Goal: Information Seeking & Learning: Learn about a topic

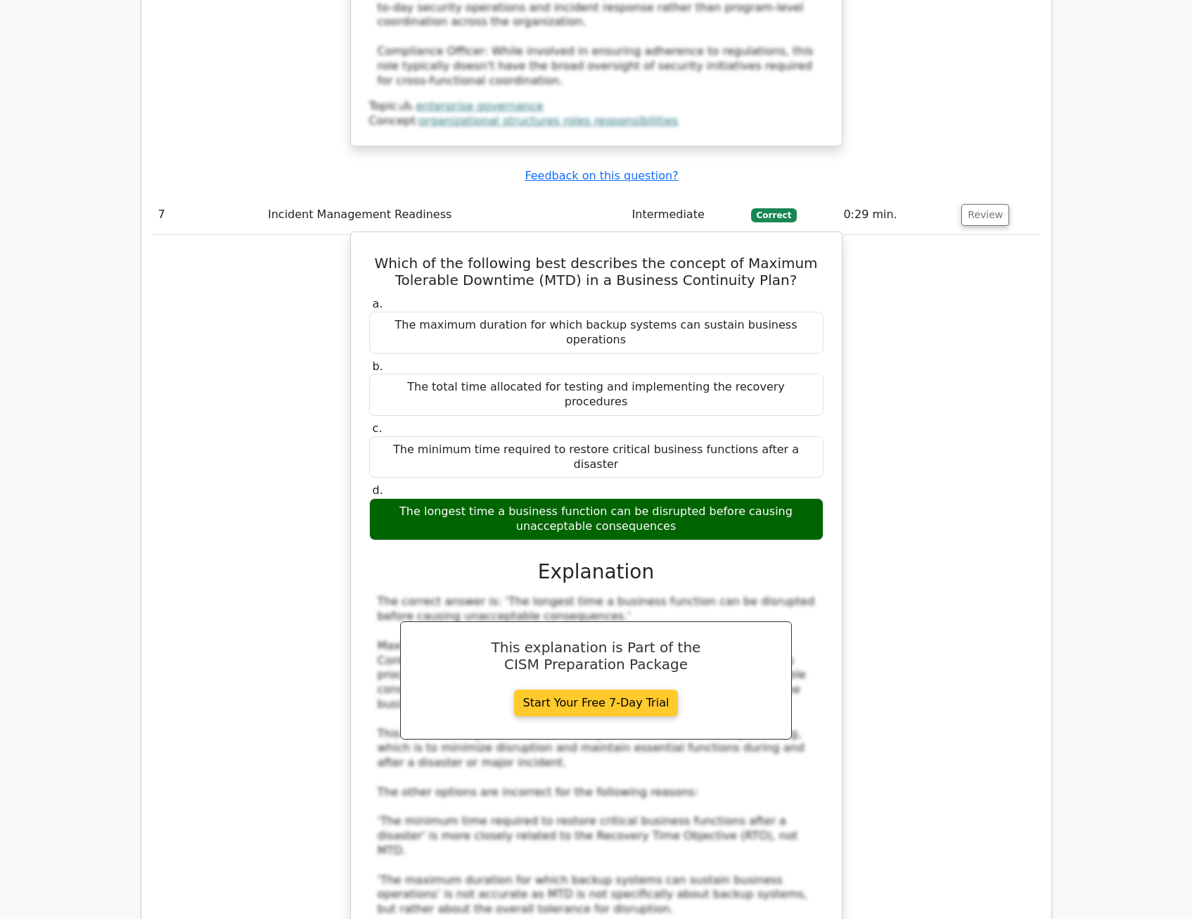
scroll to position [6683, 0]
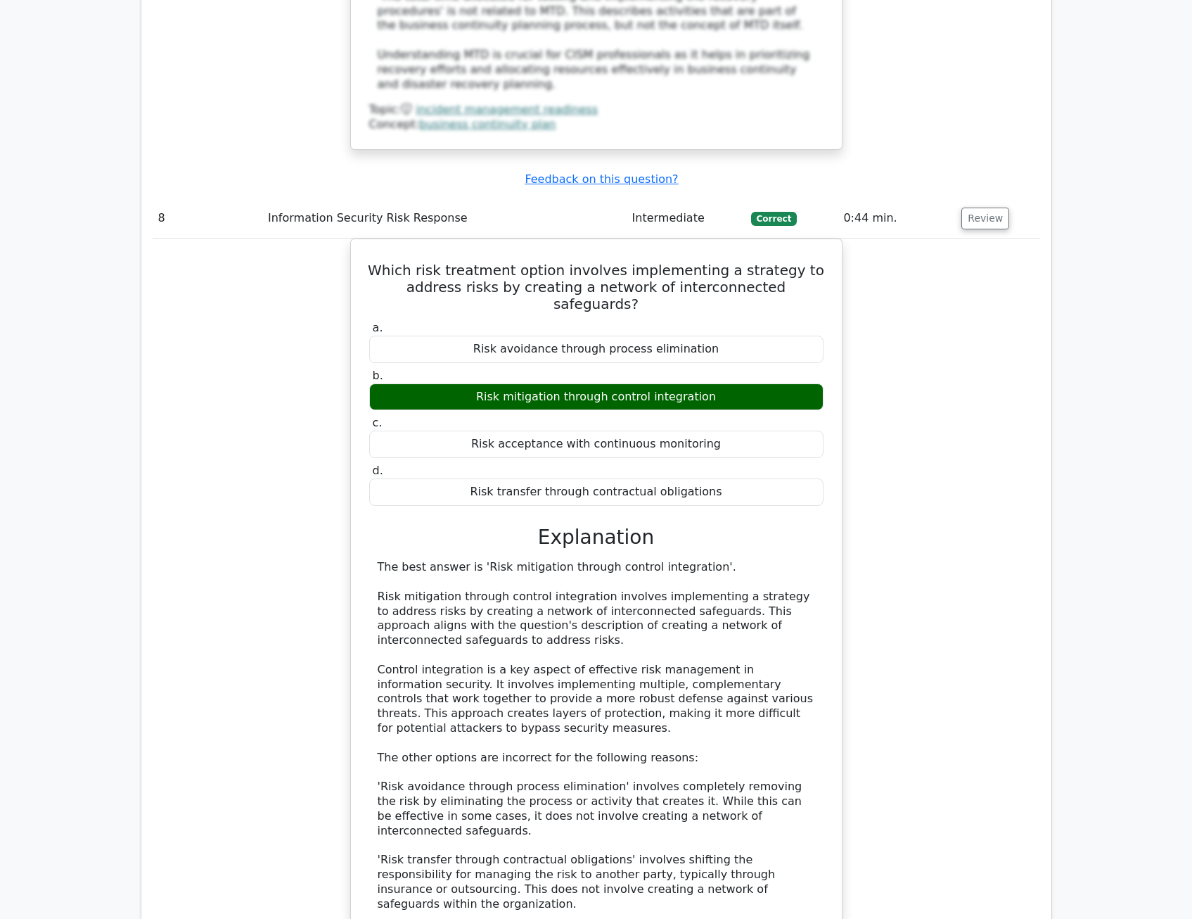
scroll to position [7597, 0]
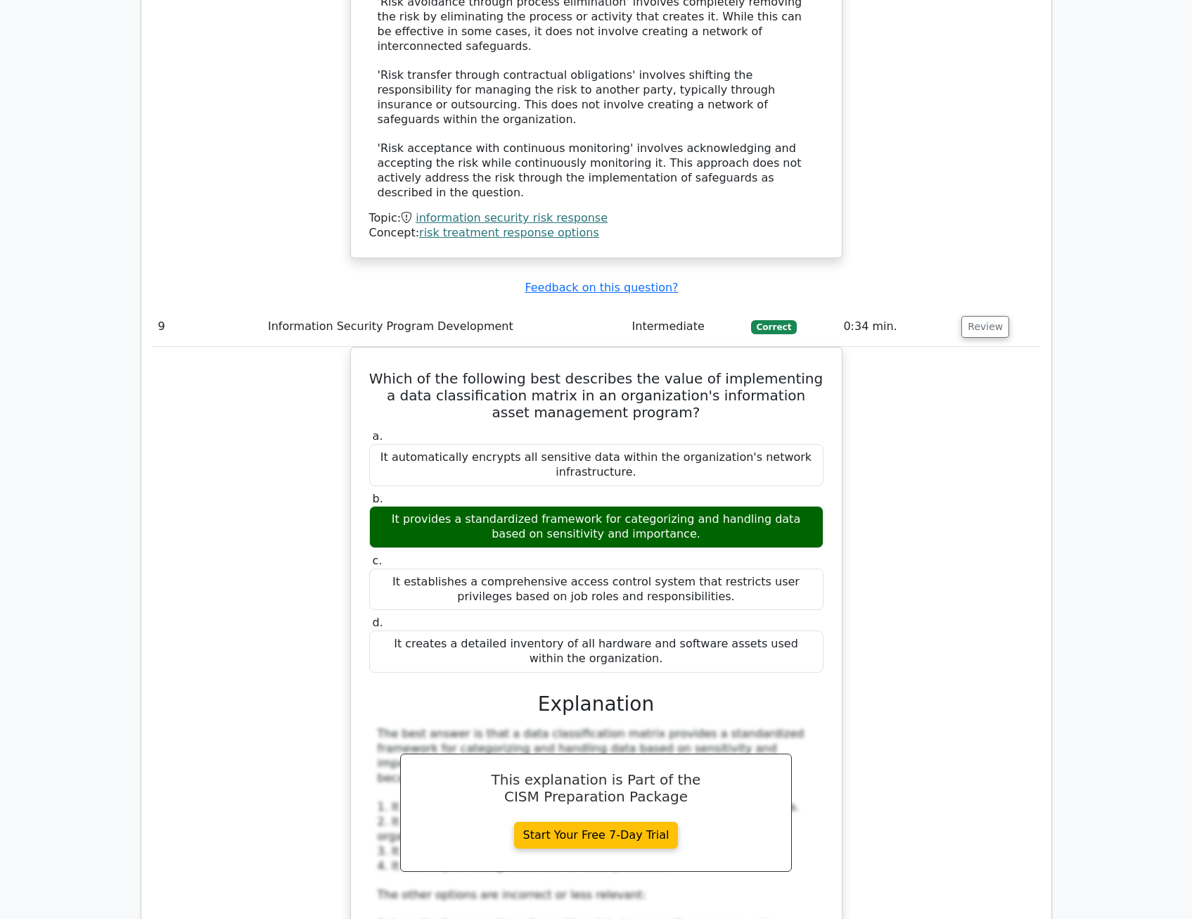
scroll to position [8371, 0]
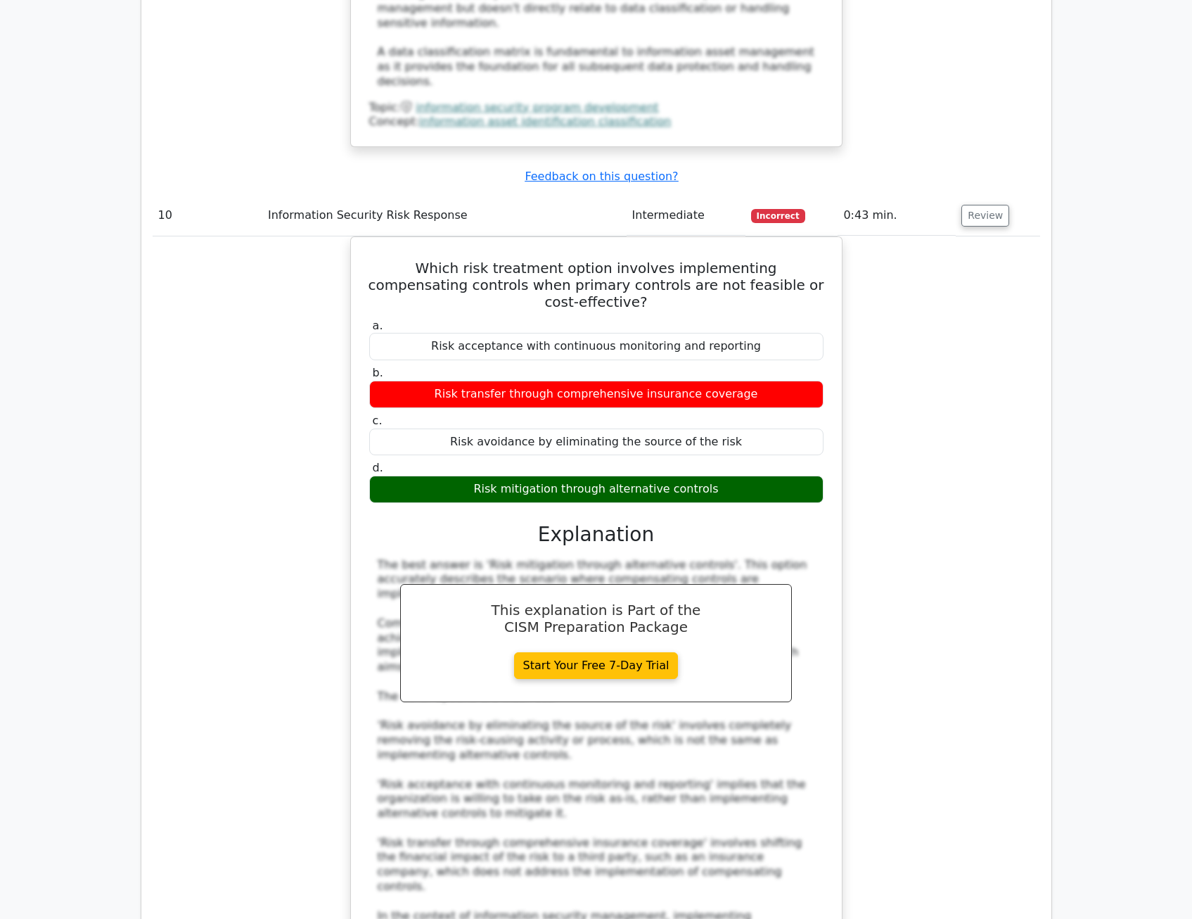
scroll to position [9567, 0]
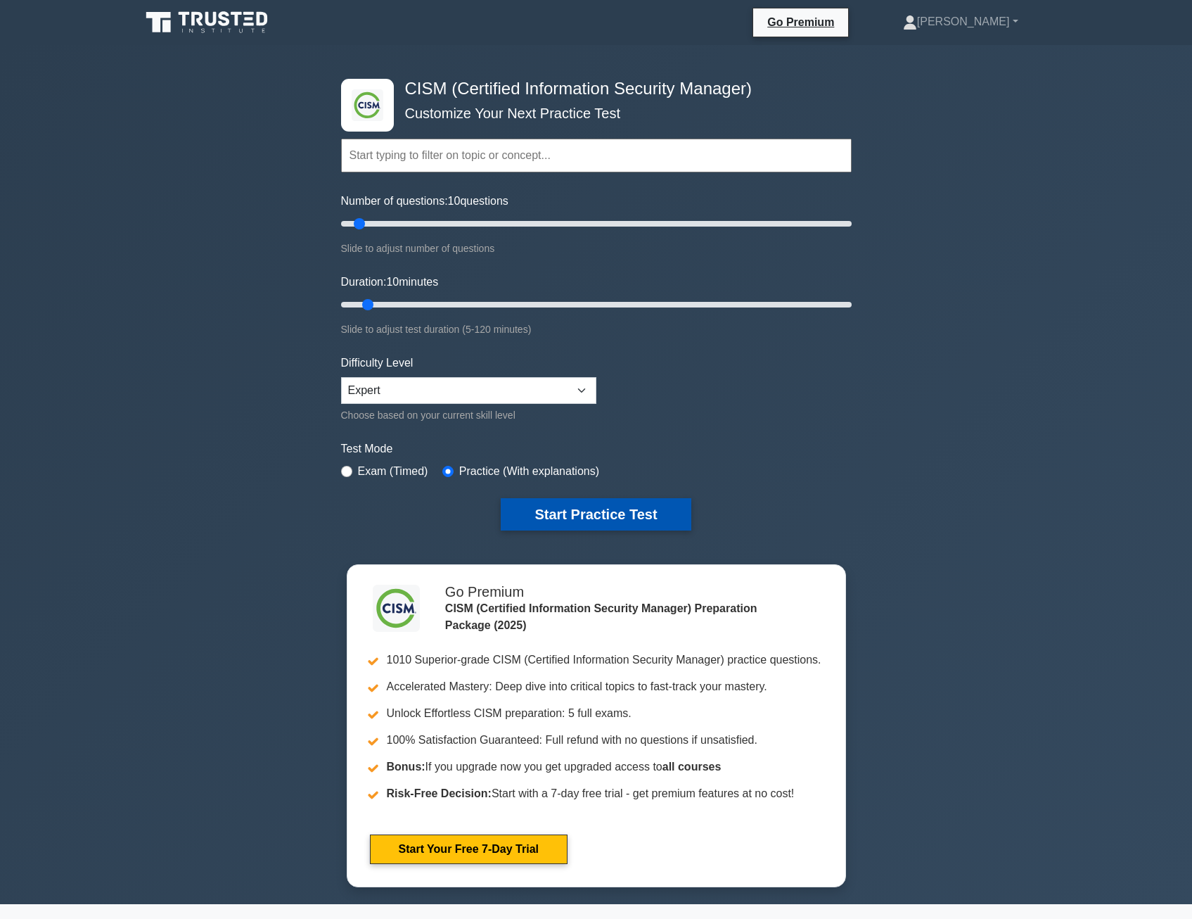
click at [573, 518] on button "Start Practice Test" at bounding box center [596, 514] width 190 height 32
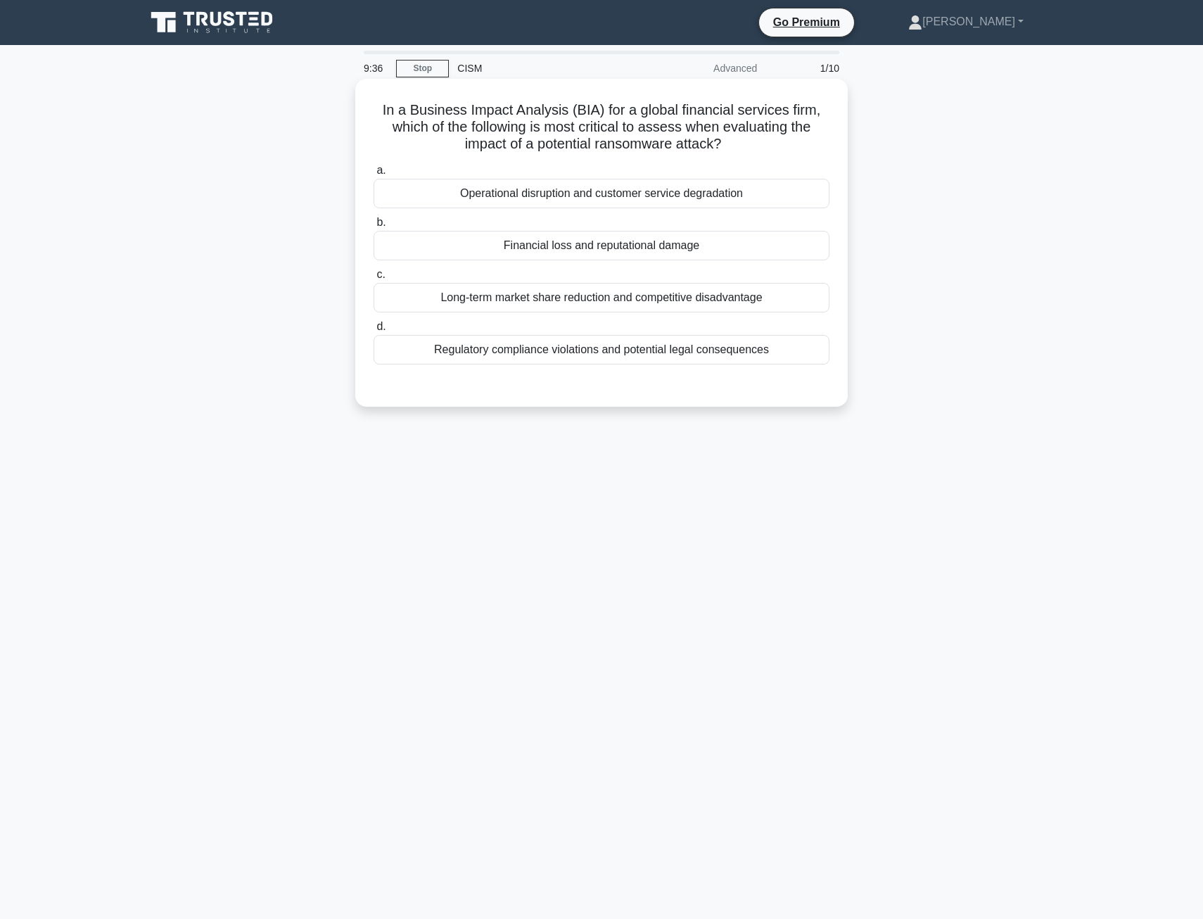
click at [580, 248] on div "Financial loss and reputational damage" at bounding box center [602, 246] width 456 height 30
click at [374, 227] on input "b. Financial loss and reputational damage" at bounding box center [374, 222] width 0 height 9
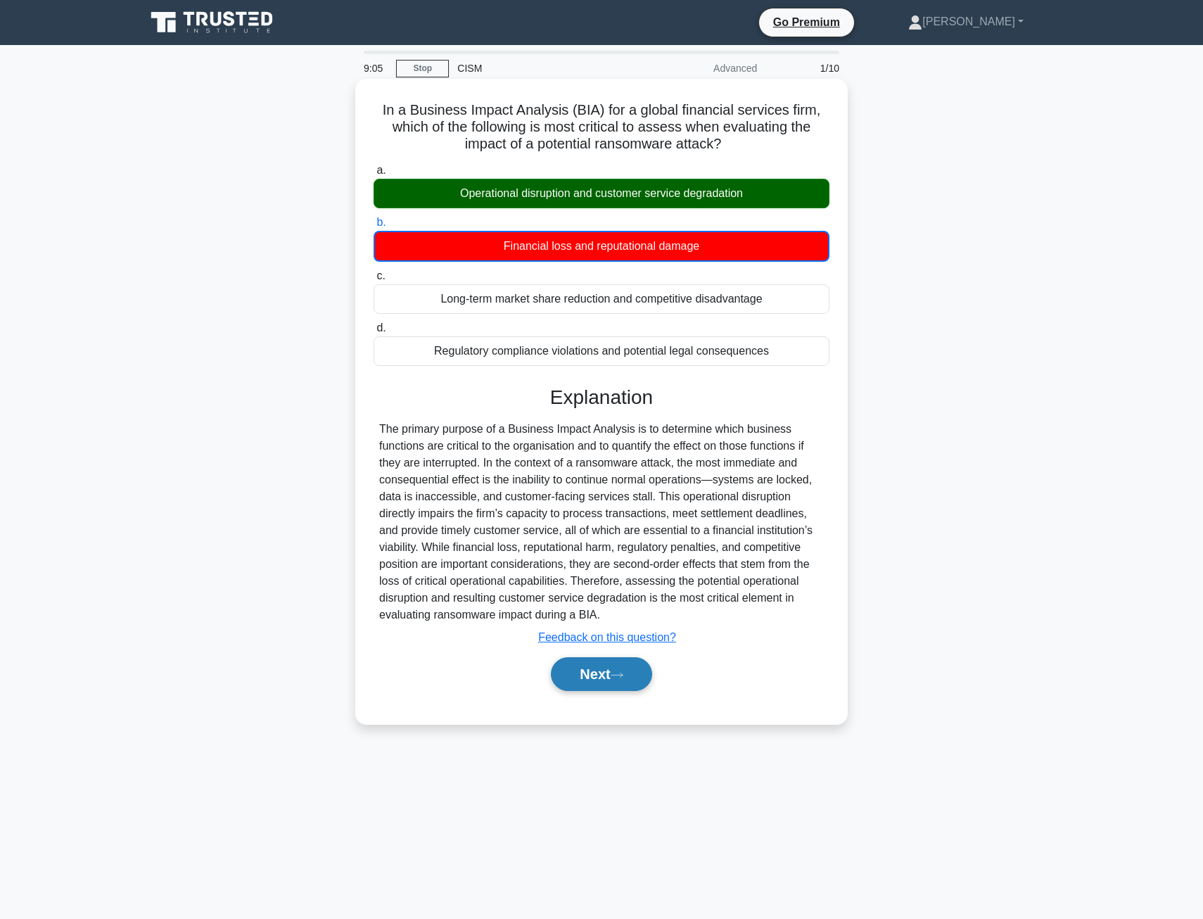
click at [580, 668] on button "Next" at bounding box center [601, 674] width 101 height 34
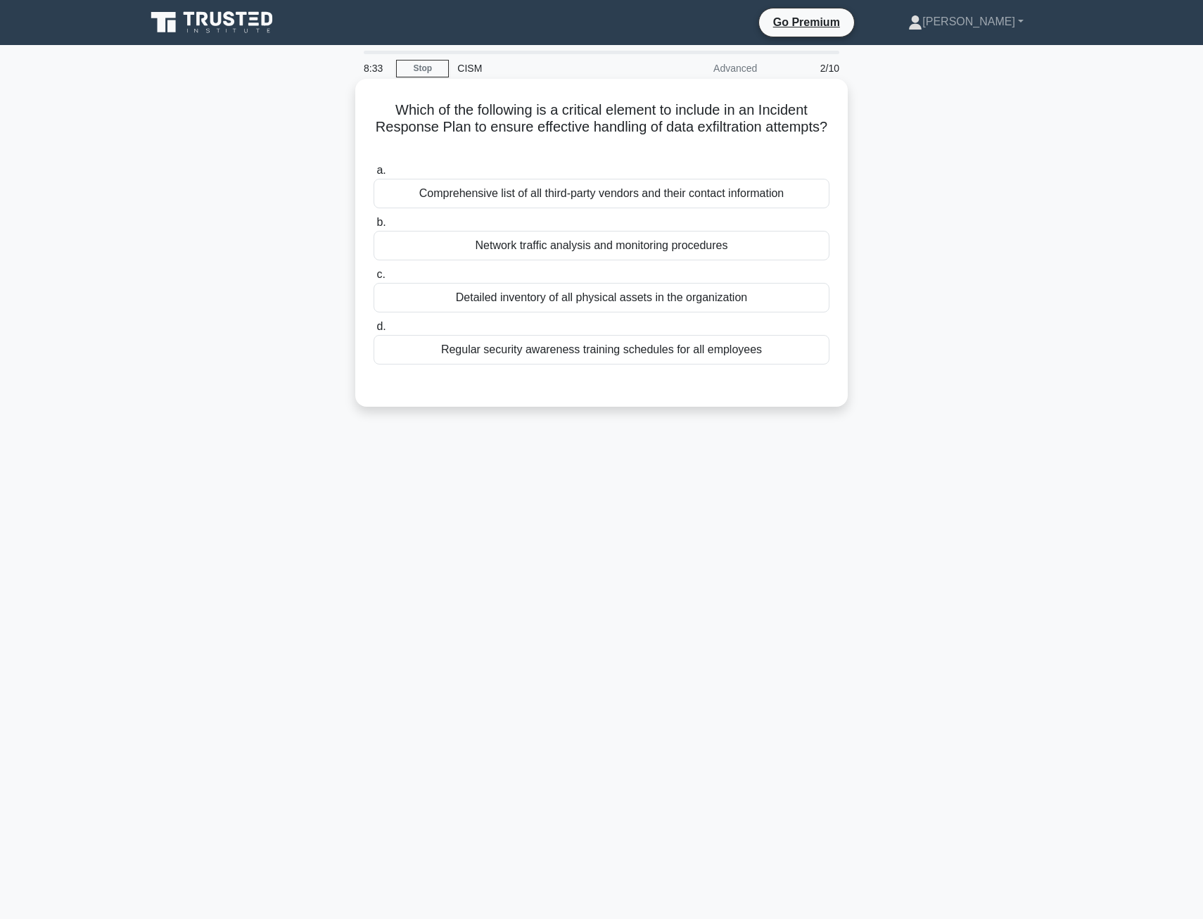
click at [513, 252] on div "Network traffic analysis and monitoring procedures" at bounding box center [602, 246] width 456 height 30
click at [374, 227] on input "b. Network traffic analysis and monitoring procedures" at bounding box center [374, 222] width 0 height 9
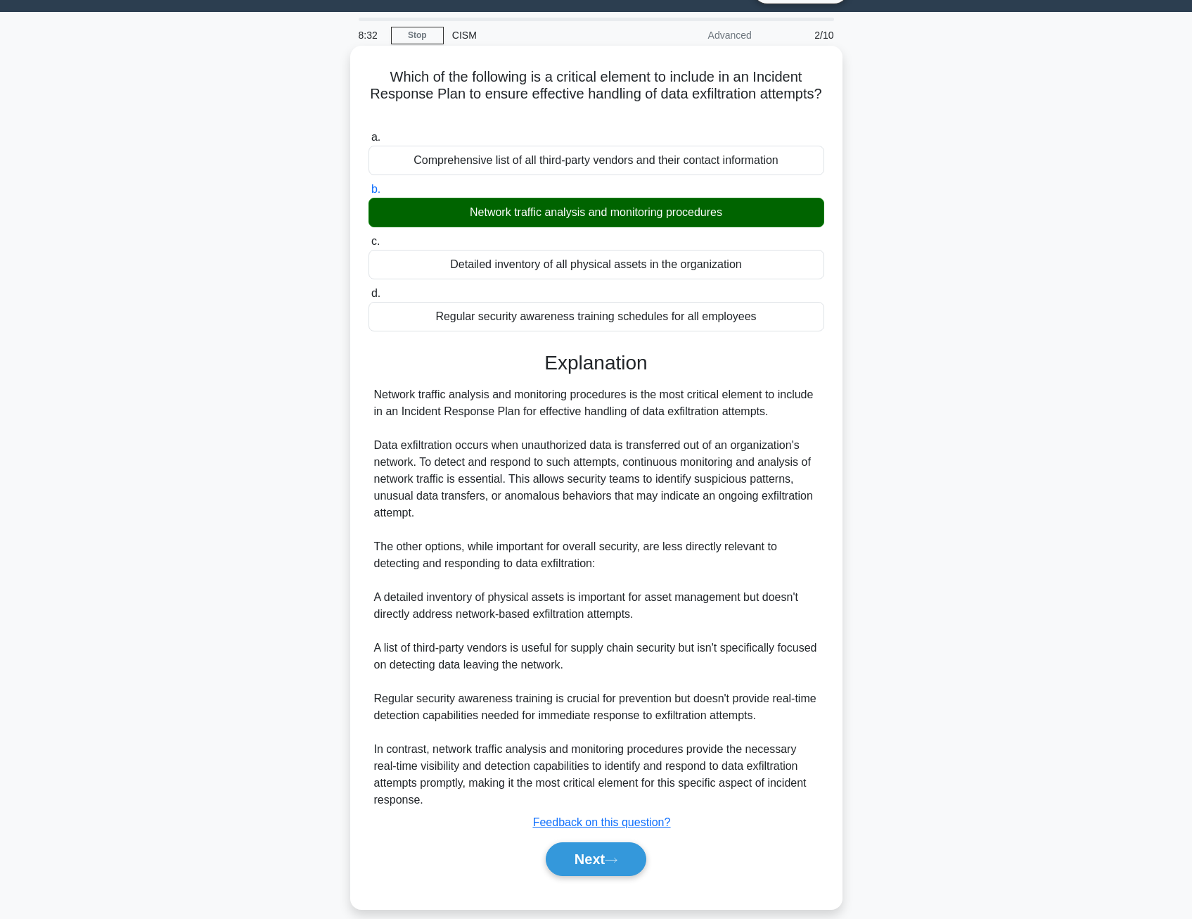
scroll to position [51, 0]
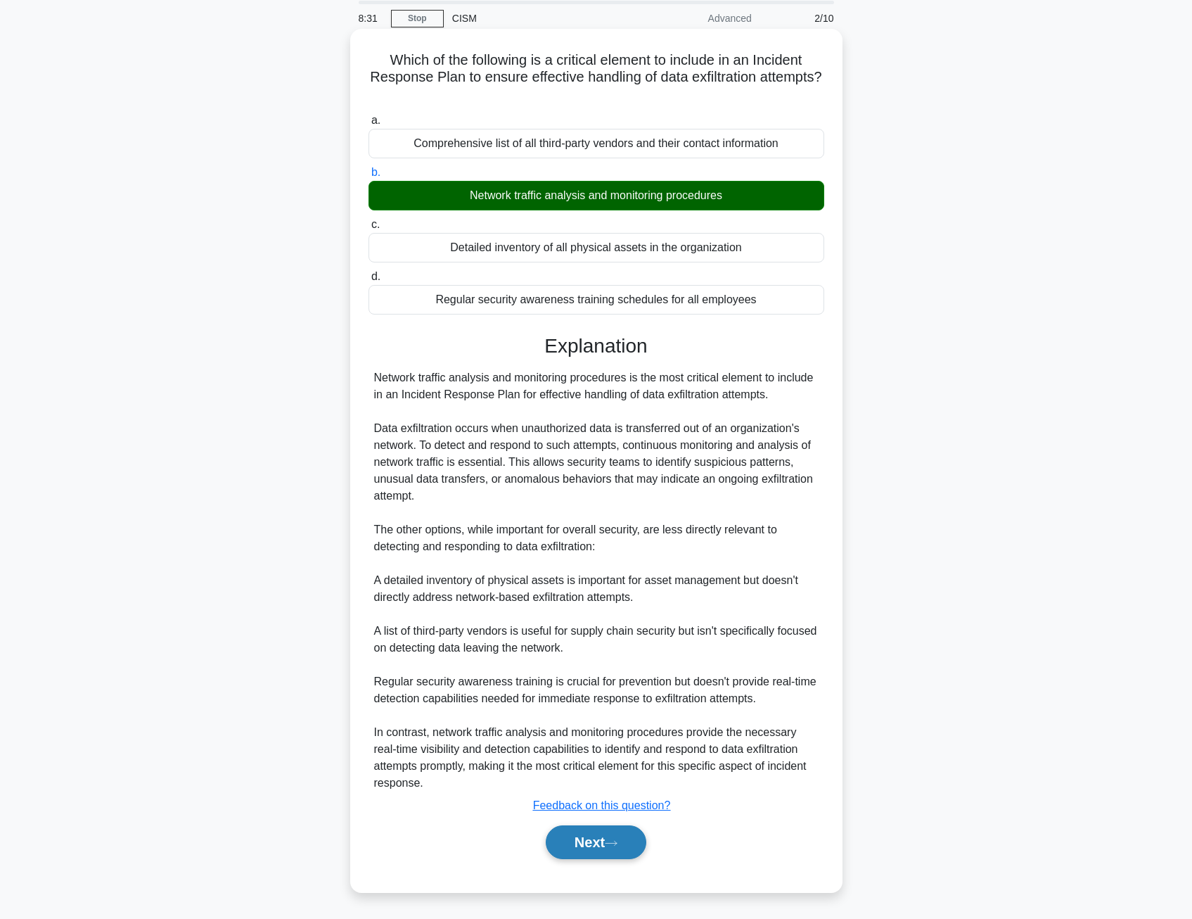
click at [582, 843] on button "Next" at bounding box center [596, 842] width 101 height 34
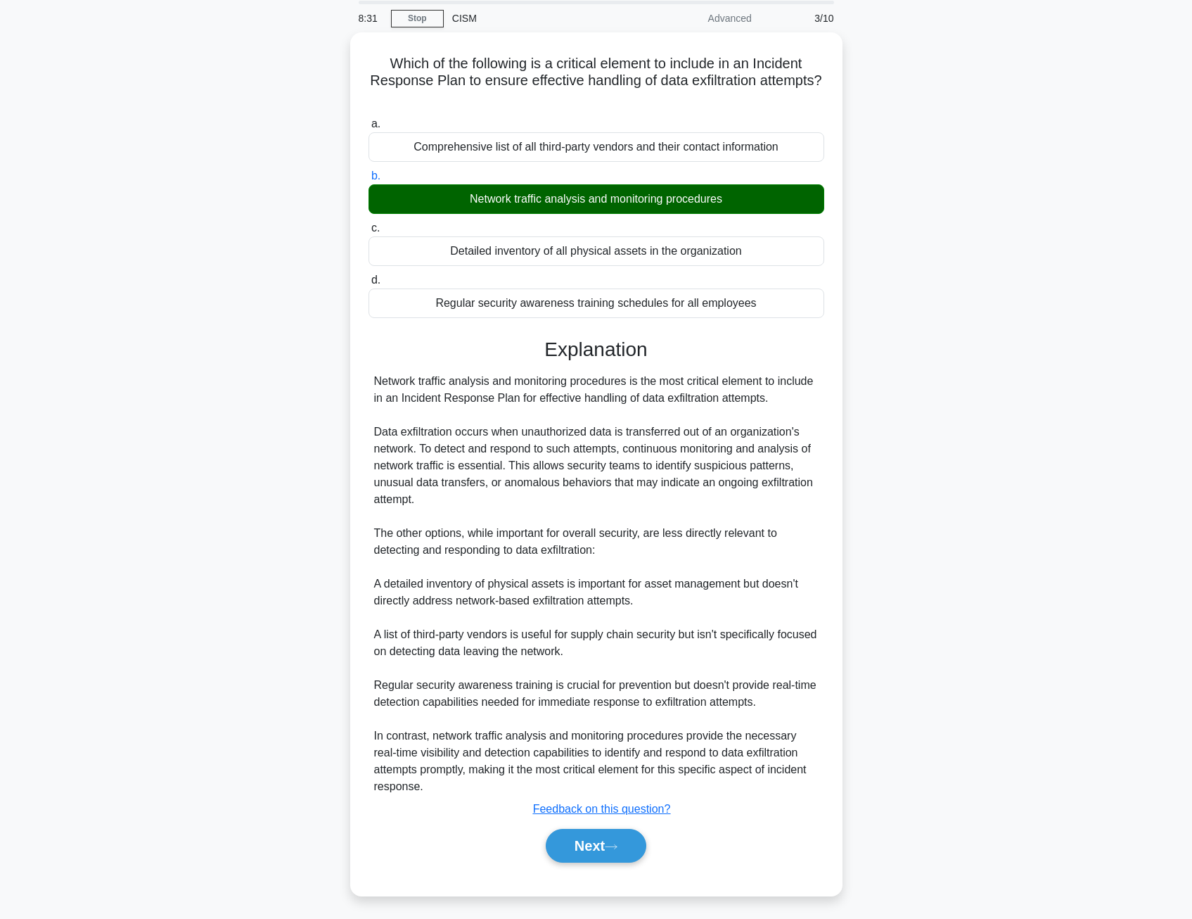
scroll to position [0, 0]
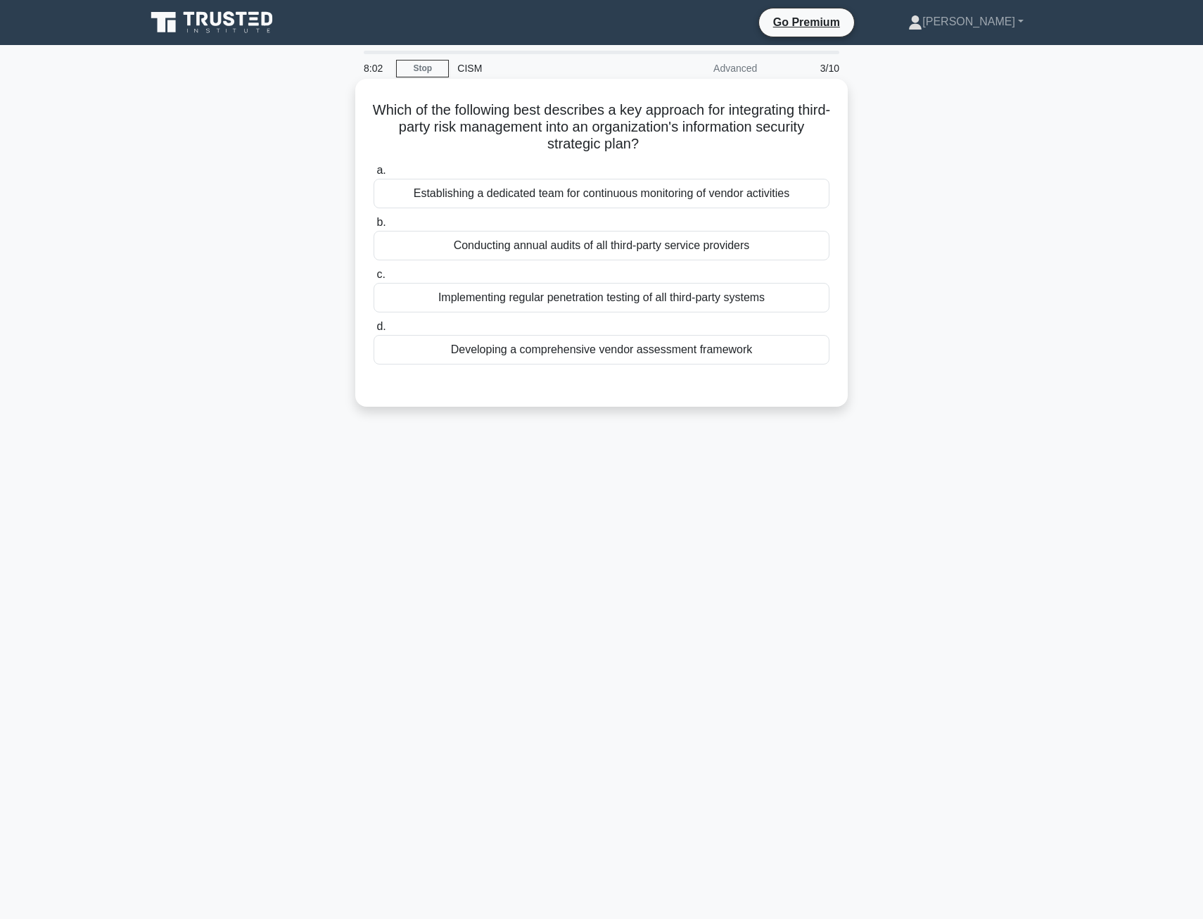
click at [521, 297] on div "Implementing regular penetration testing of all third-party systems" at bounding box center [602, 298] width 456 height 30
click at [374, 279] on input "c. Implementing regular penetration testing of all third-party systems" at bounding box center [374, 274] width 0 height 9
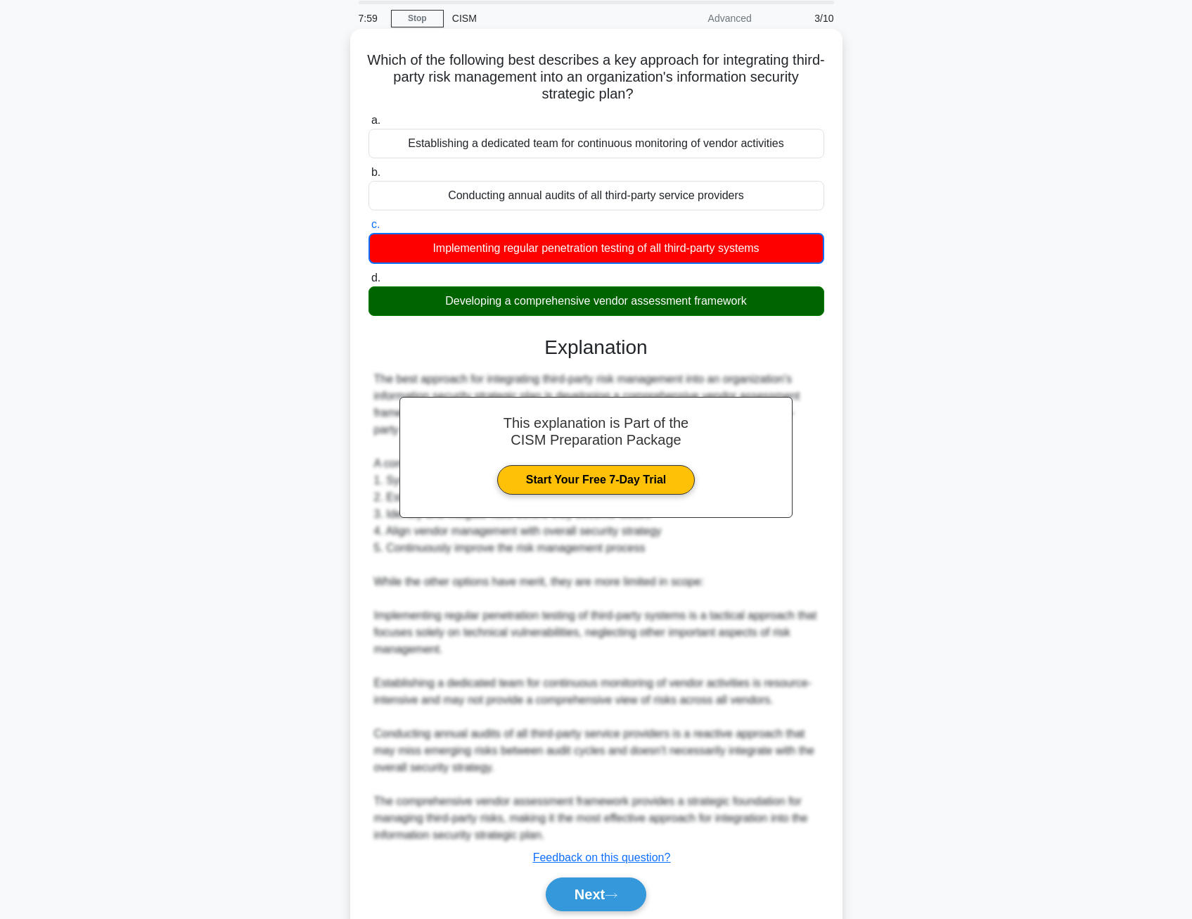
scroll to position [103, 0]
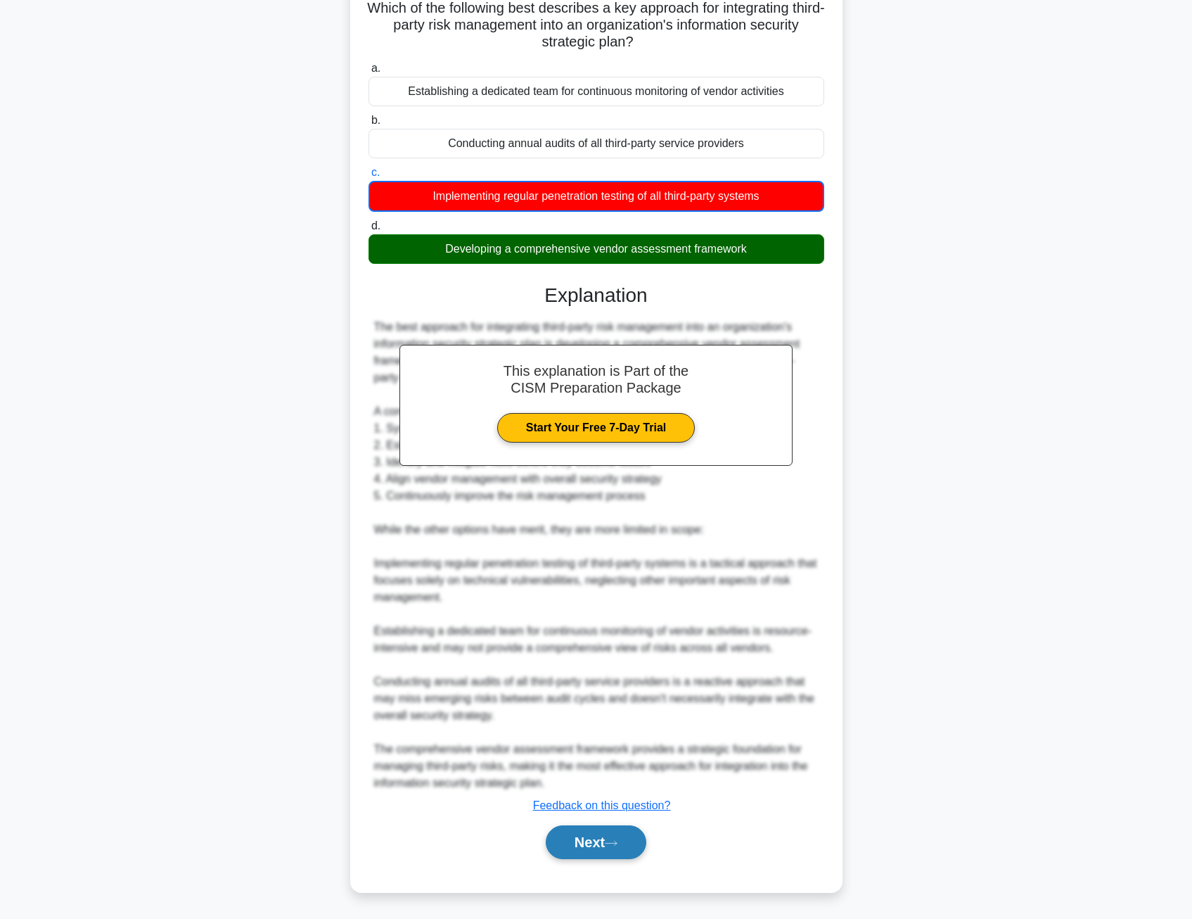
click at [598, 841] on button "Next" at bounding box center [596, 842] width 101 height 34
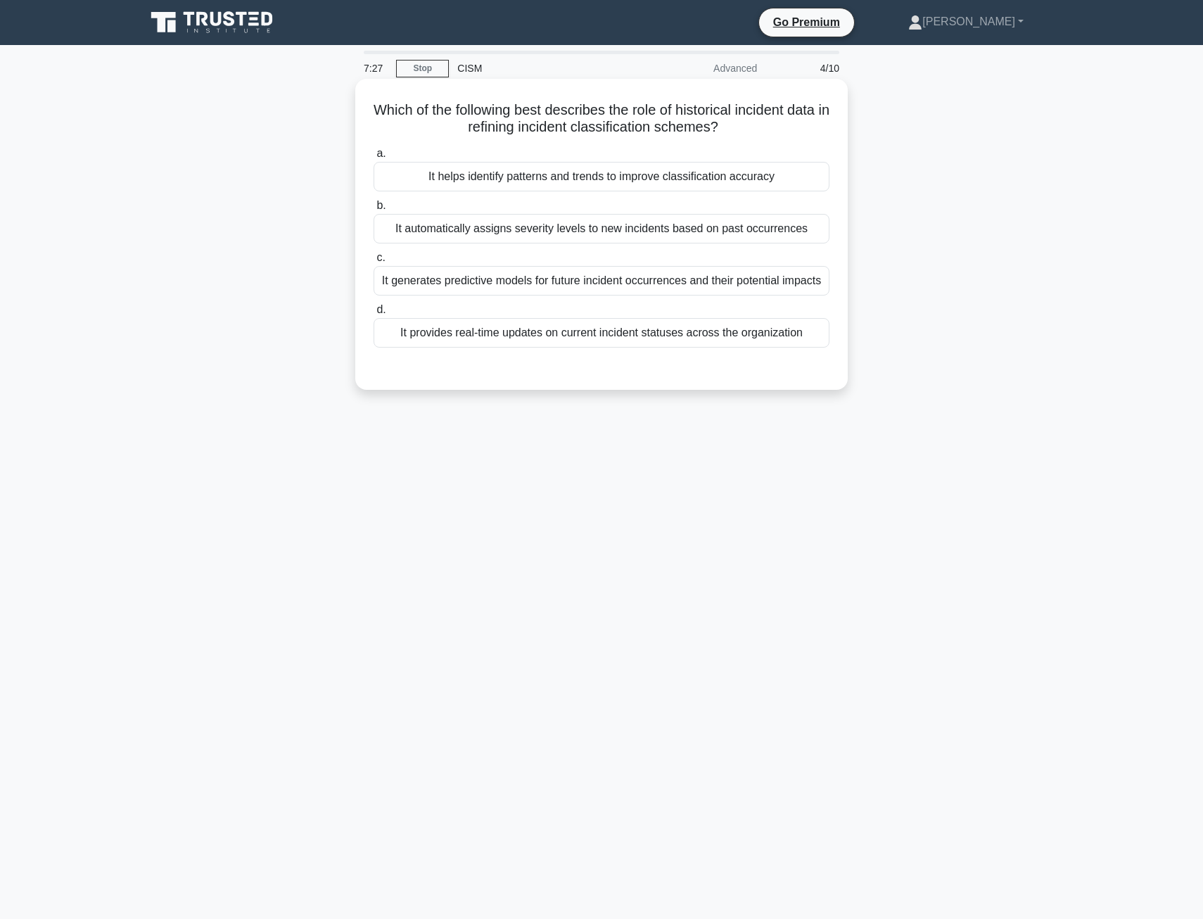
click at [464, 283] on div "It generates predictive models for future incident occurrences and their potent…" at bounding box center [602, 281] width 456 height 30
click at [374, 262] on input "c. It generates predictive models for future incident occurrences and their pot…" at bounding box center [374, 257] width 0 height 9
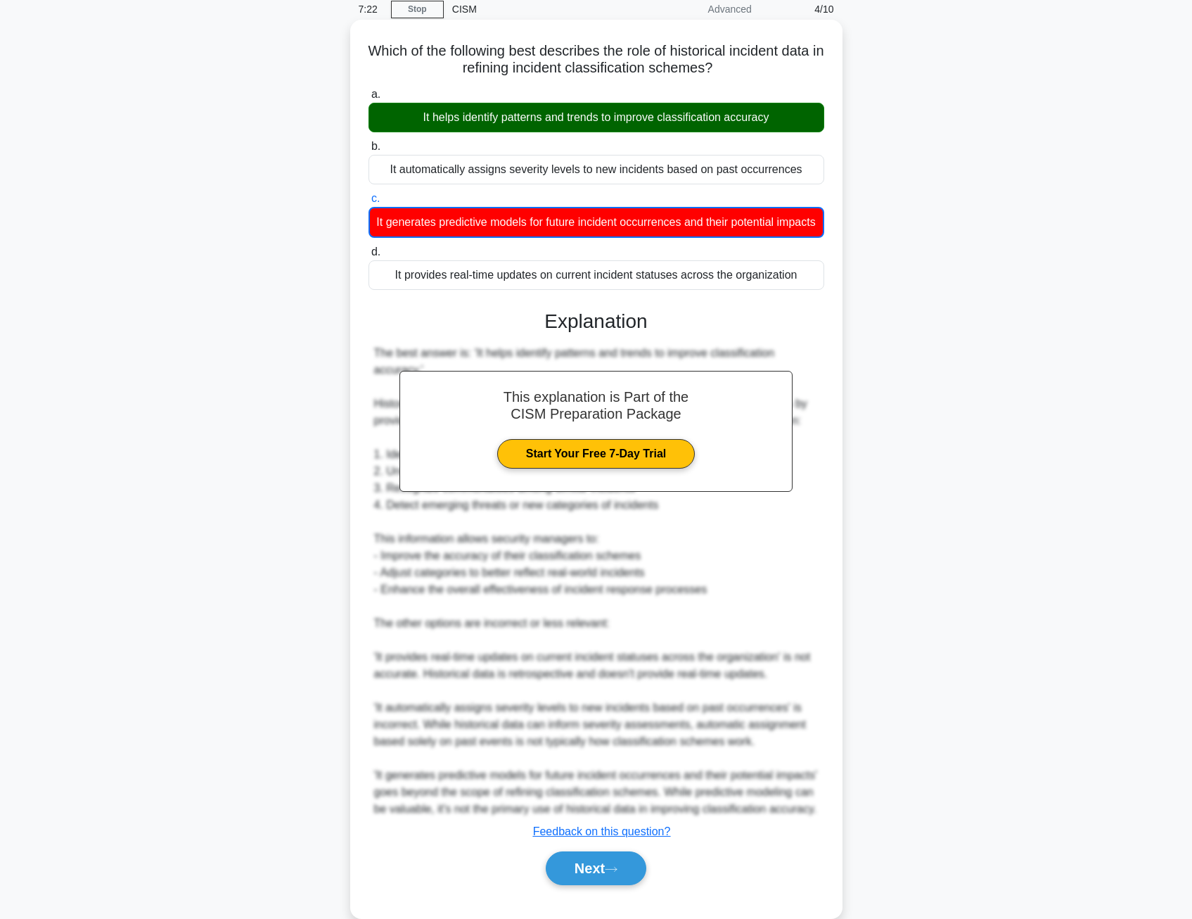
scroll to position [120, 0]
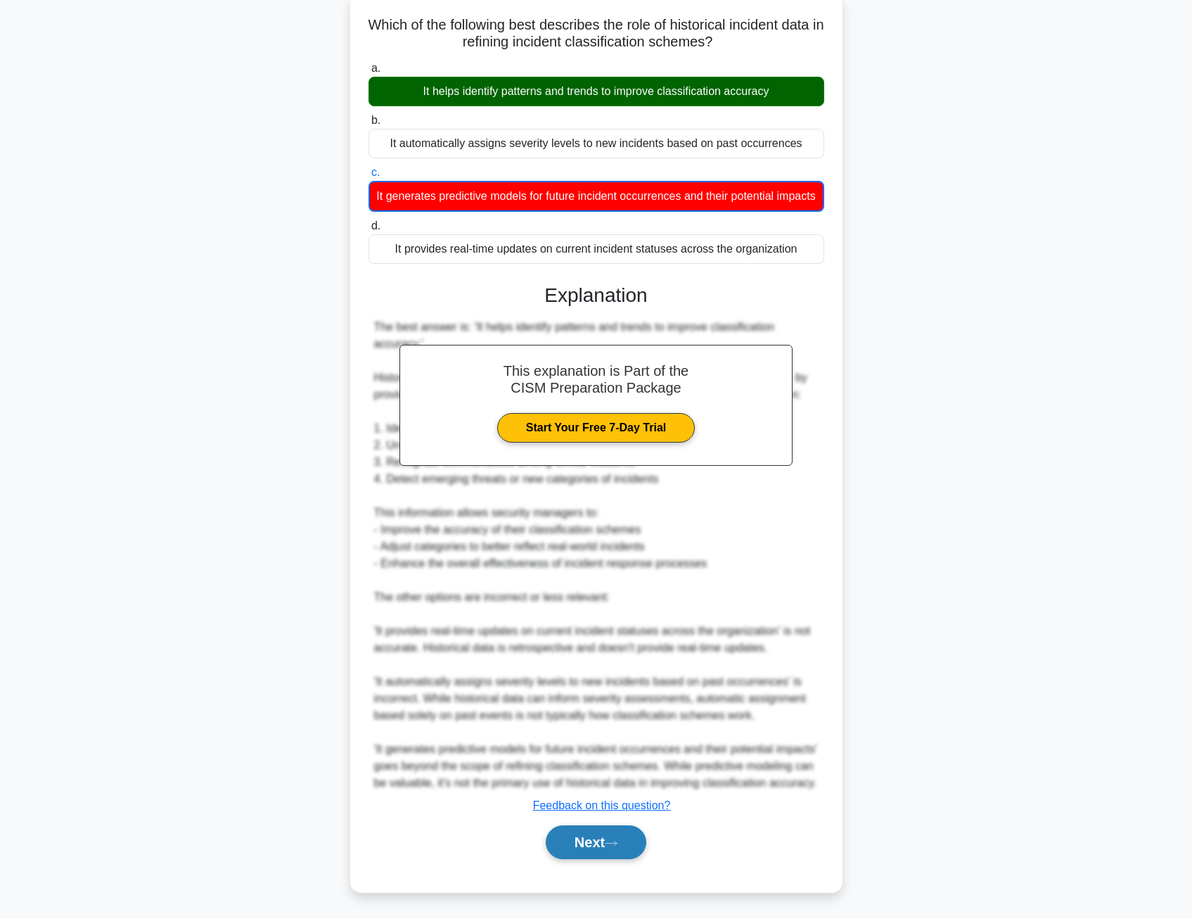
click at [585, 843] on button "Next" at bounding box center [596, 842] width 101 height 34
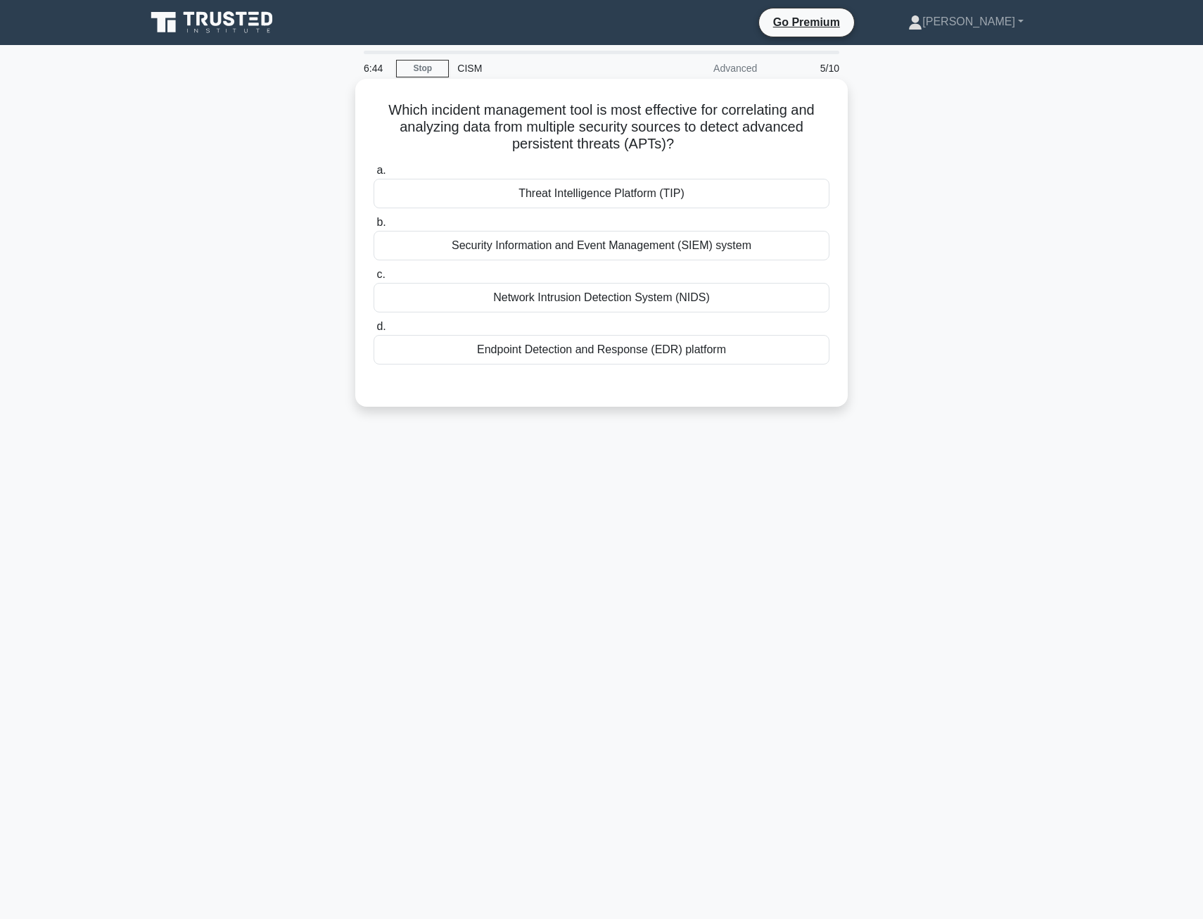
click at [520, 300] on div "Network Intrusion Detection System (NIDS)" at bounding box center [602, 298] width 456 height 30
click at [374, 279] on input "c. Network Intrusion Detection System (NIDS)" at bounding box center [374, 274] width 0 height 9
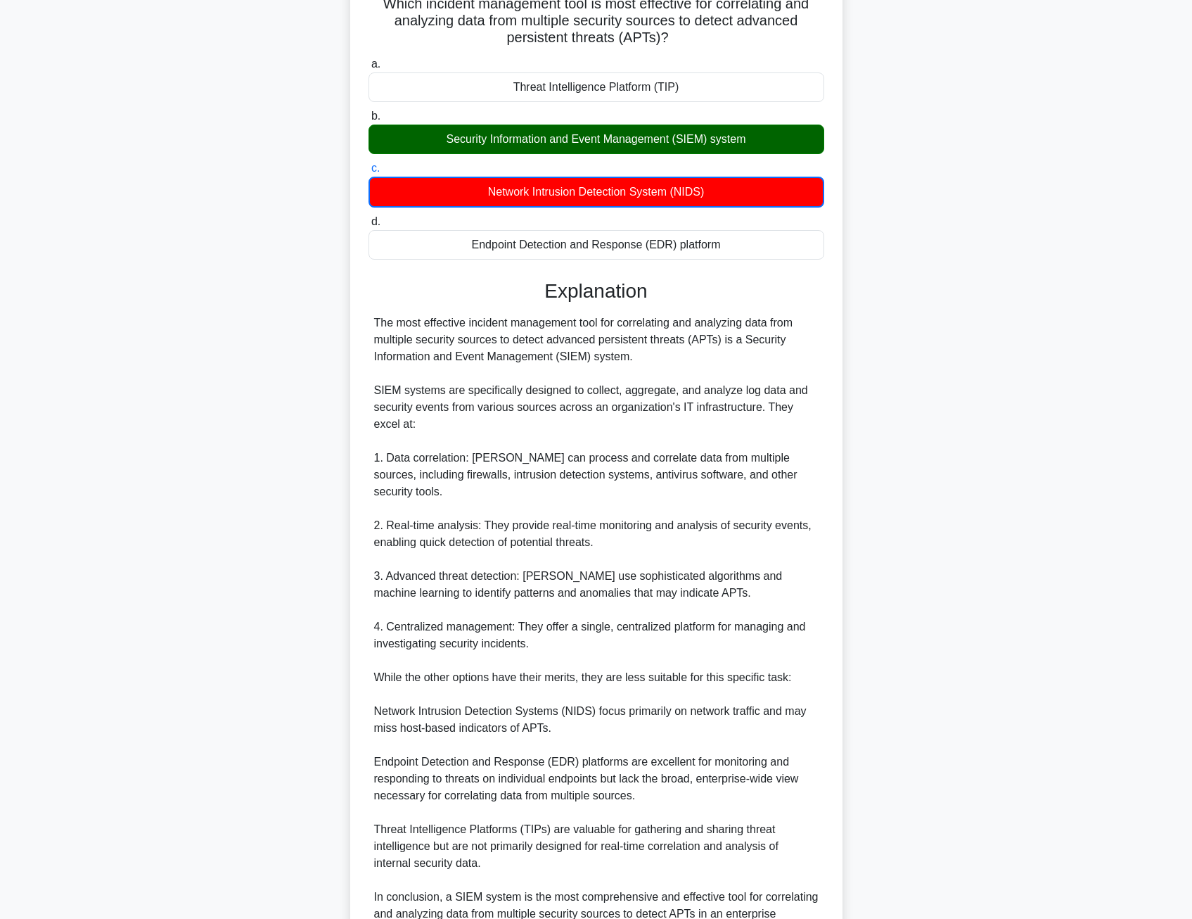
scroll to position [238, 0]
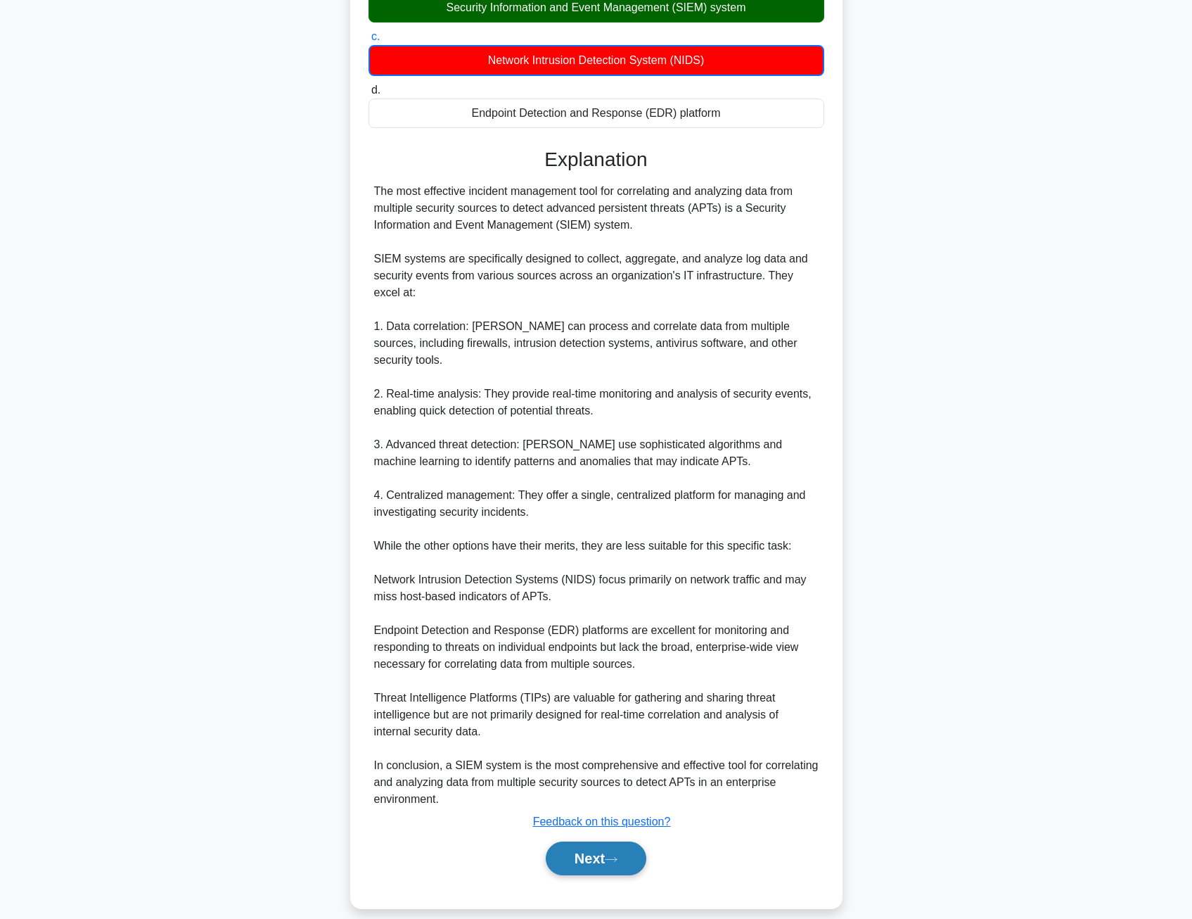
click at [591, 849] on button "Next" at bounding box center [596, 858] width 101 height 34
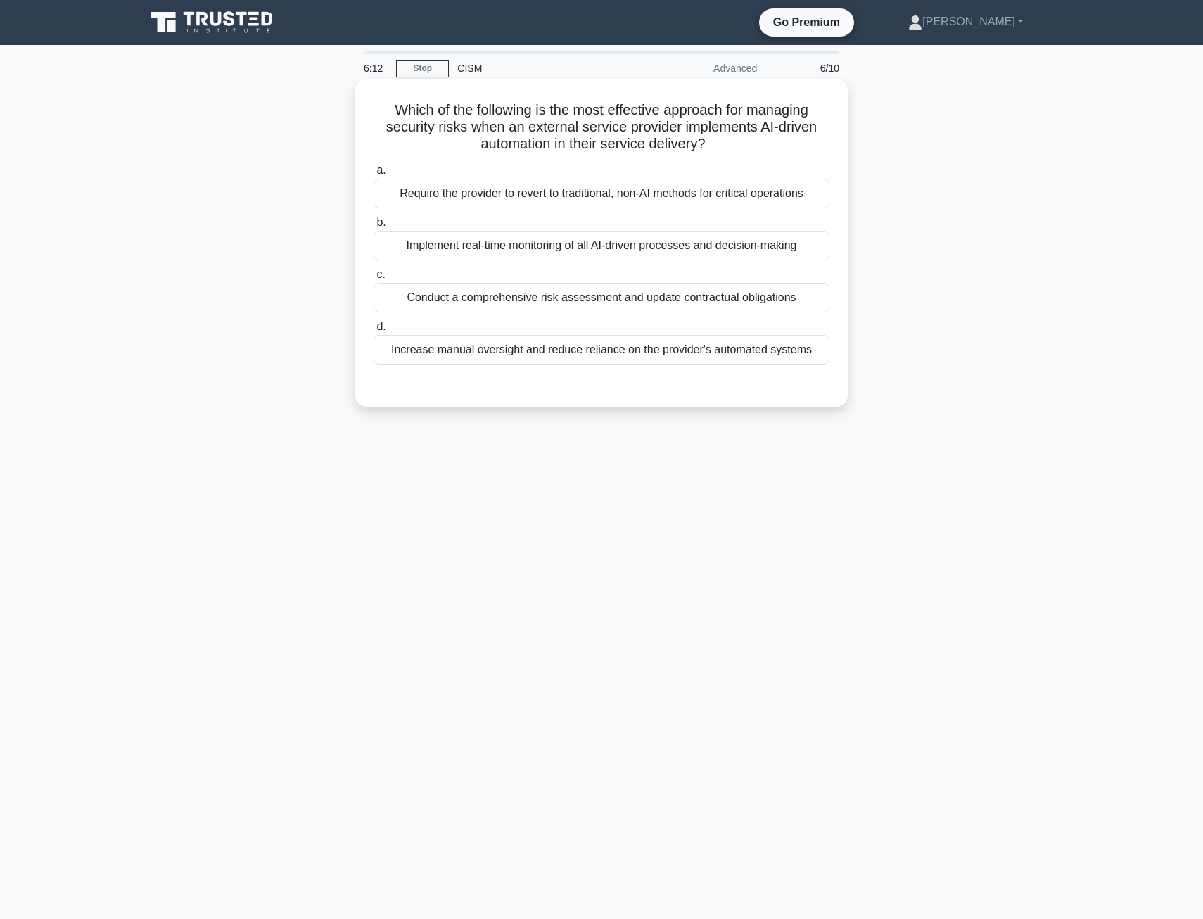
click at [454, 251] on div "Implement real-time monitoring of all AI-driven processes and decision-making" at bounding box center [602, 246] width 456 height 30
click at [374, 227] on input "b. Implement real-time monitoring of all AI-driven processes and decision-making" at bounding box center [374, 222] width 0 height 9
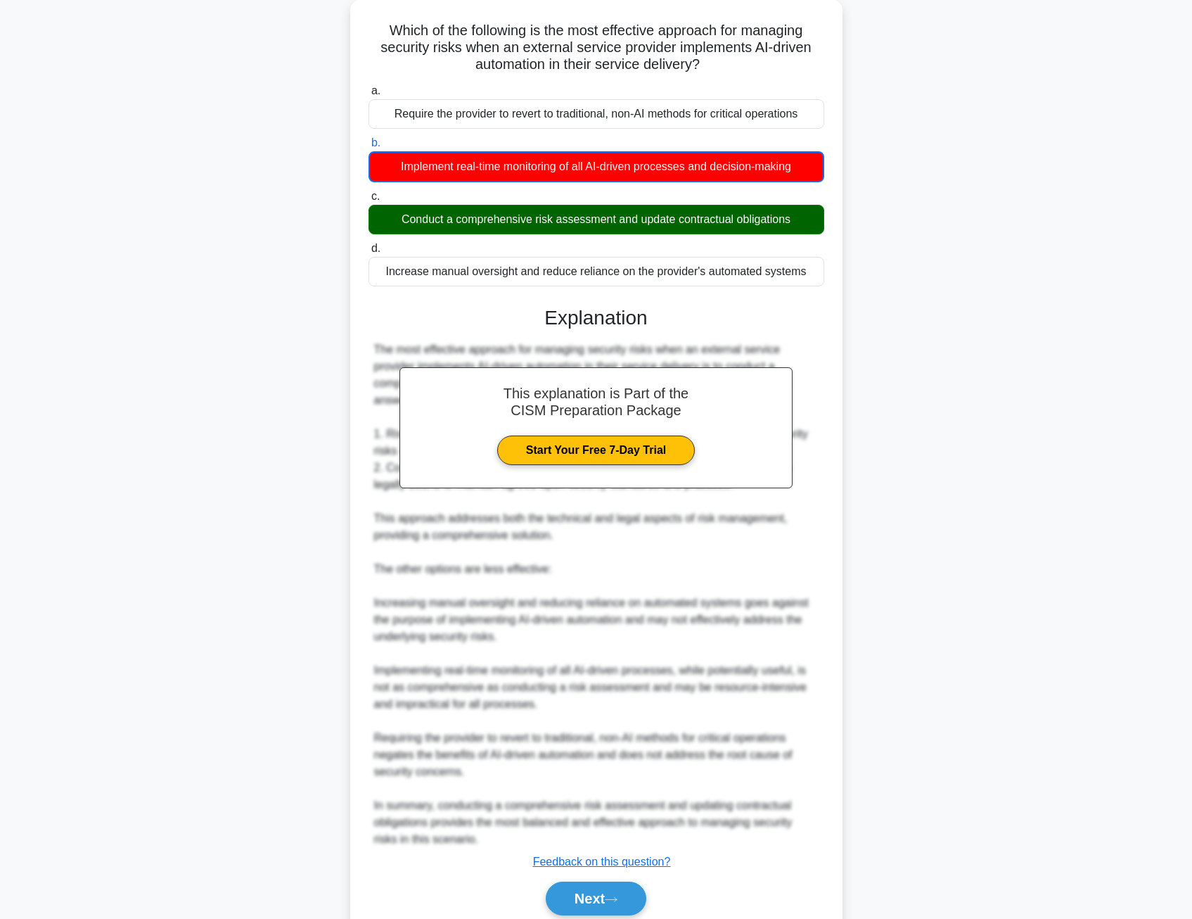
scroll to position [136, 0]
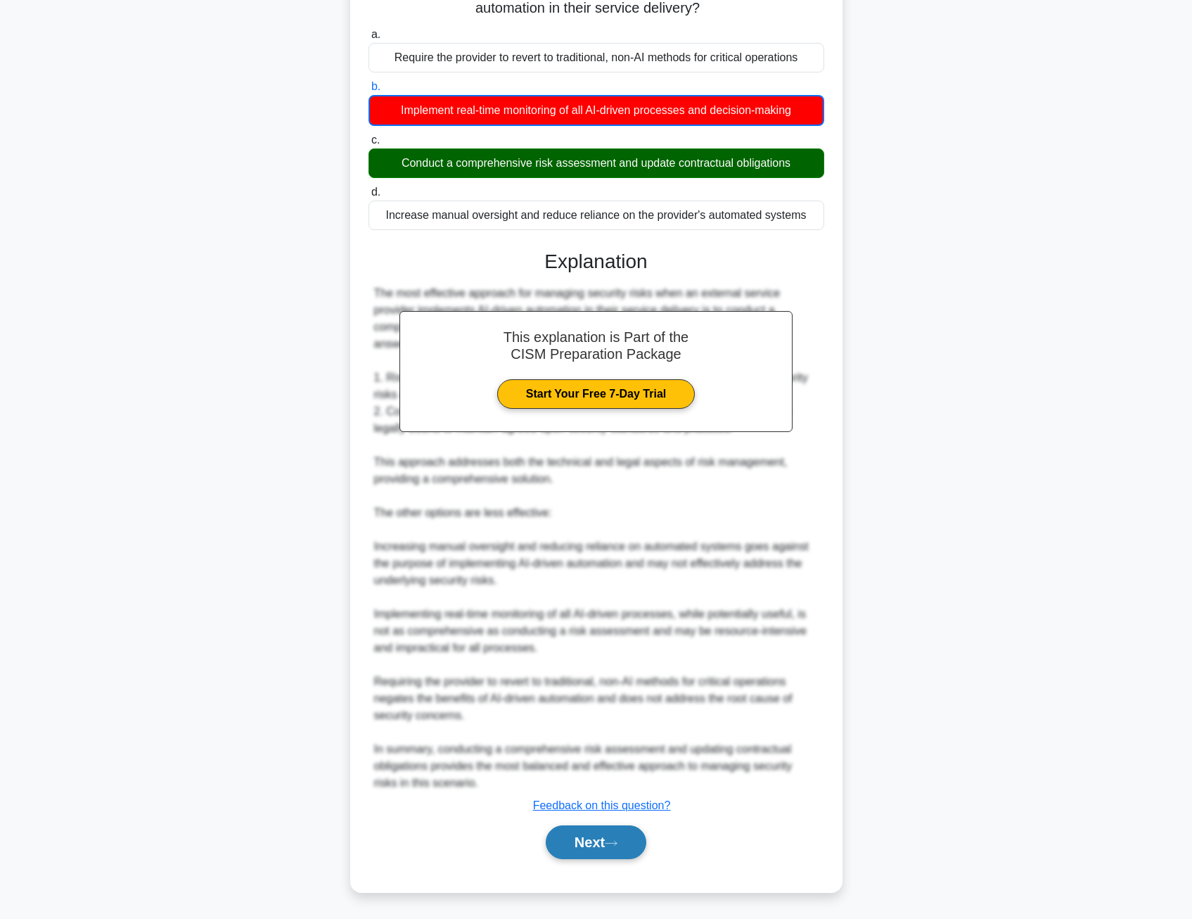
click at [609, 843] on button "Next" at bounding box center [596, 842] width 101 height 34
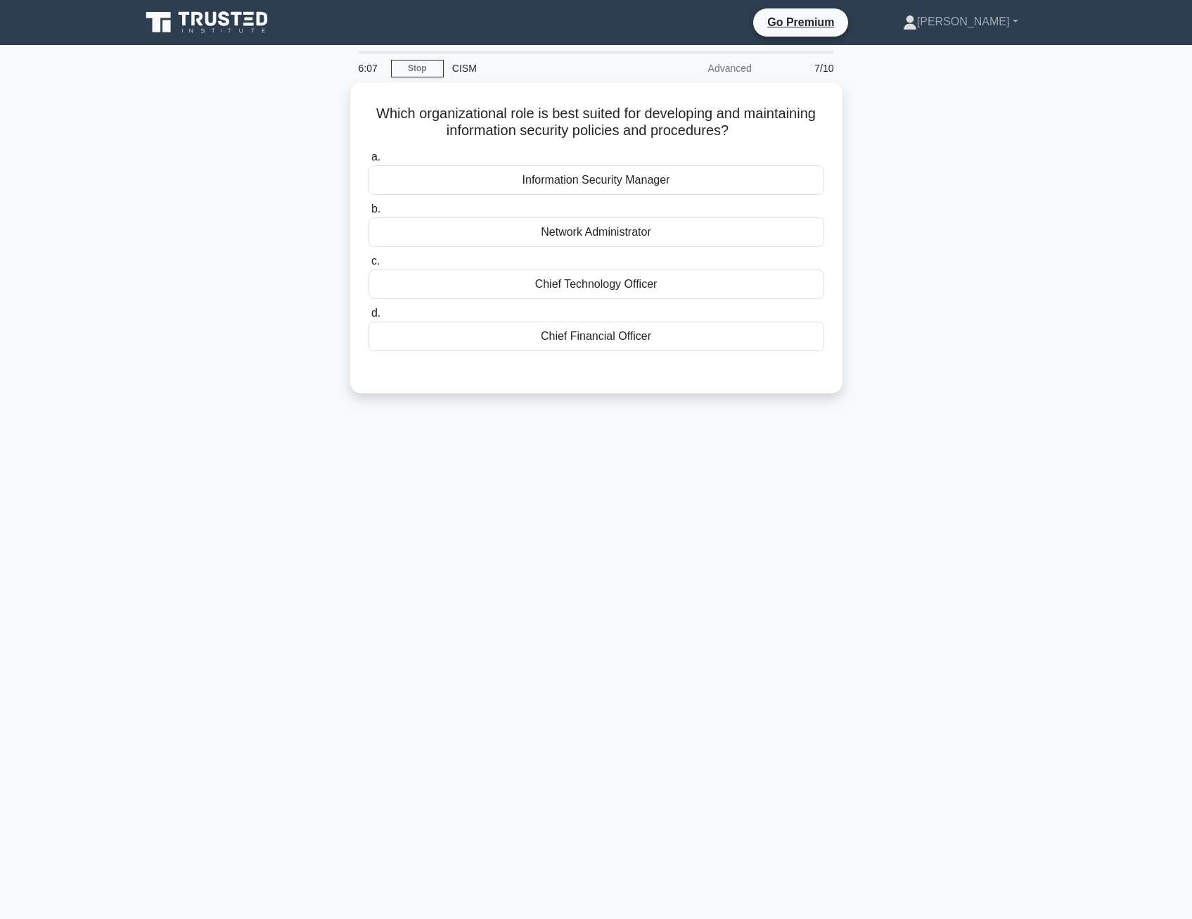
scroll to position [0, 0]
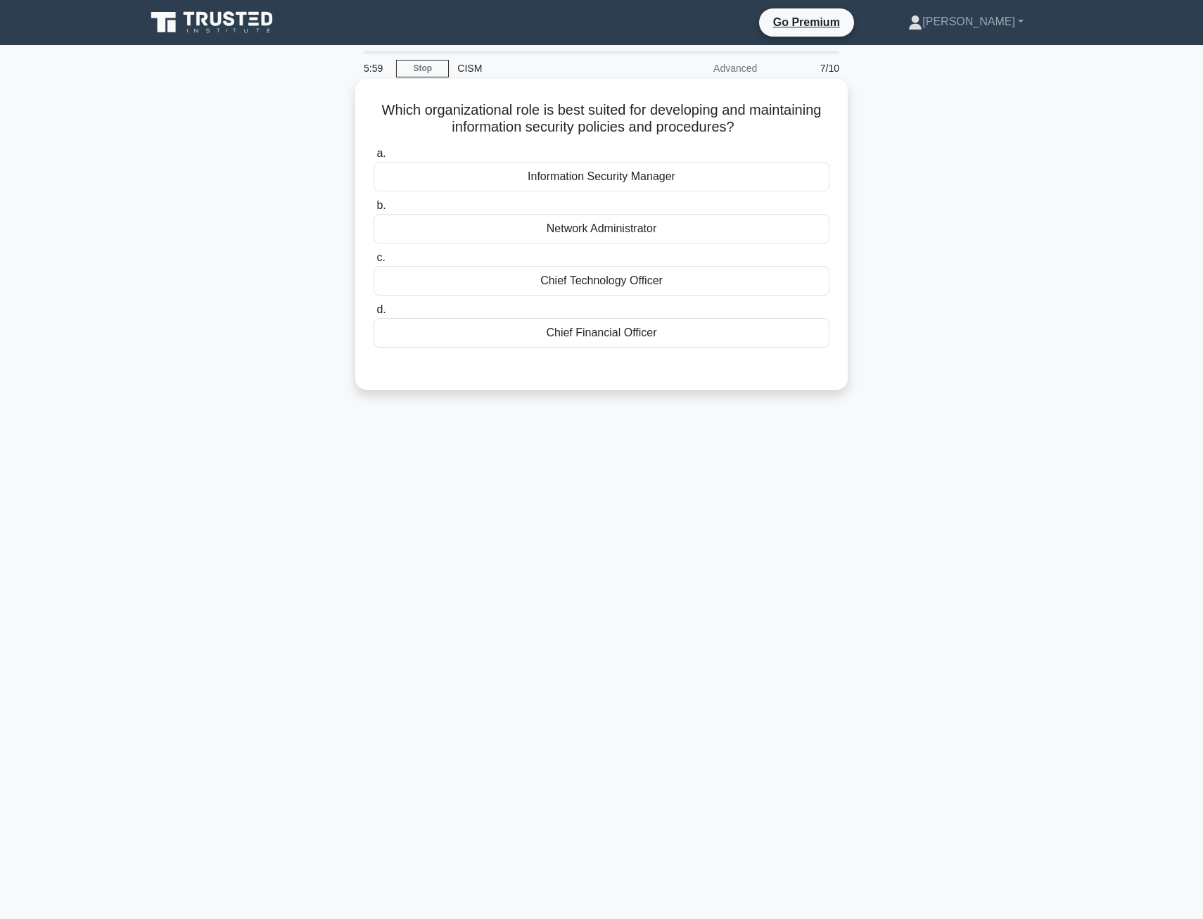
click at [531, 177] on div "Information Security Manager" at bounding box center [602, 177] width 456 height 30
click at [374, 158] on input "a. Information Security Manager" at bounding box center [374, 153] width 0 height 9
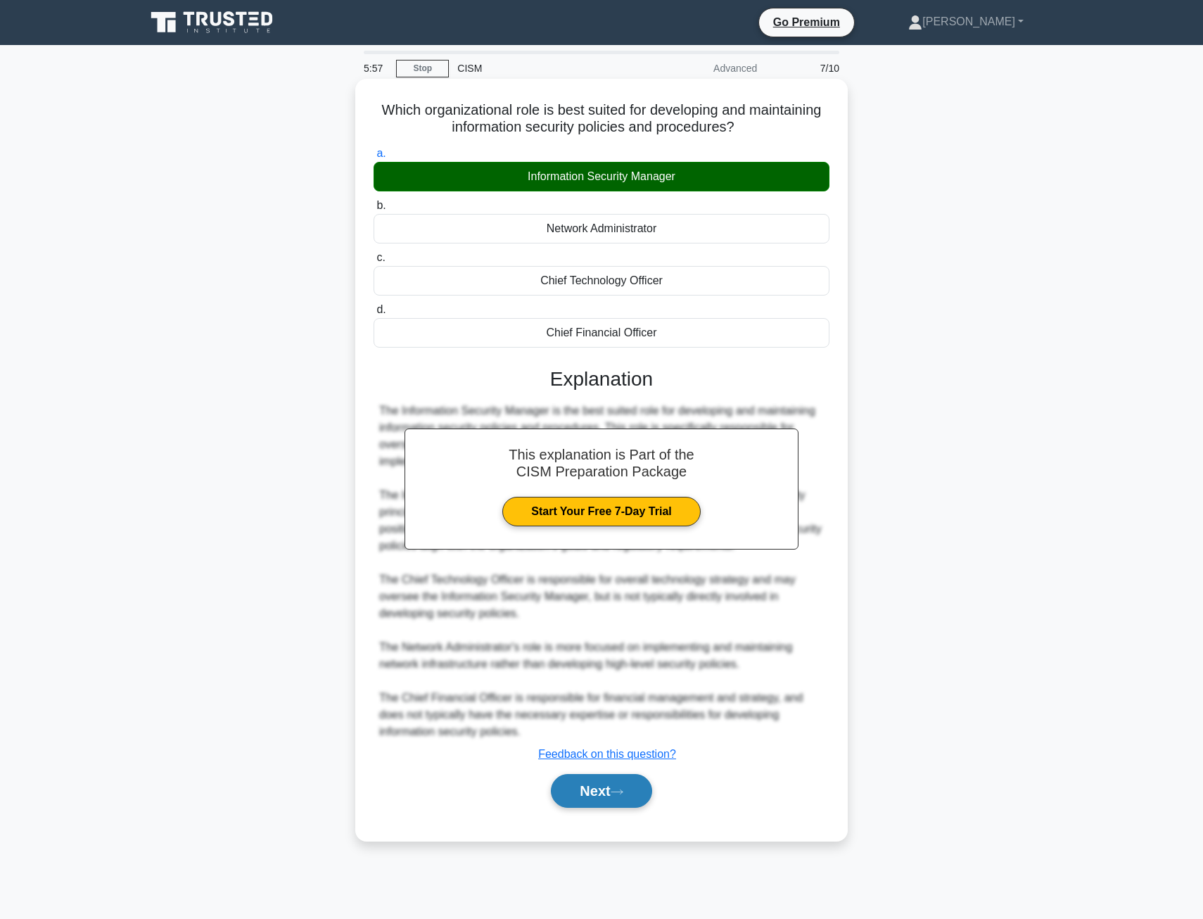
click at [568, 795] on button "Next" at bounding box center [601, 791] width 101 height 34
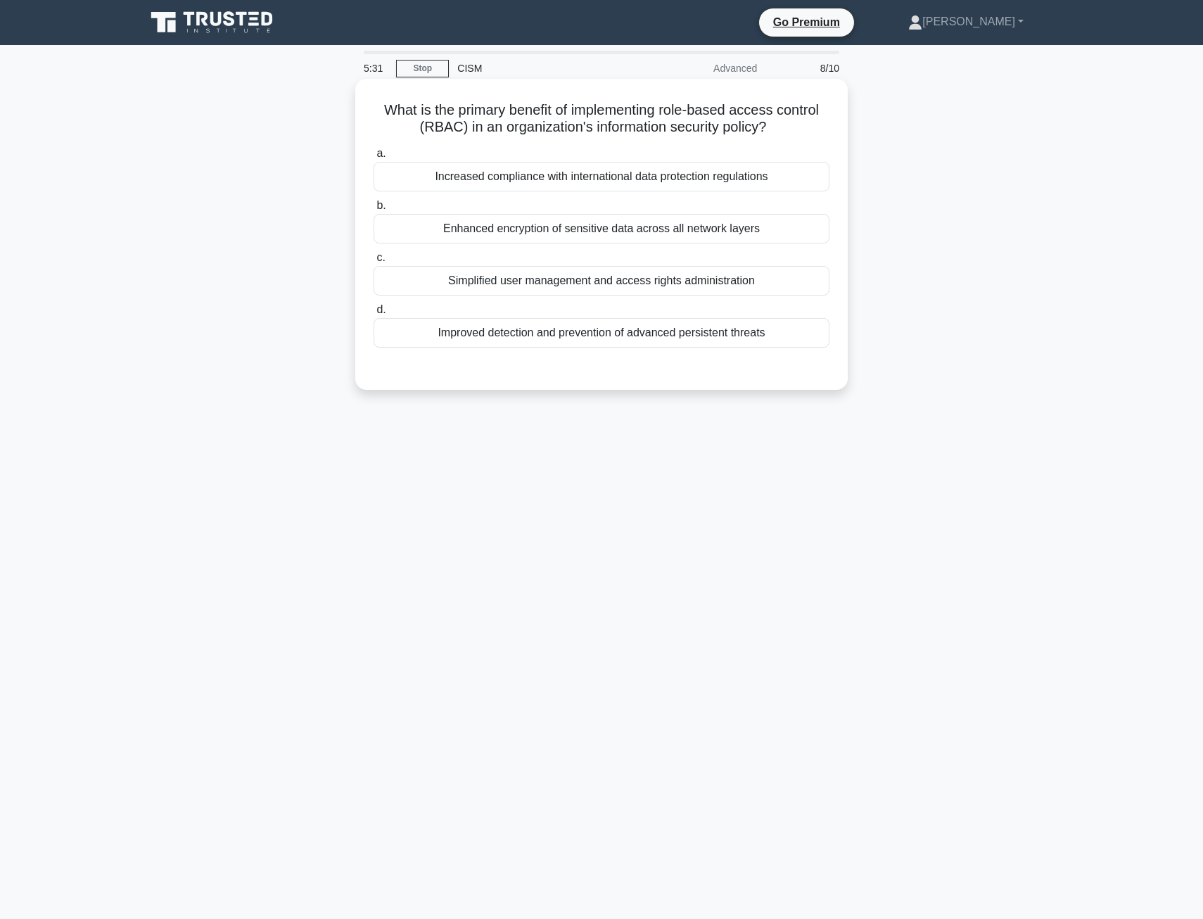
click at [461, 336] on div "Improved detection and prevention of advanced persistent threats" at bounding box center [602, 333] width 456 height 30
click at [374, 314] on input "d. Improved detection and prevention of advanced persistent threats" at bounding box center [374, 309] width 0 height 9
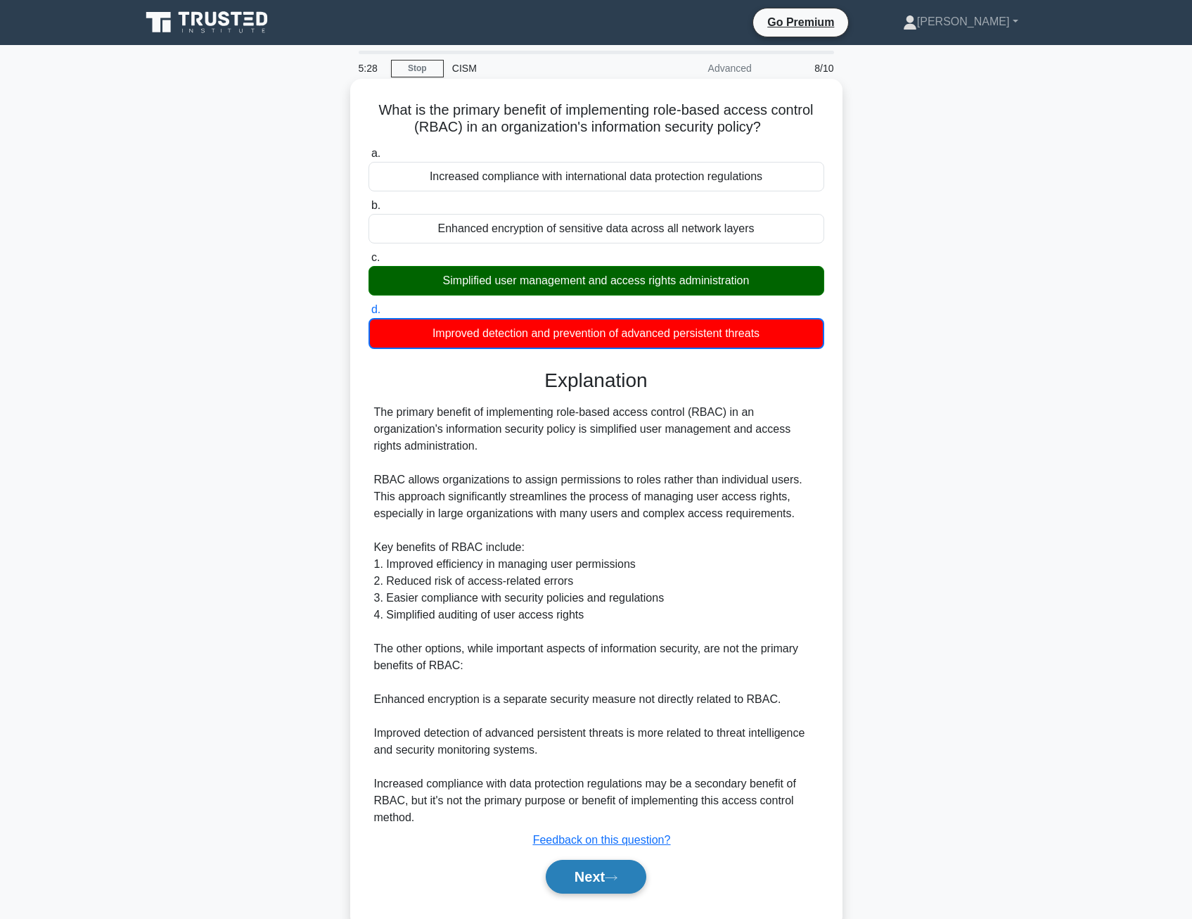
click at [614, 872] on button "Next" at bounding box center [596, 877] width 101 height 34
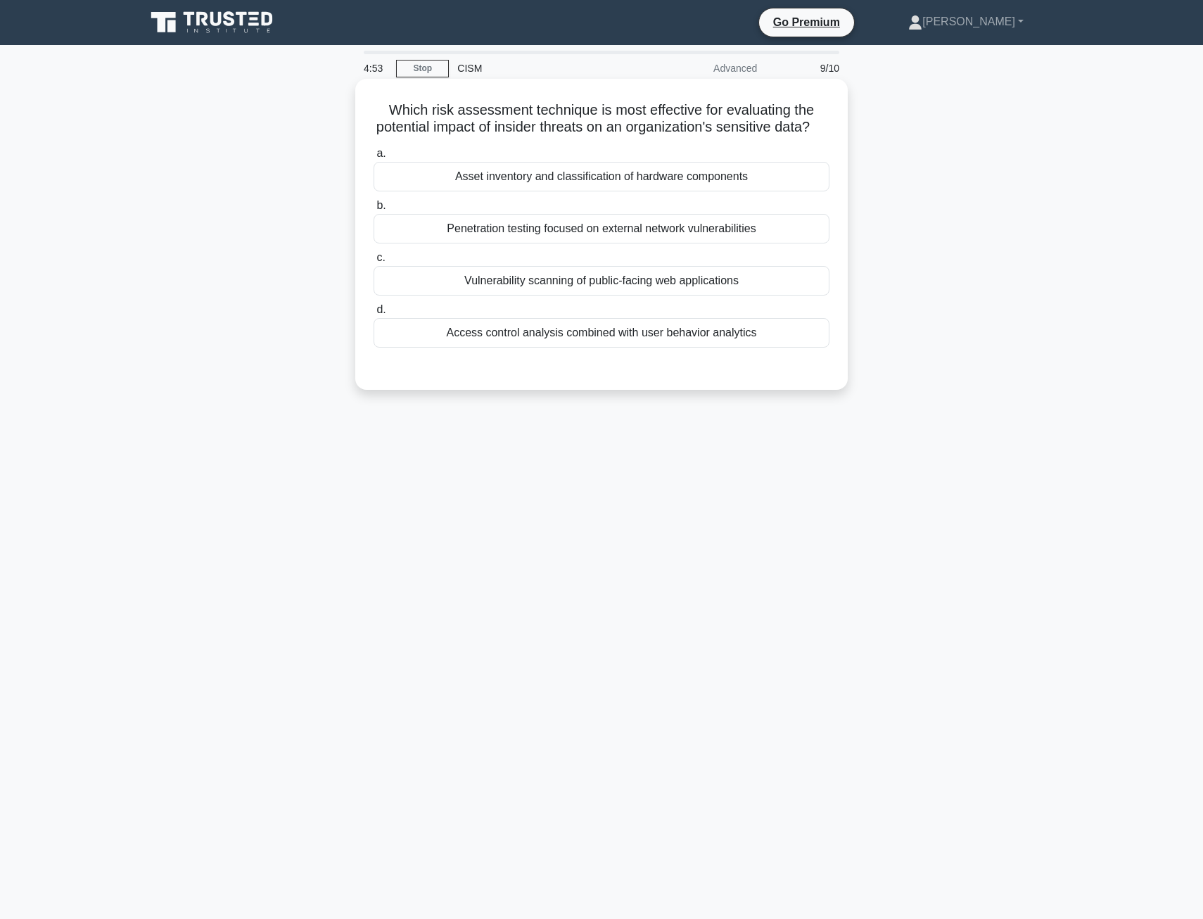
click at [543, 348] on div "Access control analysis combined with user behavior analytics" at bounding box center [602, 333] width 456 height 30
click at [374, 314] on input "d. Access control analysis combined with user behavior analytics" at bounding box center [374, 309] width 0 height 9
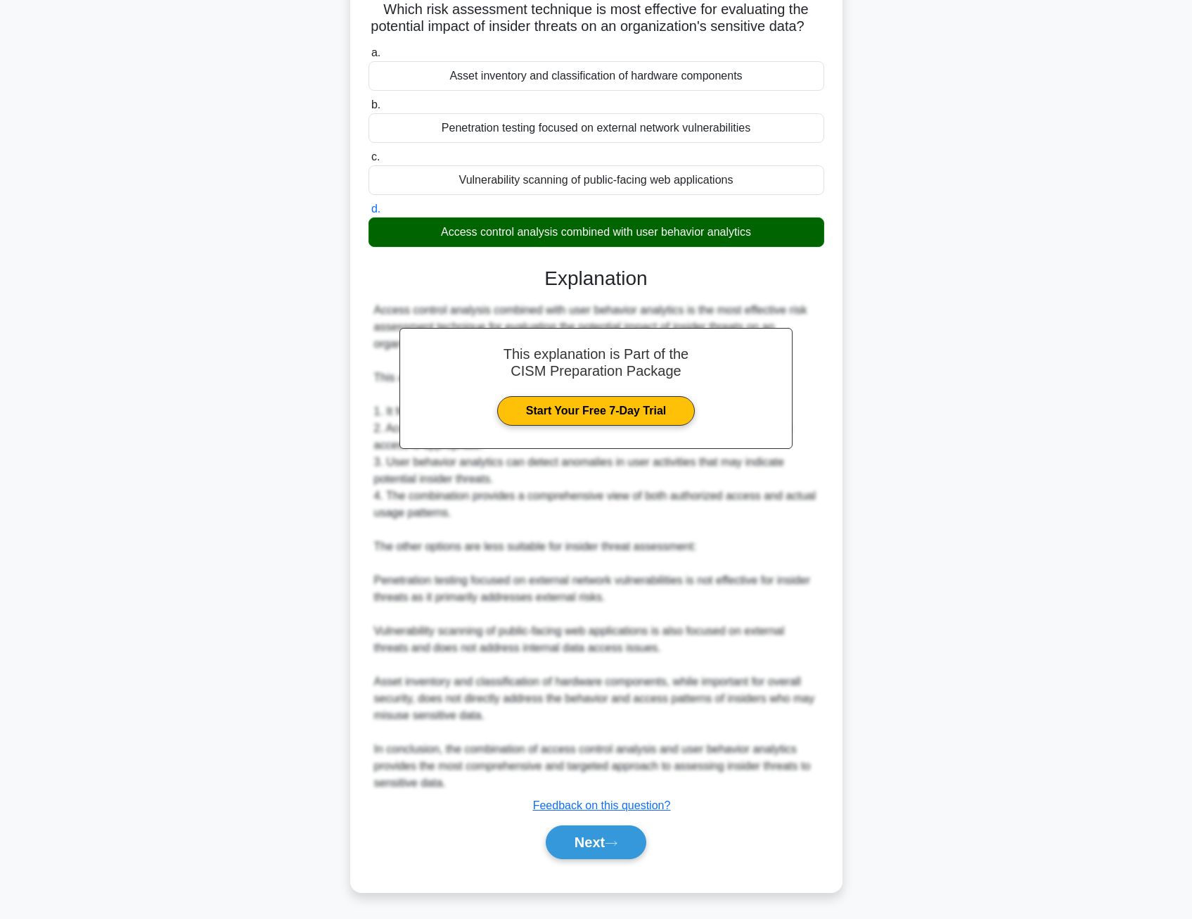
scroll to position [118, 0]
click at [601, 836] on button "Next" at bounding box center [596, 842] width 101 height 34
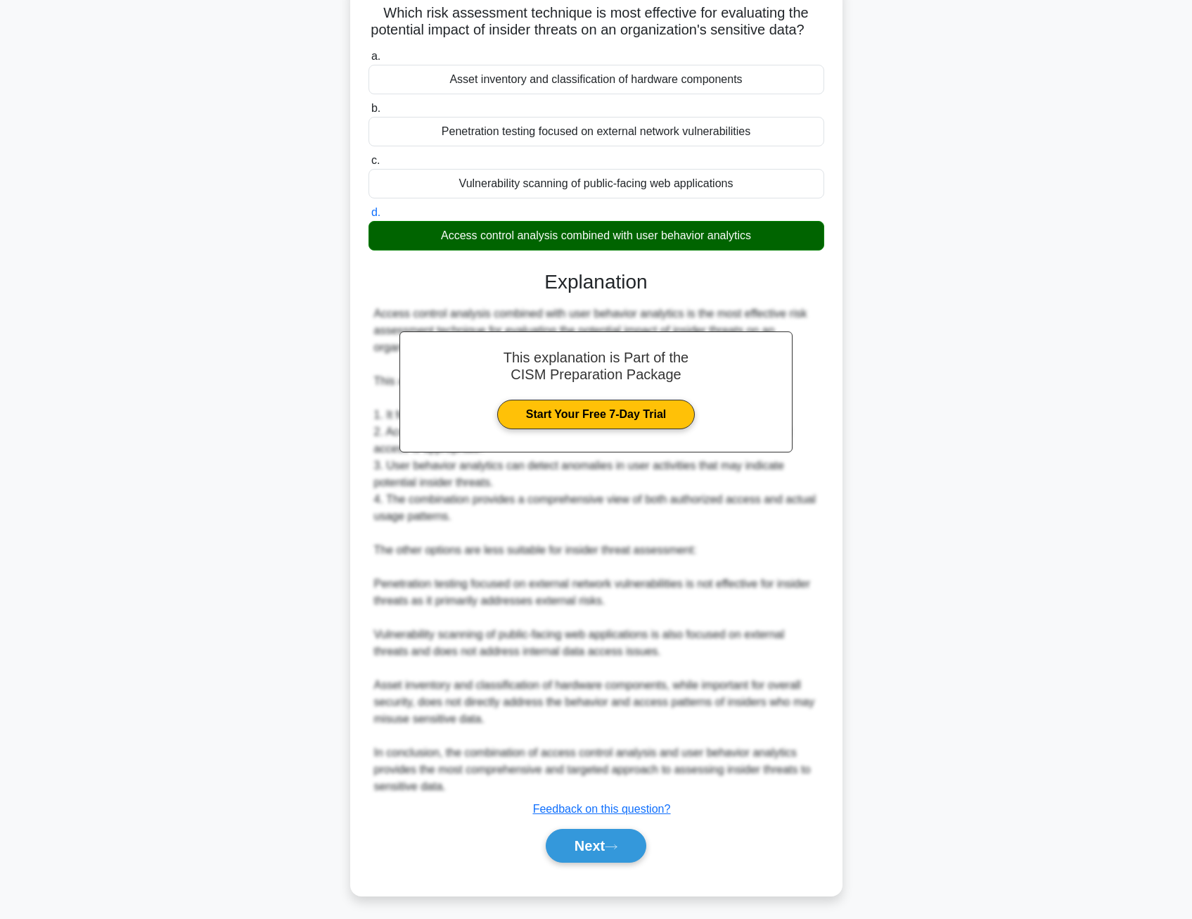
scroll to position [0, 0]
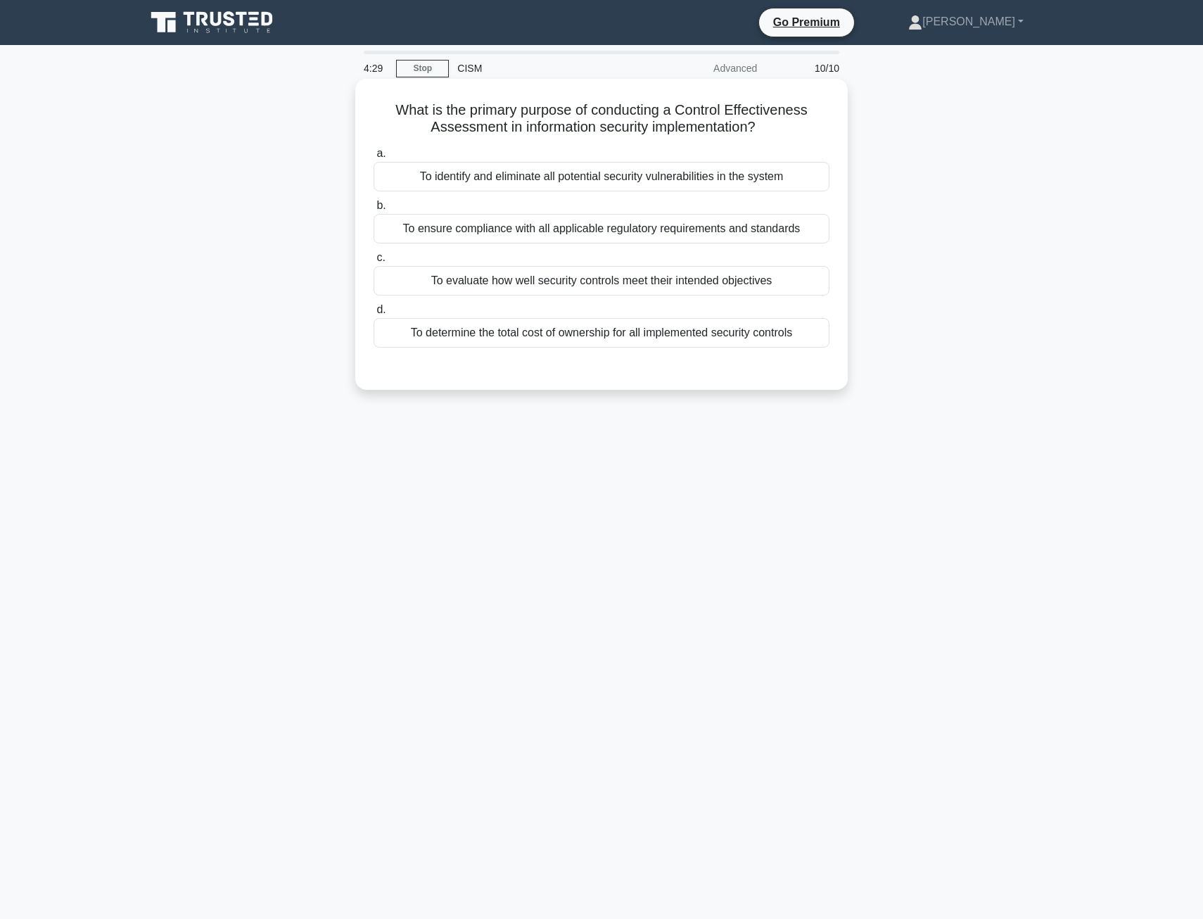
click at [502, 283] on div "To evaluate how well security controls meet their intended objectives" at bounding box center [602, 281] width 456 height 30
click at [374, 262] on input "c. To evaluate how well security controls meet their intended objectives" at bounding box center [374, 257] width 0 height 9
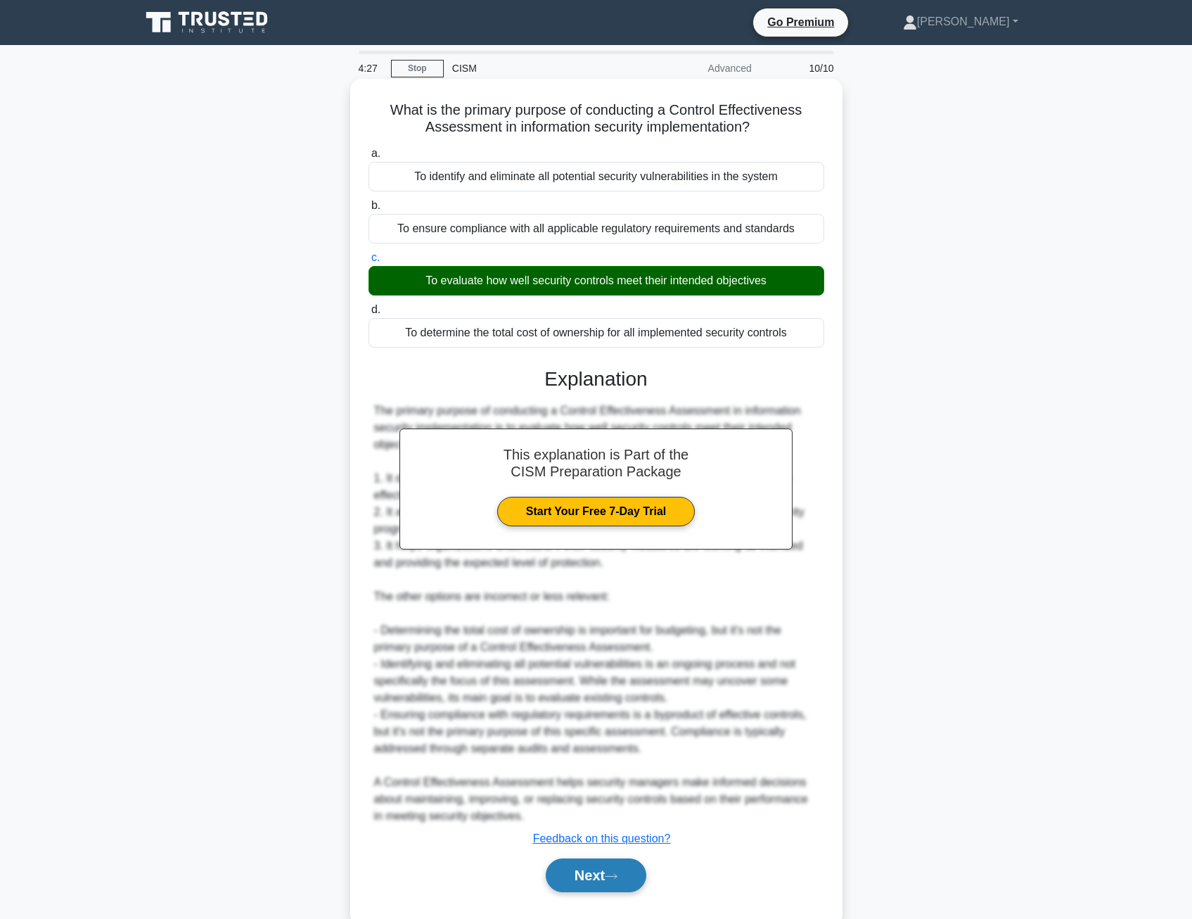
click at [593, 888] on button "Next" at bounding box center [596, 875] width 101 height 34
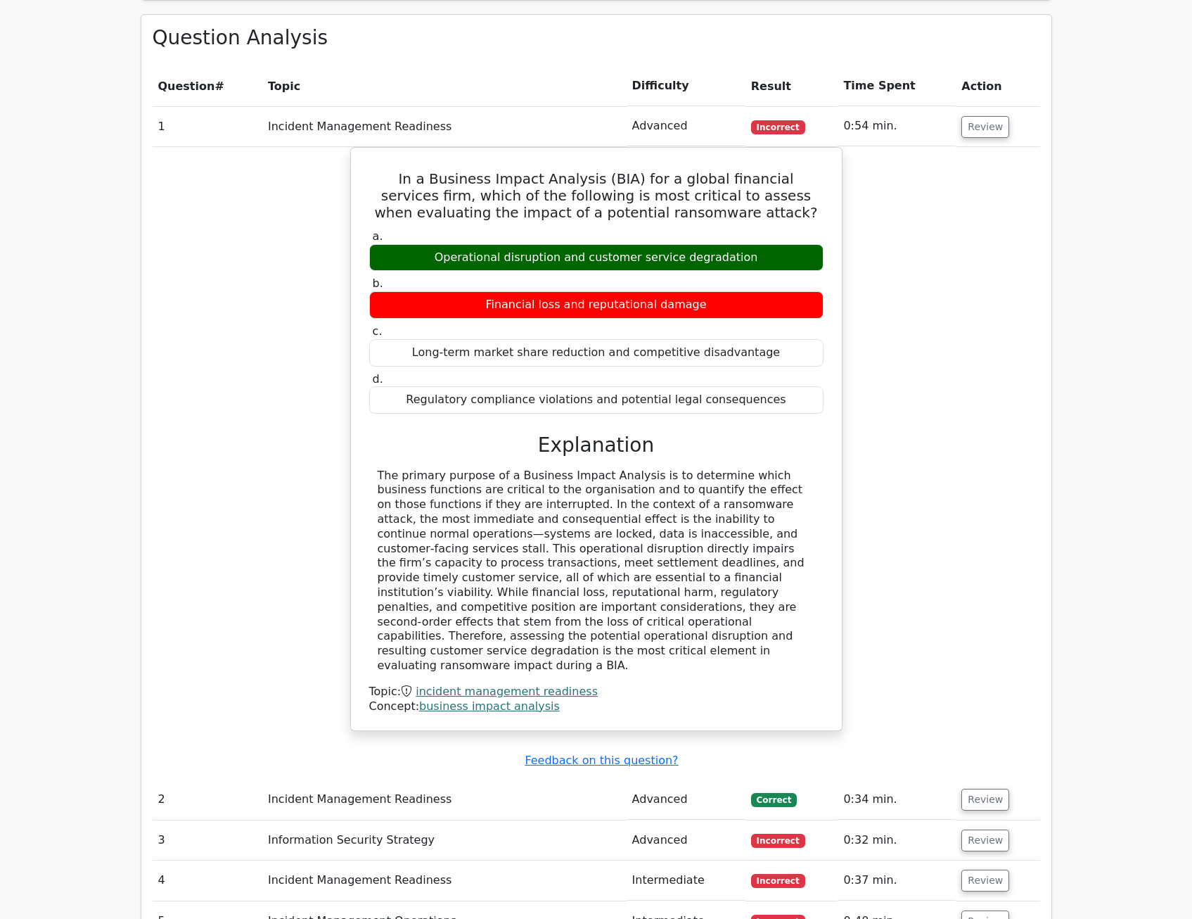
scroll to position [1196, 0]
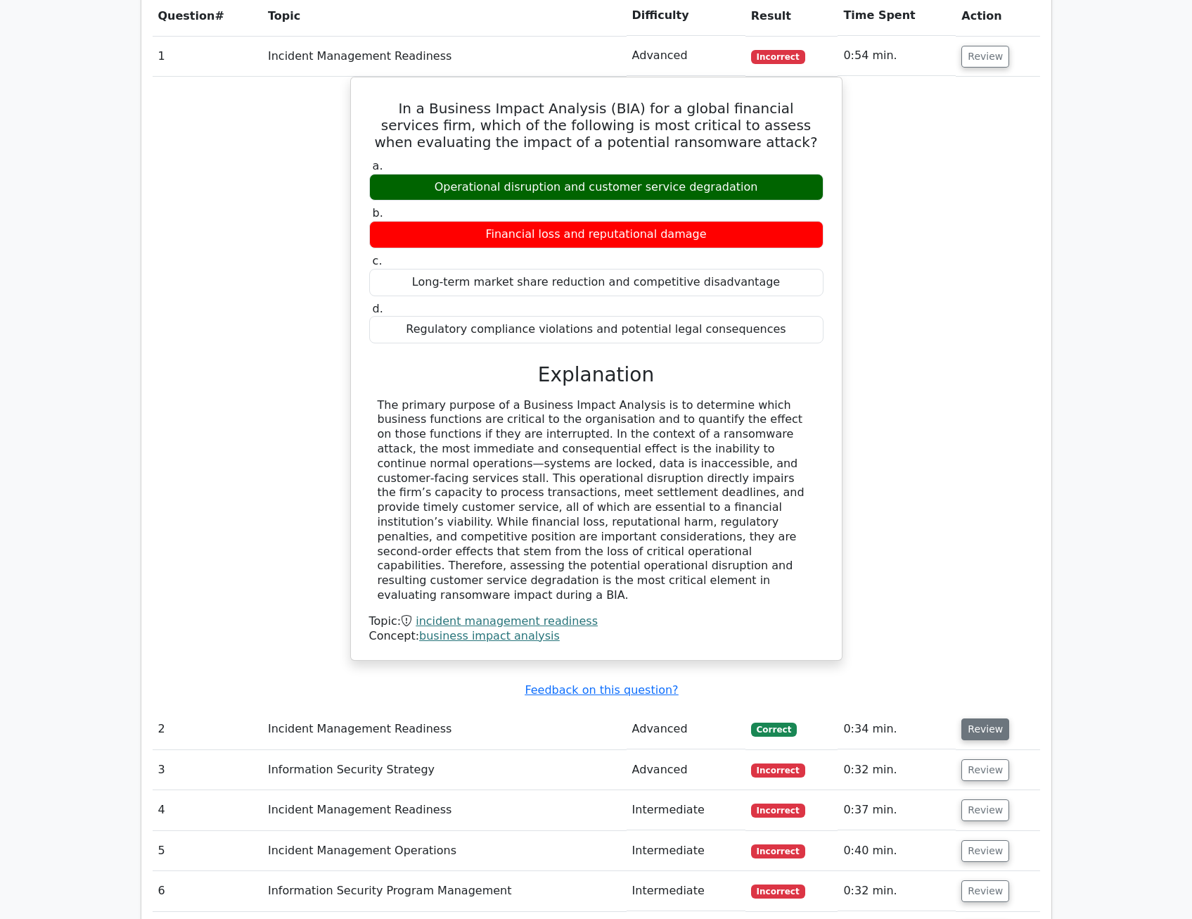
click at [980, 718] on button "Review" at bounding box center [986, 729] width 48 height 22
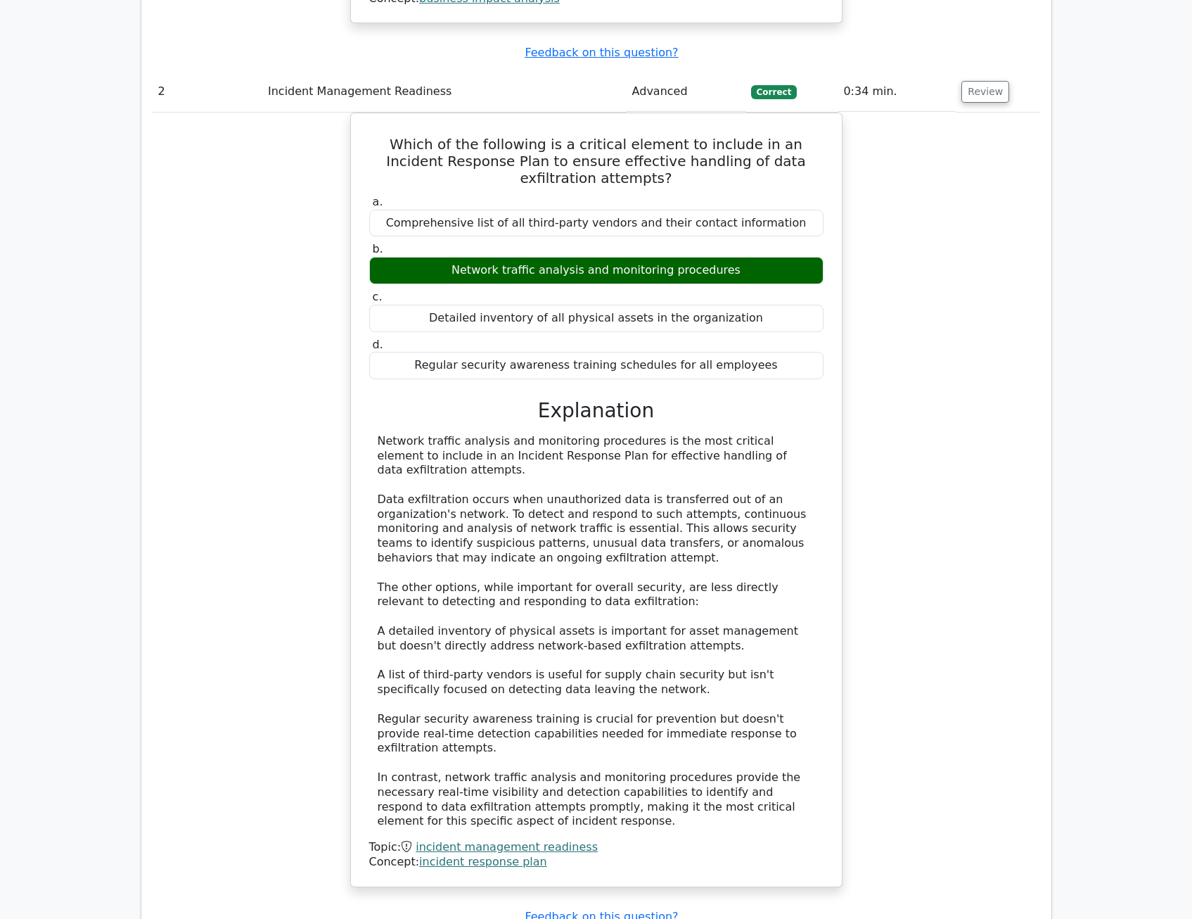
scroll to position [1970, 0]
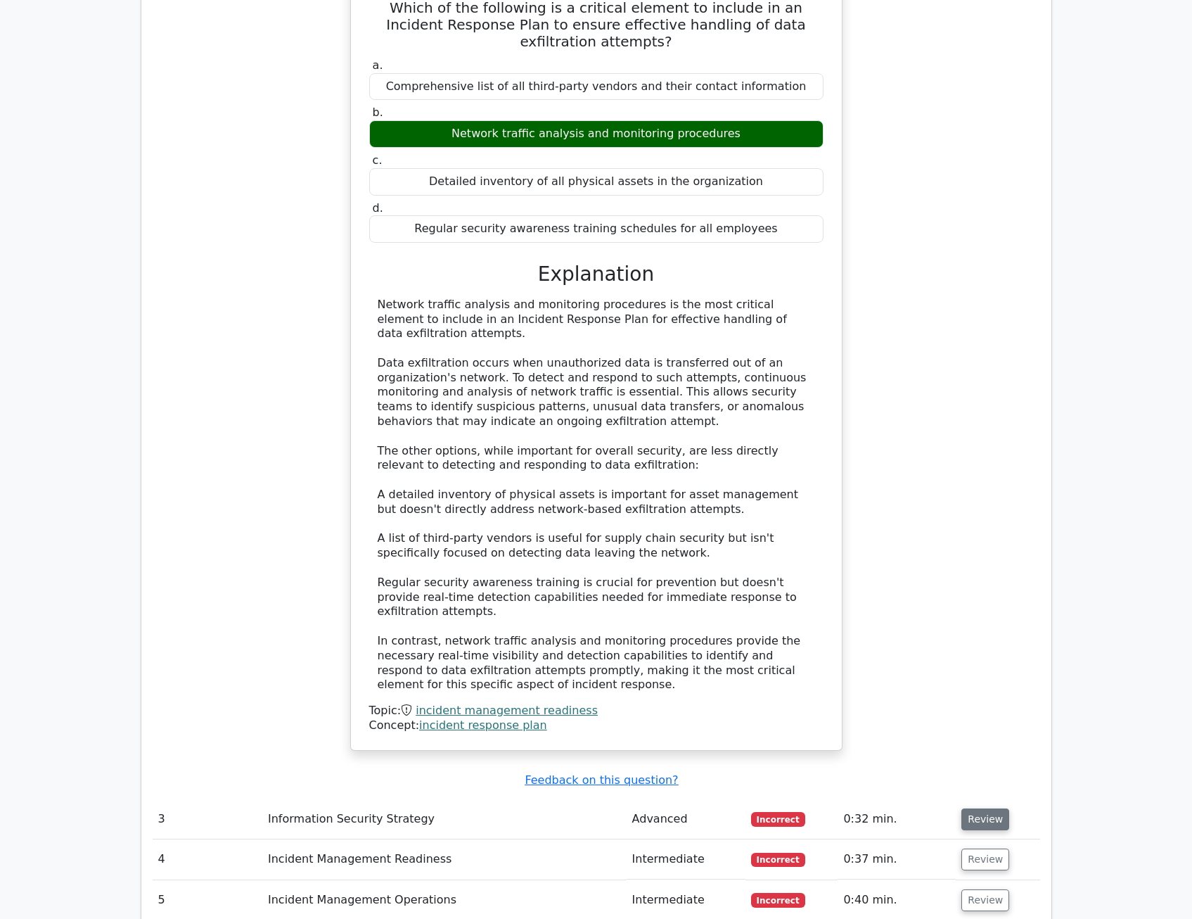
click at [969, 808] on button "Review" at bounding box center [986, 819] width 48 height 22
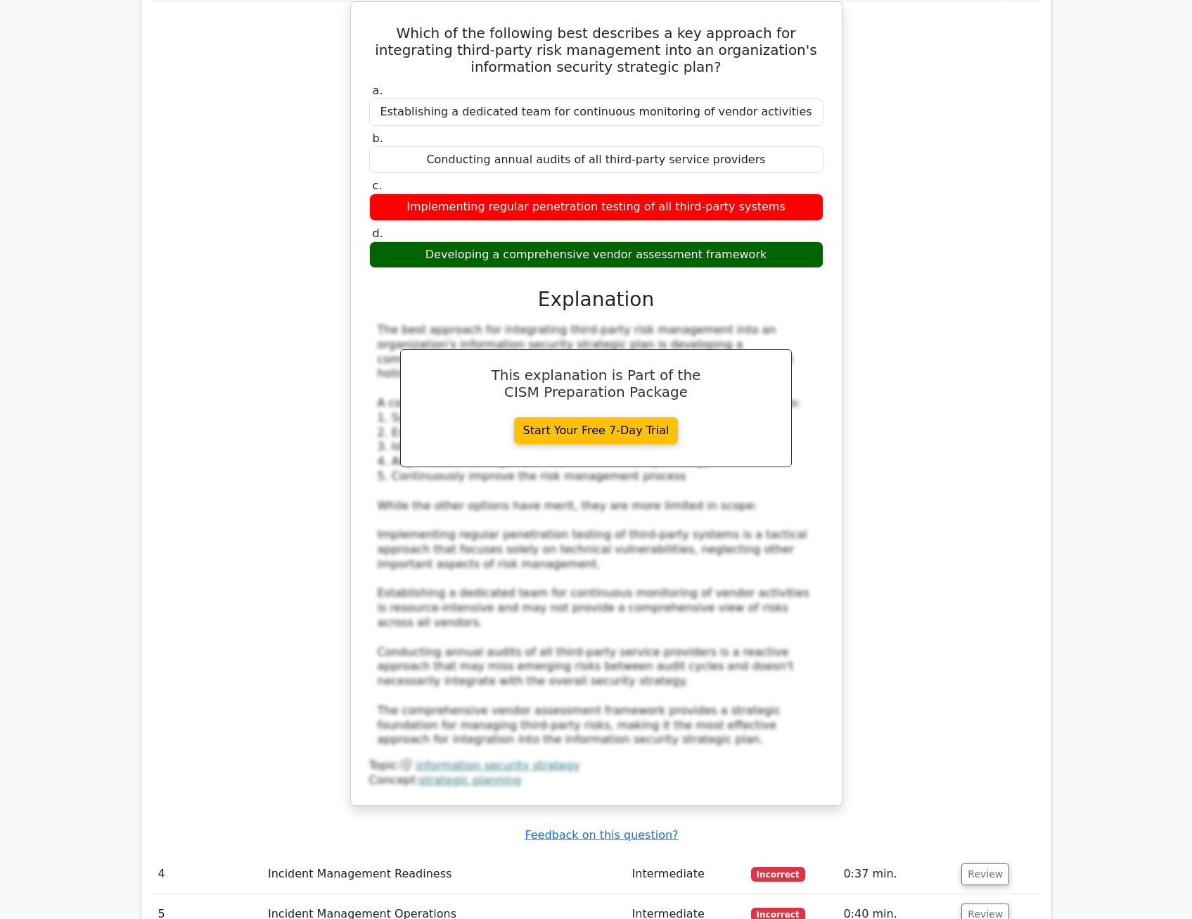
scroll to position [2814, 0]
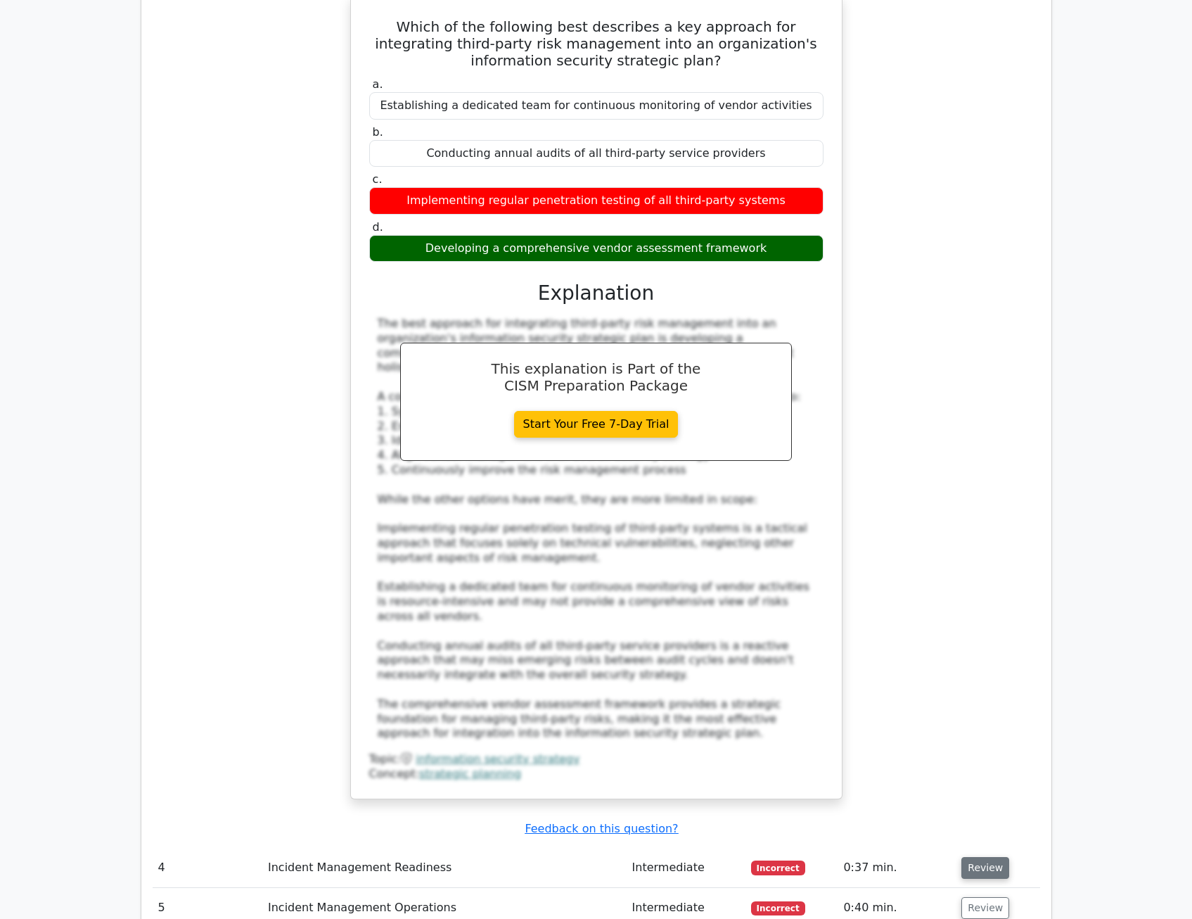
click at [981, 857] on button "Review" at bounding box center [986, 868] width 48 height 22
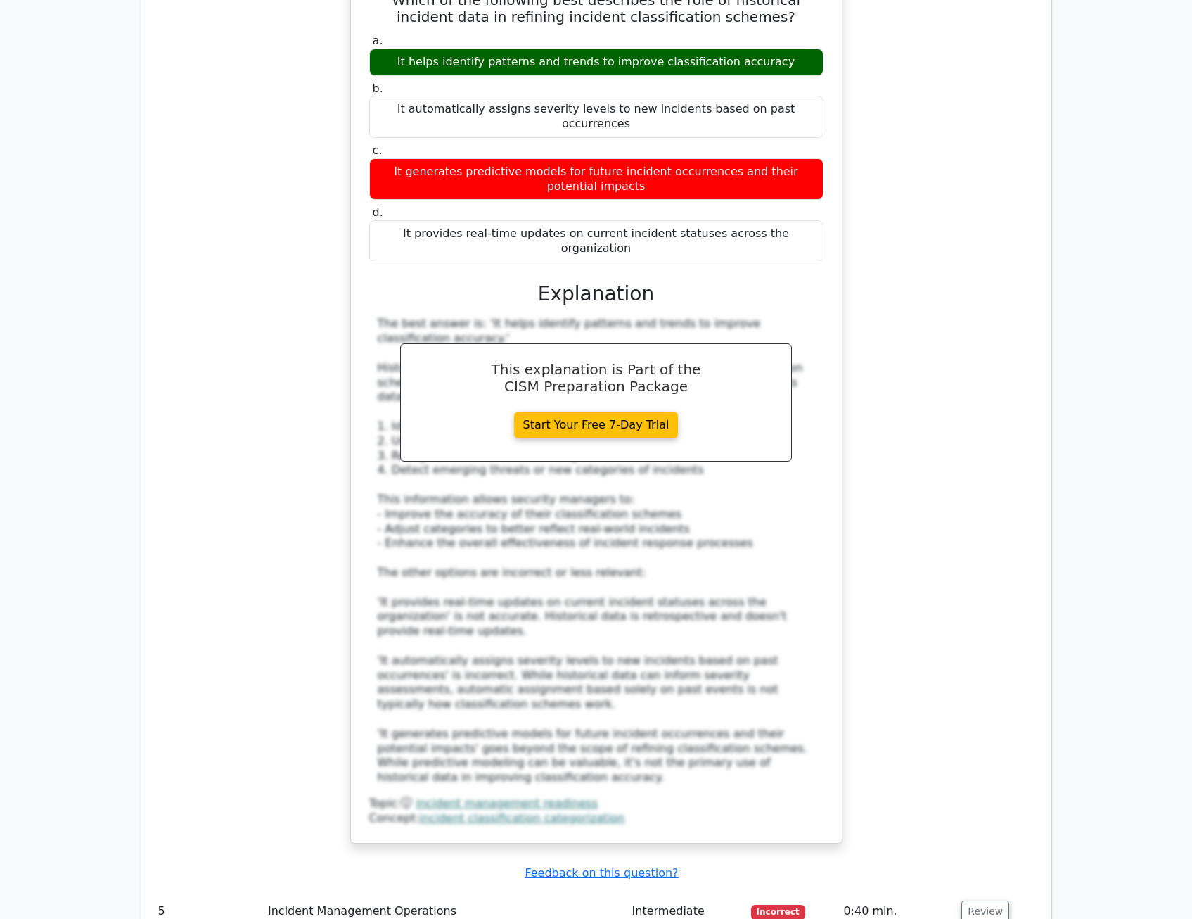
scroll to position [3939, 0]
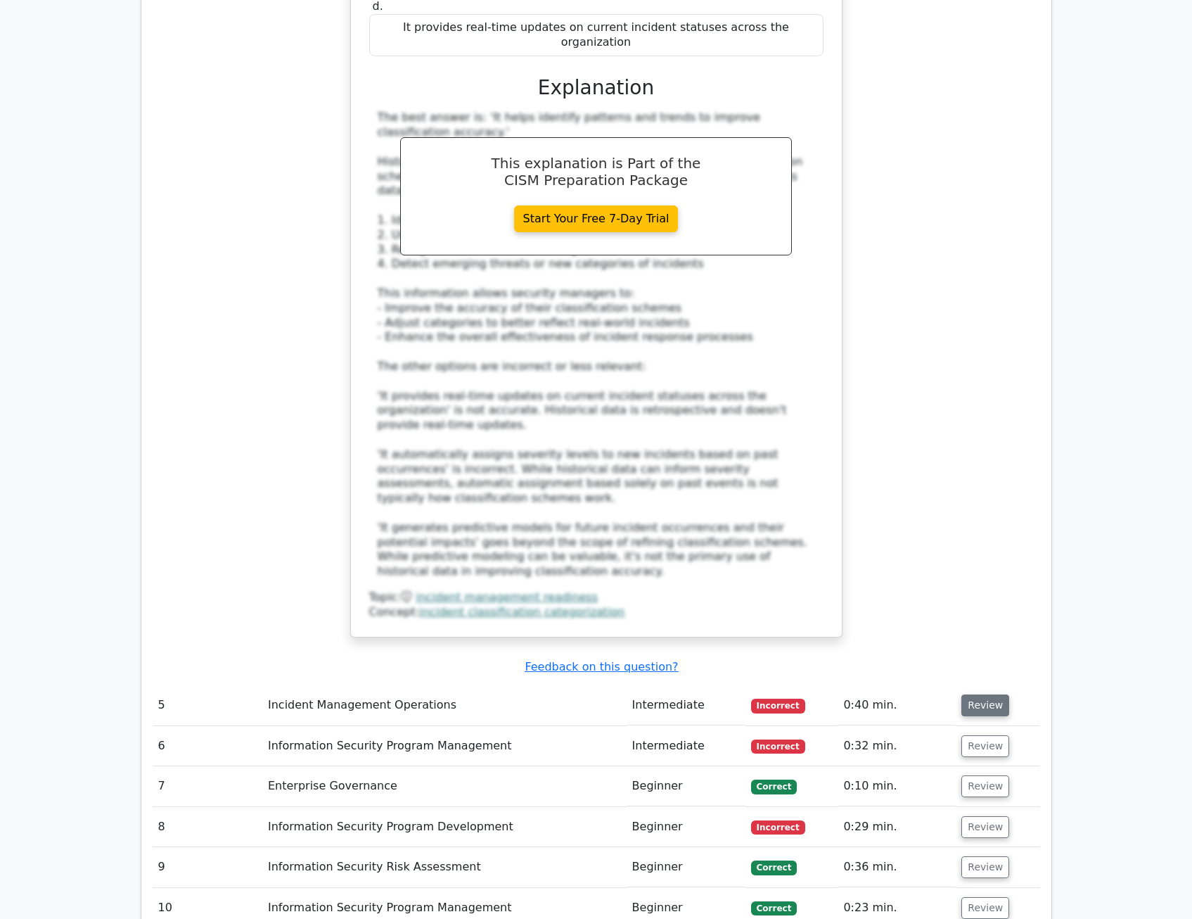
click at [979, 694] on button "Review" at bounding box center [986, 705] width 48 height 22
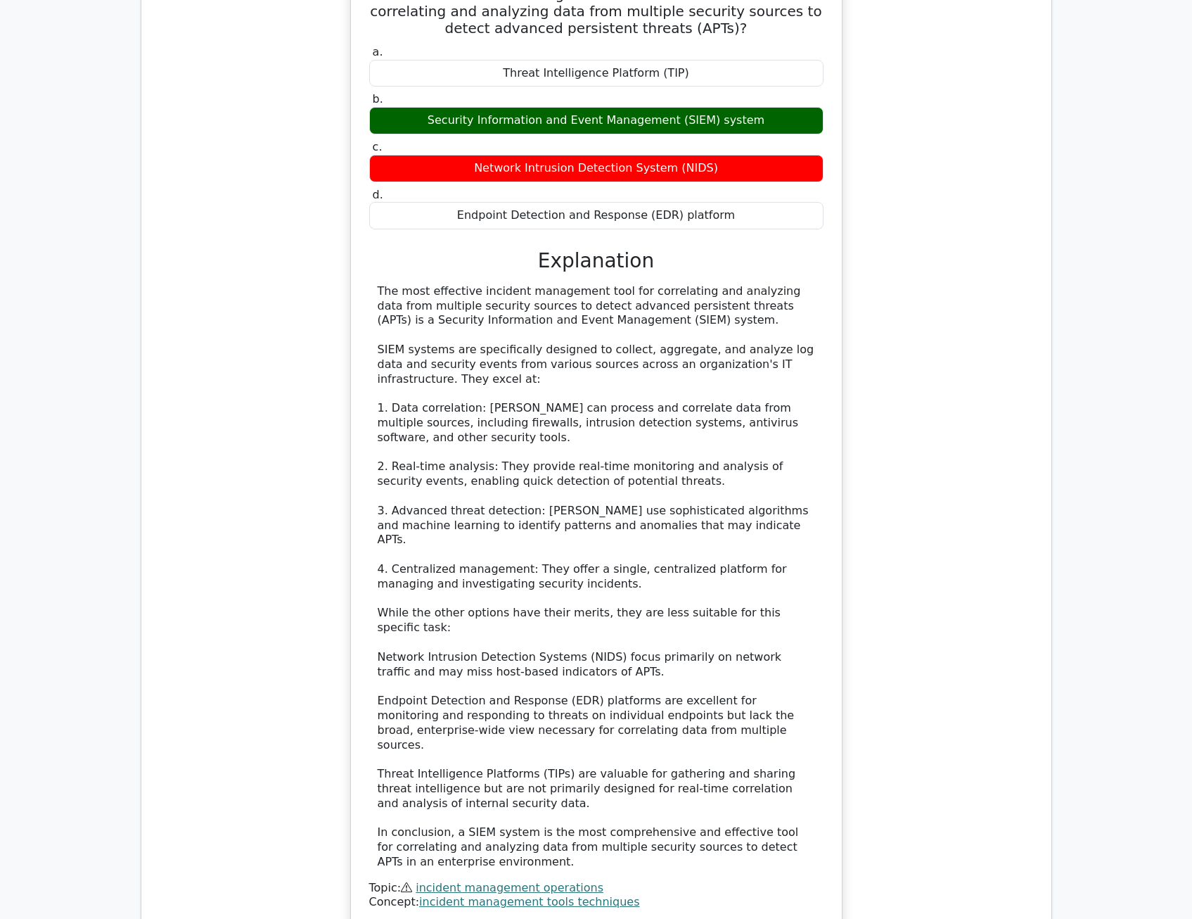
scroll to position [4854, 0]
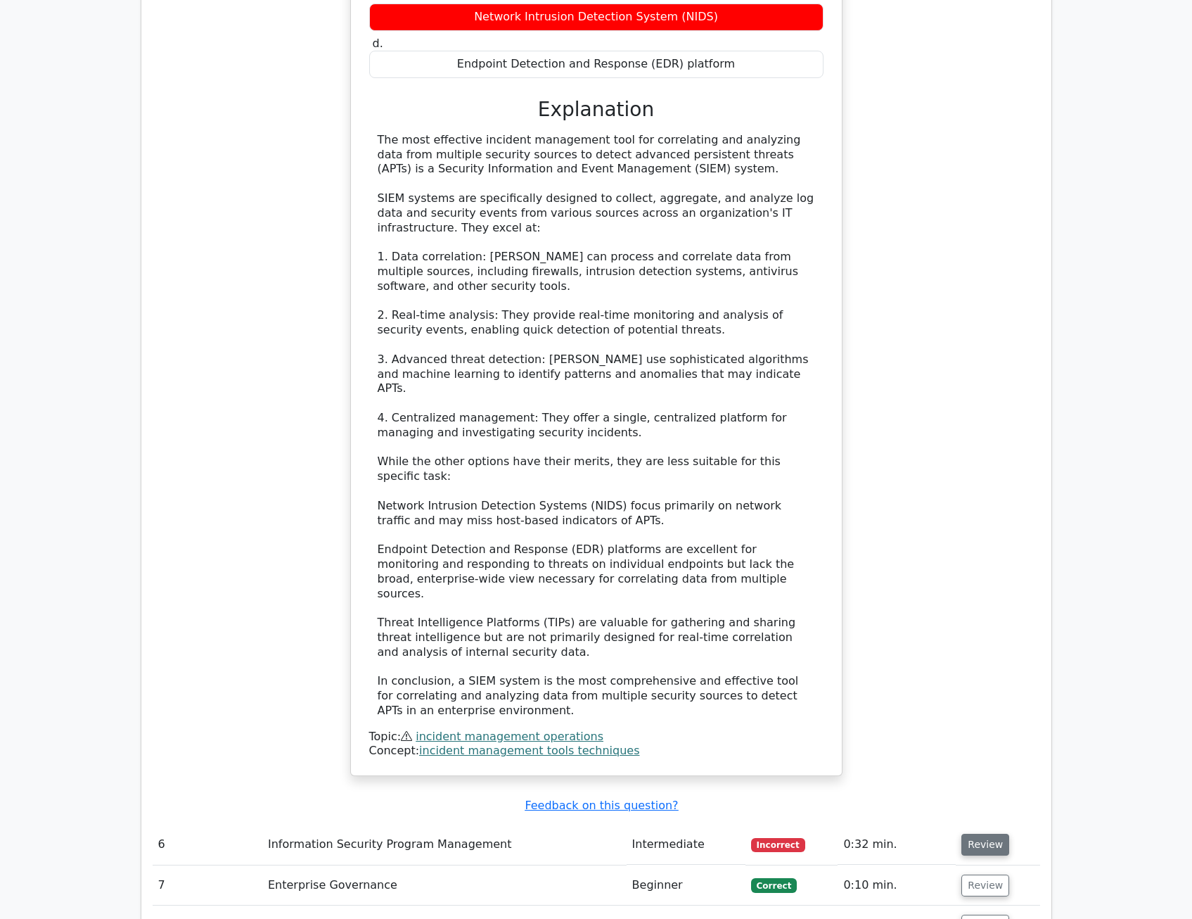
click at [979, 834] on button "Review" at bounding box center [986, 845] width 48 height 22
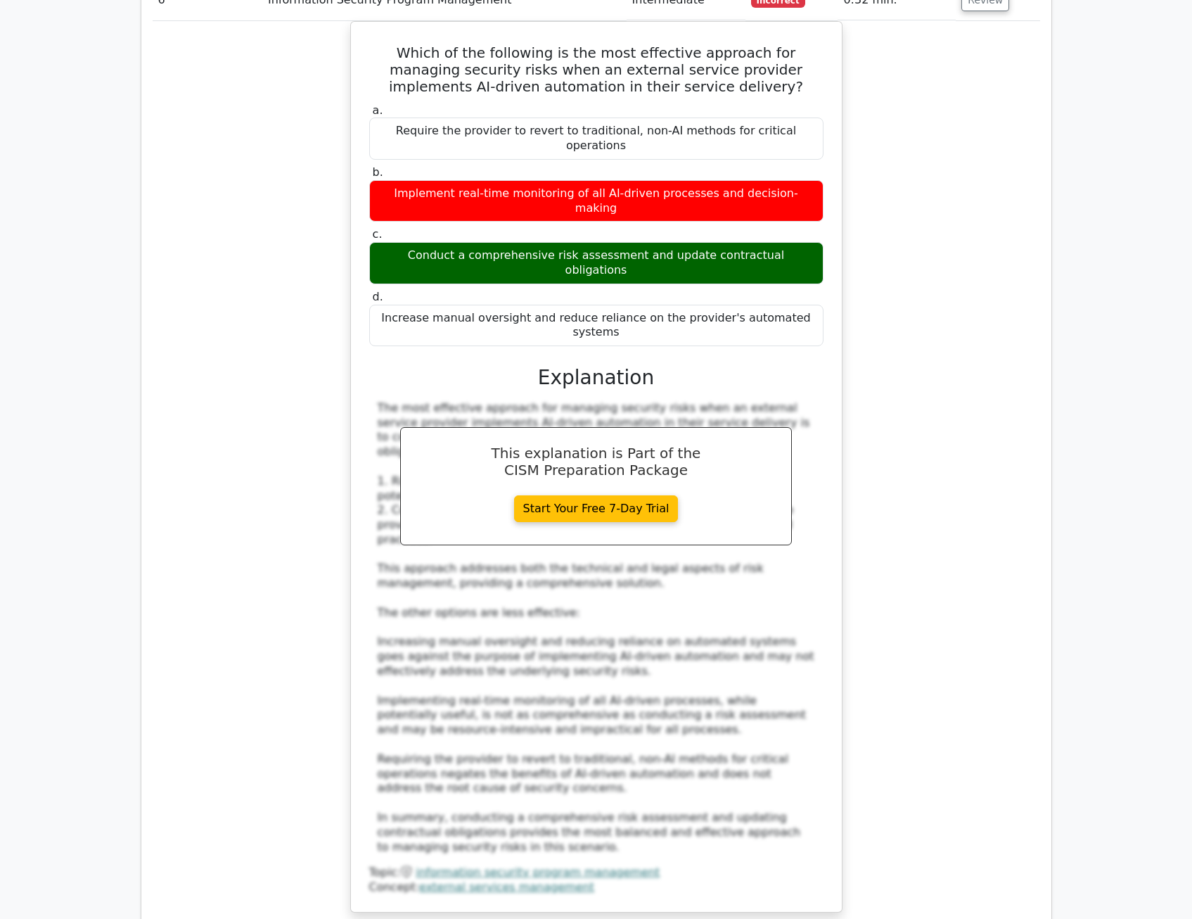
scroll to position [5839, 0]
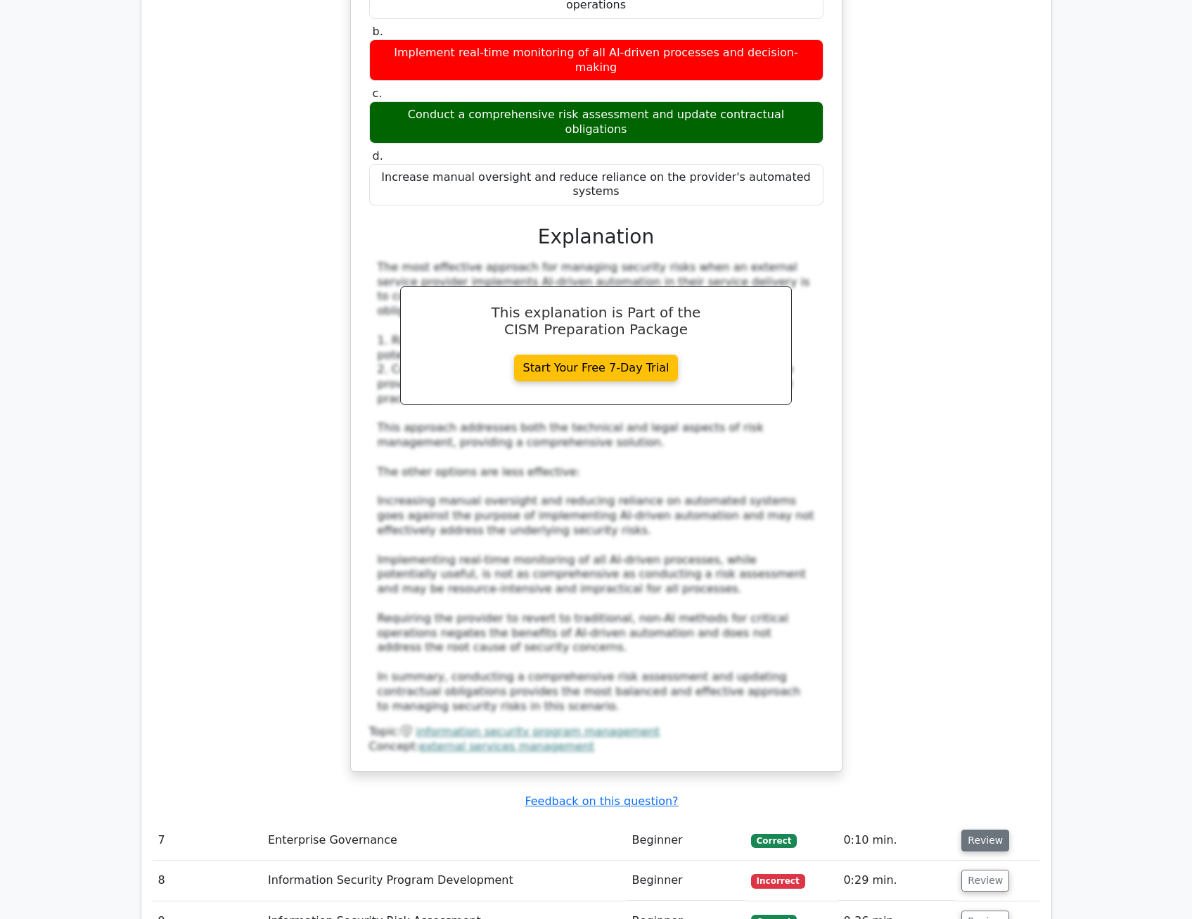
click at [981, 829] on button "Review" at bounding box center [986, 840] width 48 height 22
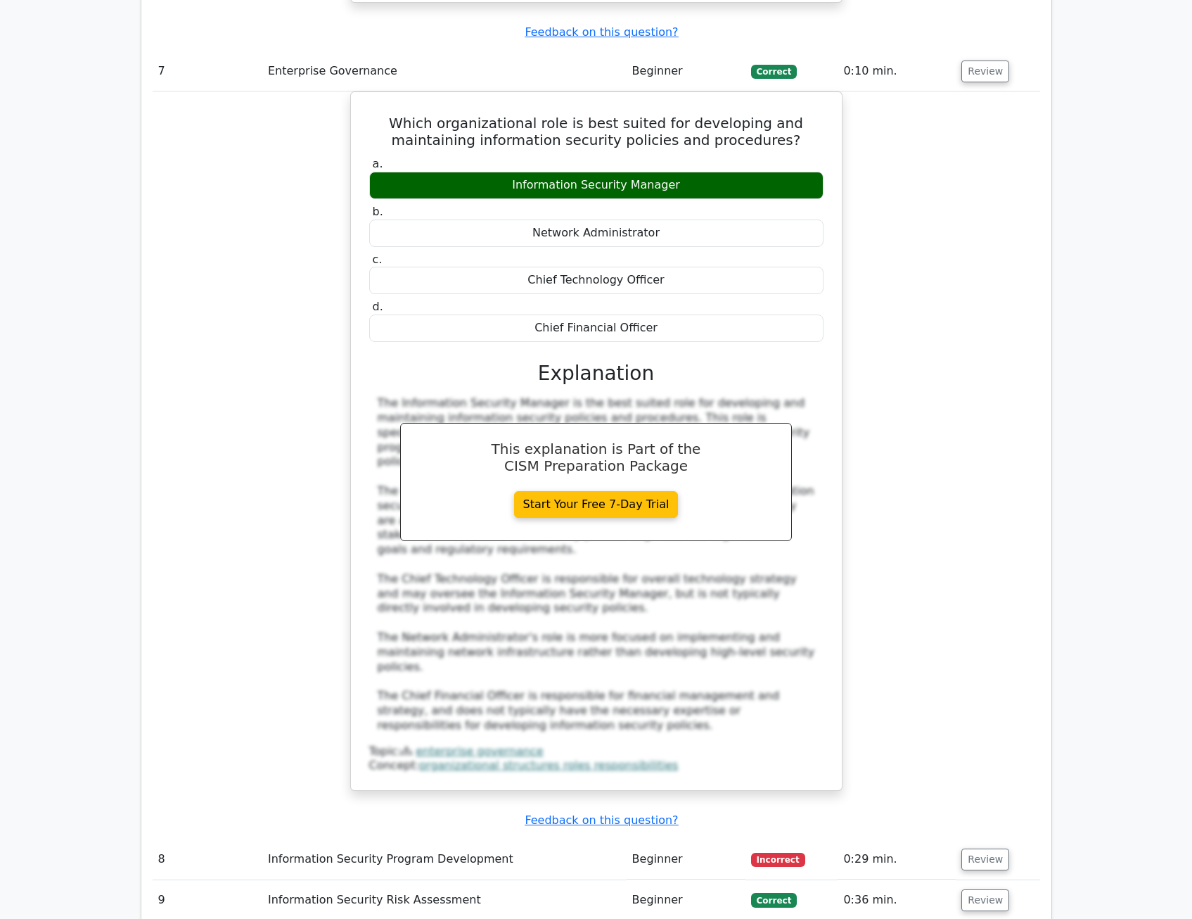
scroll to position [6613, 0]
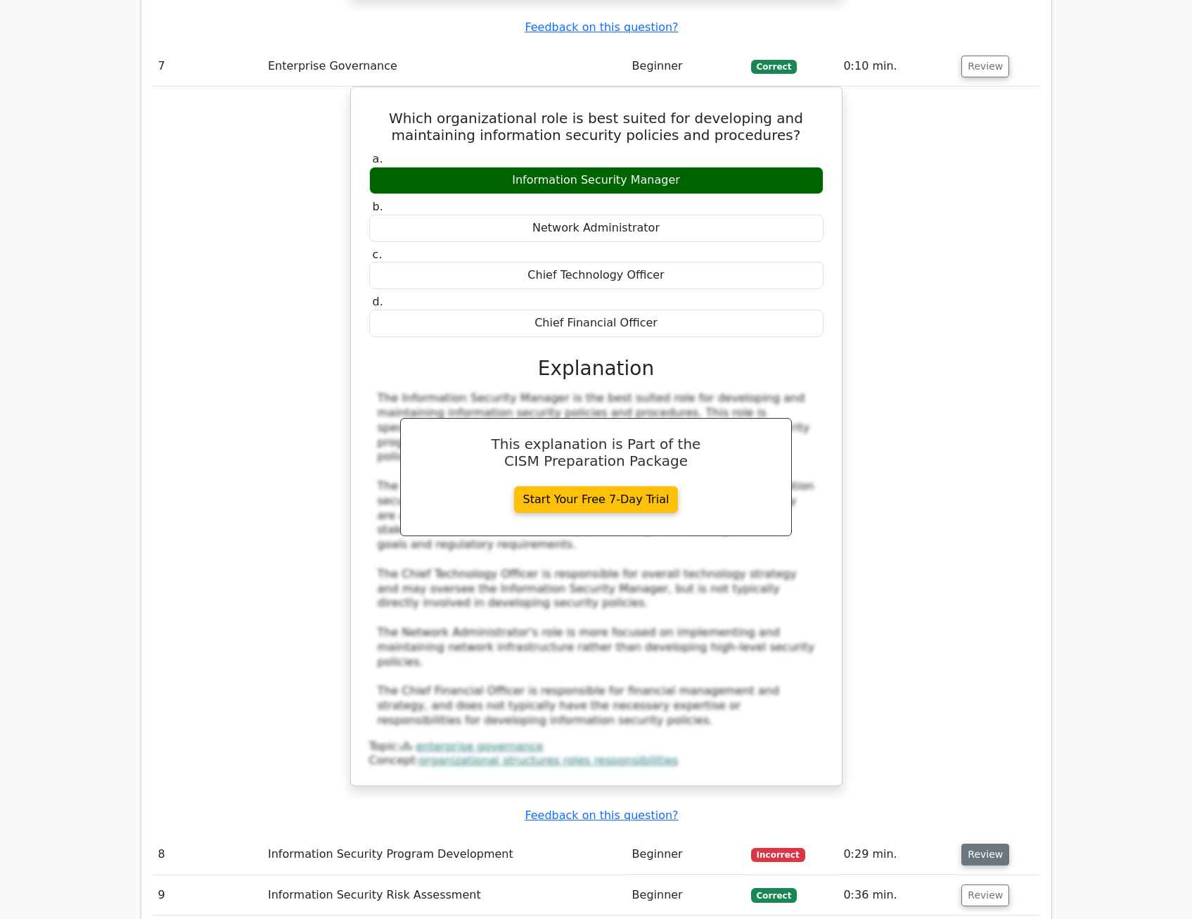
click at [973, 843] on button "Review" at bounding box center [986, 854] width 48 height 22
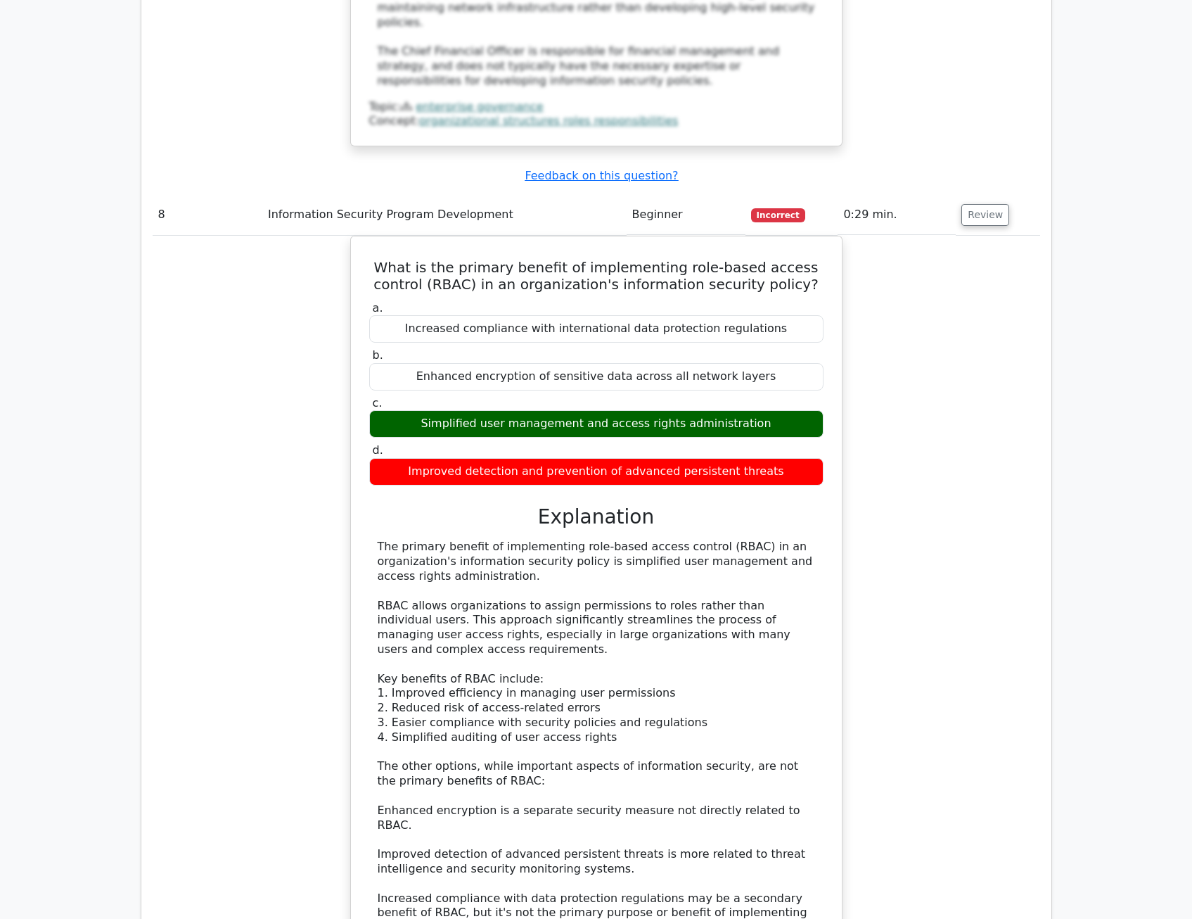
scroll to position [7316, 0]
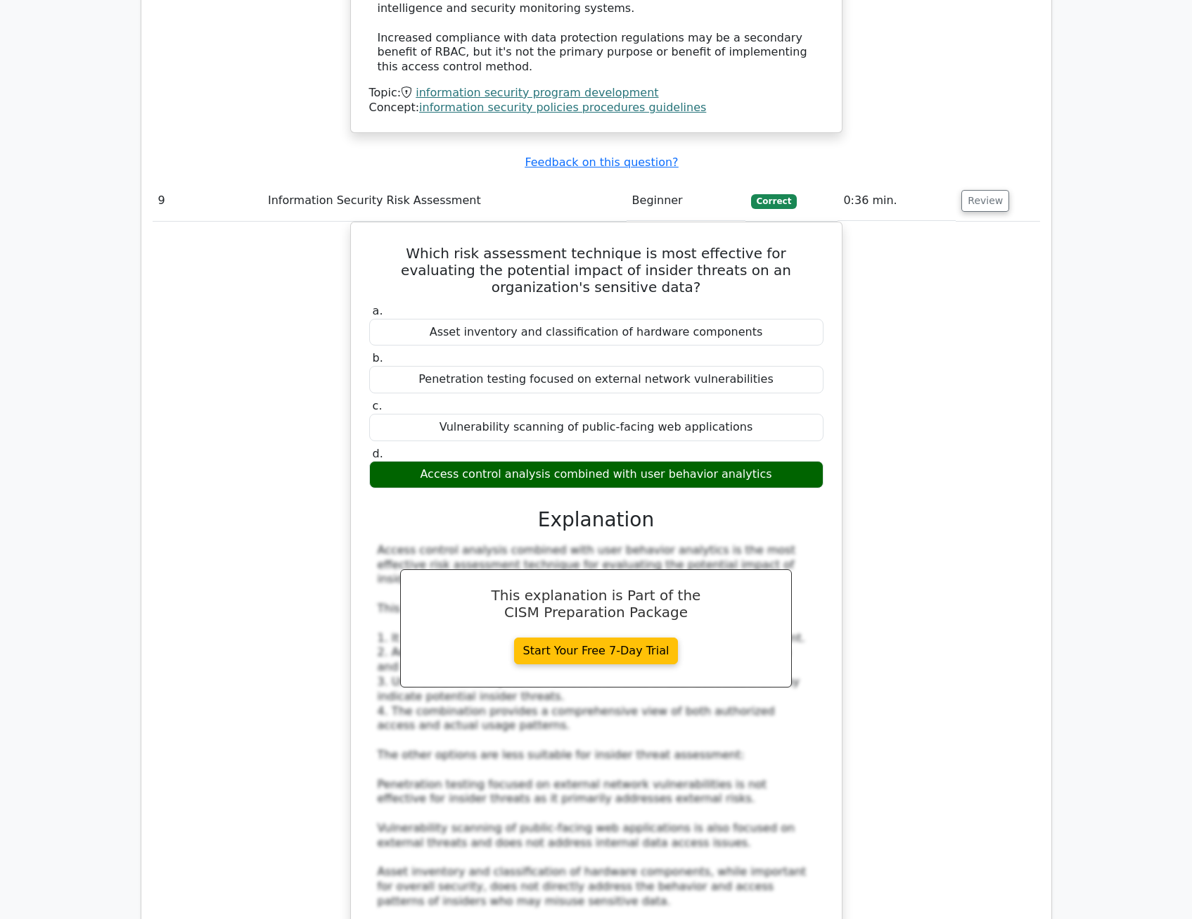
scroll to position [8231, 0]
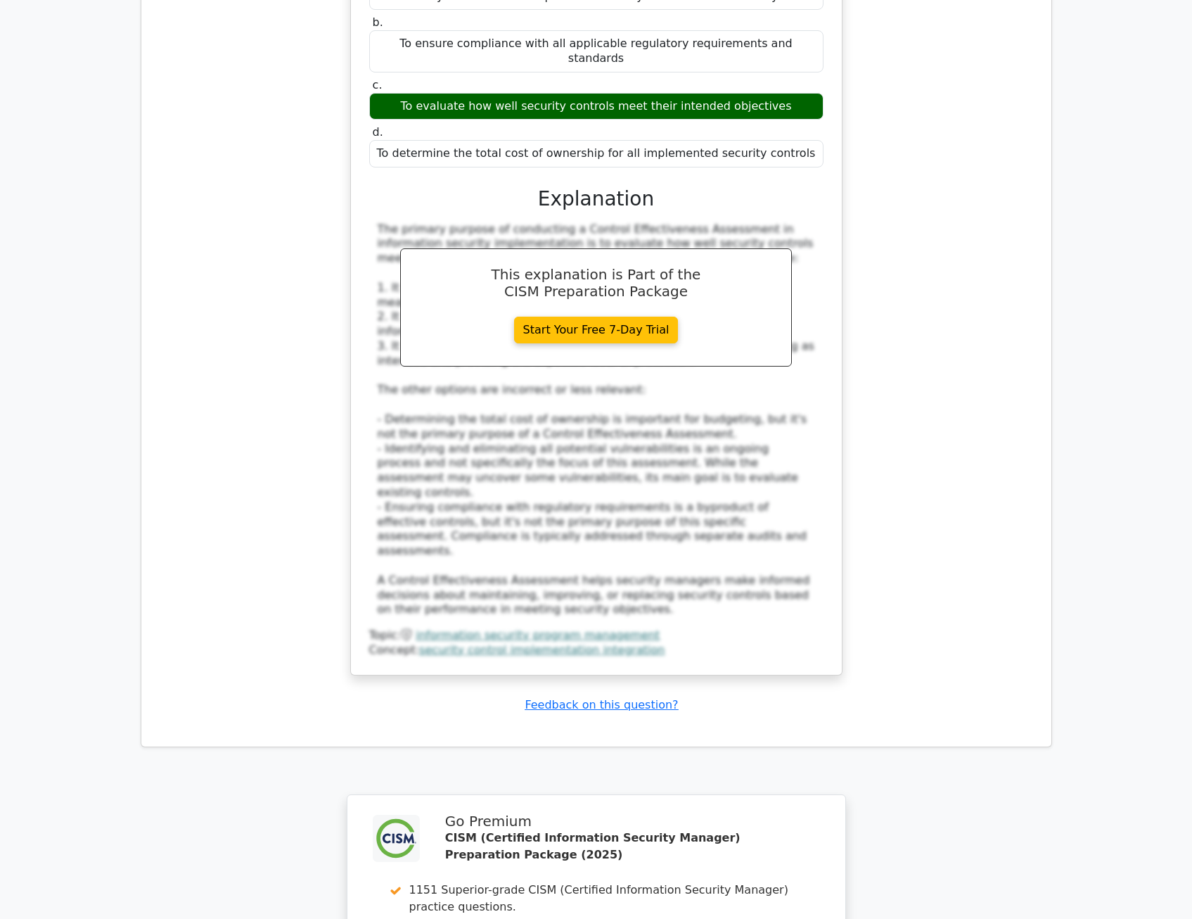
scroll to position [9398, 0]
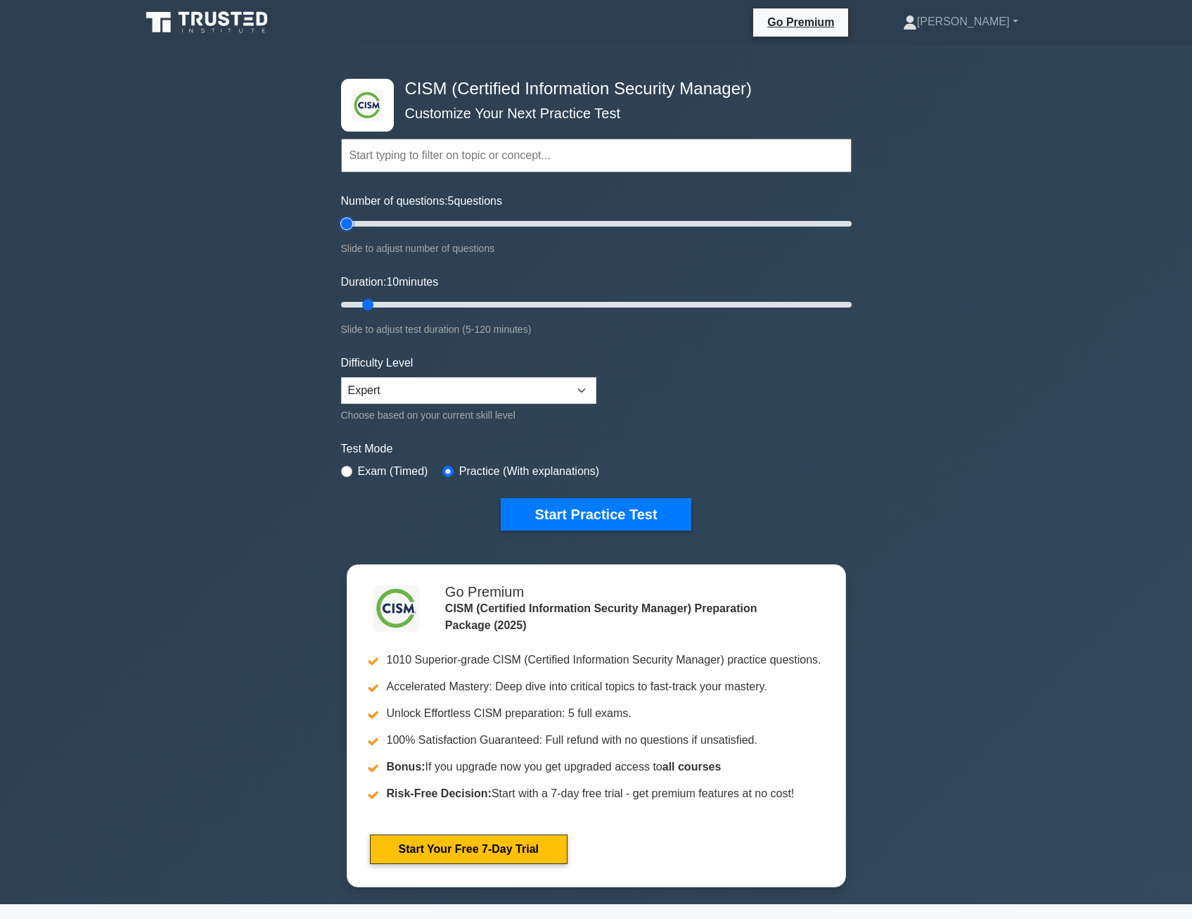
type input "5"
click at [350, 221] on input "Number of questions: 5 questions" at bounding box center [596, 223] width 511 height 17
drag, startPoint x: 368, startPoint y: 301, endPoint x: 298, endPoint y: 307, distance: 69.9
type input "5"
click at [341, 307] on input "Duration: 10 minutes" at bounding box center [596, 304] width 511 height 17
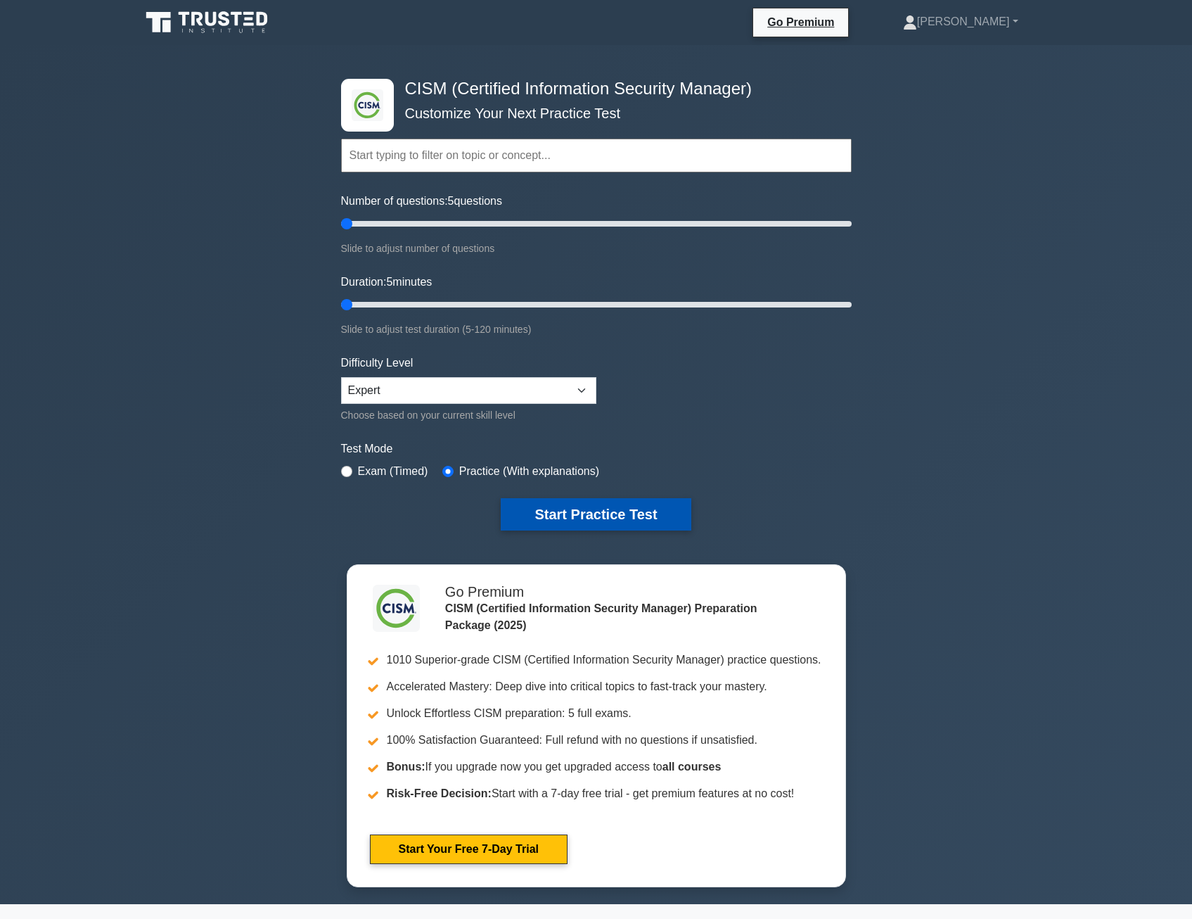
click at [592, 513] on button "Start Practice Test" at bounding box center [596, 514] width 190 height 32
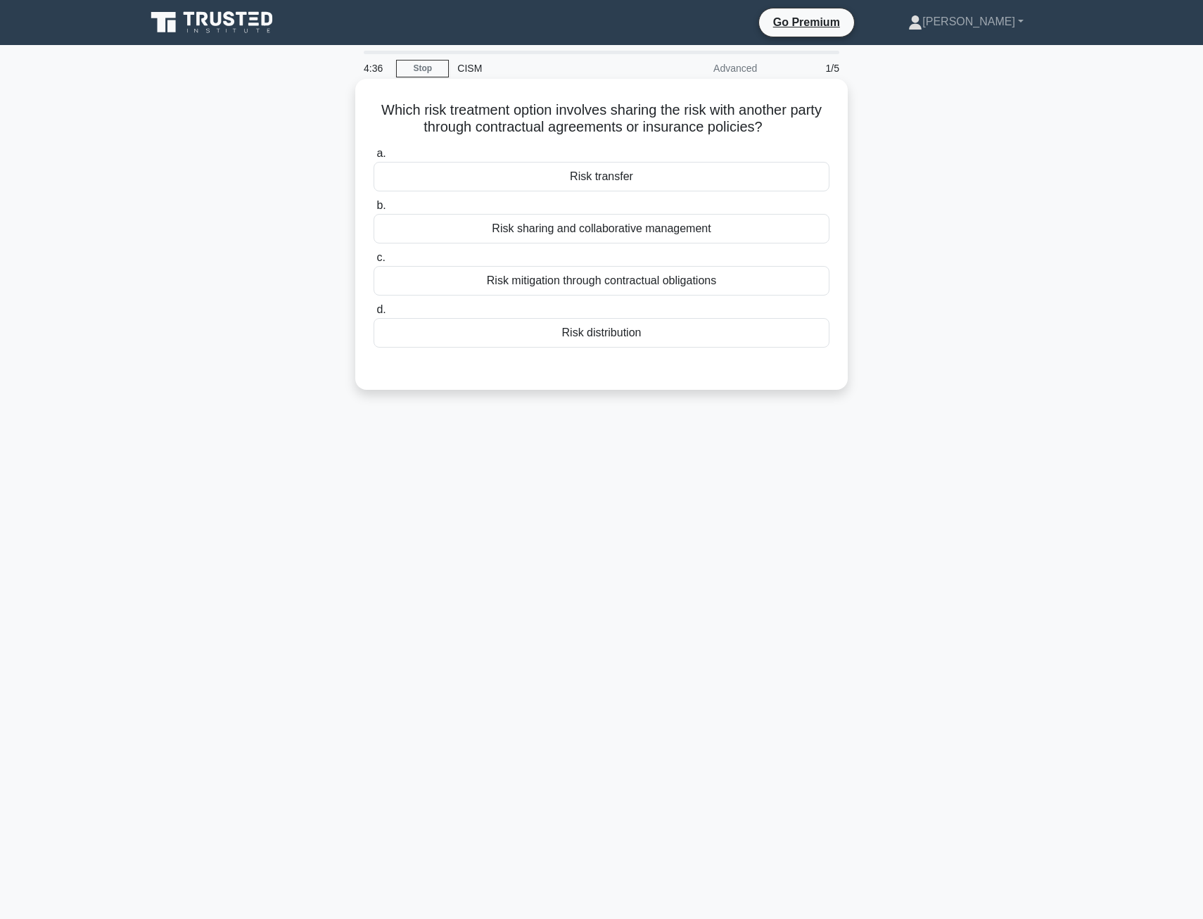
click at [576, 229] on div "Risk sharing and collaborative management" at bounding box center [602, 229] width 456 height 30
click at [374, 210] on input "b. Risk sharing and collaborative management" at bounding box center [374, 205] width 0 height 9
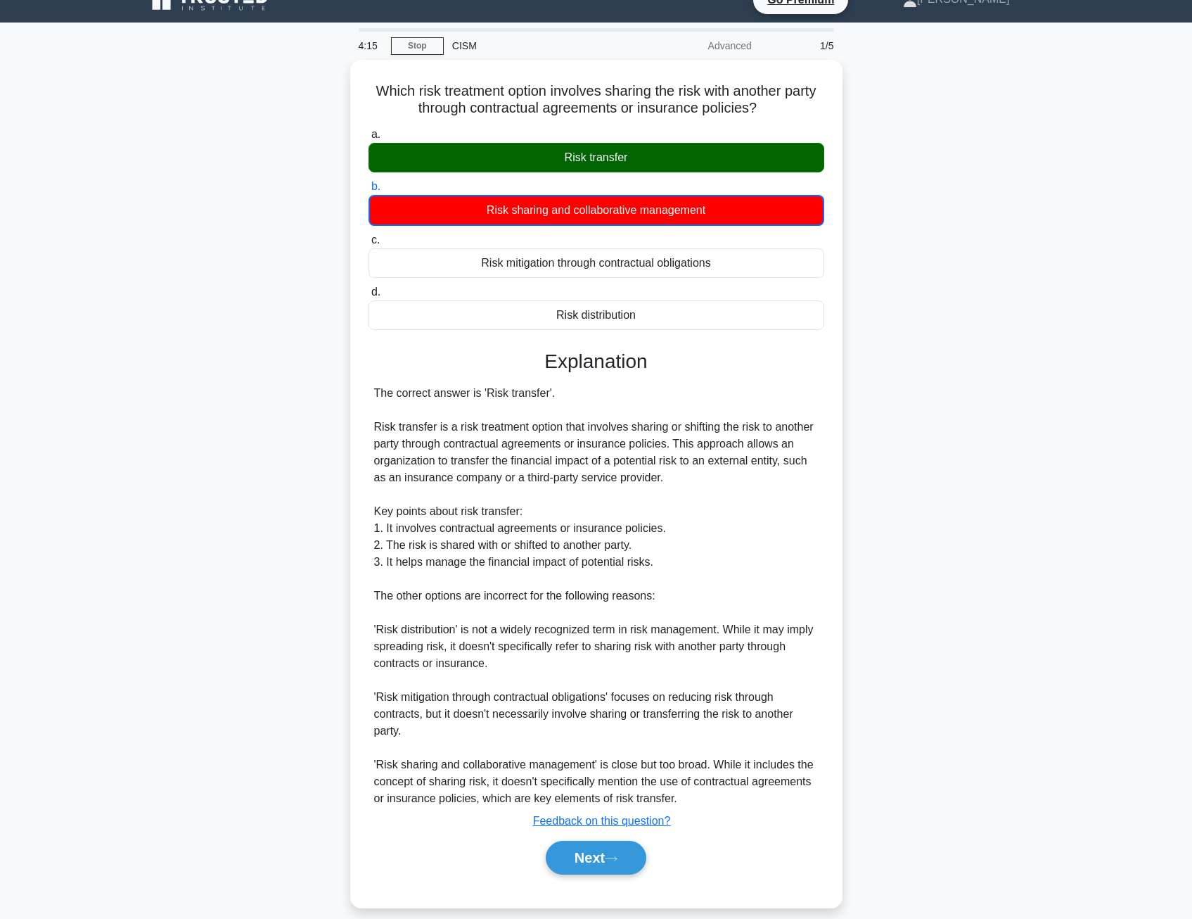
scroll to position [35, 0]
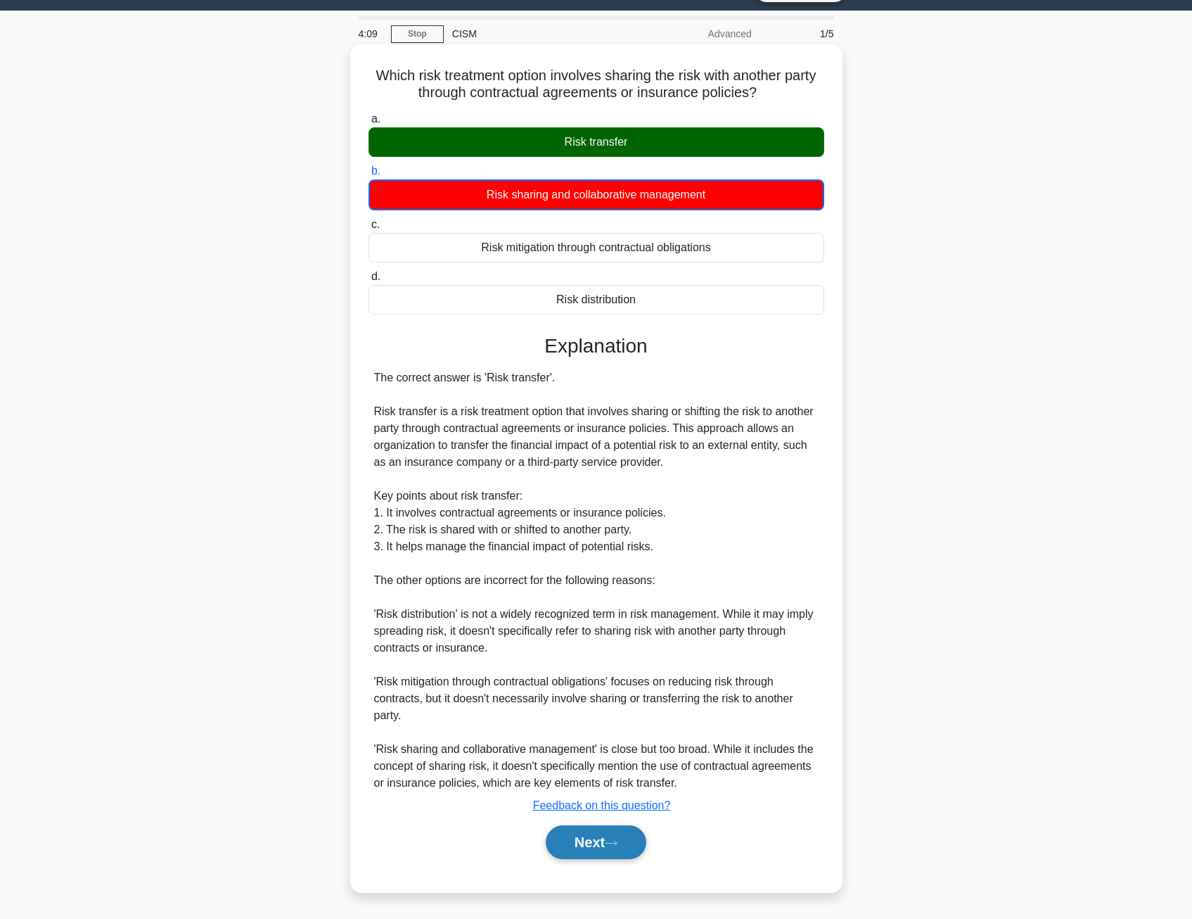
click at [601, 839] on button "Next" at bounding box center [596, 842] width 101 height 34
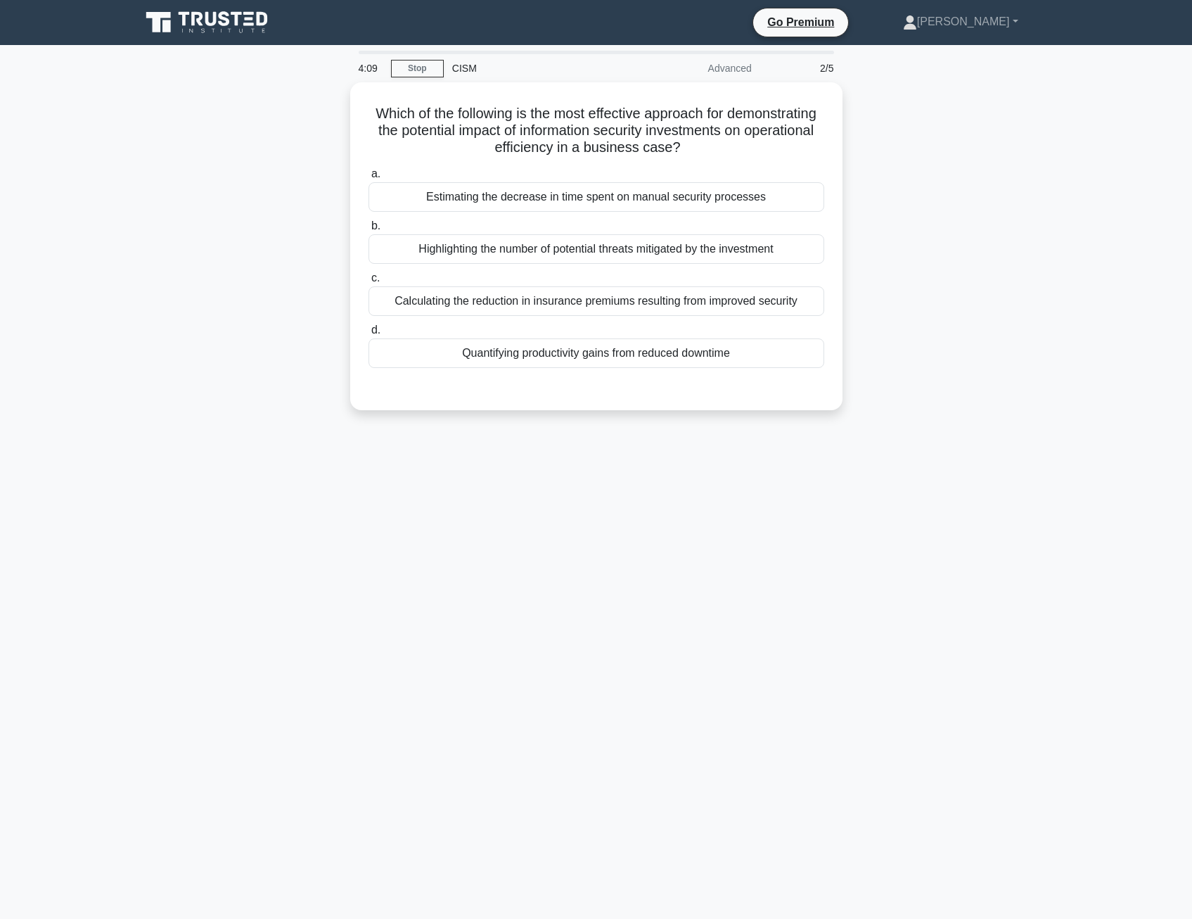
scroll to position [0, 0]
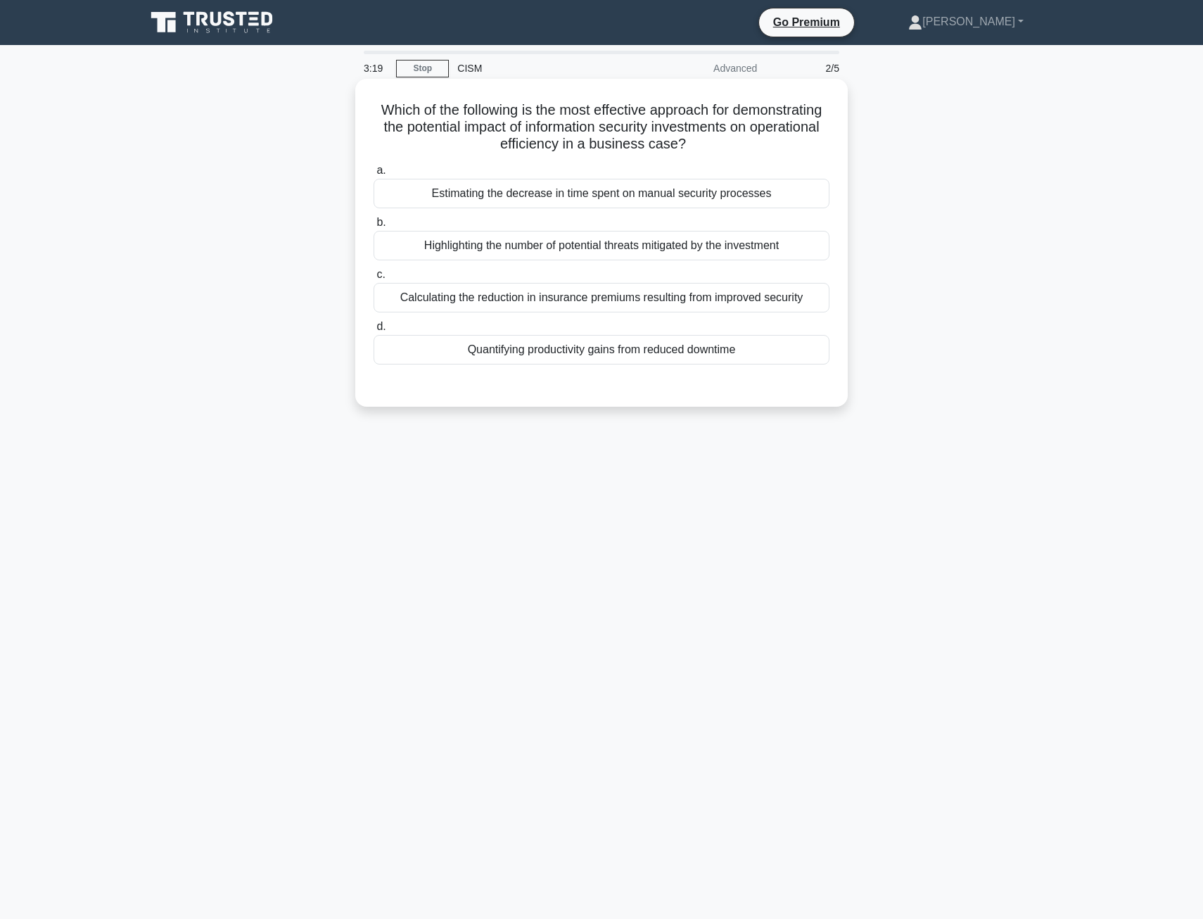
click at [519, 355] on div "Quantifying productivity gains from reduced downtime" at bounding box center [602, 350] width 456 height 30
click at [374, 331] on input "d. Quantifying productivity gains from reduced downtime" at bounding box center [374, 326] width 0 height 9
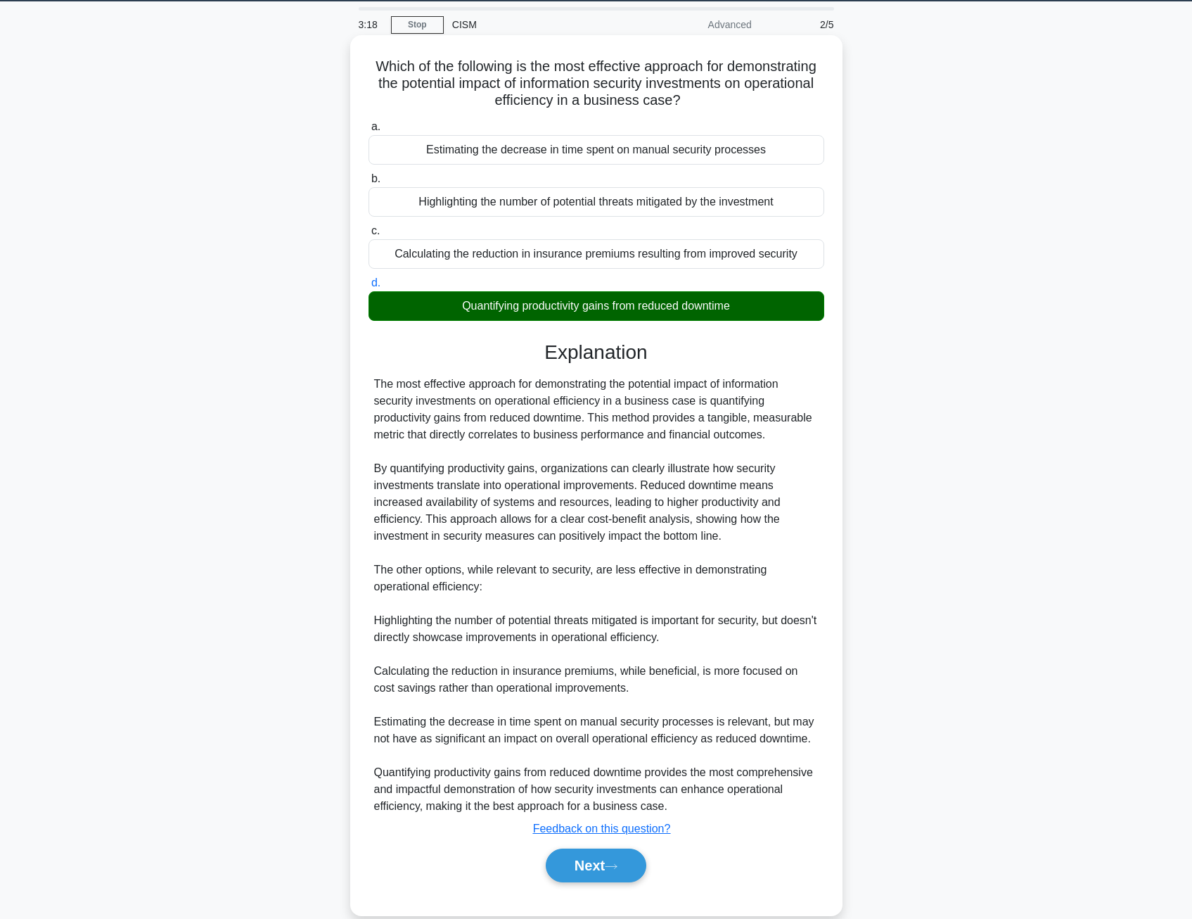
scroll to position [68, 0]
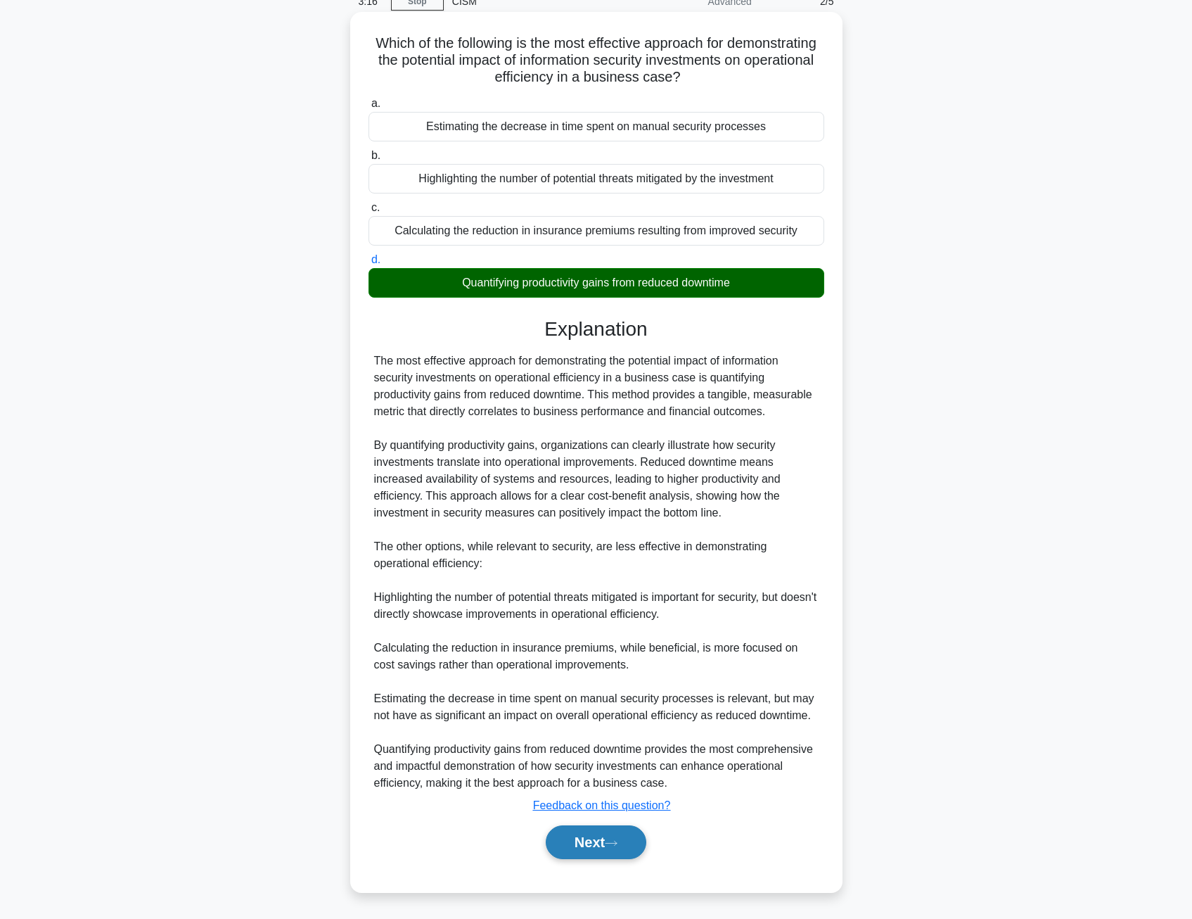
click at [613, 847] on icon at bounding box center [611, 843] width 13 height 8
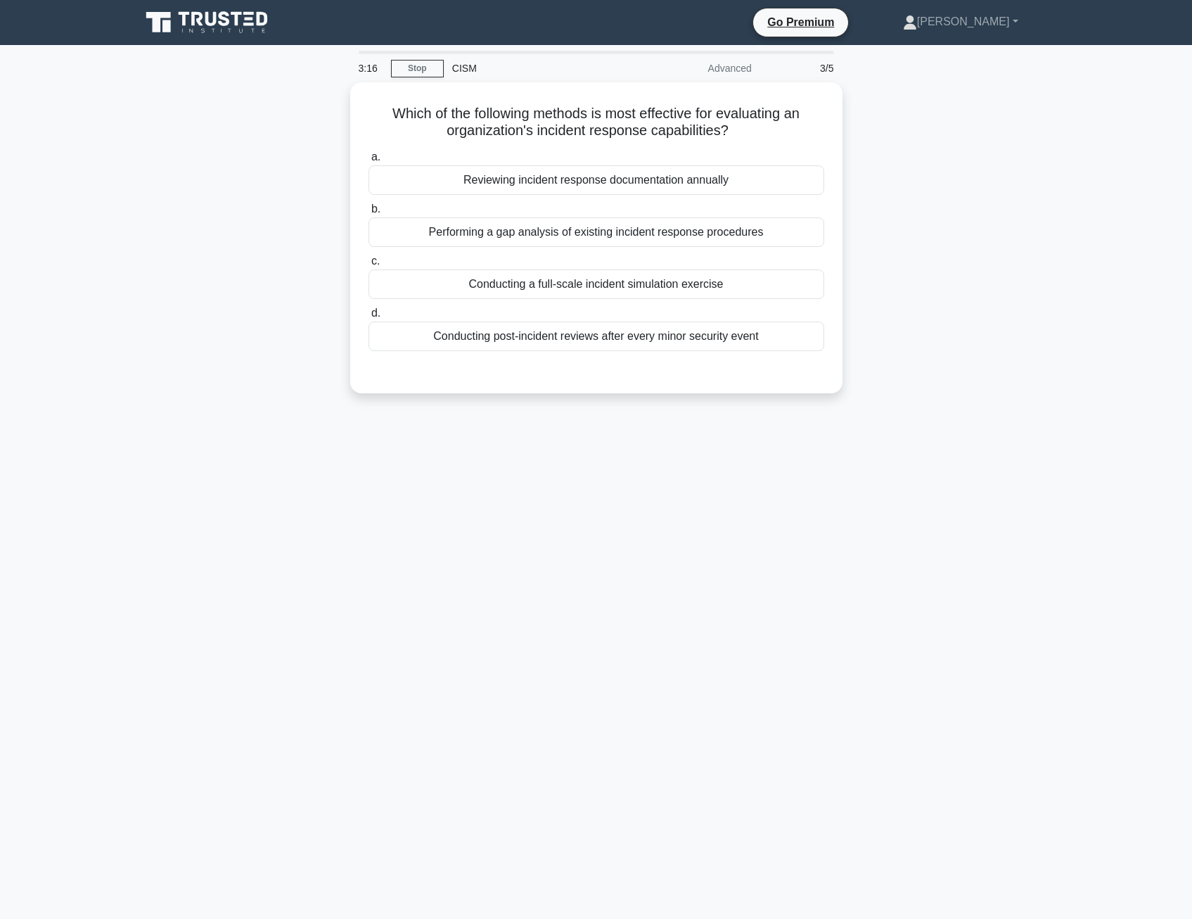
scroll to position [0, 0]
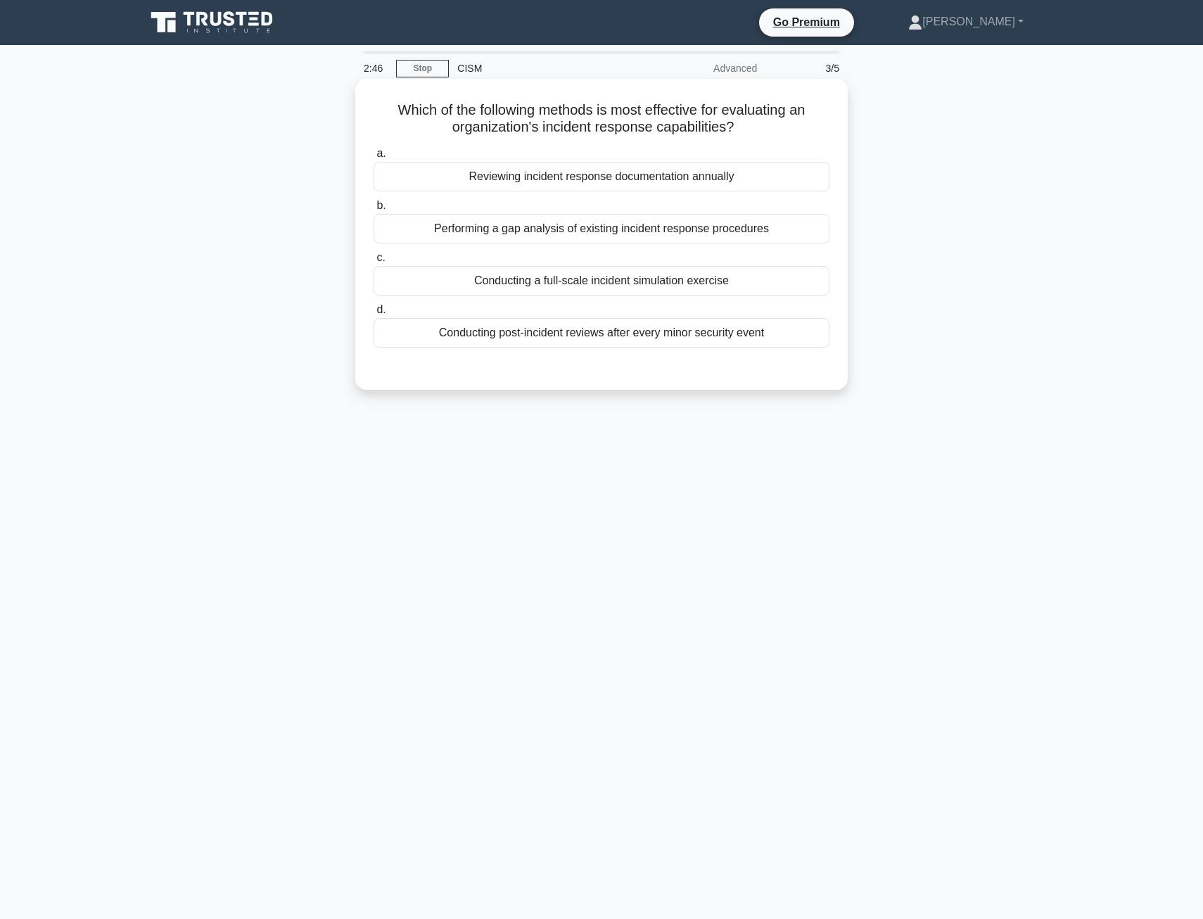
click at [576, 281] on div "Conducting a full-scale incident simulation exercise" at bounding box center [602, 281] width 456 height 30
click at [374, 262] on input "c. Conducting a full-scale incident simulation exercise" at bounding box center [374, 257] width 0 height 9
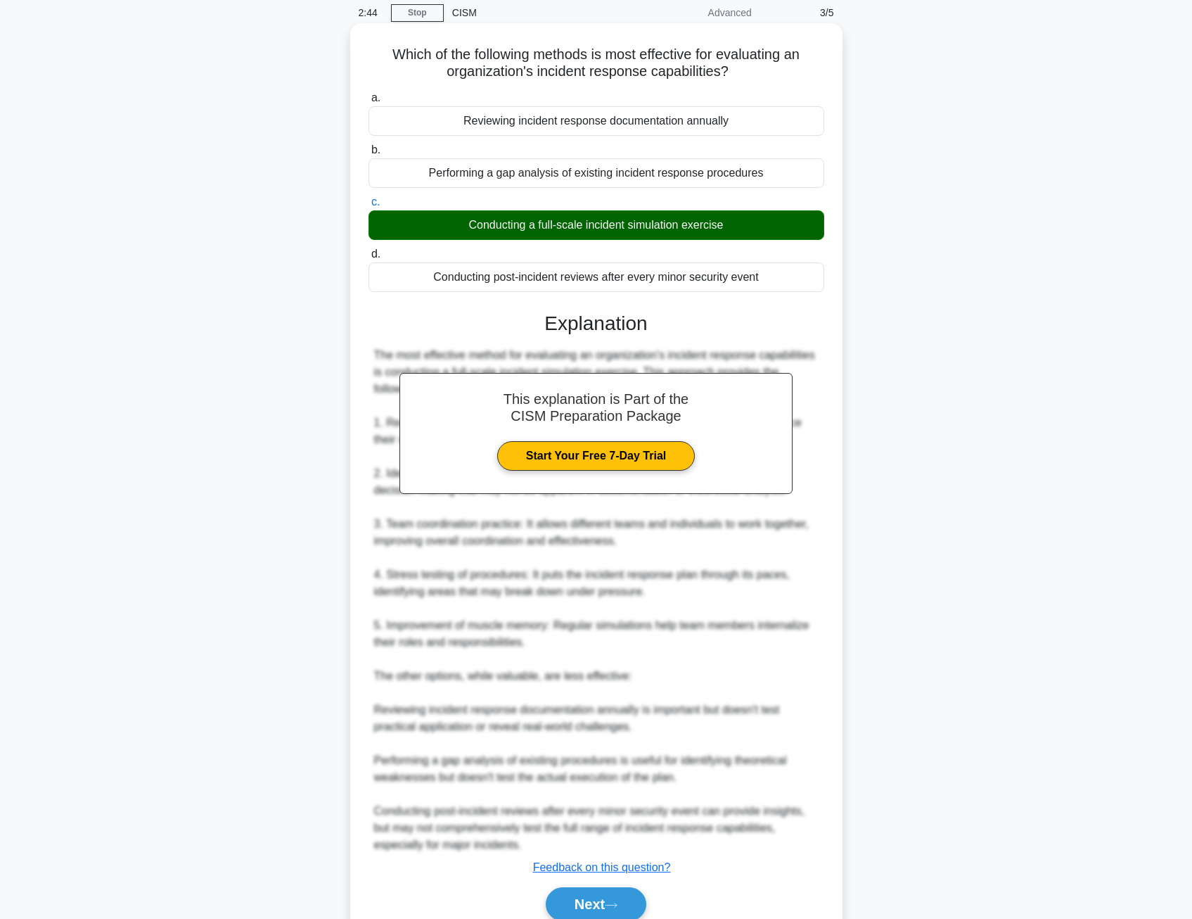
scroll to position [118, 0]
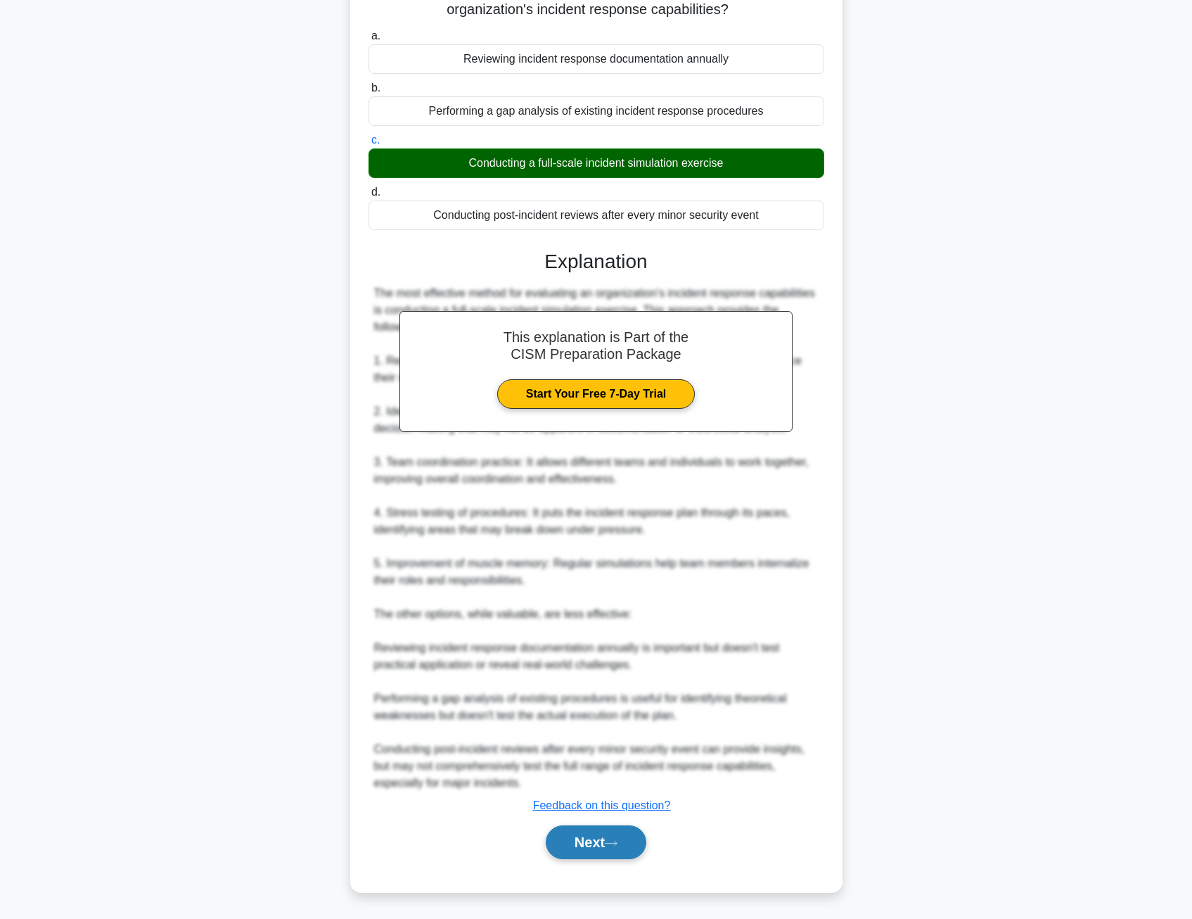
click at [565, 838] on button "Next" at bounding box center [596, 842] width 101 height 34
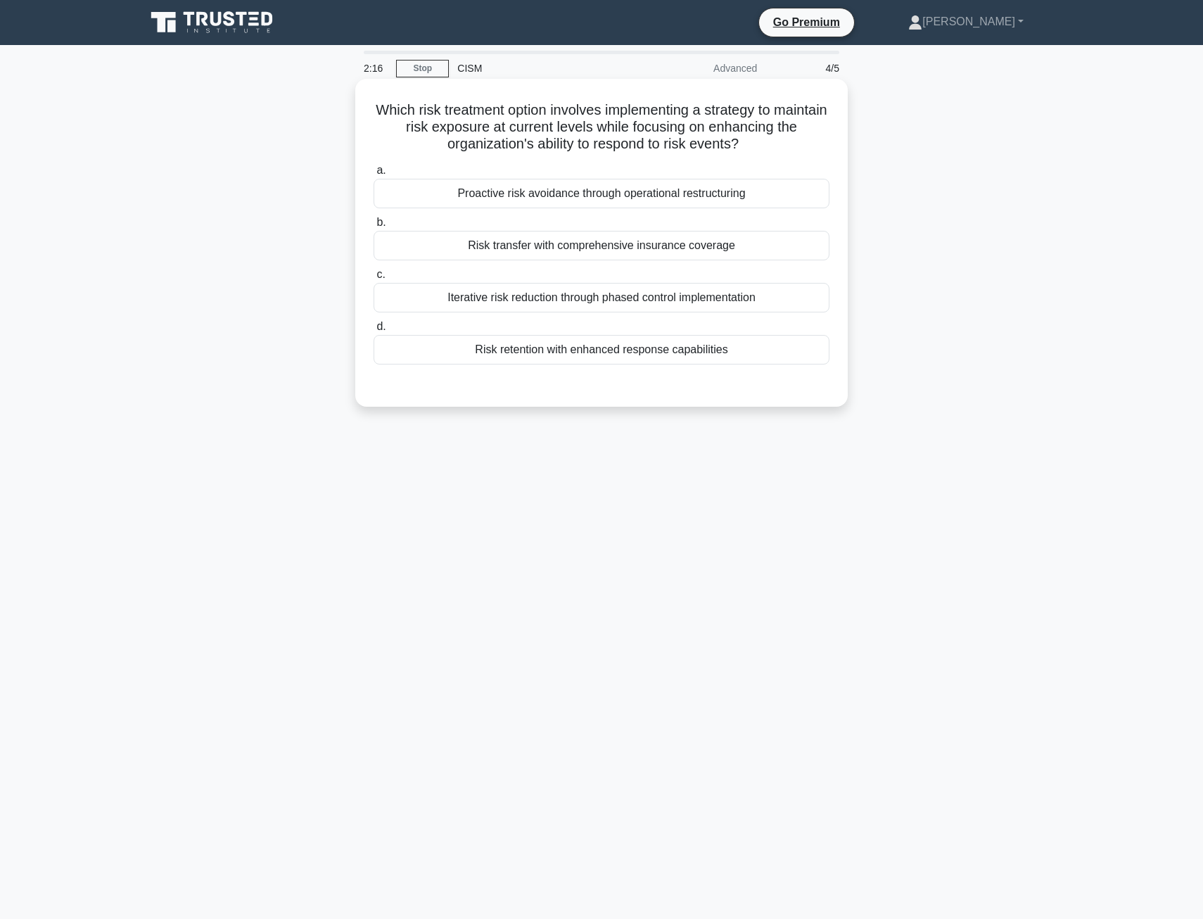
click at [495, 198] on div "Proactive risk avoidance through operational restructuring" at bounding box center [602, 194] width 456 height 30
click at [374, 175] on input "a. Proactive risk avoidance through operational restructuring" at bounding box center [374, 170] width 0 height 9
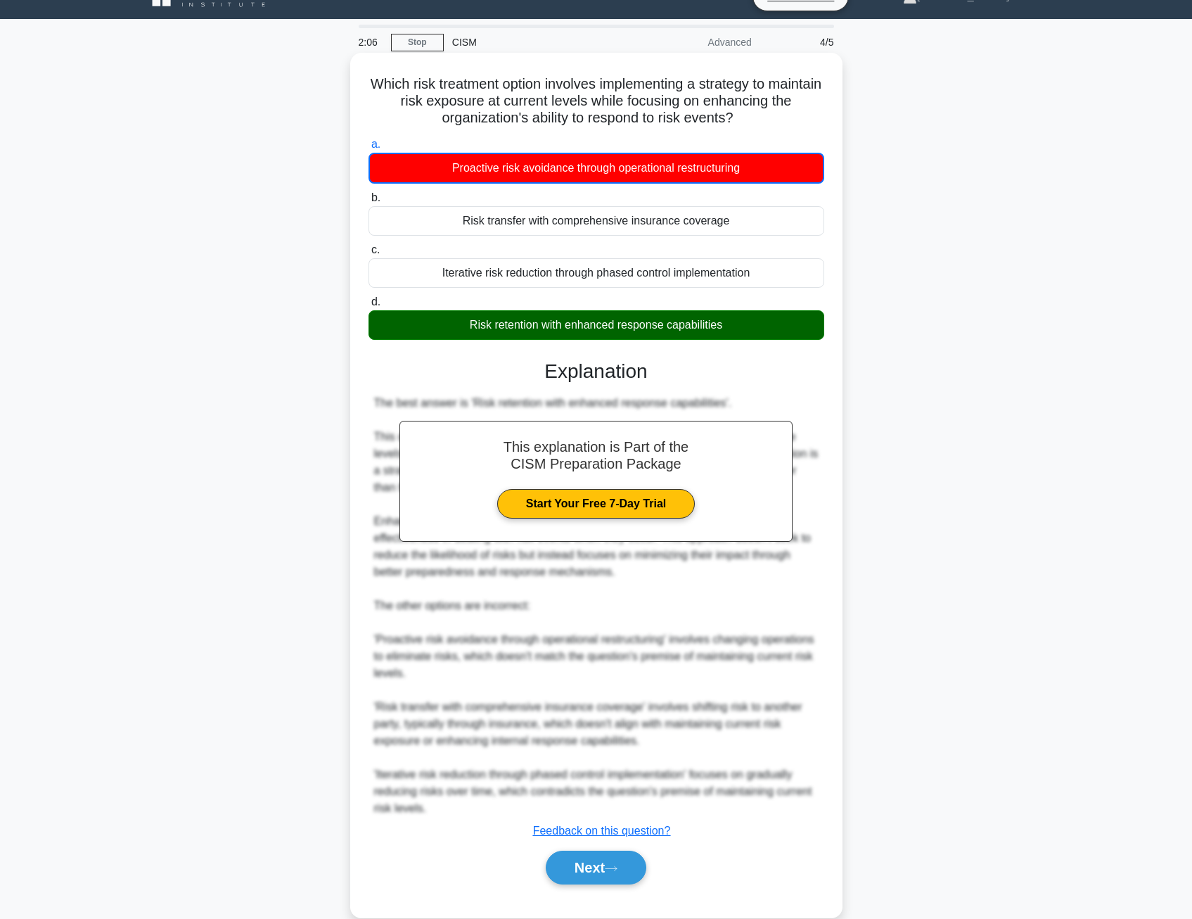
scroll to position [52, 0]
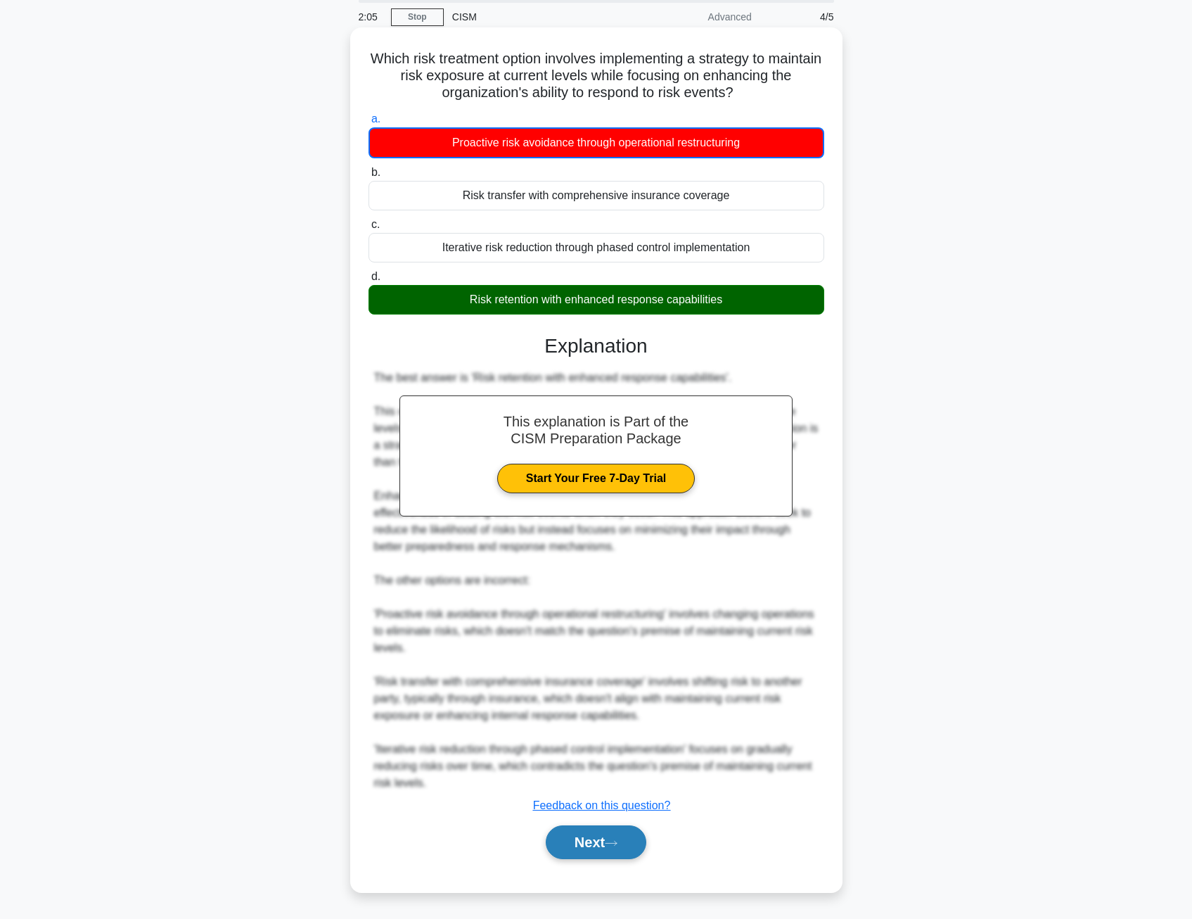
click at [593, 849] on button "Next" at bounding box center [596, 842] width 101 height 34
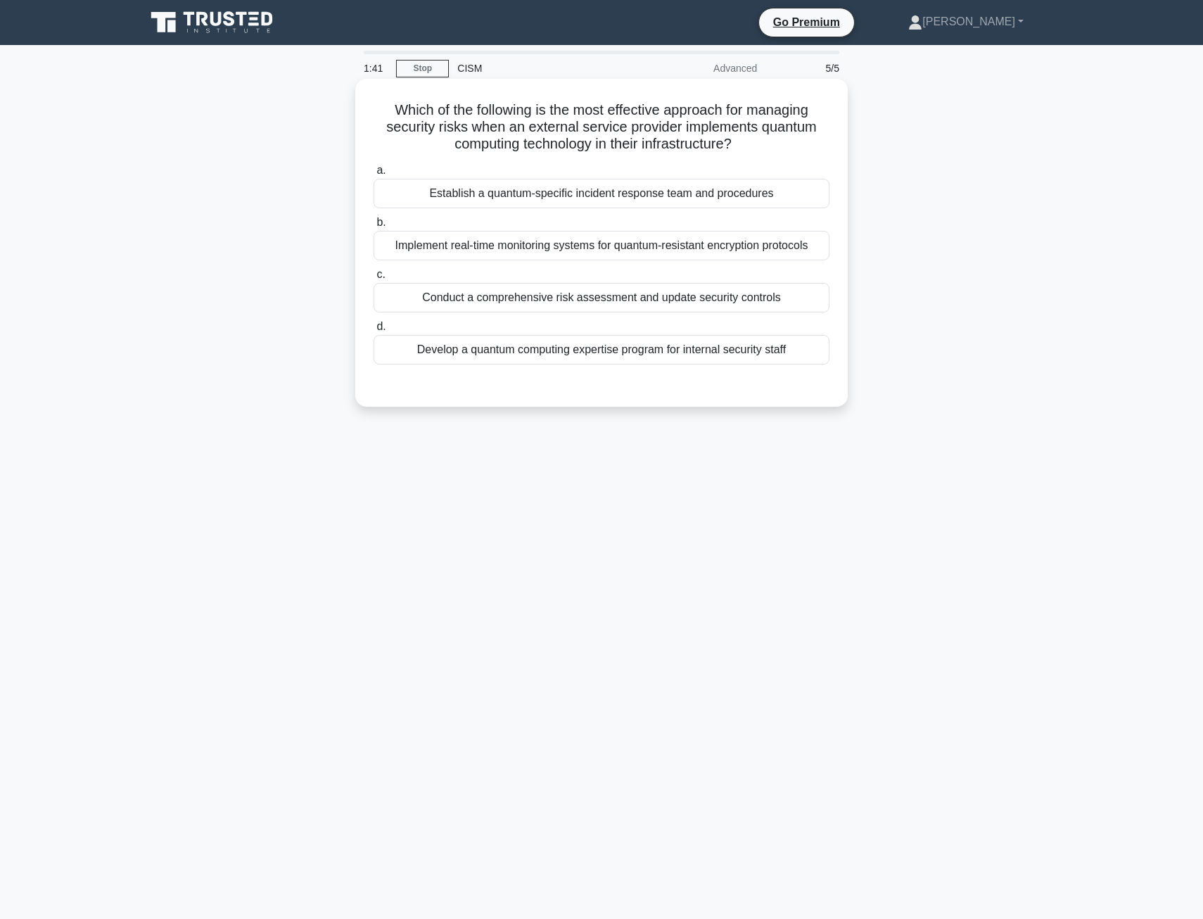
click at [413, 302] on div "Conduct a comprehensive risk assessment and update security controls" at bounding box center [602, 298] width 456 height 30
click at [374, 279] on input "c. Conduct a comprehensive risk assessment and update security controls" at bounding box center [374, 274] width 0 height 9
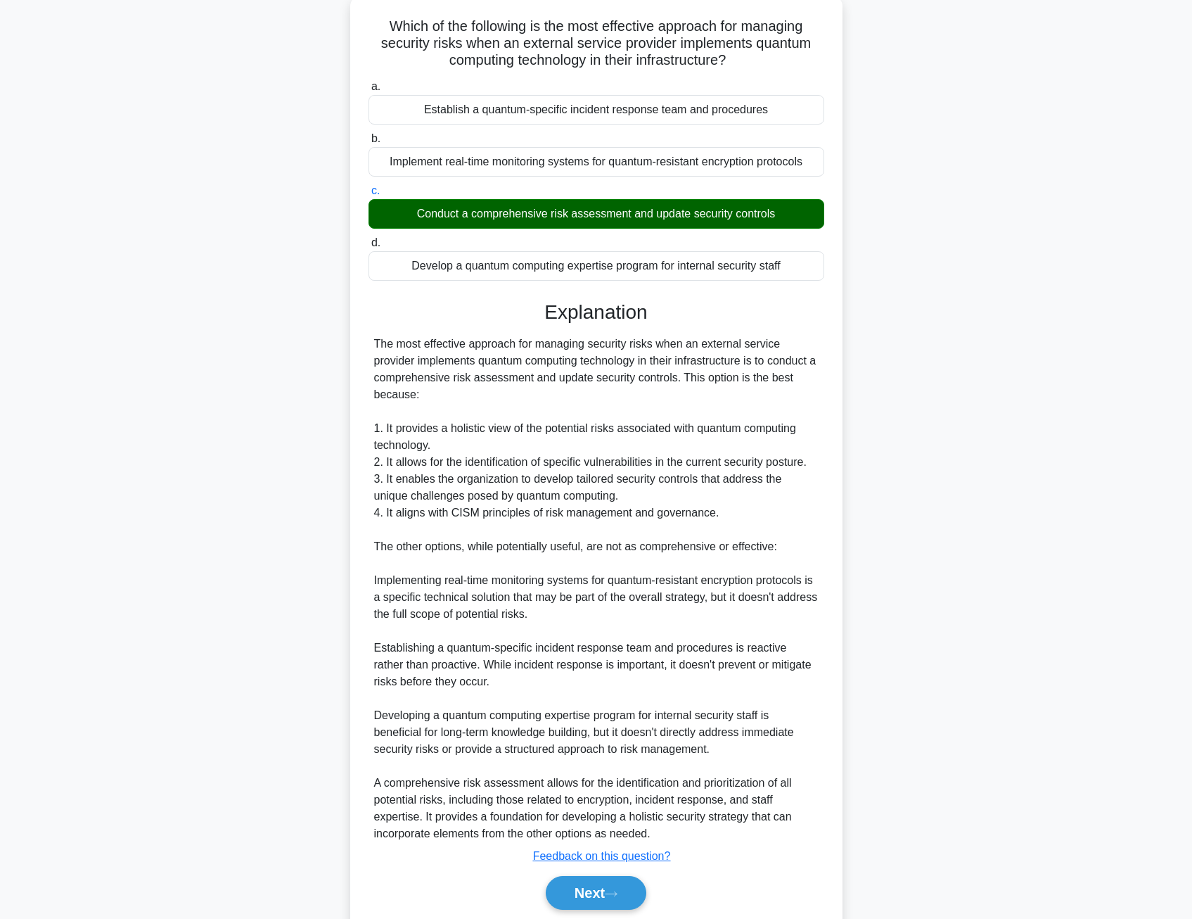
scroll to position [135, 0]
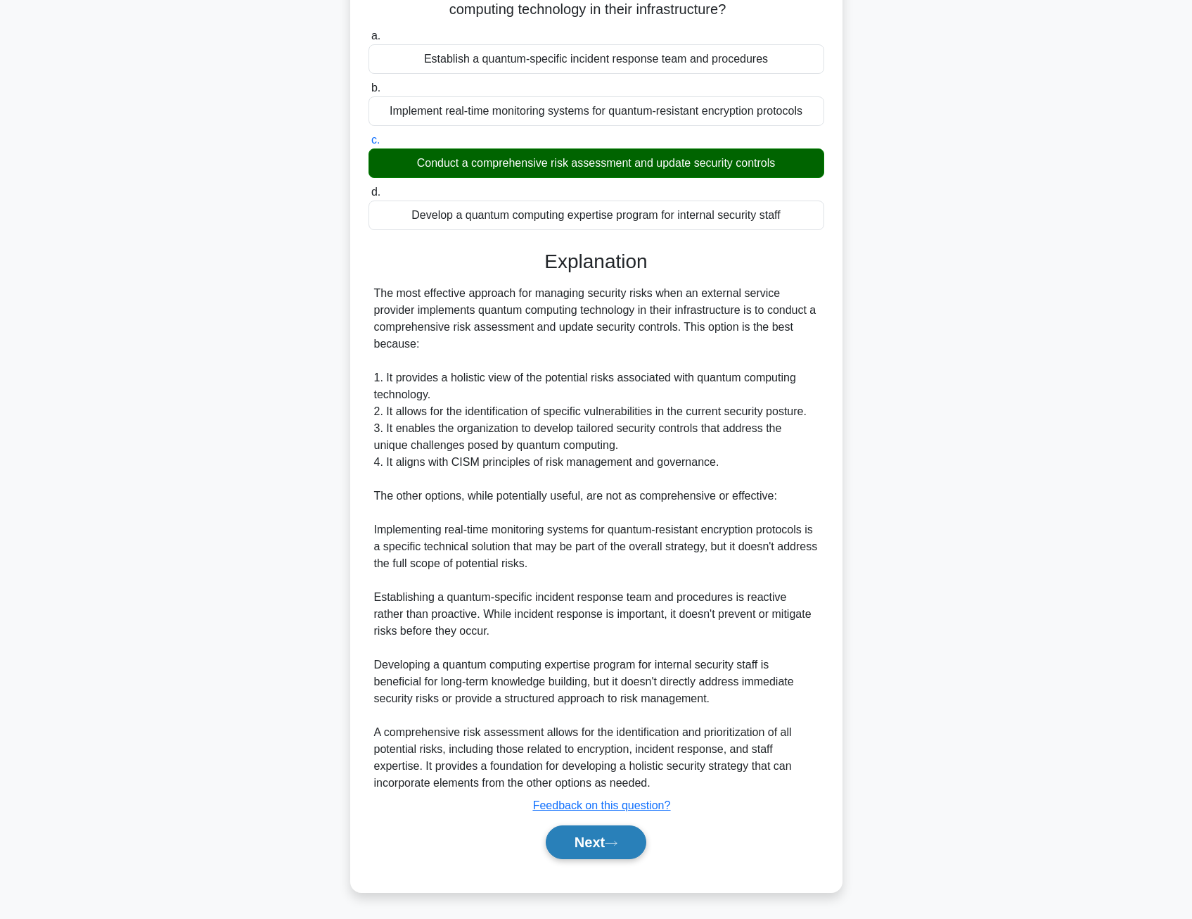
click at [601, 855] on button "Next" at bounding box center [596, 842] width 101 height 34
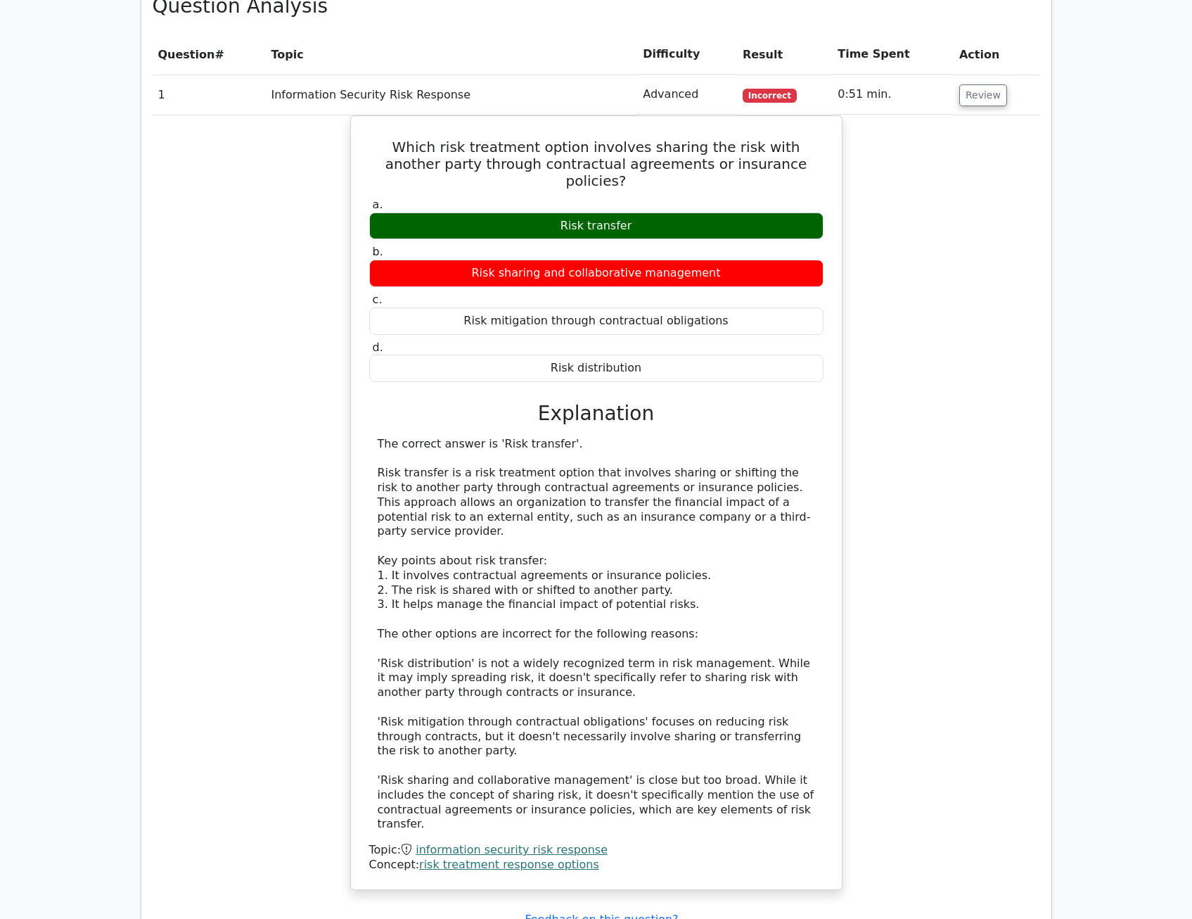
scroll to position [1196, 0]
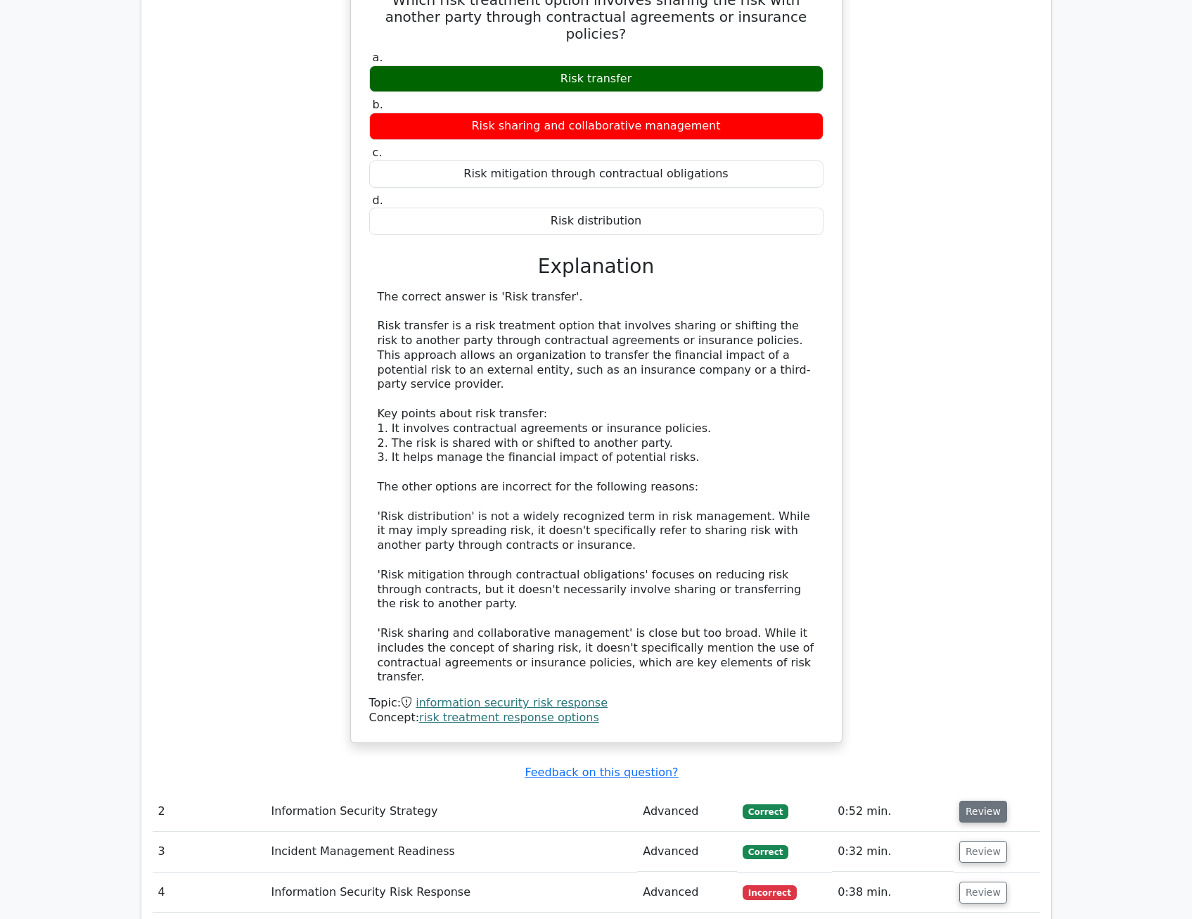
click at [960, 801] on button "Review" at bounding box center [984, 812] width 48 height 22
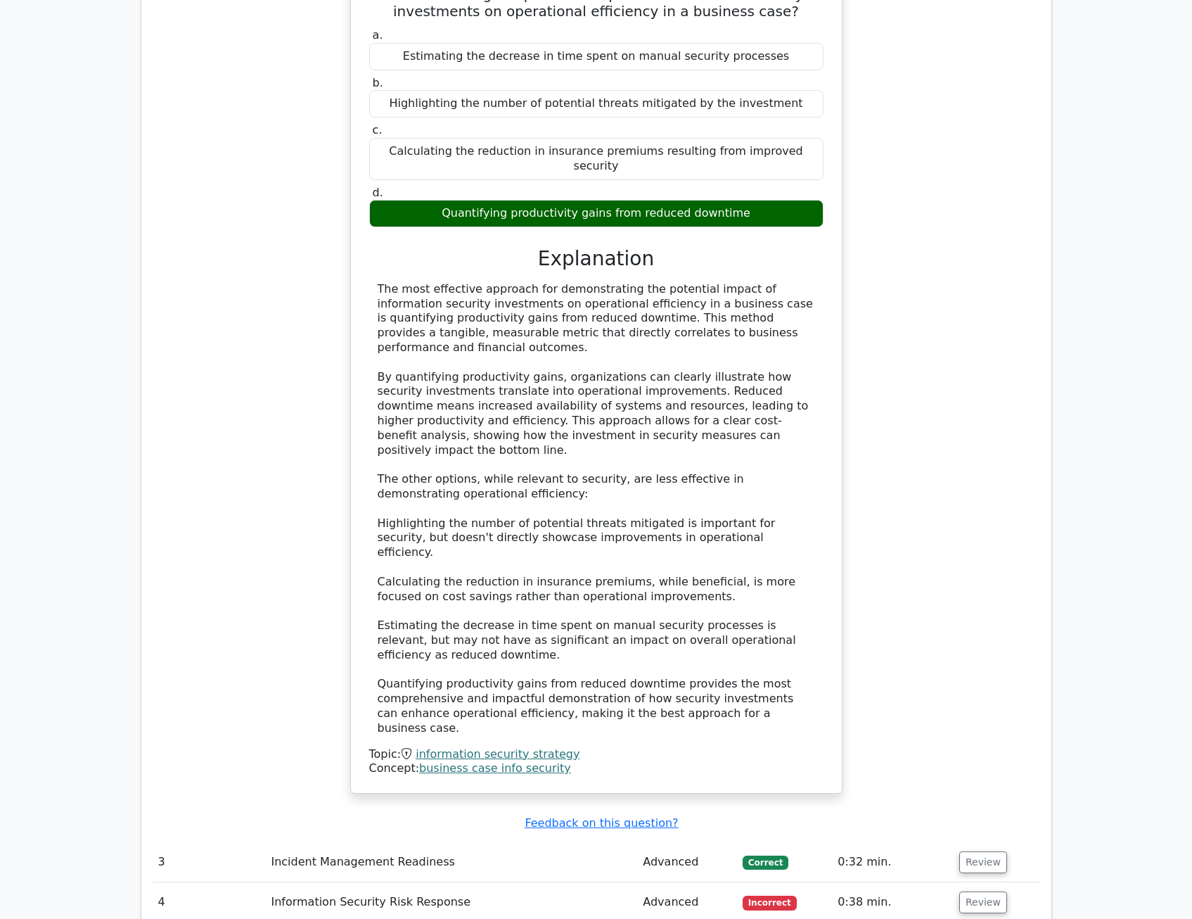
scroll to position [2251, 0]
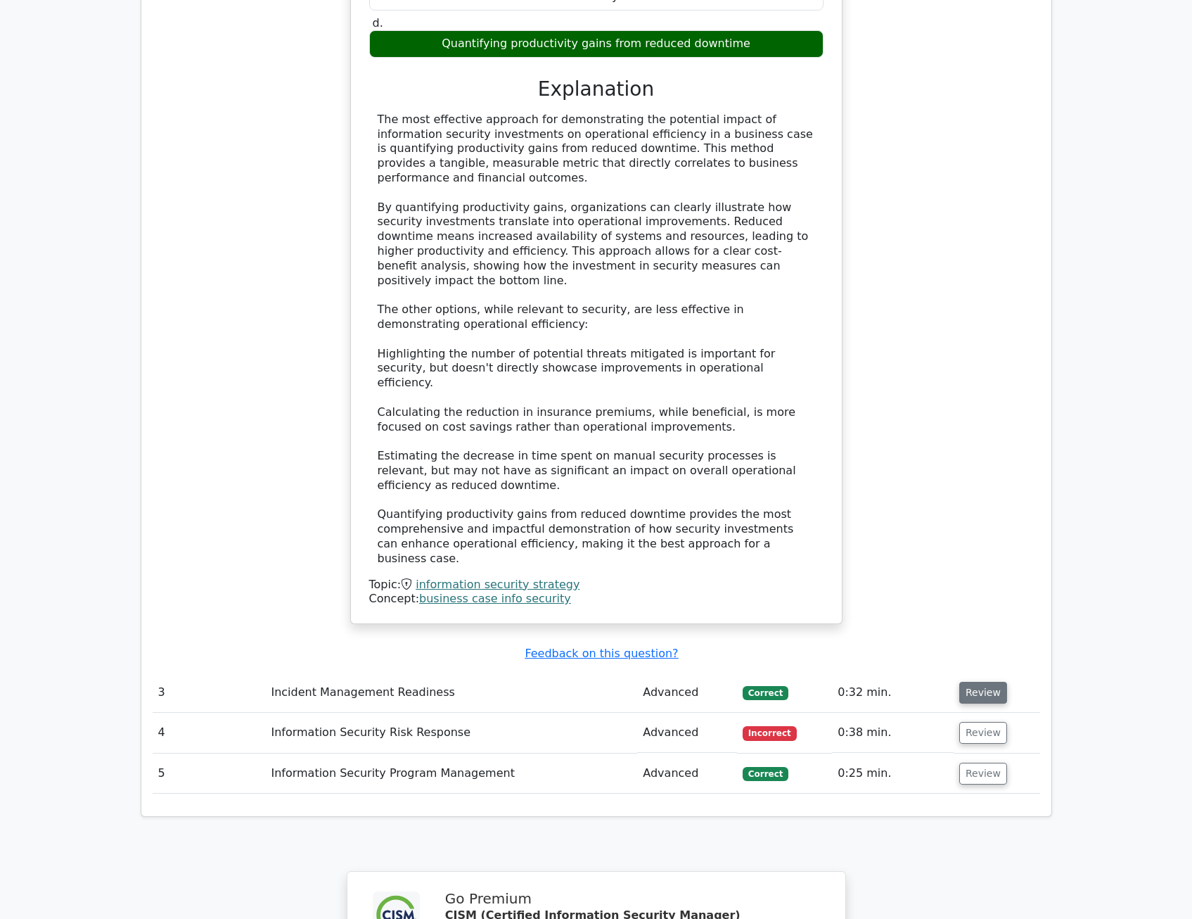
click at [971, 682] on button "Review" at bounding box center [984, 693] width 48 height 22
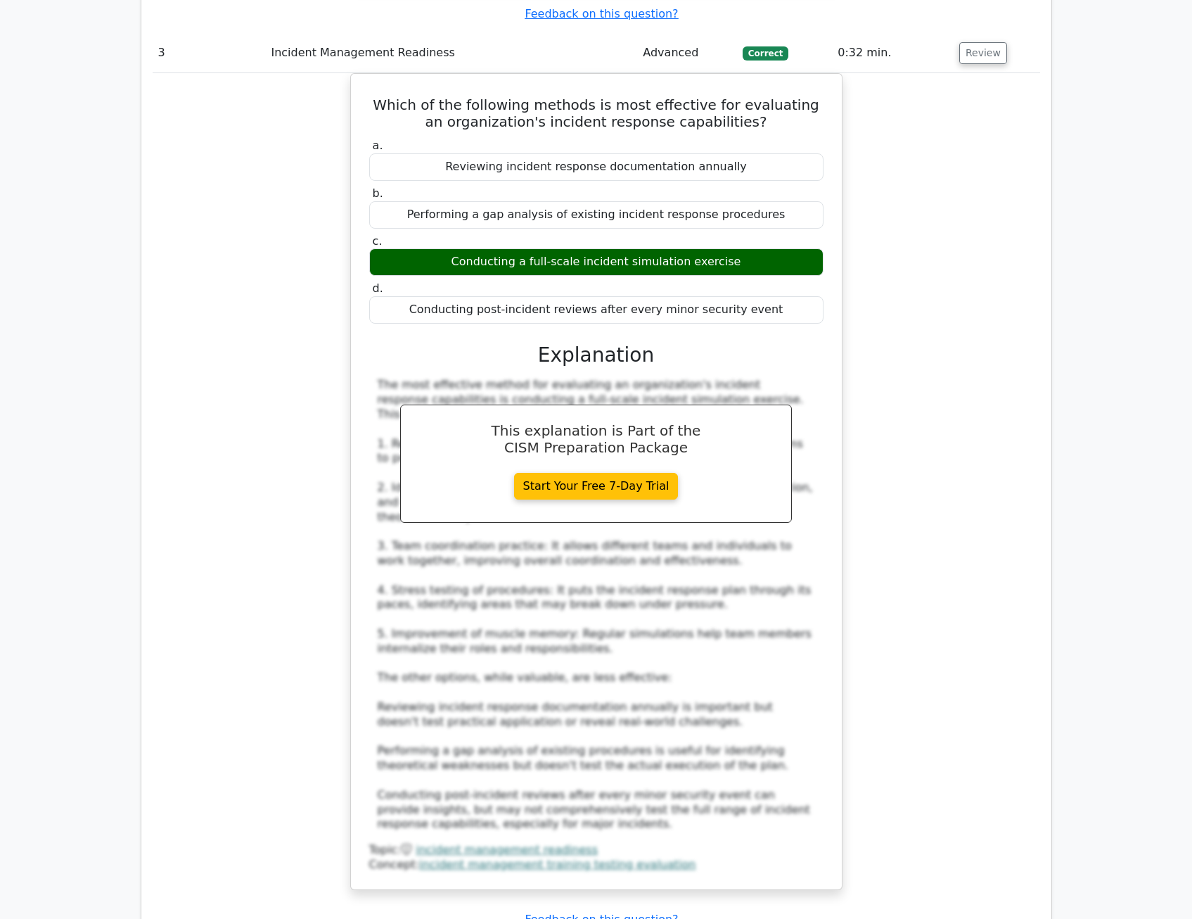
scroll to position [3095, 0]
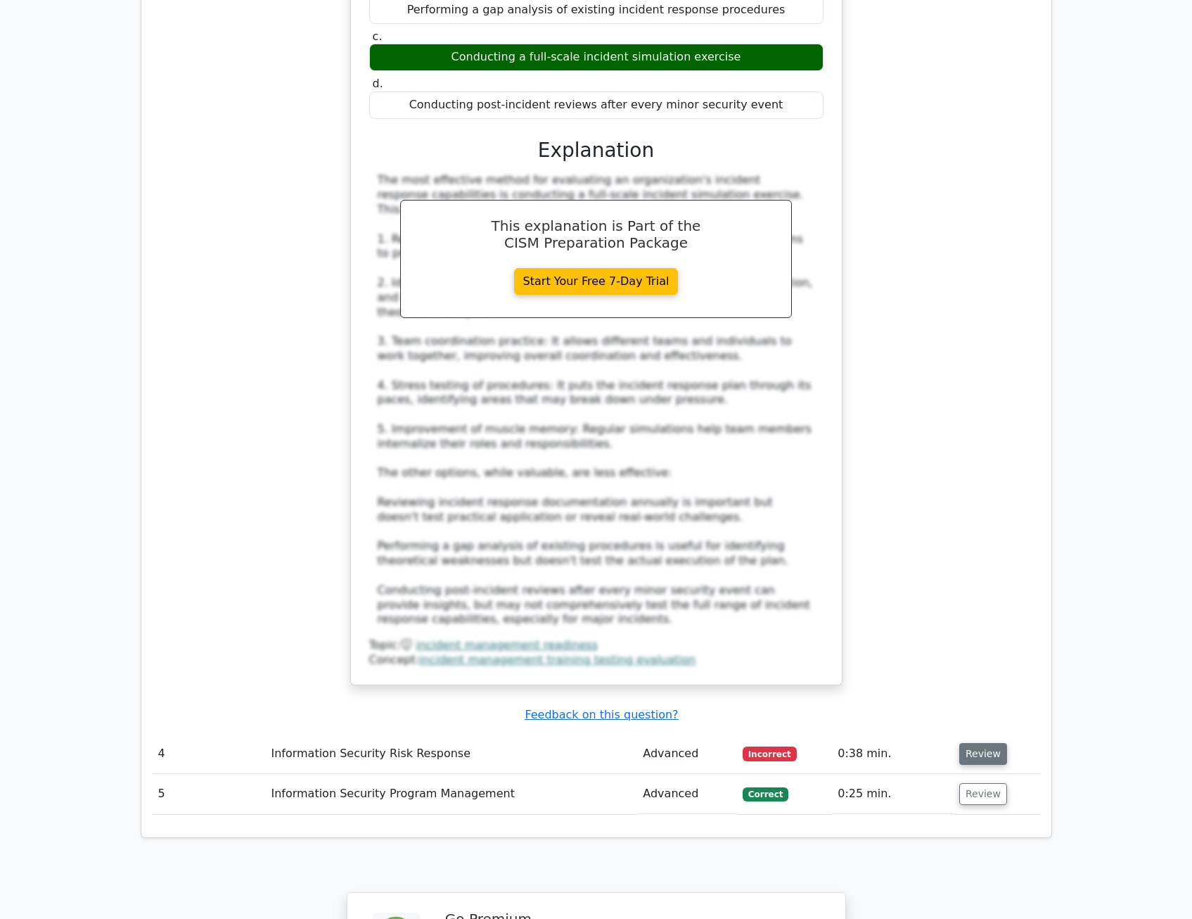
click at [970, 743] on button "Review" at bounding box center [984, 754] width 48 height 22
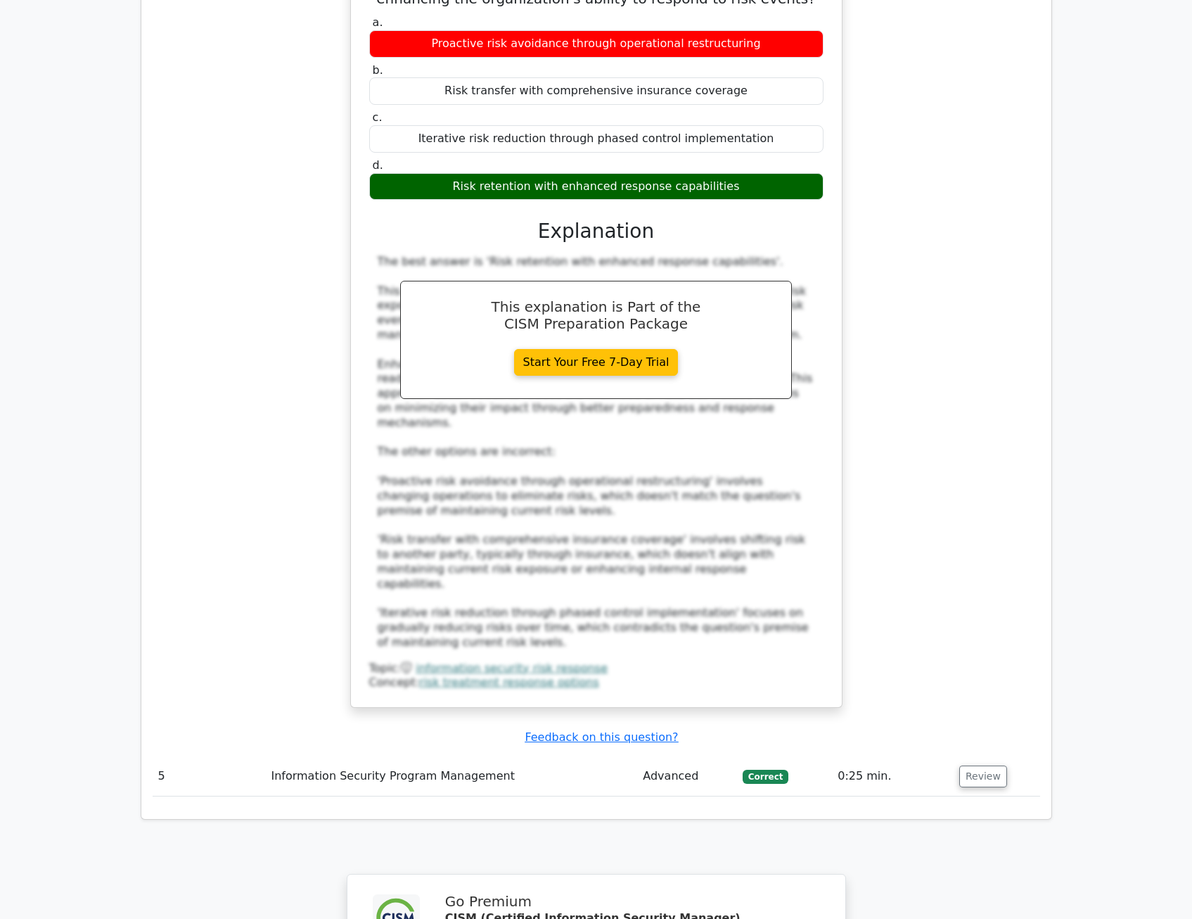
scroll to position [3939, 0]
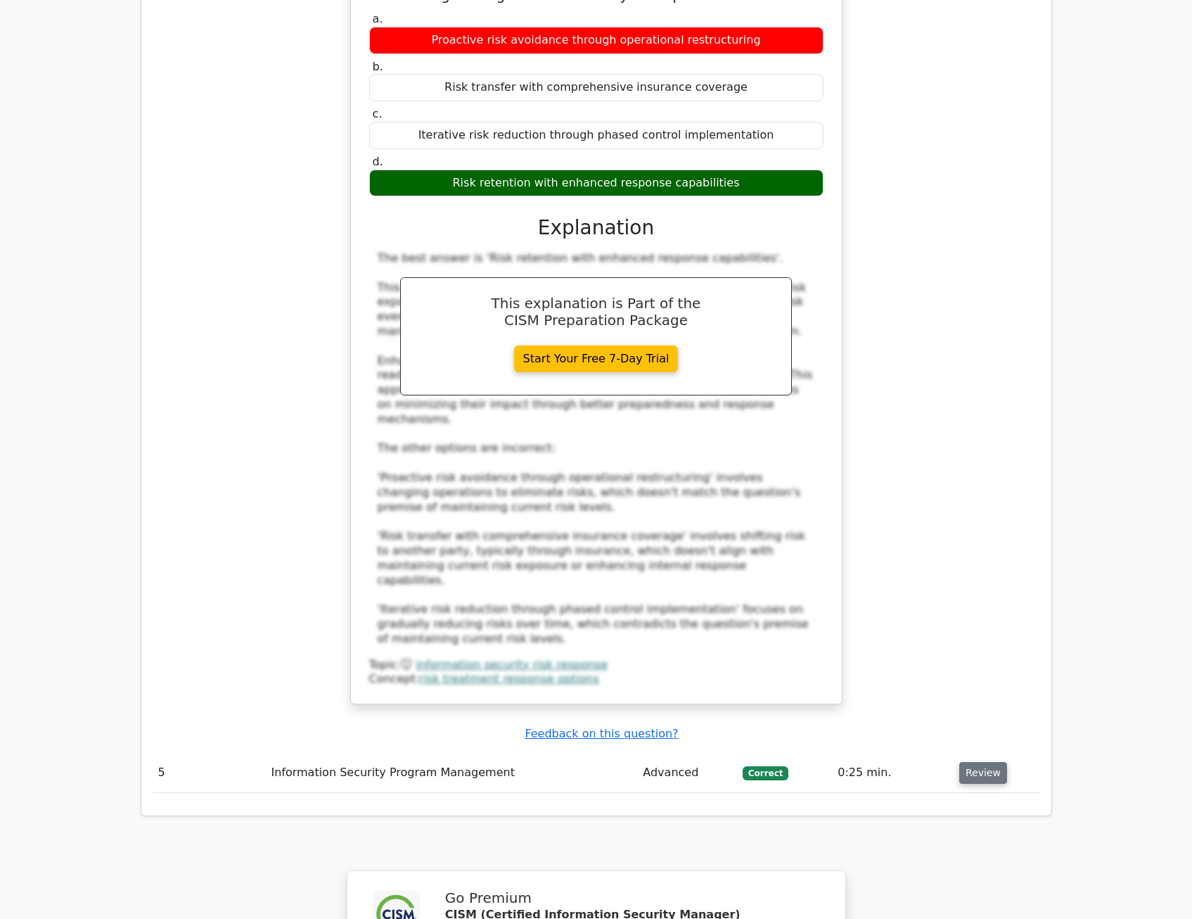
click at [964, 762] on button "Review" at bounding box center [984, 773] width 48 height 22
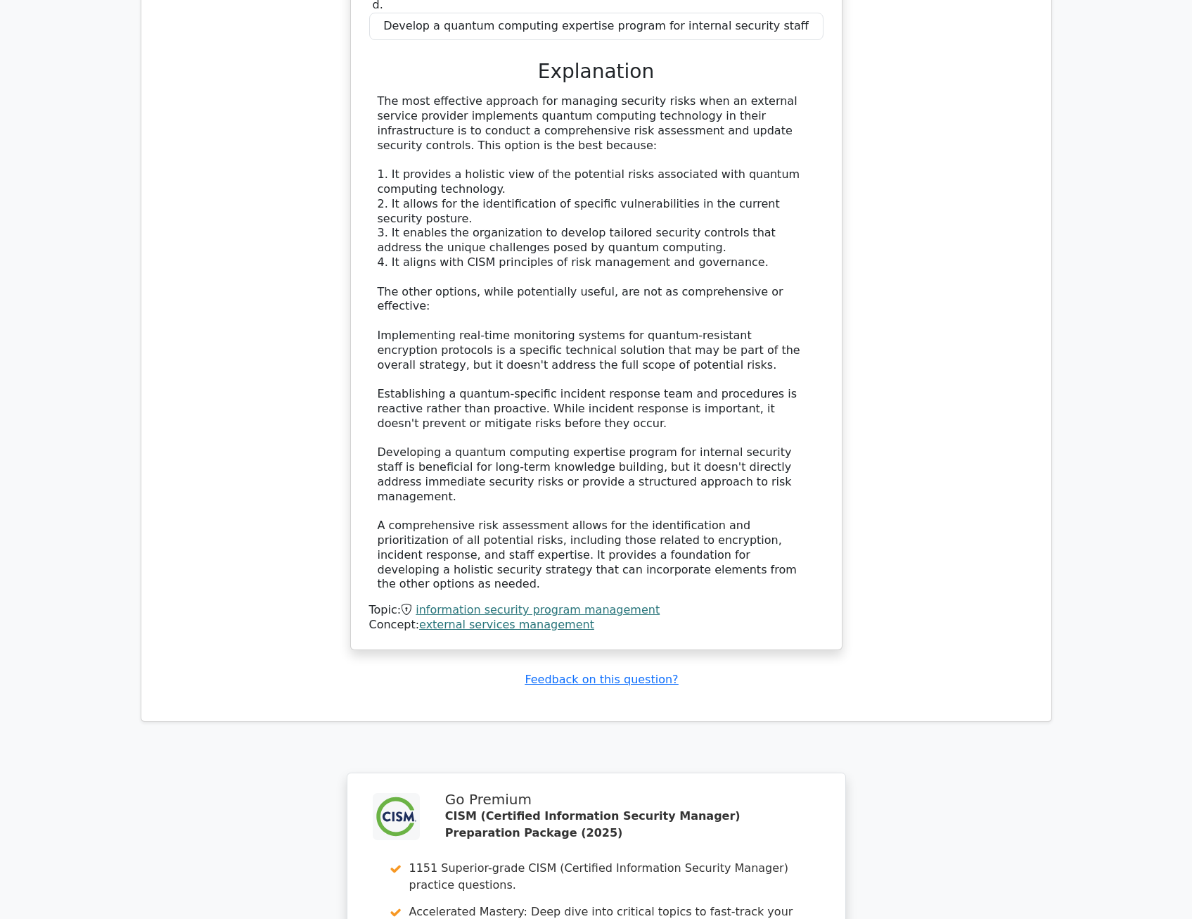
scroll to position [5169, 0]
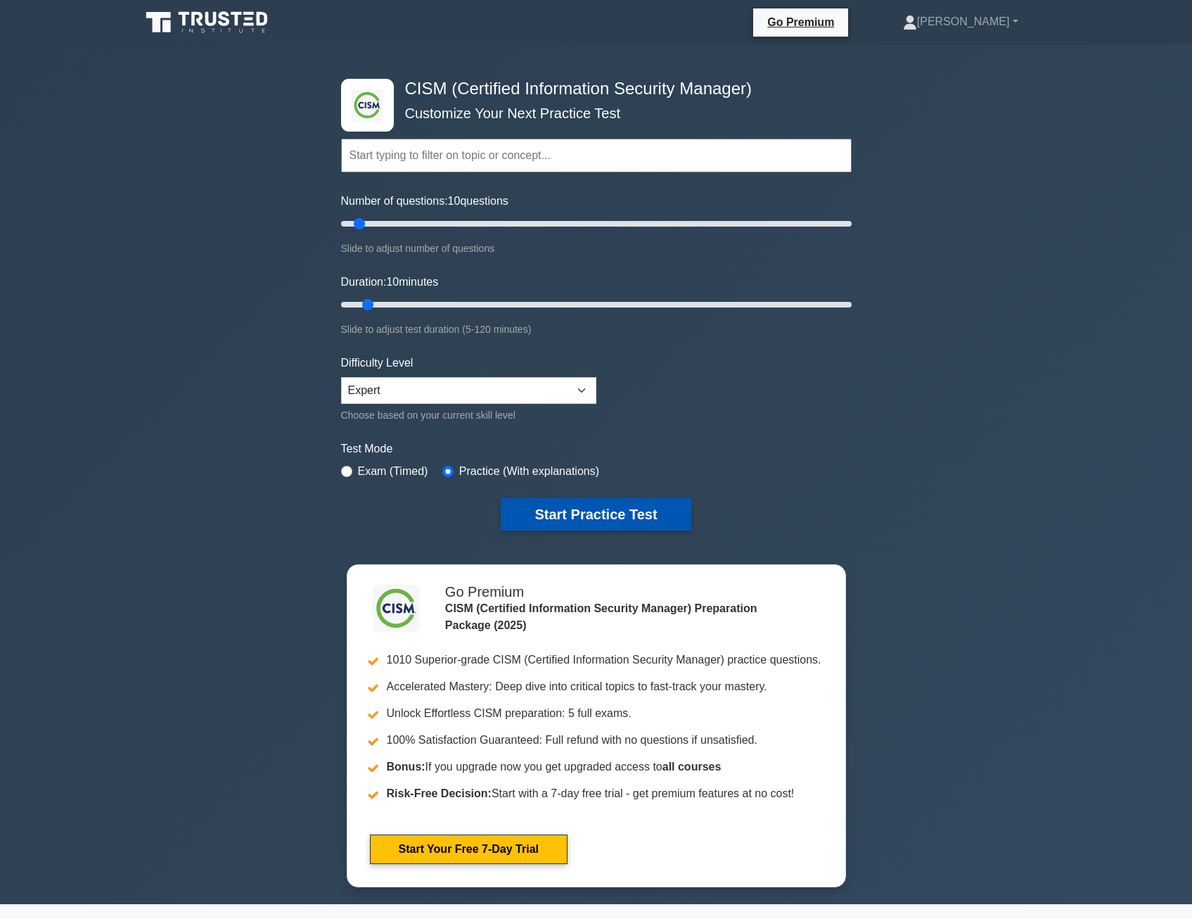
click at [528, 507] on button "Start Practice Test" at bounding box center [596, 514] width 190 height 32
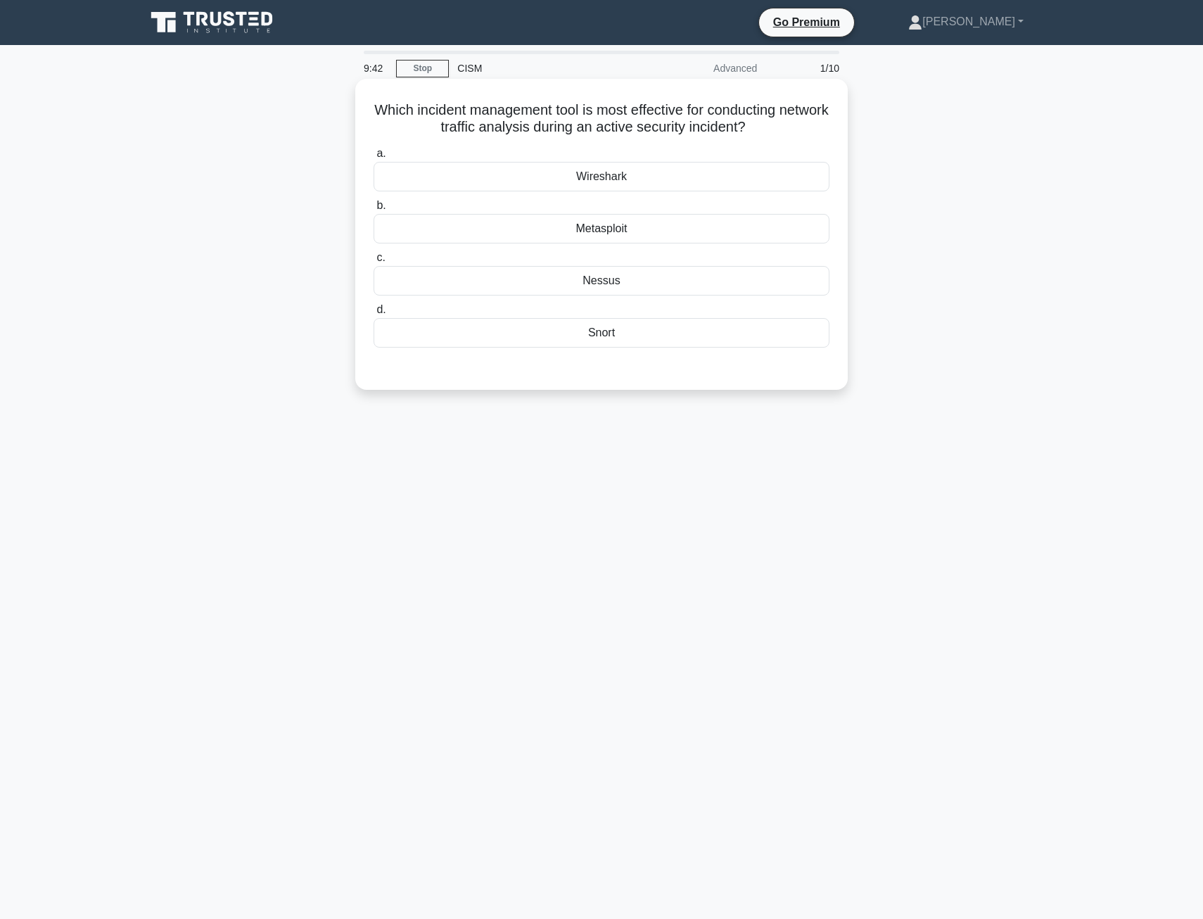
click at [590, 178] on div "Wireshark" at bounding box center [602, 177] width 456 height 30
click at [374, 158] on input "a. Wireshark" at bounding box center [374, 153] width 0 height 9
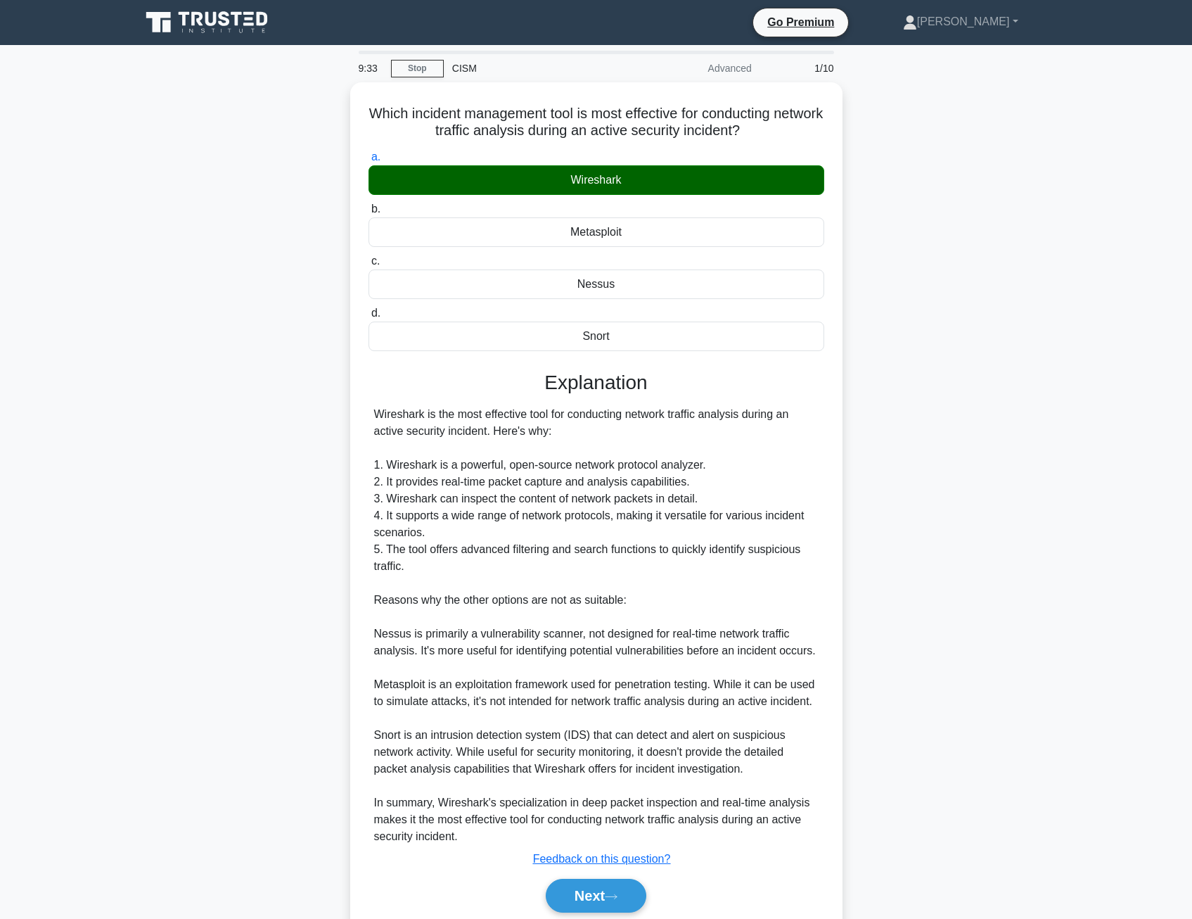
scroll to position [51, 0]
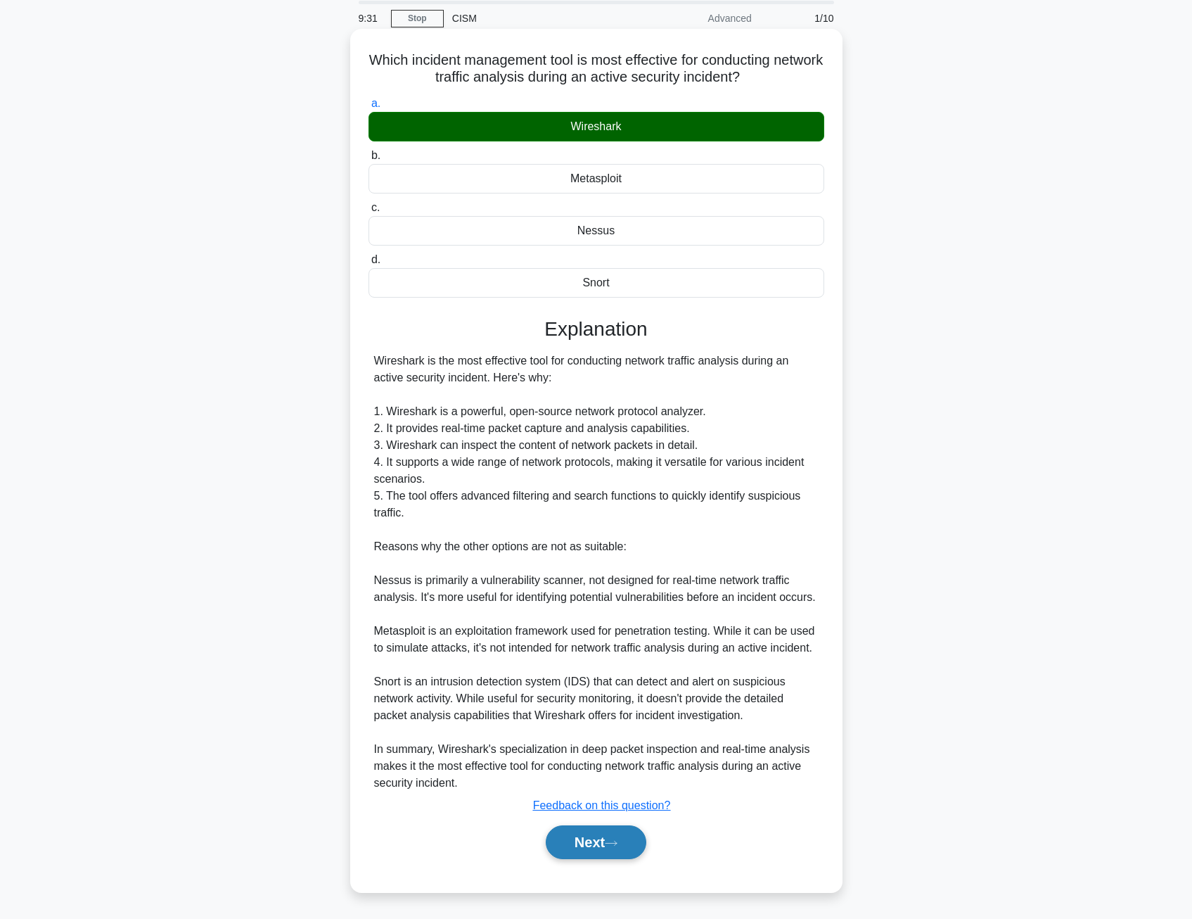
click at [592, 834] on button "Next" at bounding box center [596, 842] width 101 height 34
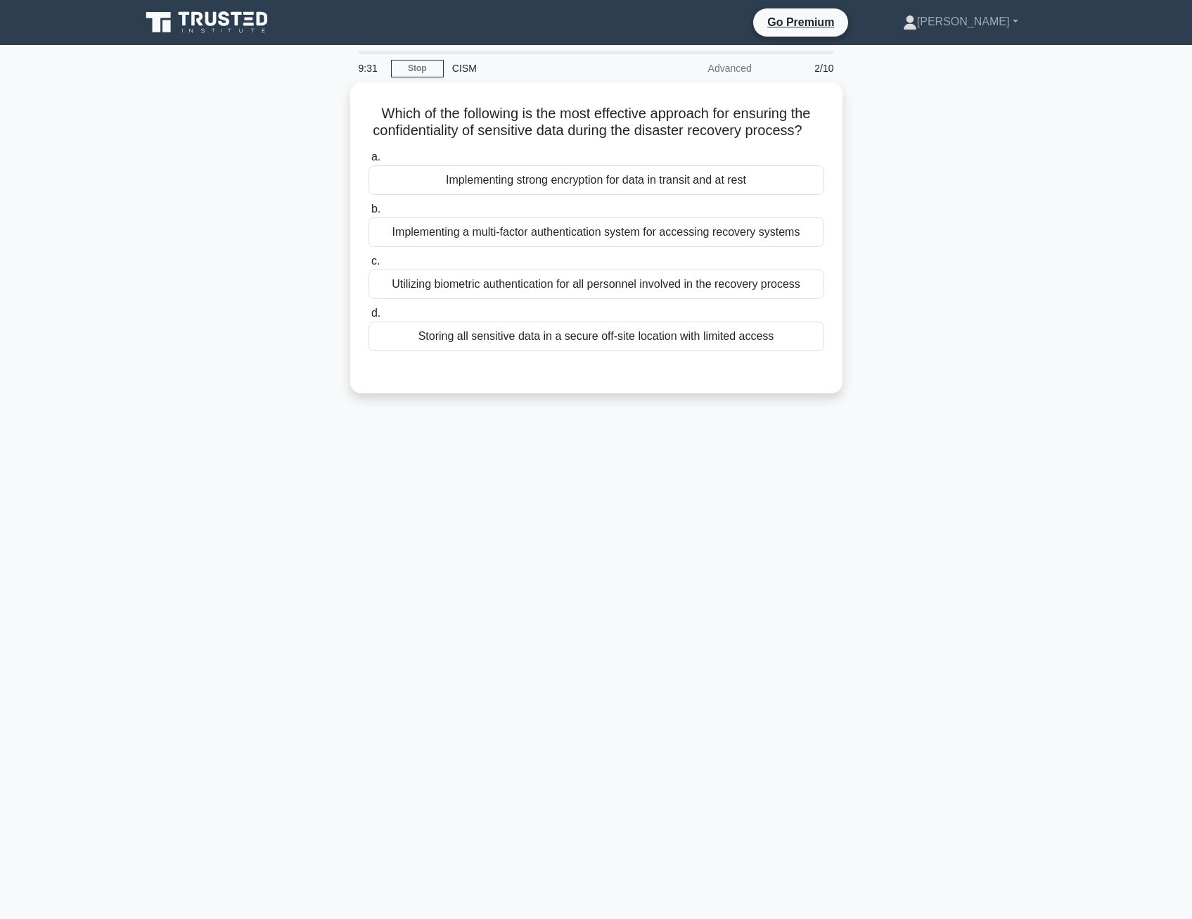
scroll to position [0, 0]
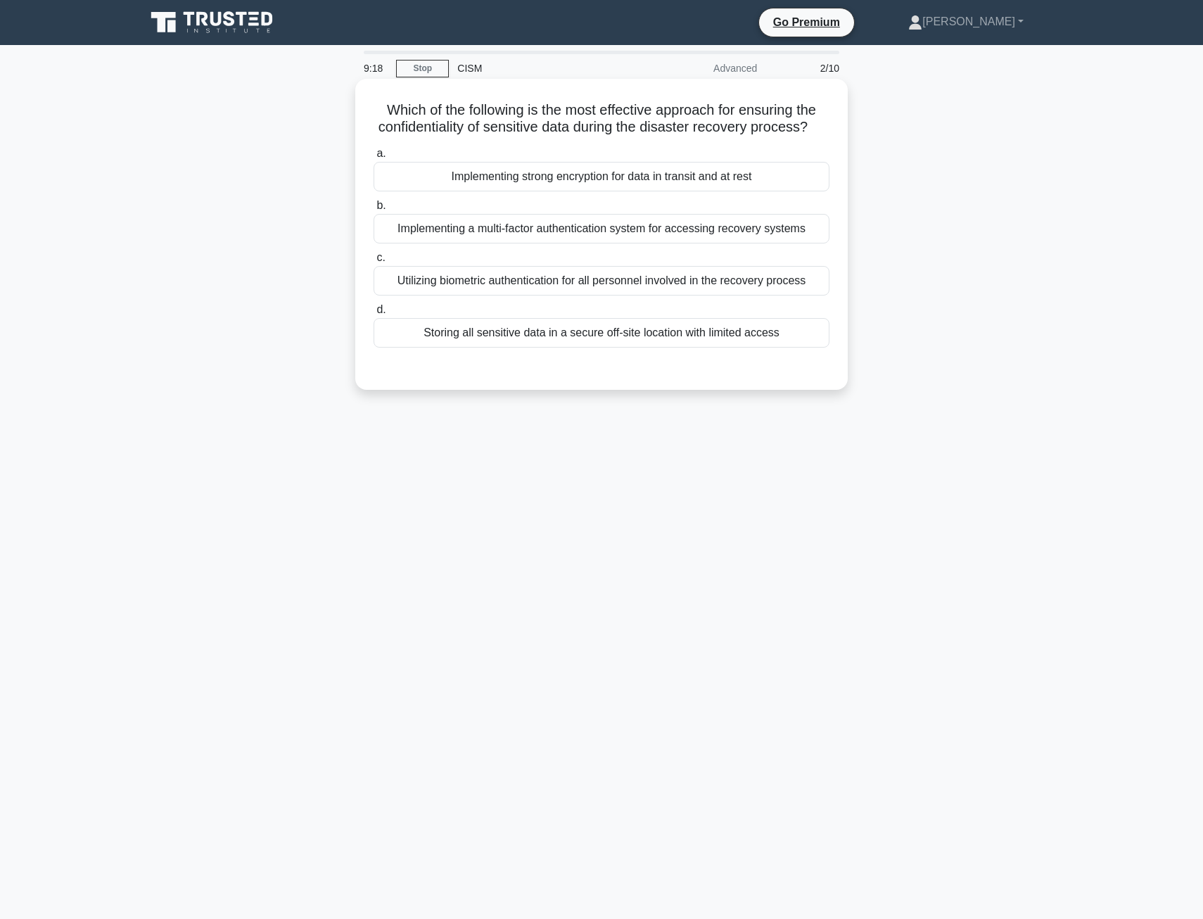
click at [528, 191] on div "Implementing strong encryption for data in transit and at rest" at bounding box center [602, 177] width 456 height 30
click at [374, 158] on input "a. Implementing strong encryption for data in transit and at rest" at bounding box center [374, 153] width 0 height 9
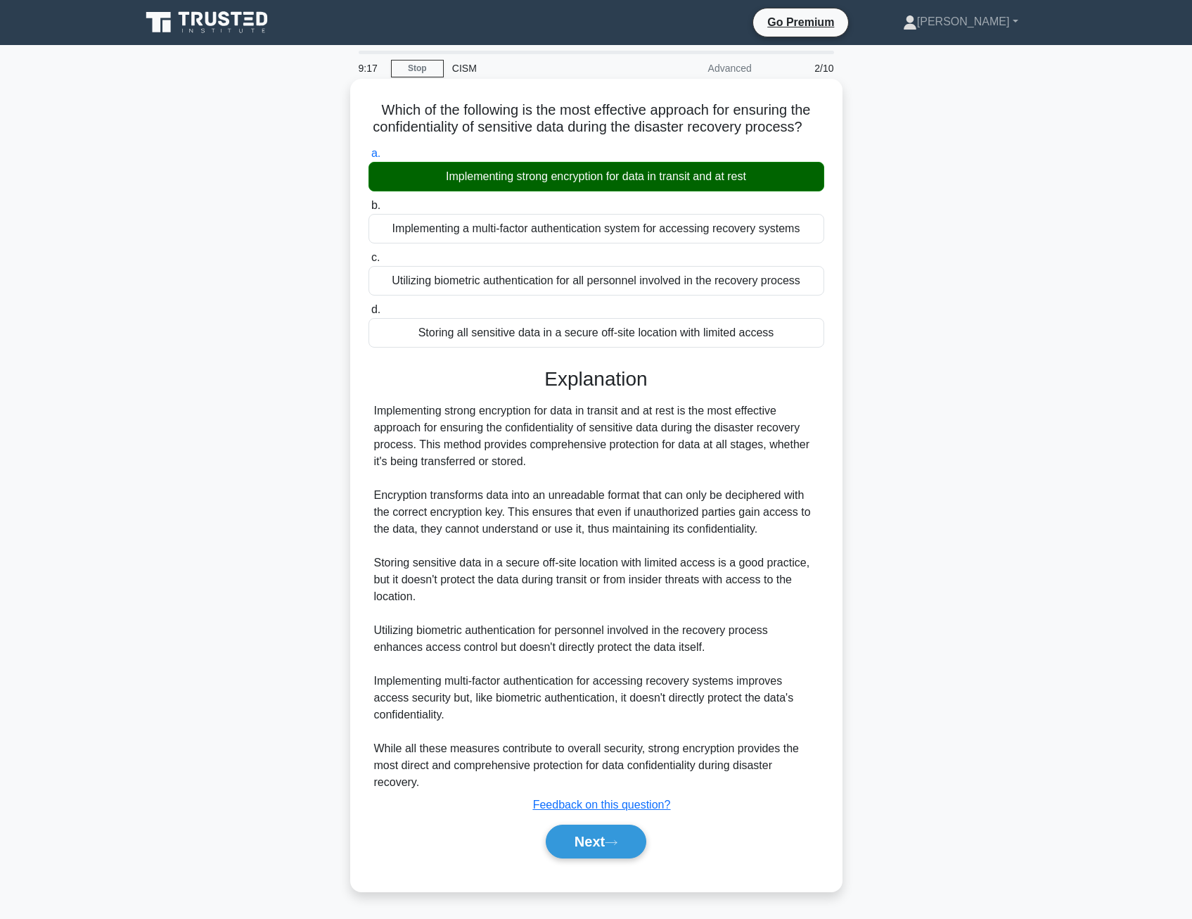
scroll to position [17, 0]
click at [596, 843] on button "Next" at bounding box center [596, 841] width 101 height 34
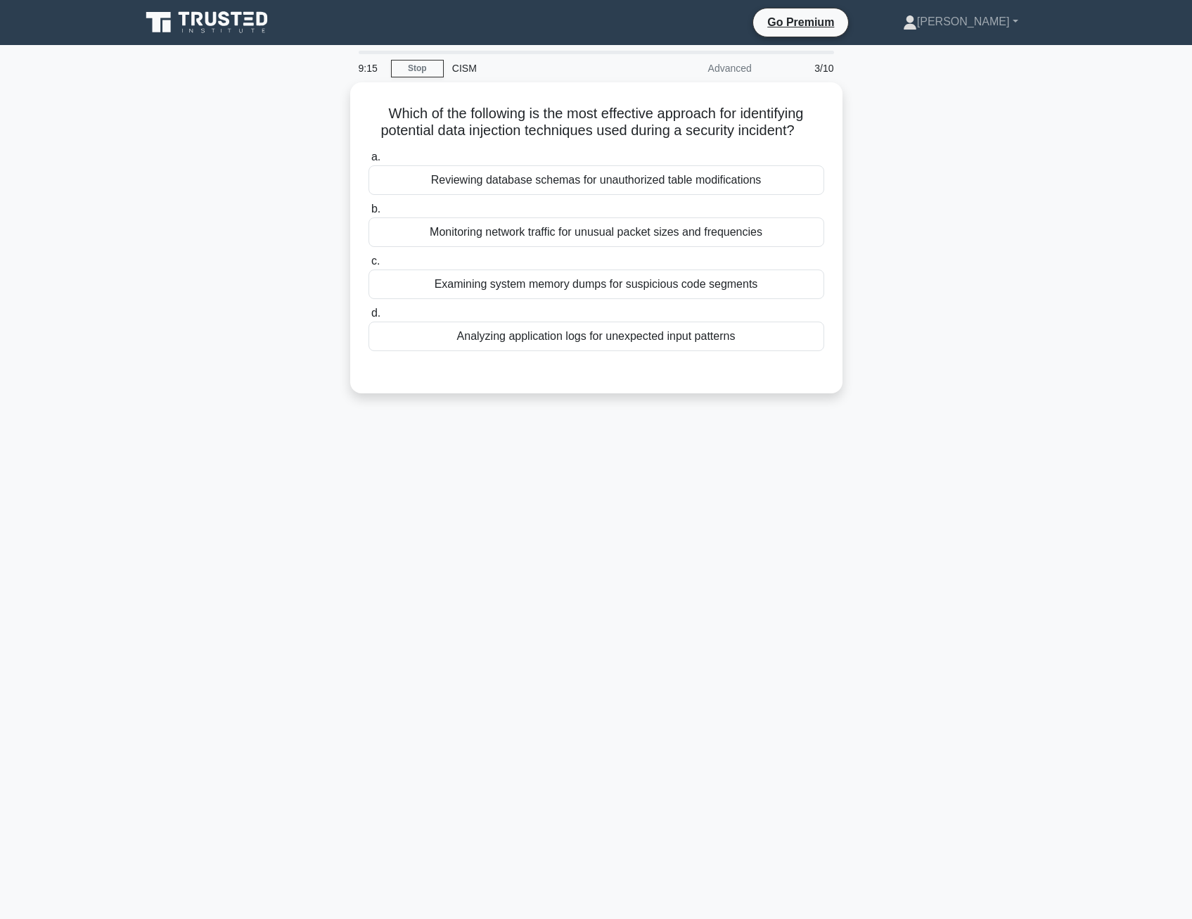
scroll to position [0, 0]
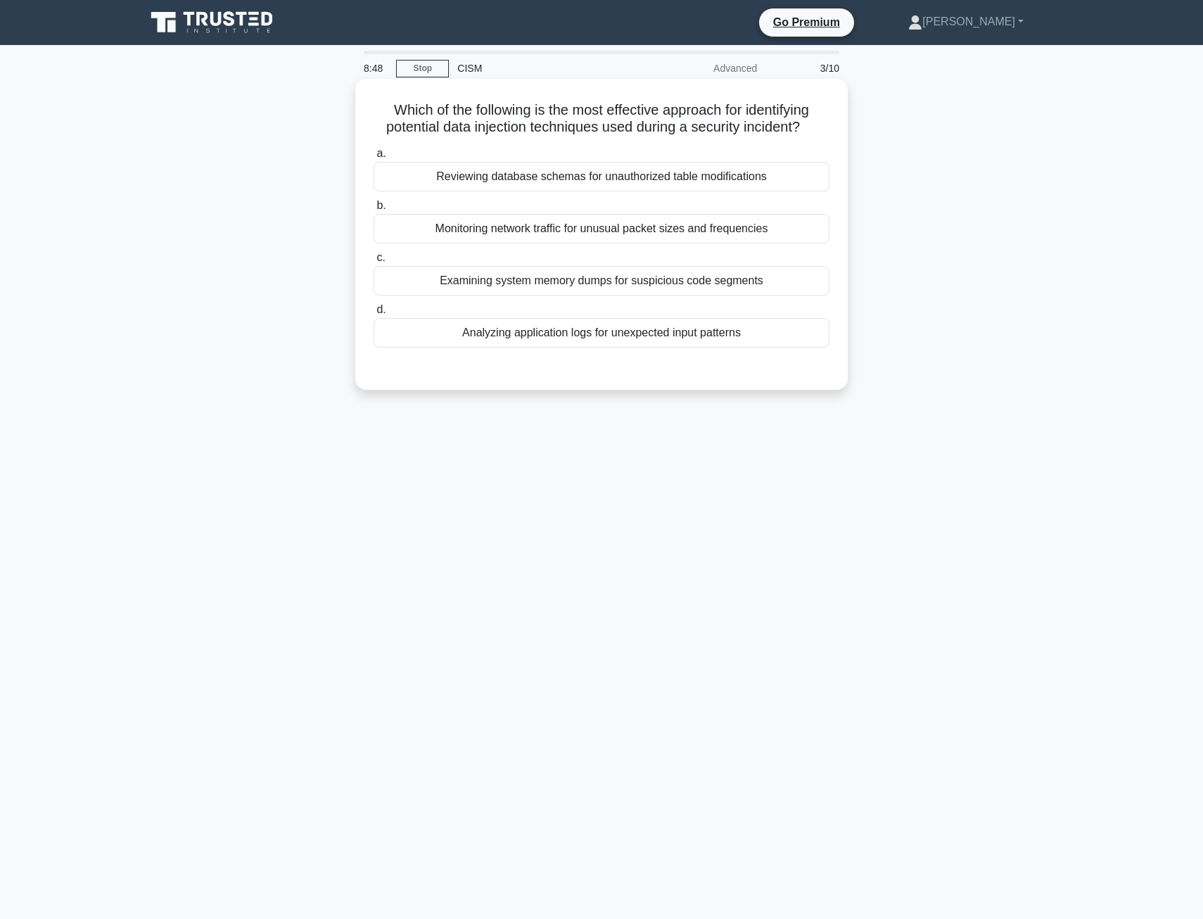
click at [549, 335] on div "Analyzing application logs for unexpected input patterns" at bounding box center [602, 333] width 456 height 30
click at [374, 314] on input "d. Analyzing application logs for unexpected input patterns" at bounding box center [374, 309] width 0 height 9
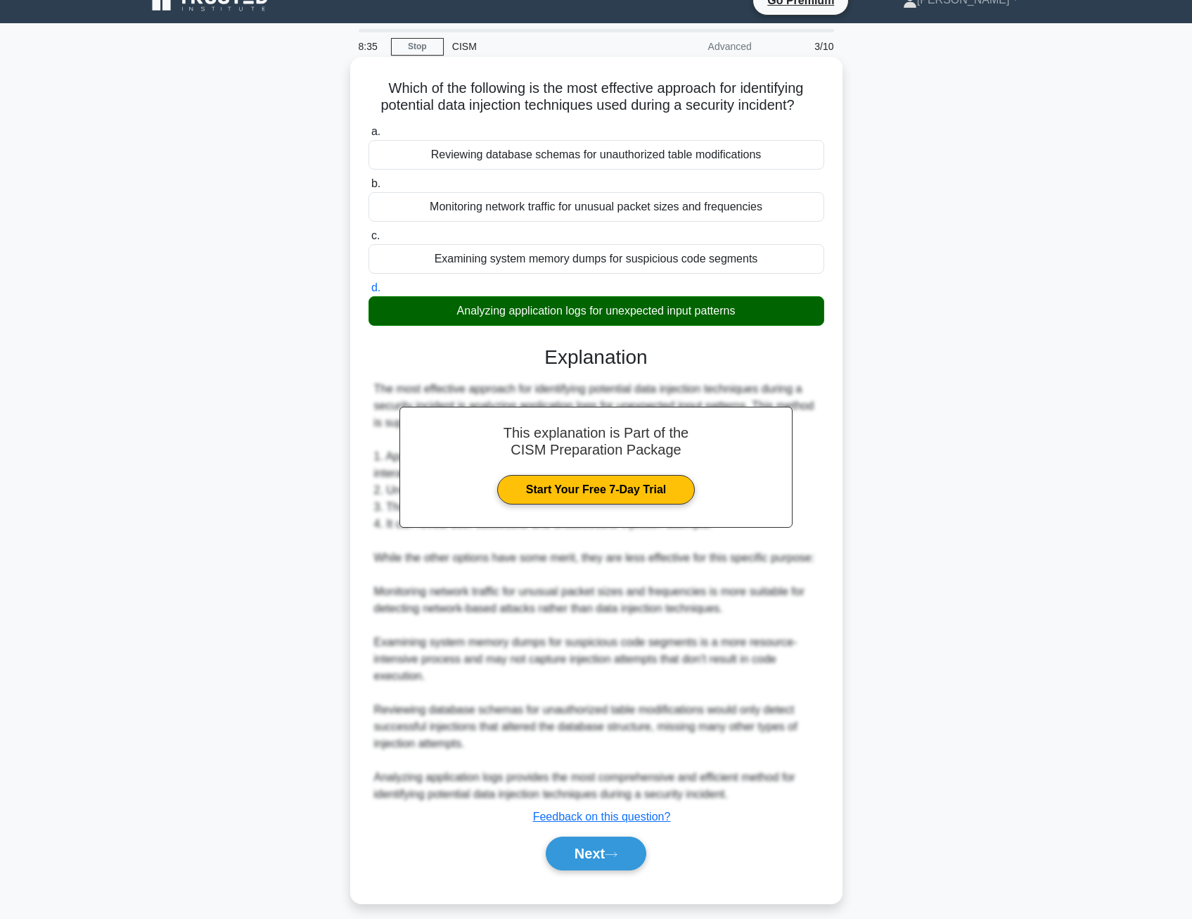
scroll to position [34, 0]
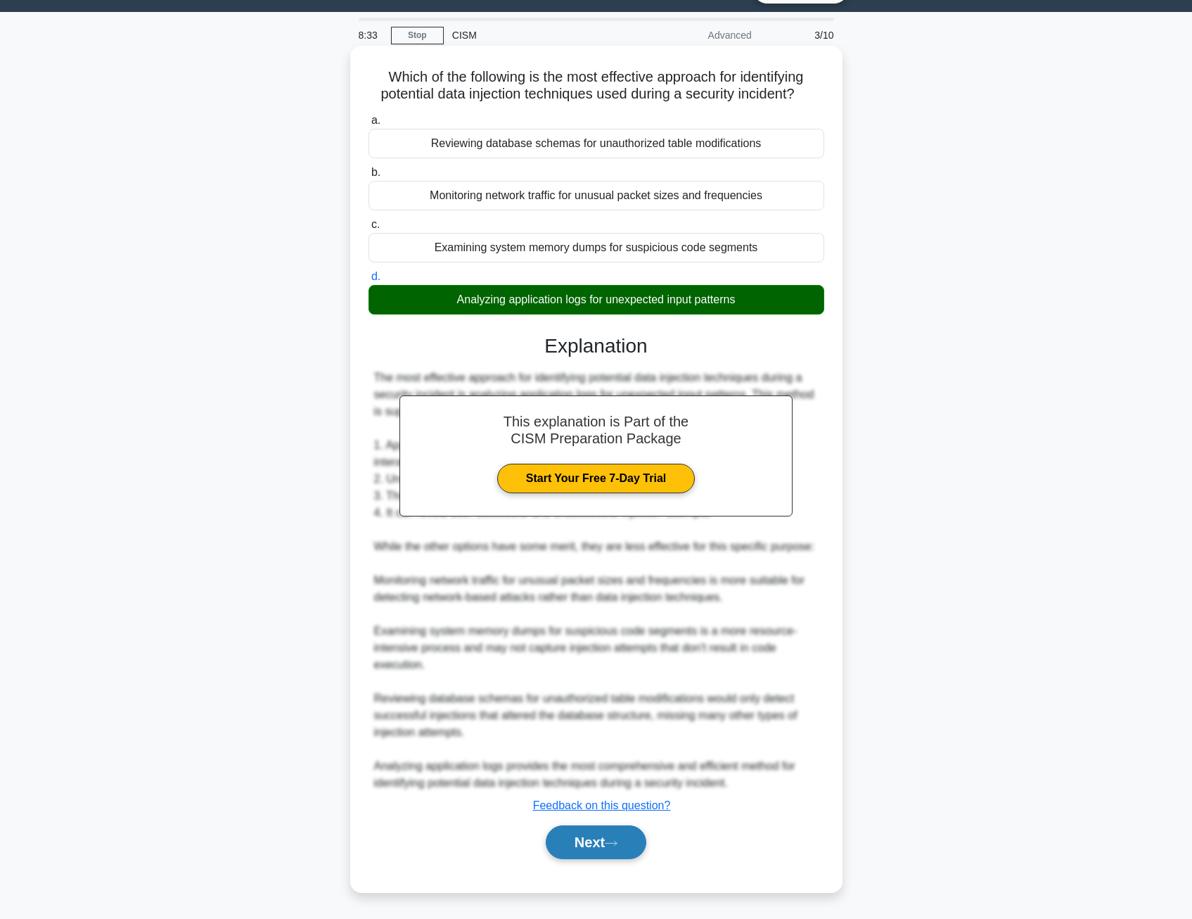
click at [618, 840] on icon at bounding box center [611, 843] width 13 height 8
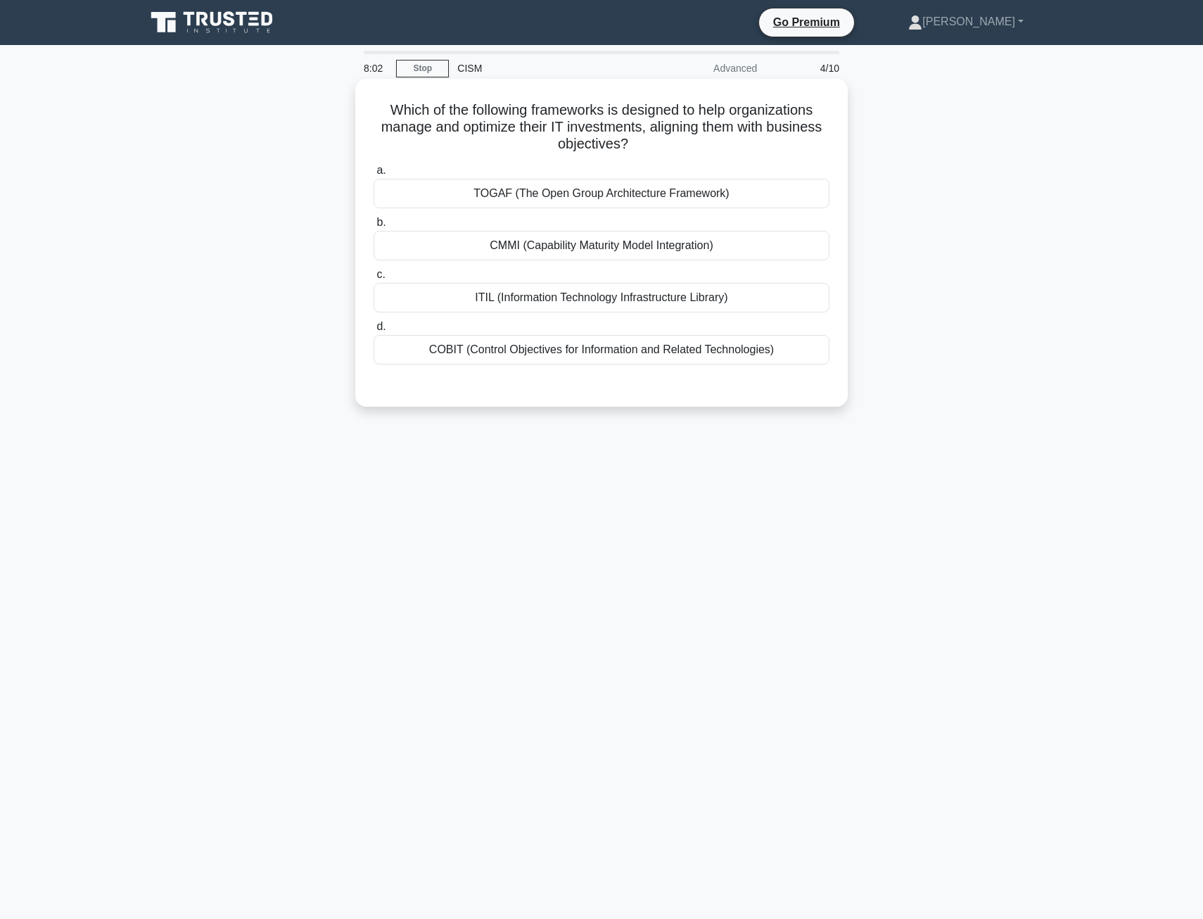
click at [535, 350] on div "COBIT (Control Objectives for Information and Related Technologies)" at bounding box center [602, 350] width 456 height 30
click at [374, 331] on input "d. COBIT (Control Objectives for Information and Related Technologies)" at bounding box center [374, 326] width 0 height 9
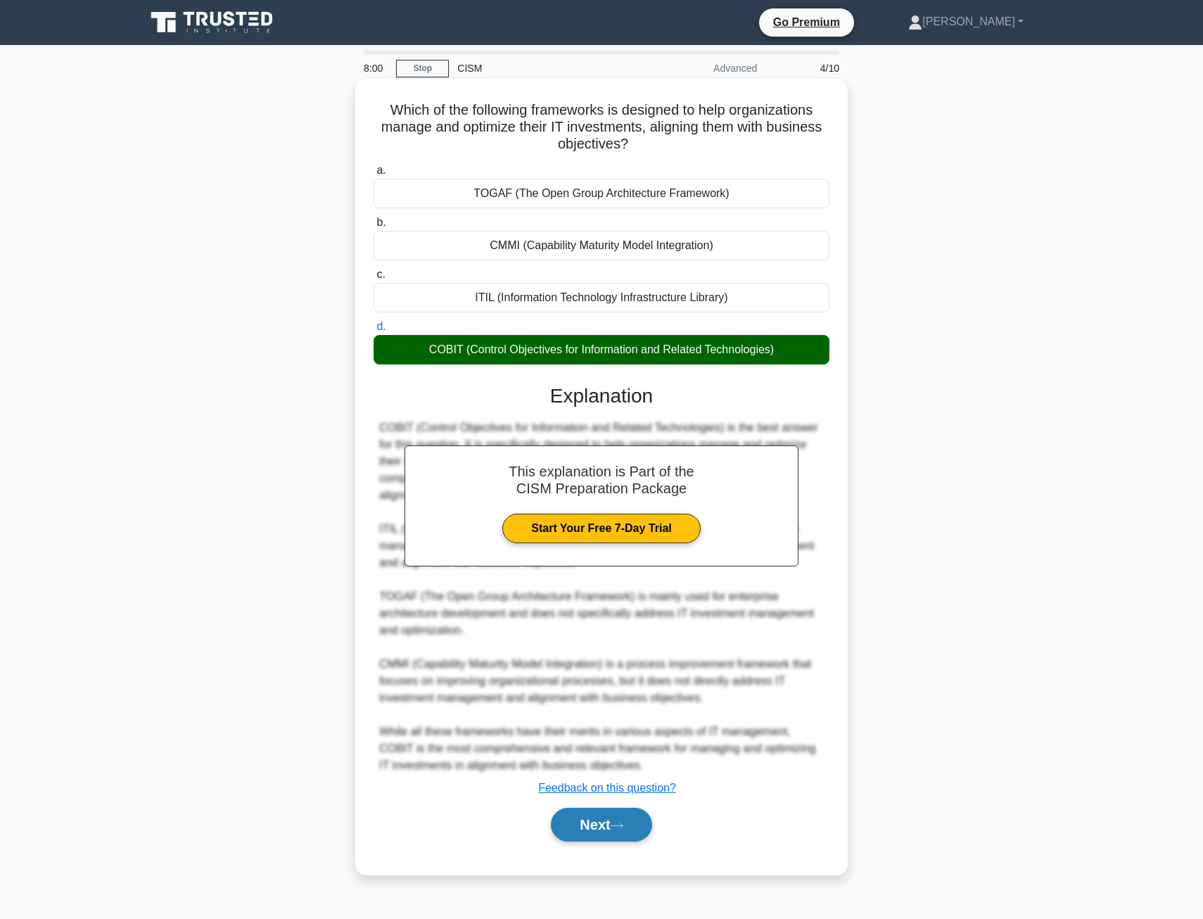
click at [632, 827] on button "Next" at bounding box center [601, 825] width 101 height 34
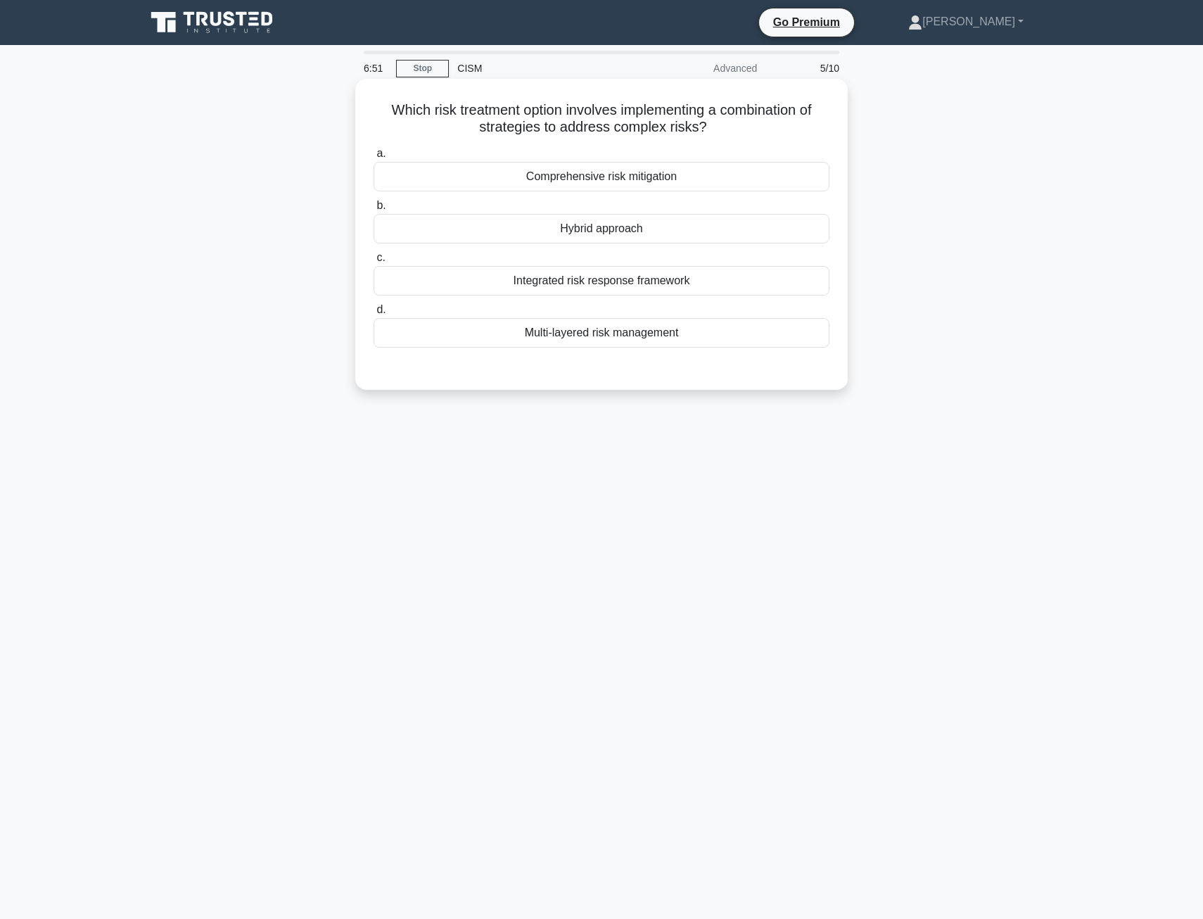
click at [592, 231] on div "Hybrid approach" at bounding box center [602, 229] width 456 height 30
click at [374, 210] on input "b. Hybrid approach" at bounding box center [374, 205] width 0 height 9
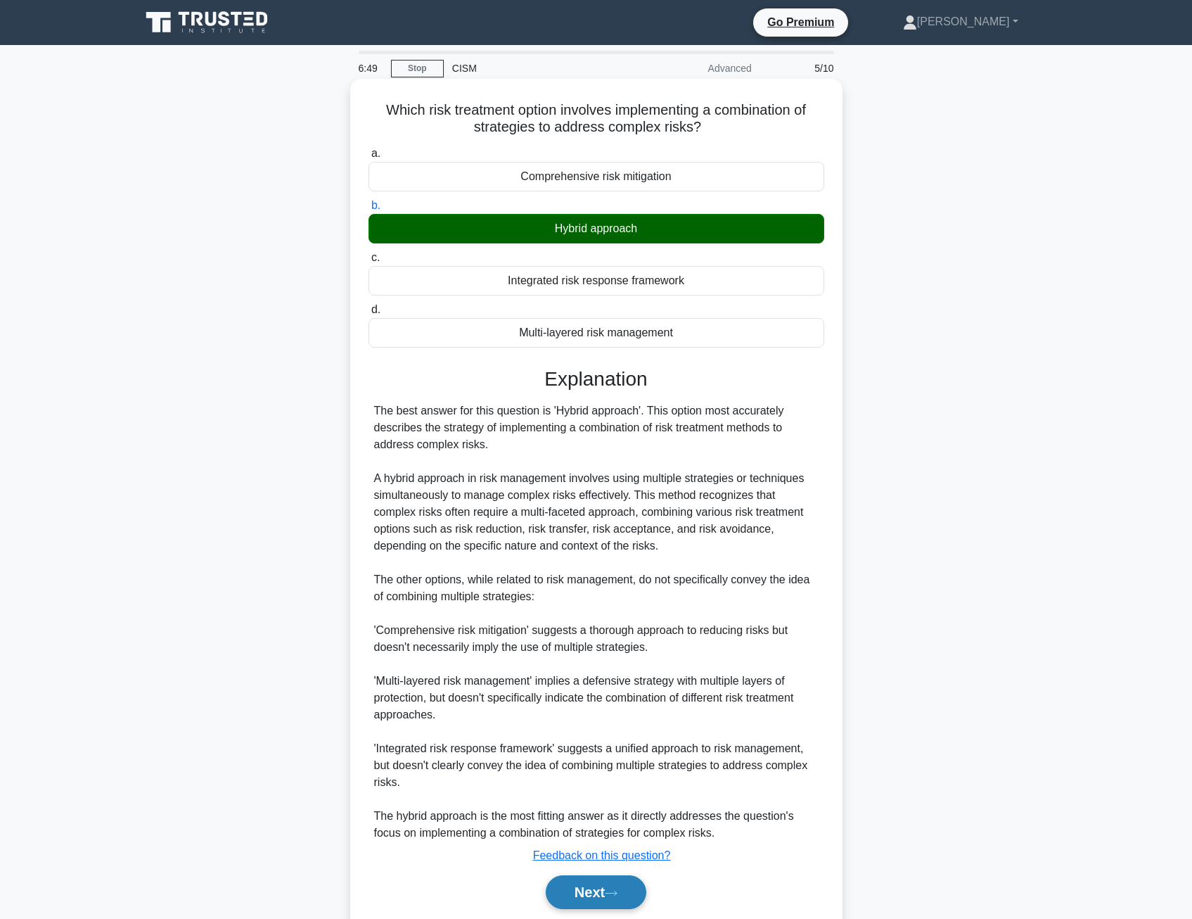
click at [589, 897] on button "Next" at bounding box center [596, 892] width 101 height 34
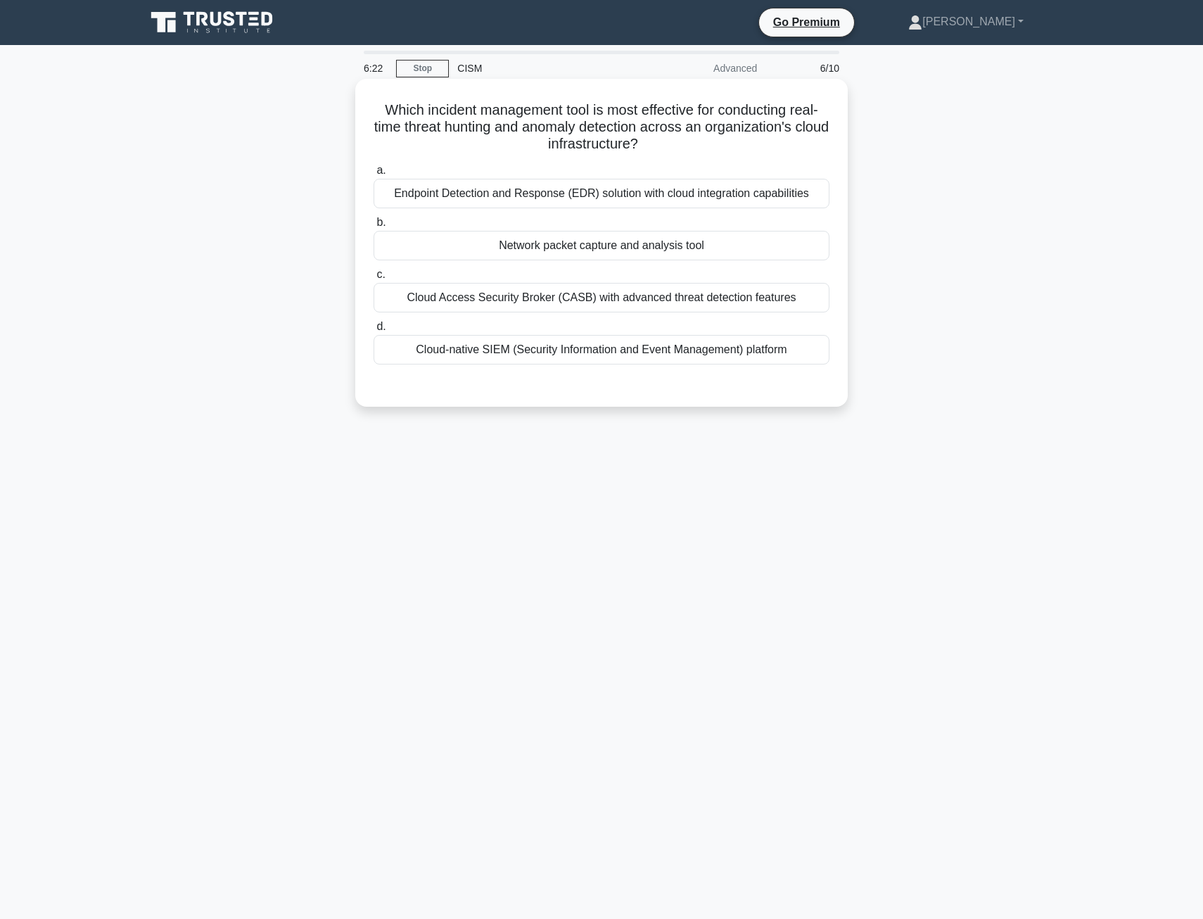
click at [548, 354] on div "Cloud-native SIEM (Security Information and Event Management) platform" at bounding box center [602, 350] width 456 height 30
click at [374, 331] on input "d. Cloud-native SIEM (Security Information and Event Management) platform" at bounding box center [374, 326] width 0 height 9
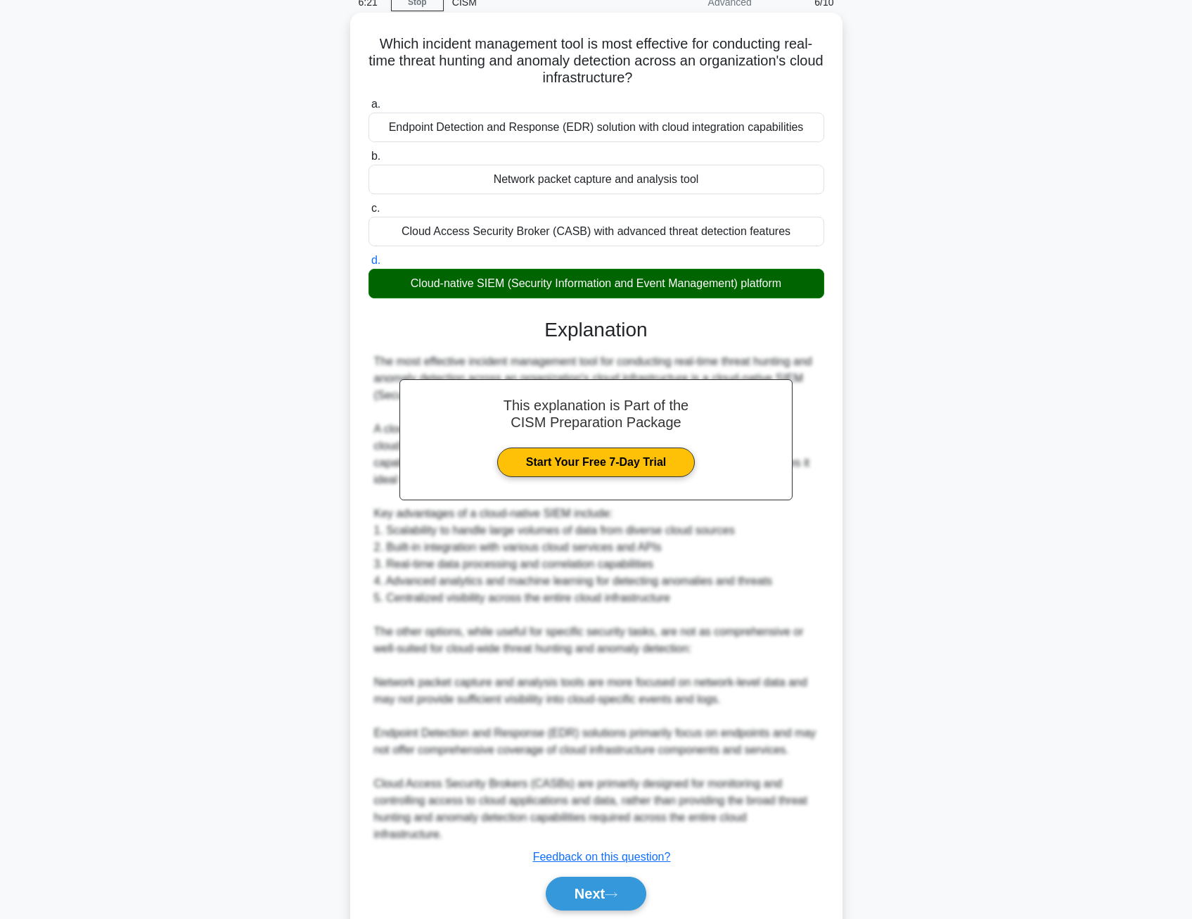
scroll to position [118, 0]
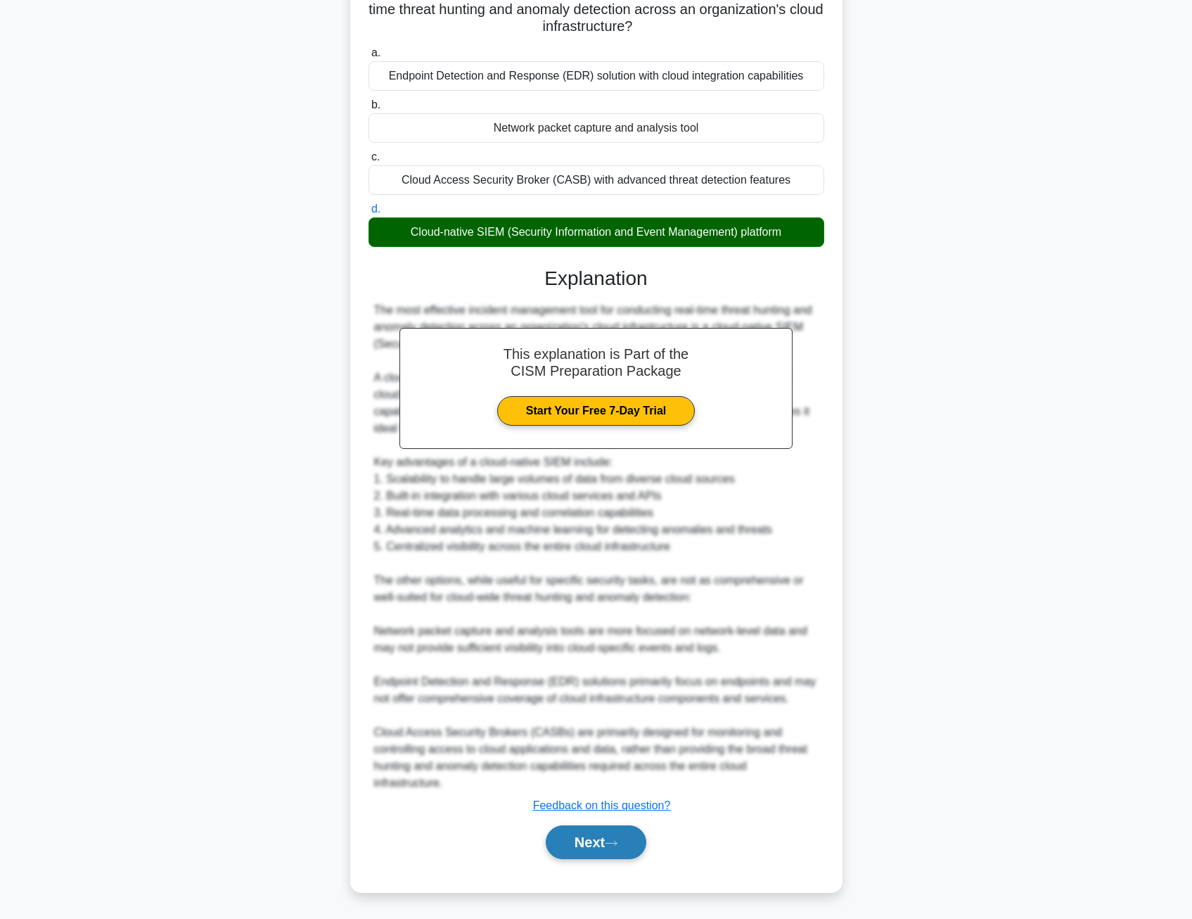
click at [581, 852] on button "Next" at bounding box center [596, 842] width 101 height 34
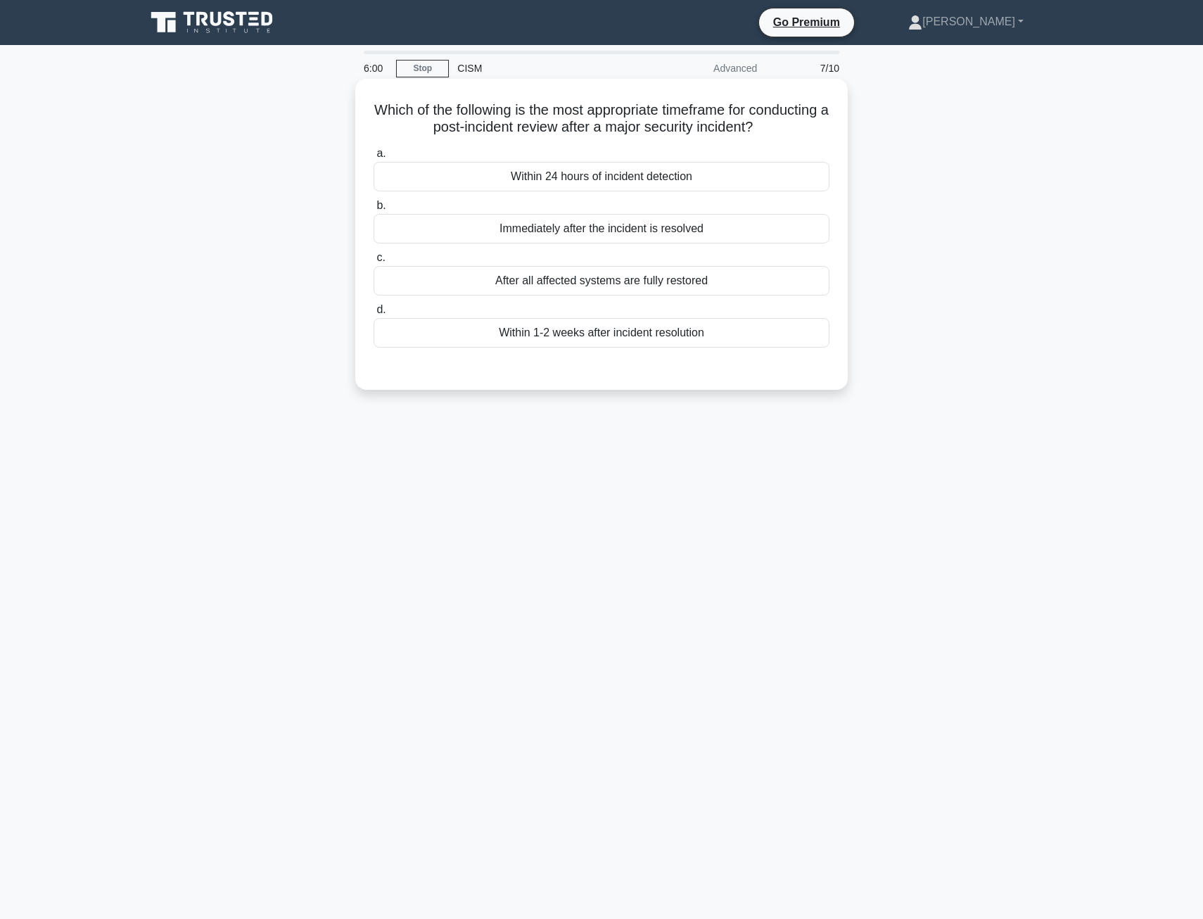
click at [573, 235] on div "Immediately after the incident is resolved" at bounding box center [602, 229] width 456 height 30
click at [374, 210] on input "b. Immediately after the incident is resolved" at bounding box center [374, 205] width 0 height 9
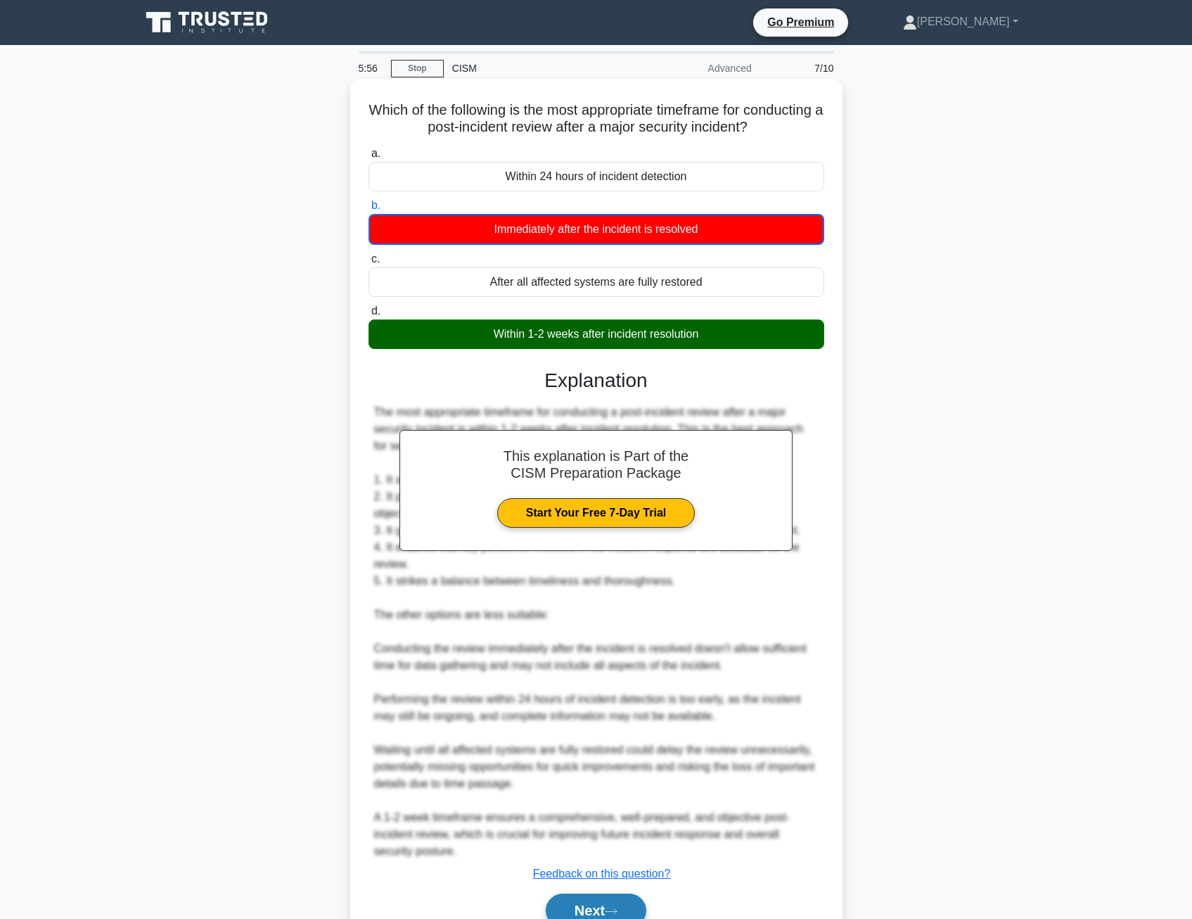
click at [582, 903] on button "Next" at bounding box center [596, 910] width 101 height 34
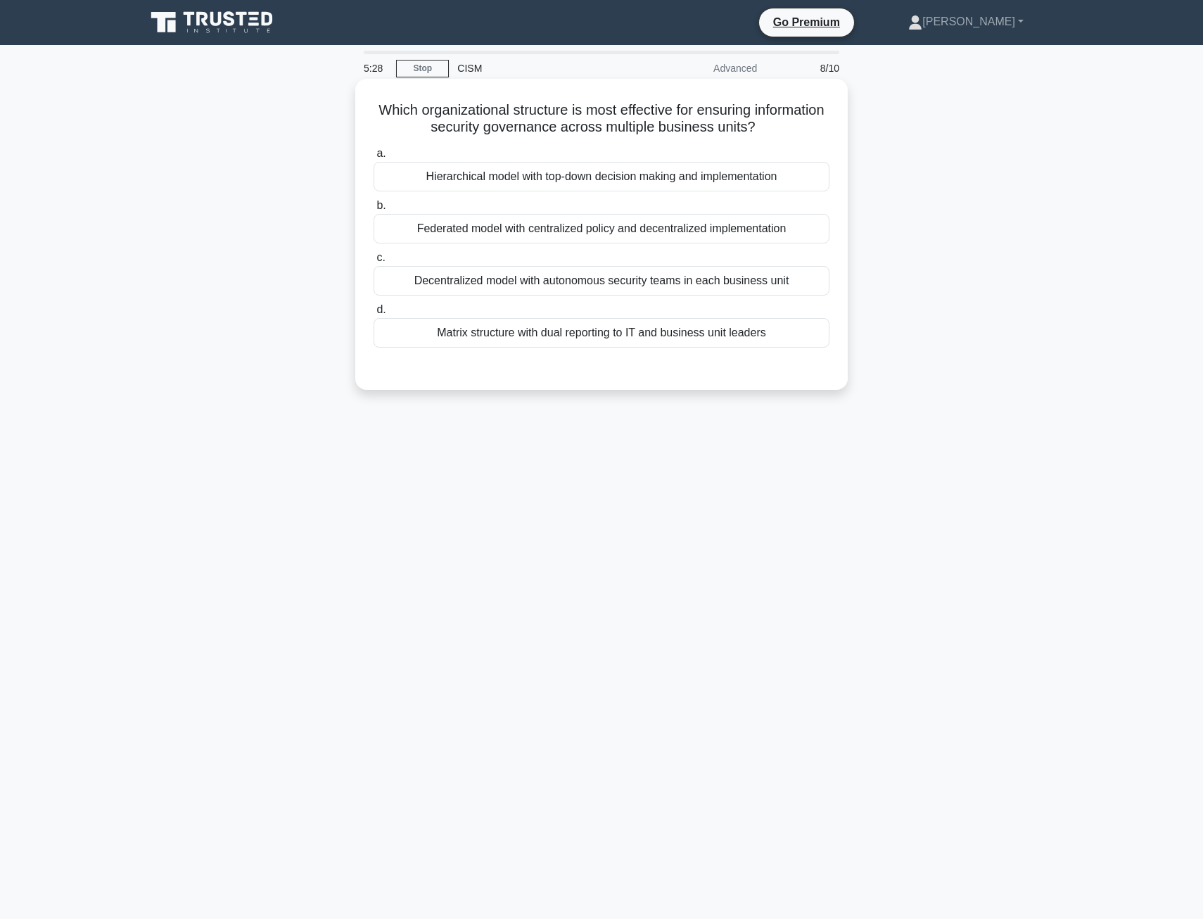
click at [590, 278] on div "Decentralized model with autonomous security teams in each business unit" at bounding box center [602, 281] width 456 height 30
click at [374, 262] on input "c. Decentralized model with autonomous security teams in each business unit" at bounding box center [374, 257] width 0 height 9
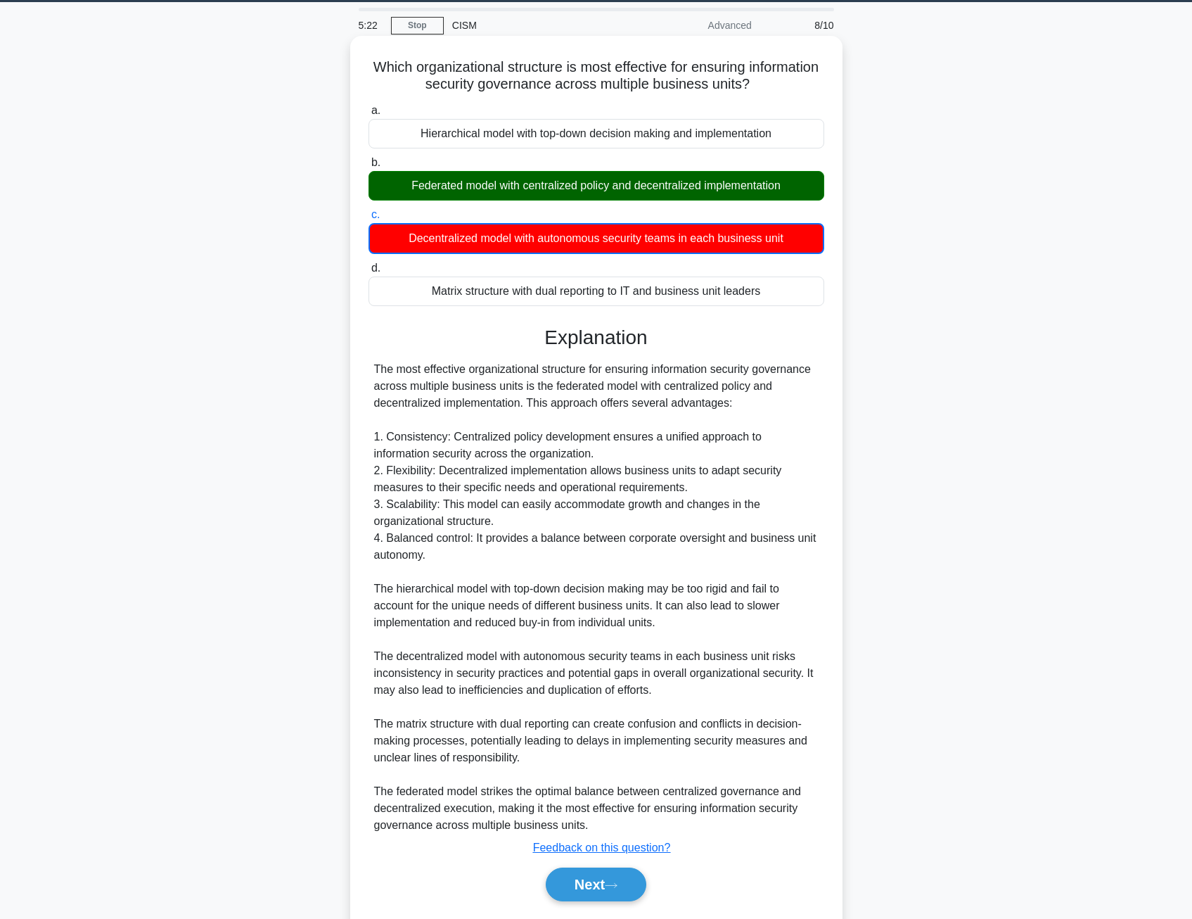
scroll to position [86, 0]
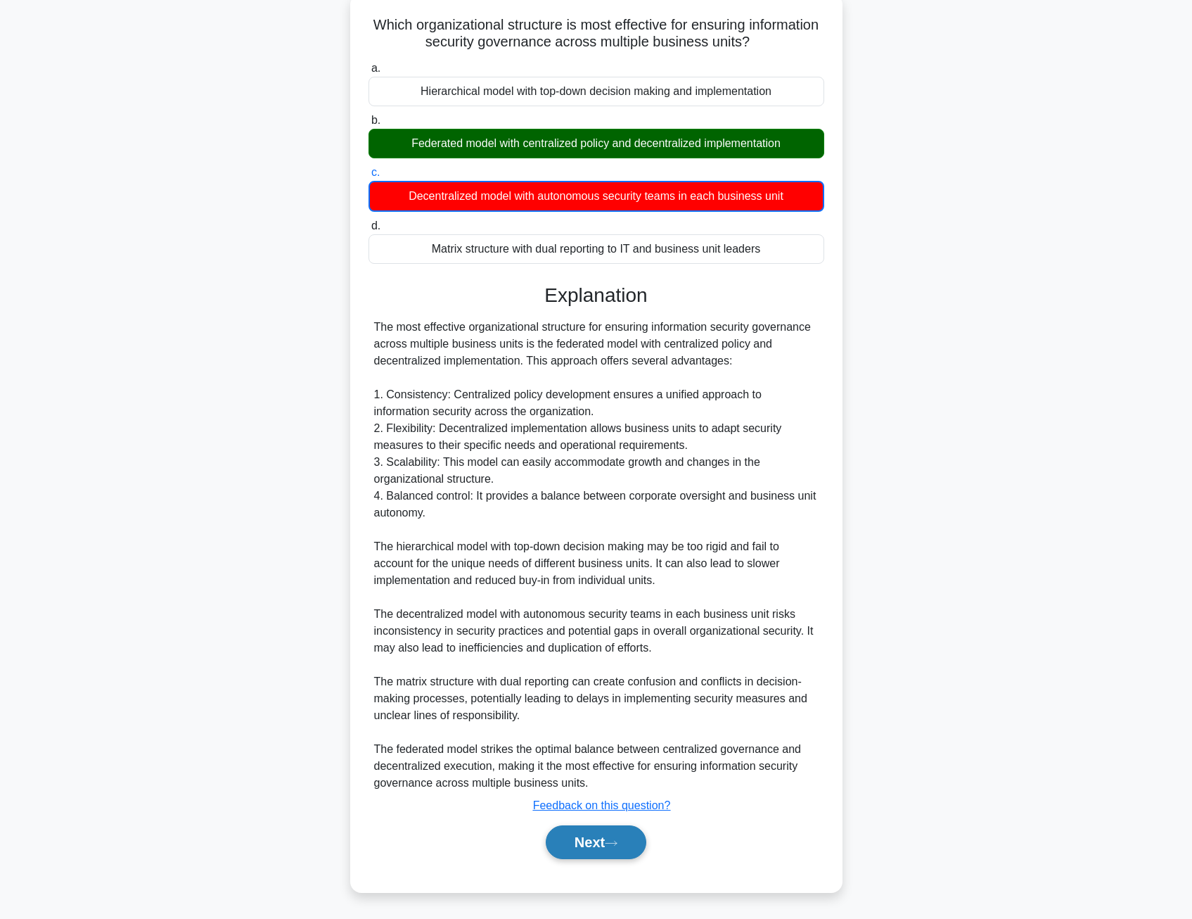
click at [578, 834] on button "Next" at bounding box center [596, 842] width 101 height 34
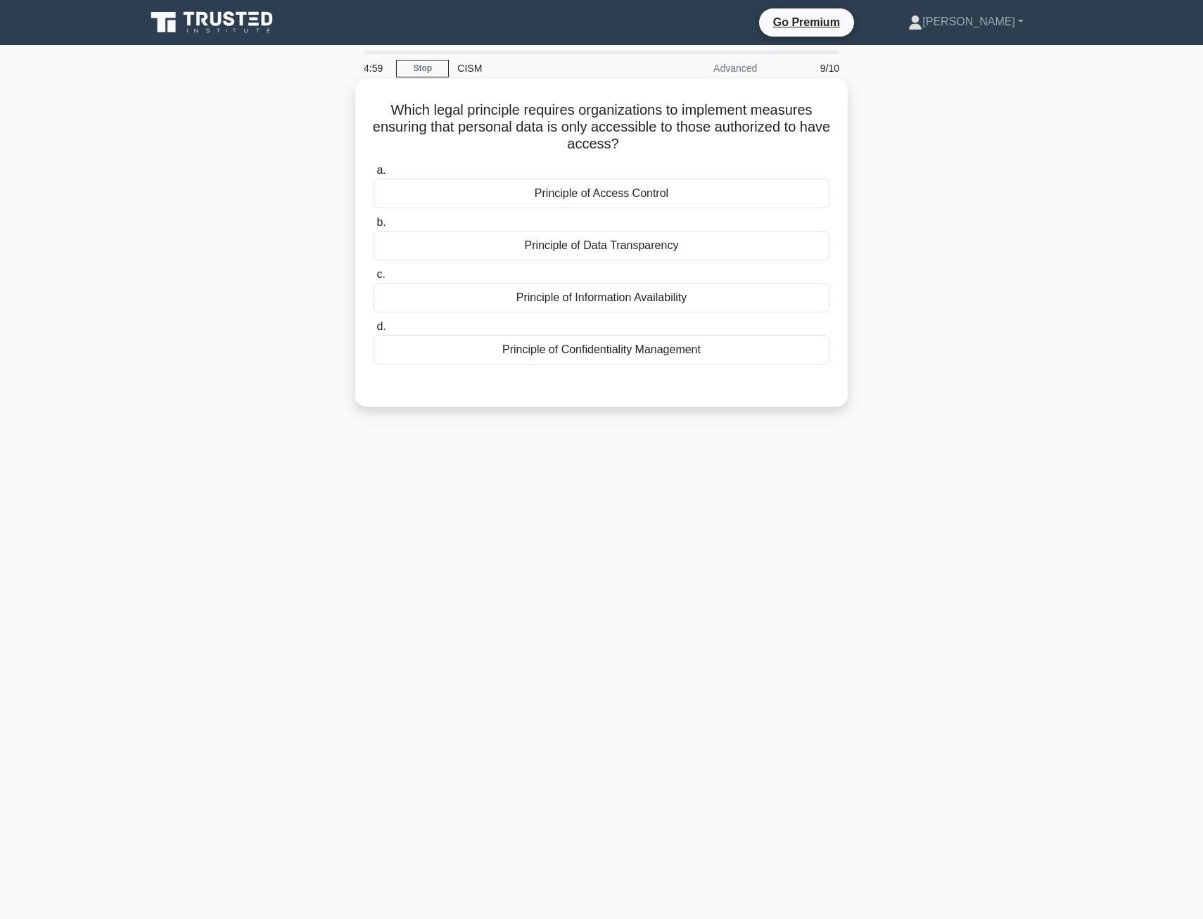
click at [616, 193] on div "Principle of Access Control" at bounding box center [602, 194] width 456 height 30
click at [374, 175] on input "a. Principle of Access Control" at bounding box center [374, 170] width 0 height 9
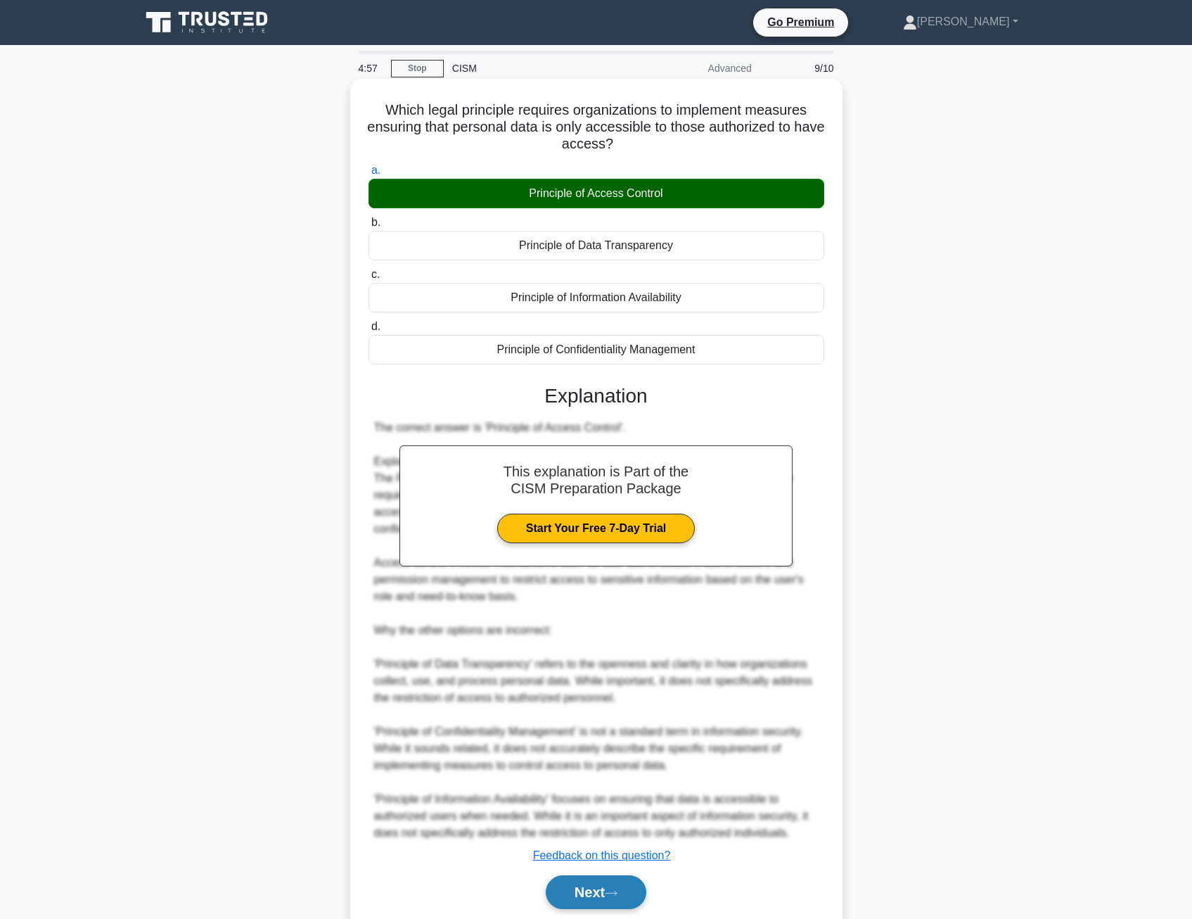
click at [593, 888] on button "Next" at bounding box center [596, 892] width 101 height 34
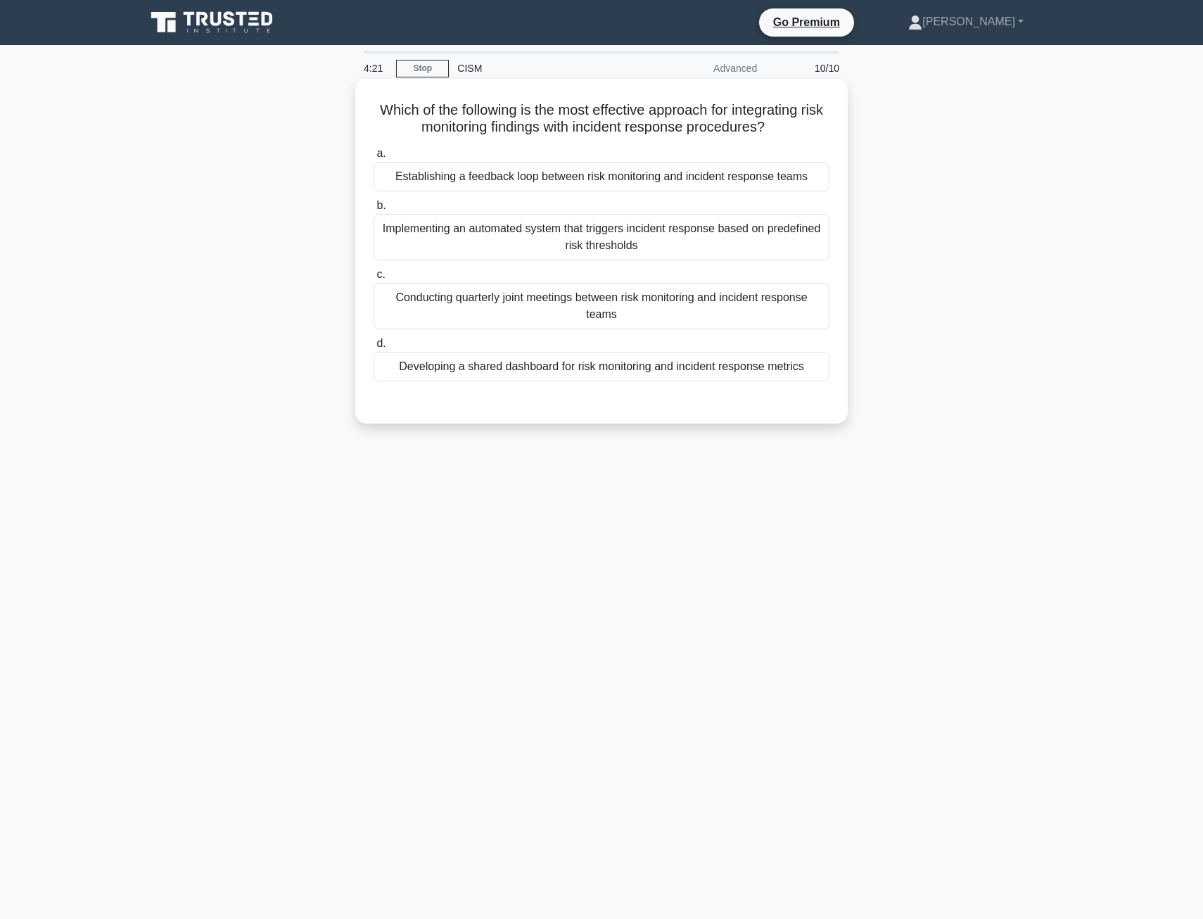
click at [487, 236] on div "Implementing an automated system that triggers incident response based on prede…" at bounding box center [602, 237] width 456 height 46
click at [374, 210] on input "b. Implementing an automated system that triggers incident response based on pr…" at bounding box center [374, 205] width 0 height 9
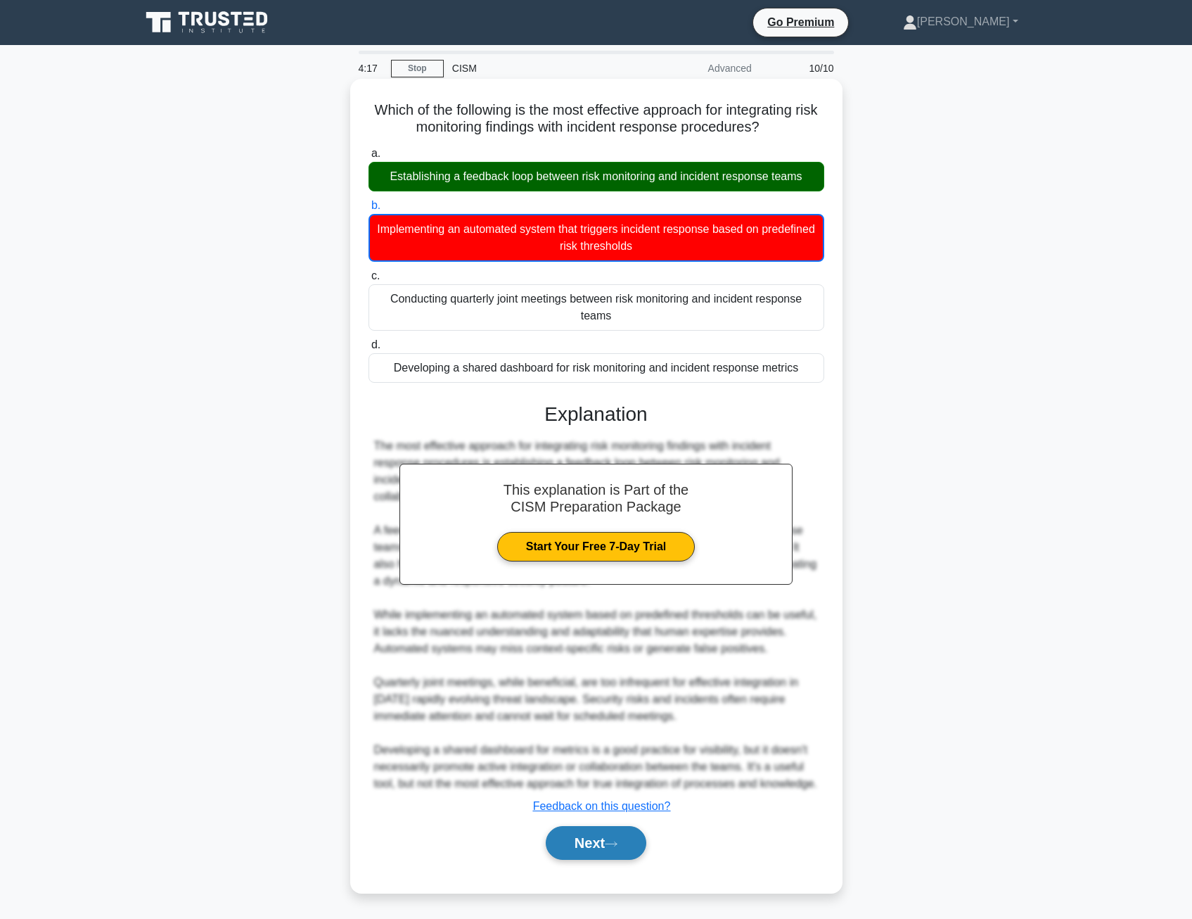
click at [601, 845] on button "Next" at bounding box center [596, 843] width 101 height 34
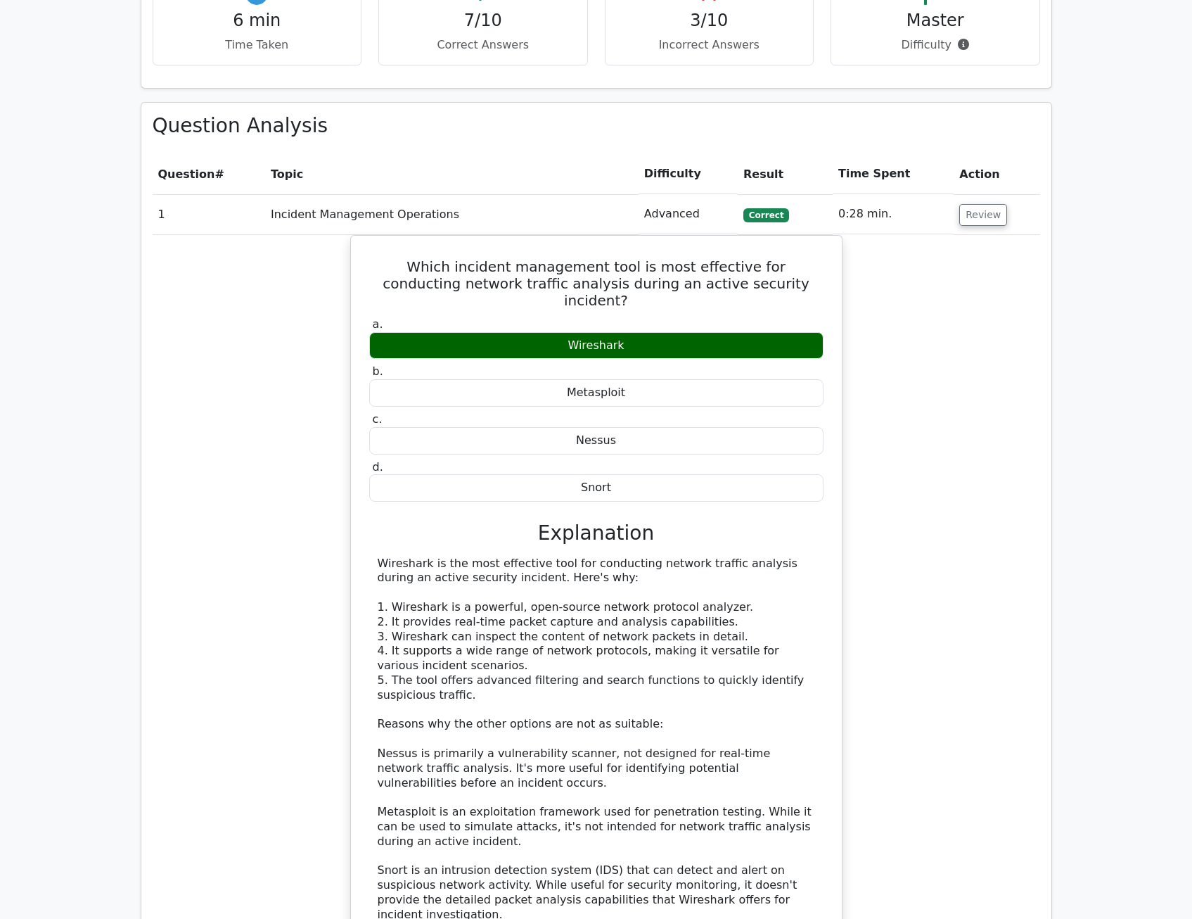
scroll to position [985, 0]
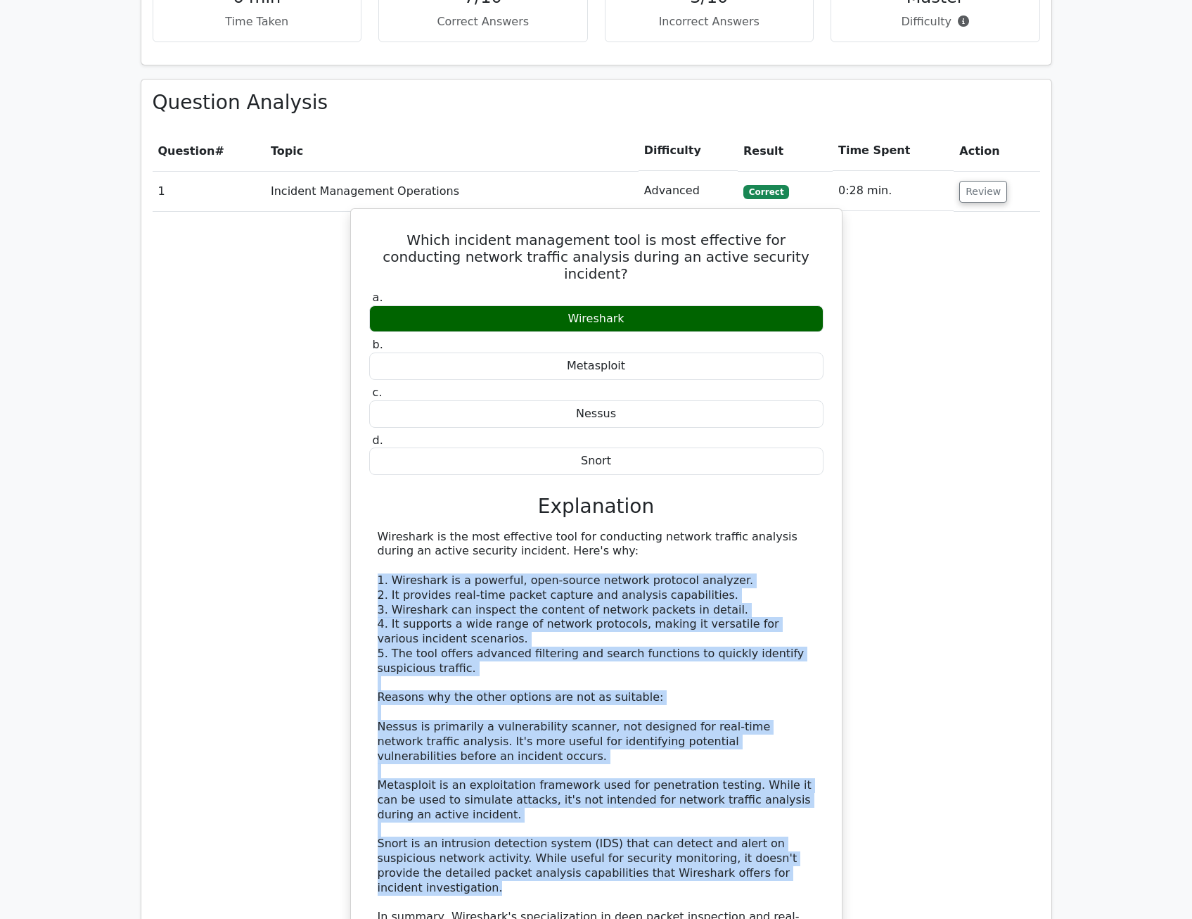
drag, startPoint x: 376, startPoint y: 510, endPoint x: 760, endPoint y: 810, distance: 487.2
click at [760, 810] on div "Wireshark is the most effective tool for conducting network traffic analysis du…" at bounding box center [596, 742] width 454 height 424
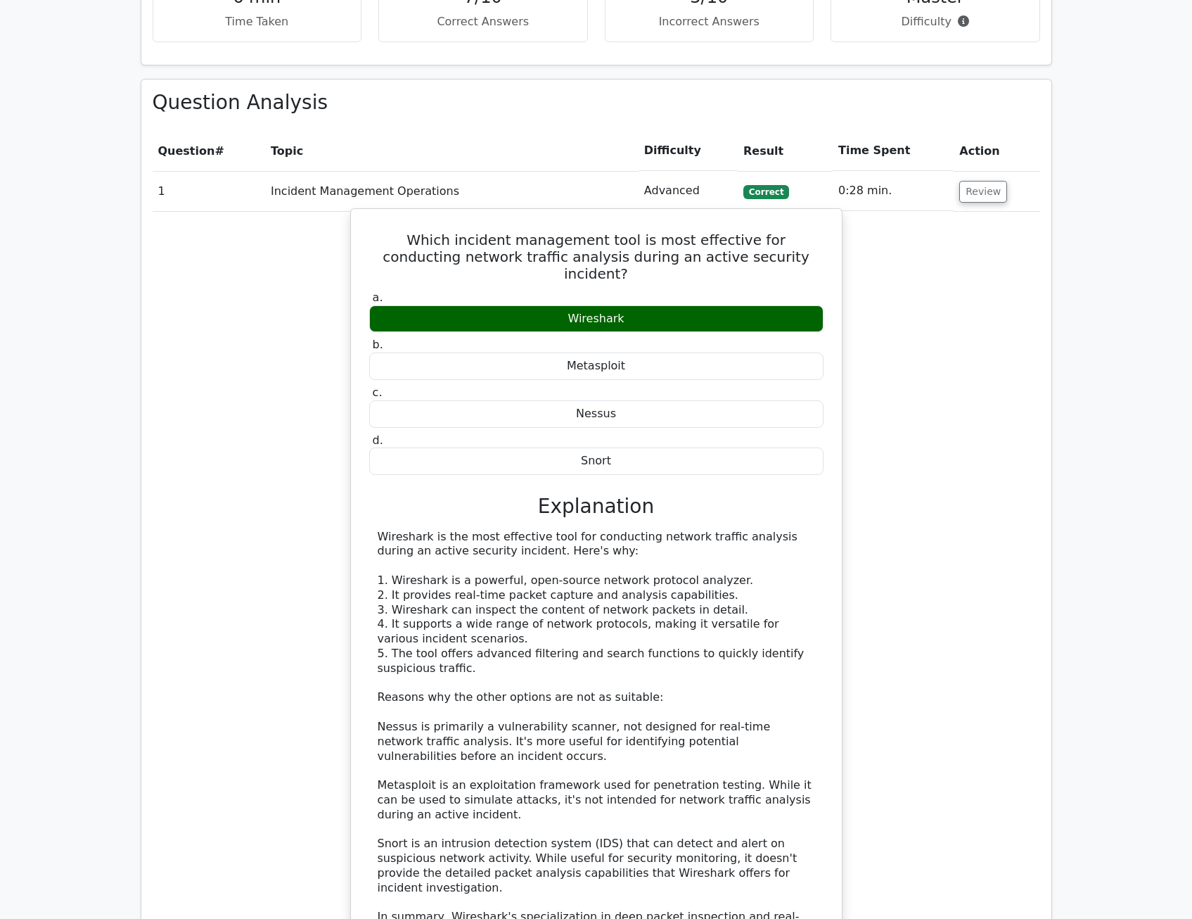
drag, startPoint x: 494, startPoint y: 864, endPoint x: 485, endPoint y: 865, distance: 8.6
click at [493, 863] on div "Wireshark is the most effective tool for conducting network traffic analysis du…" at bounding box center [597, 742] width 438 height 424
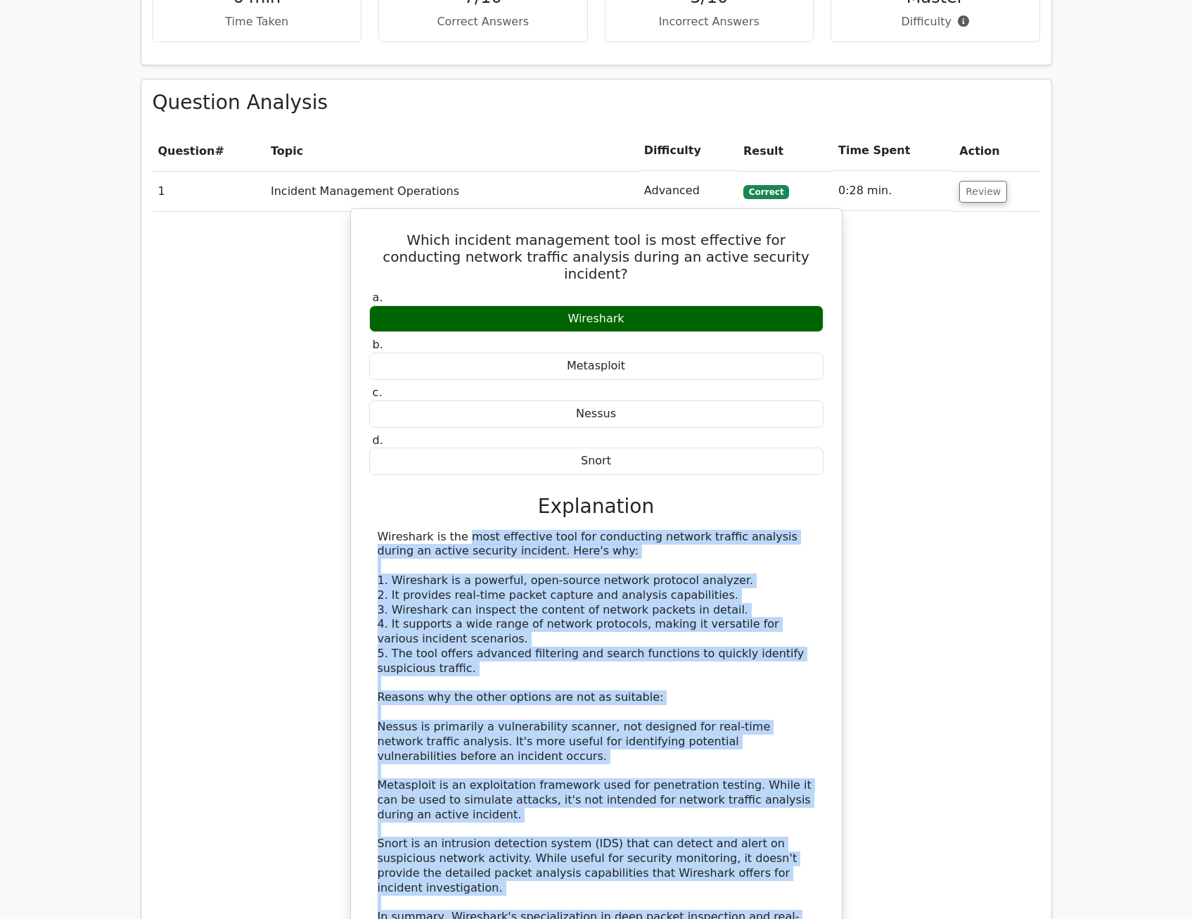
drag, startPoint x: 476, startPoint y: 867, endPoint x: 371, endPoint y: 472, distance: 409.0
click at [371, 530] on div "Wireshark is the most effective tool for conducting network traffic analysis du…" at bounding box center [596, 742] width 454 height 424
drag, startPoint x: 371, startPoint y: 472, endPoint x: 416, endPoint y: 474, distance: 45.8
copy div "Wireshark is the most effective tool for conducting network traffic analysis du…"
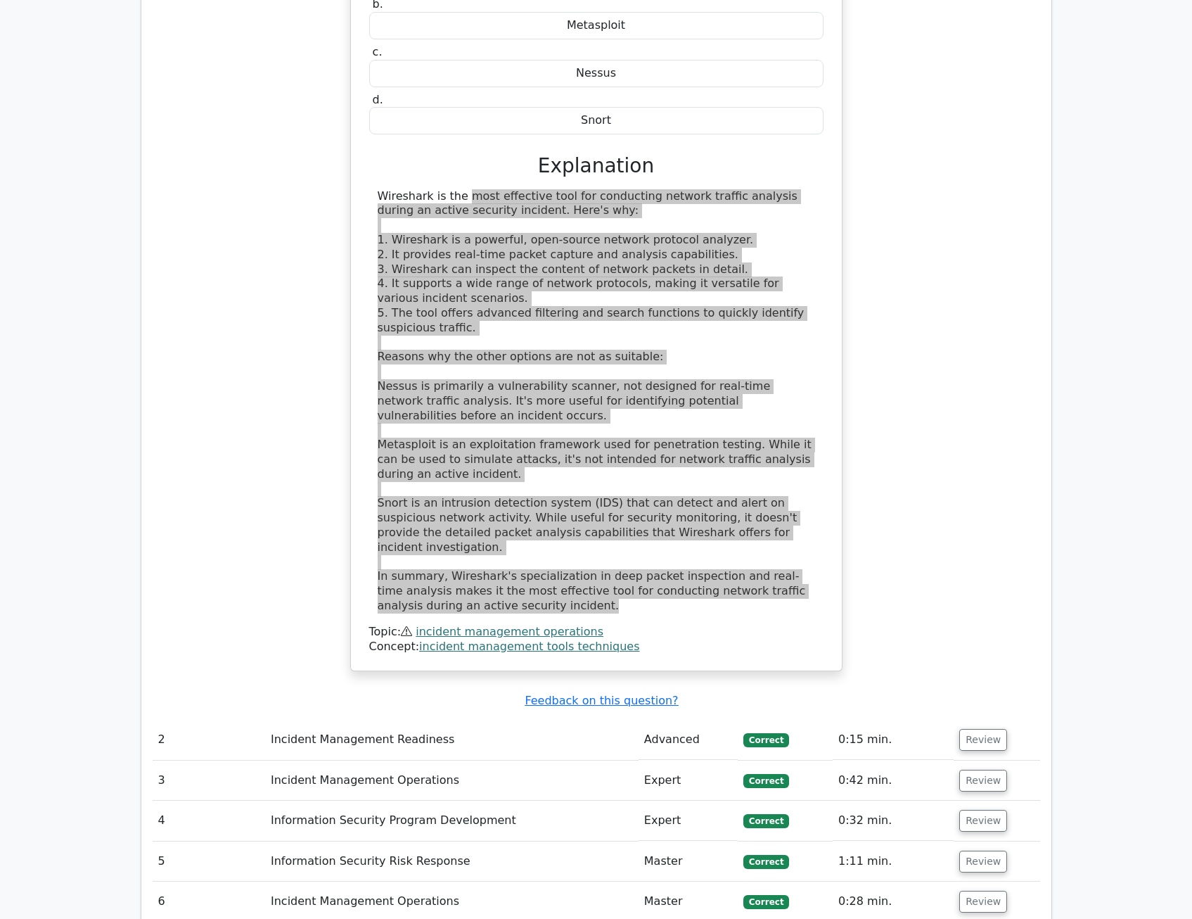
scroll to position [1407, 0]
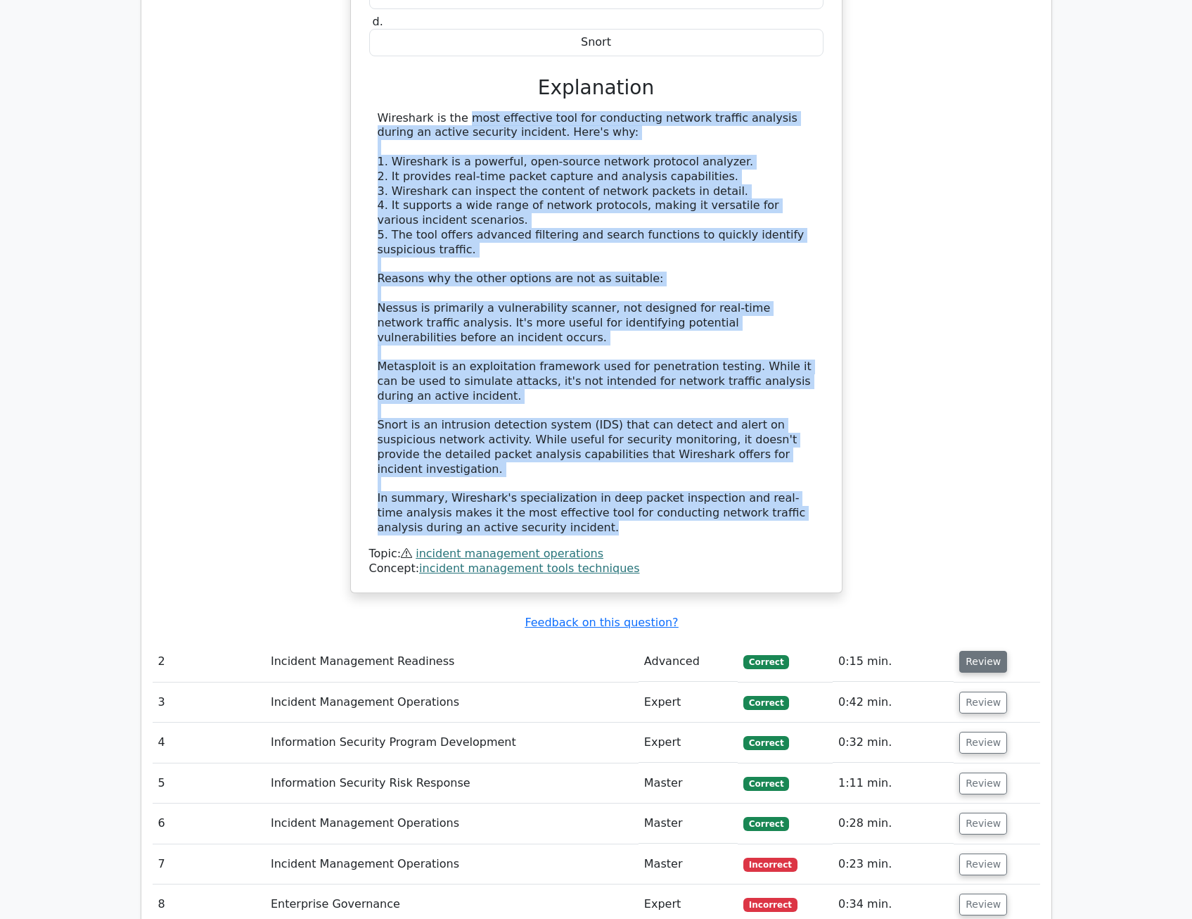
click at [987, 651] on button "Review" at bounding box center [984, 662] width 48 height 22
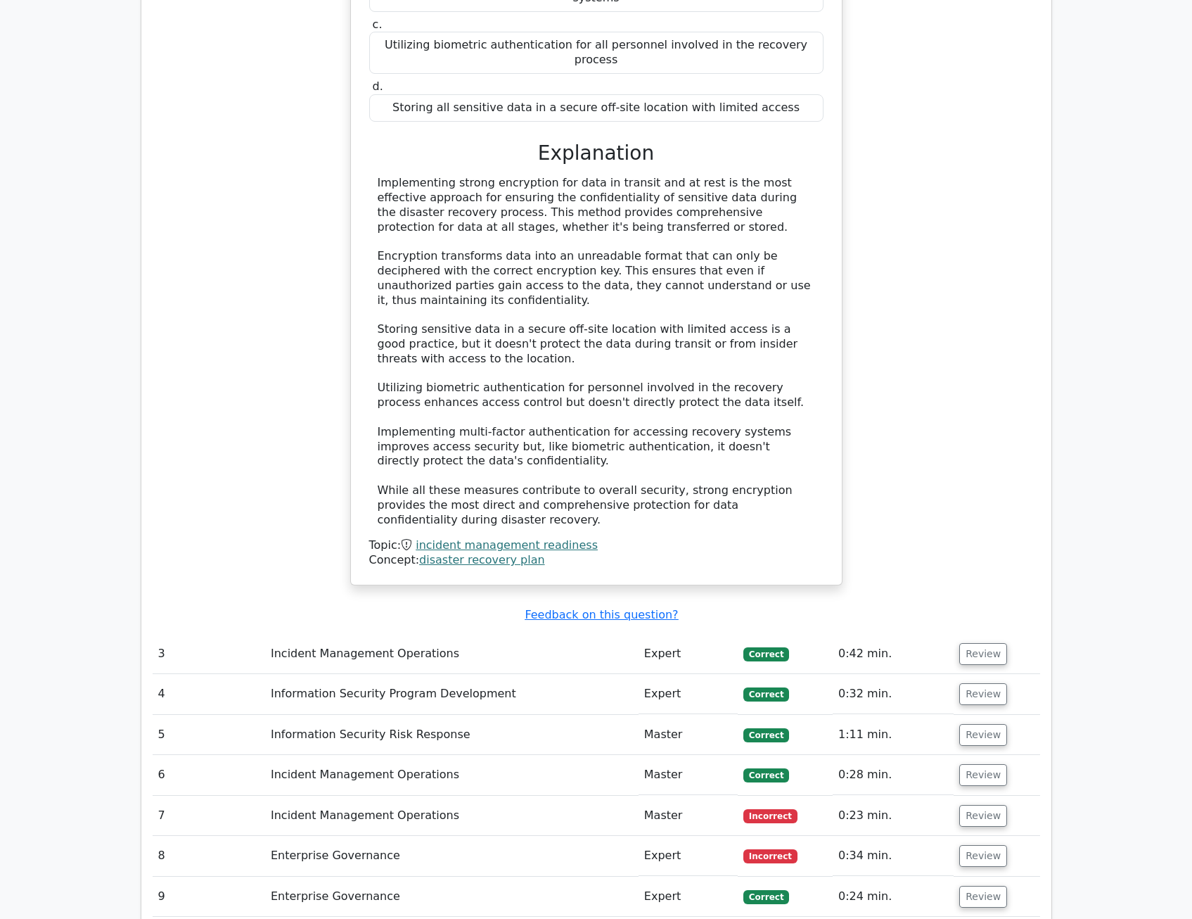
scroll to position [2321, 0]
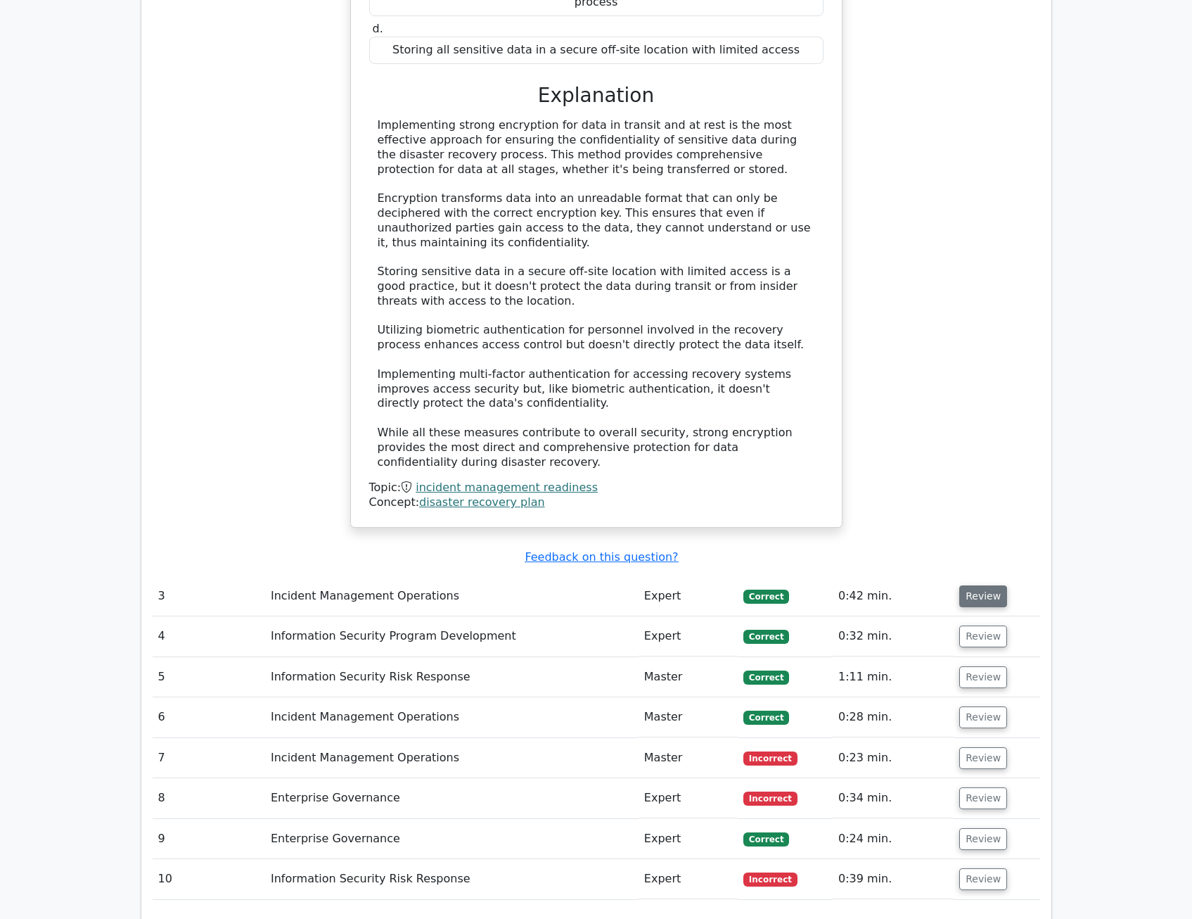
click at [975, 585] on button "Review" at bounding box center [984, 596] width 48 height 22
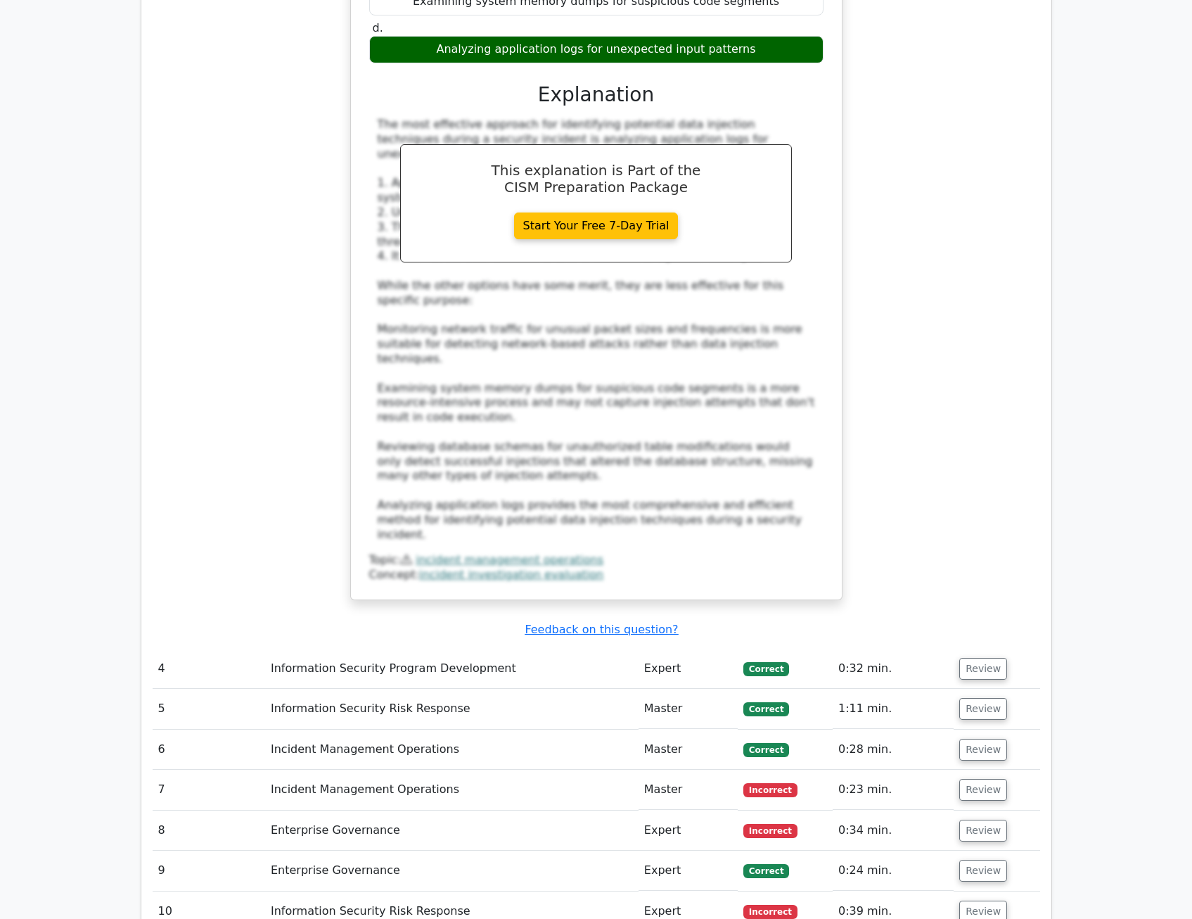
scroll to position [3166, 0]
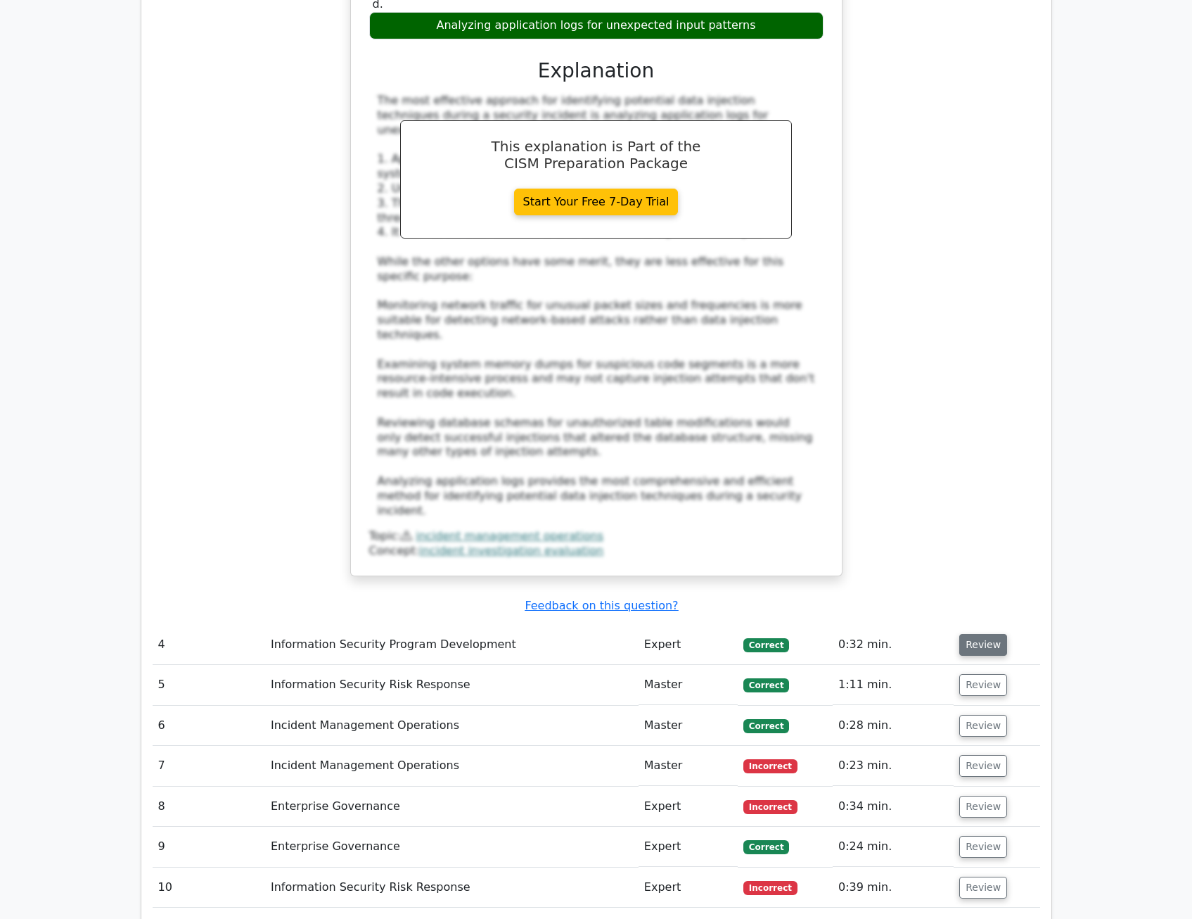
click at [972, 634] on button "Review" at bounding box center [984, 645] width 48 height 22
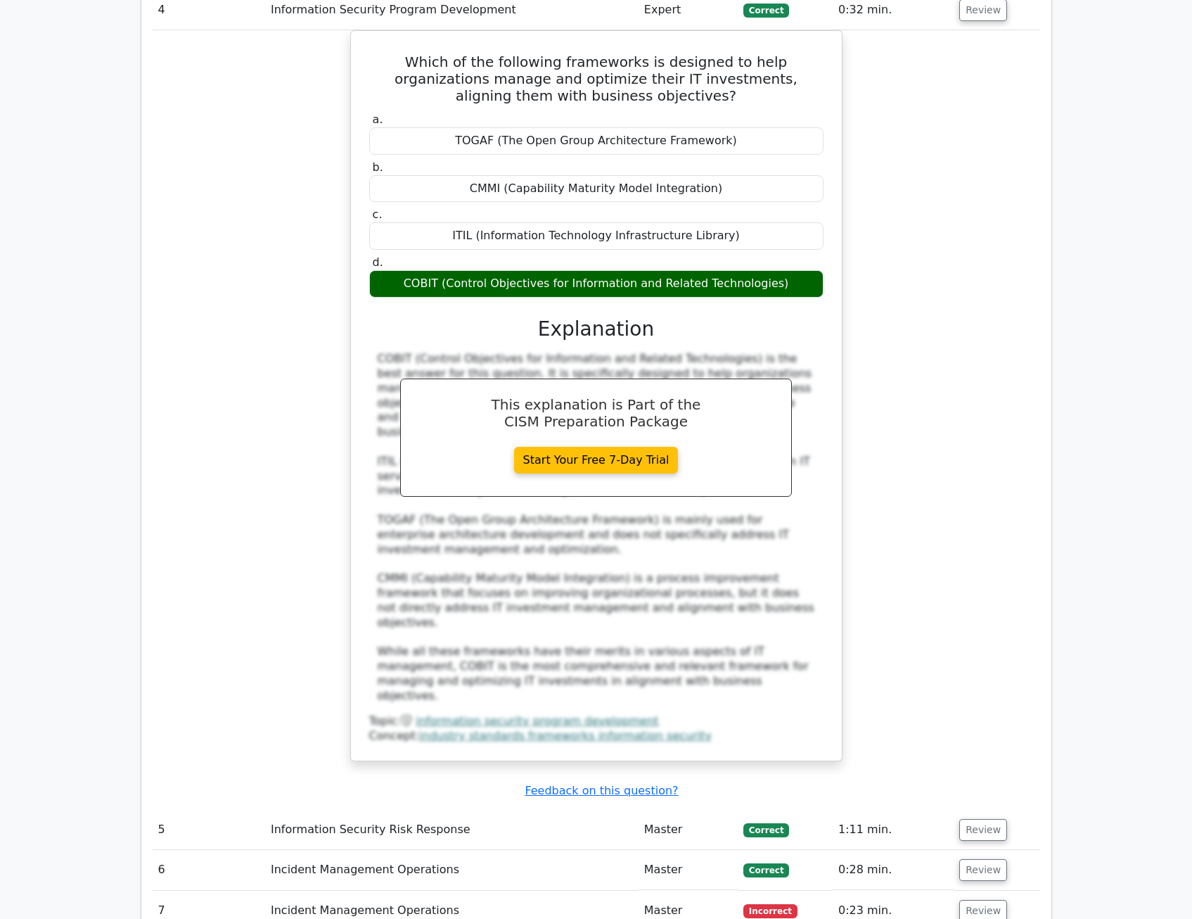
scroll to position [3869, 0]
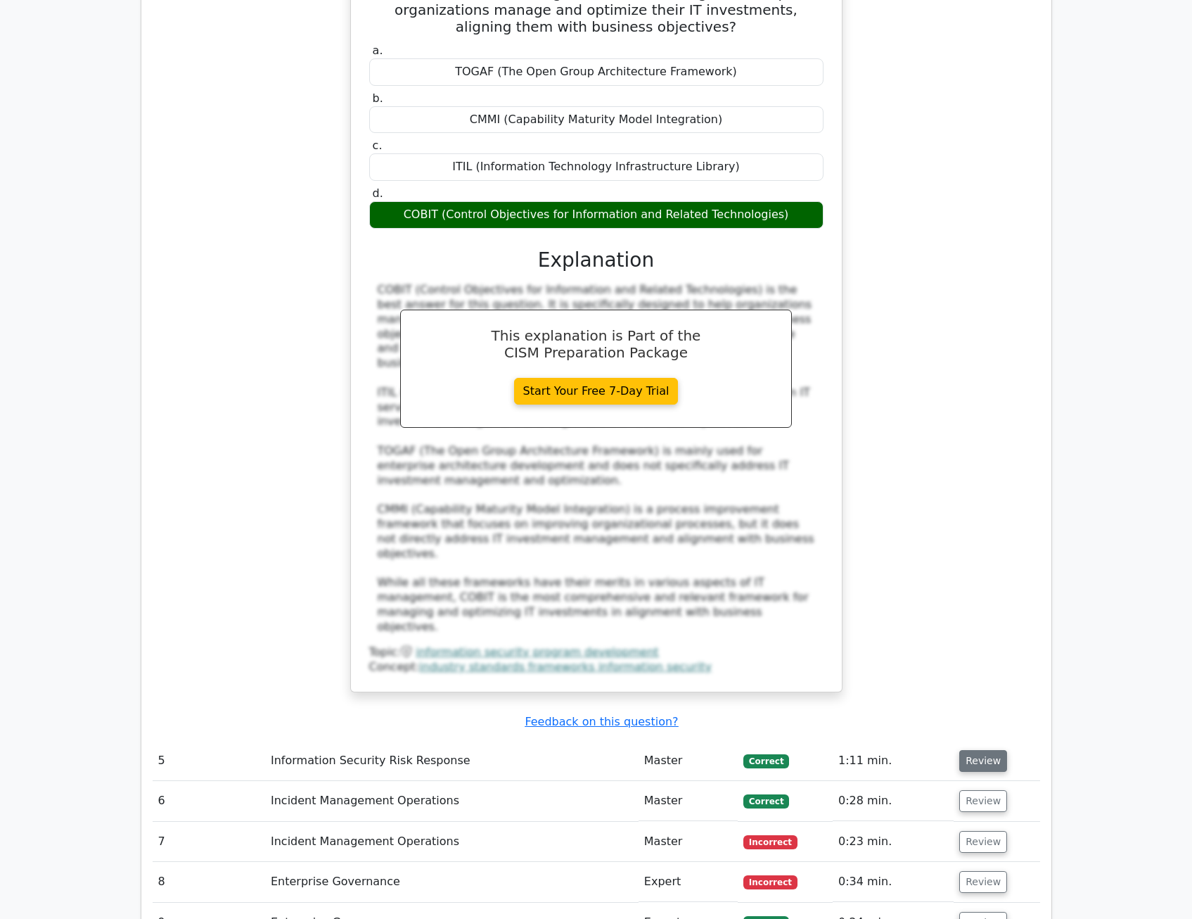
click at [969, 750] on button "Review" at bounding box center [984, 761] width 48 height 22
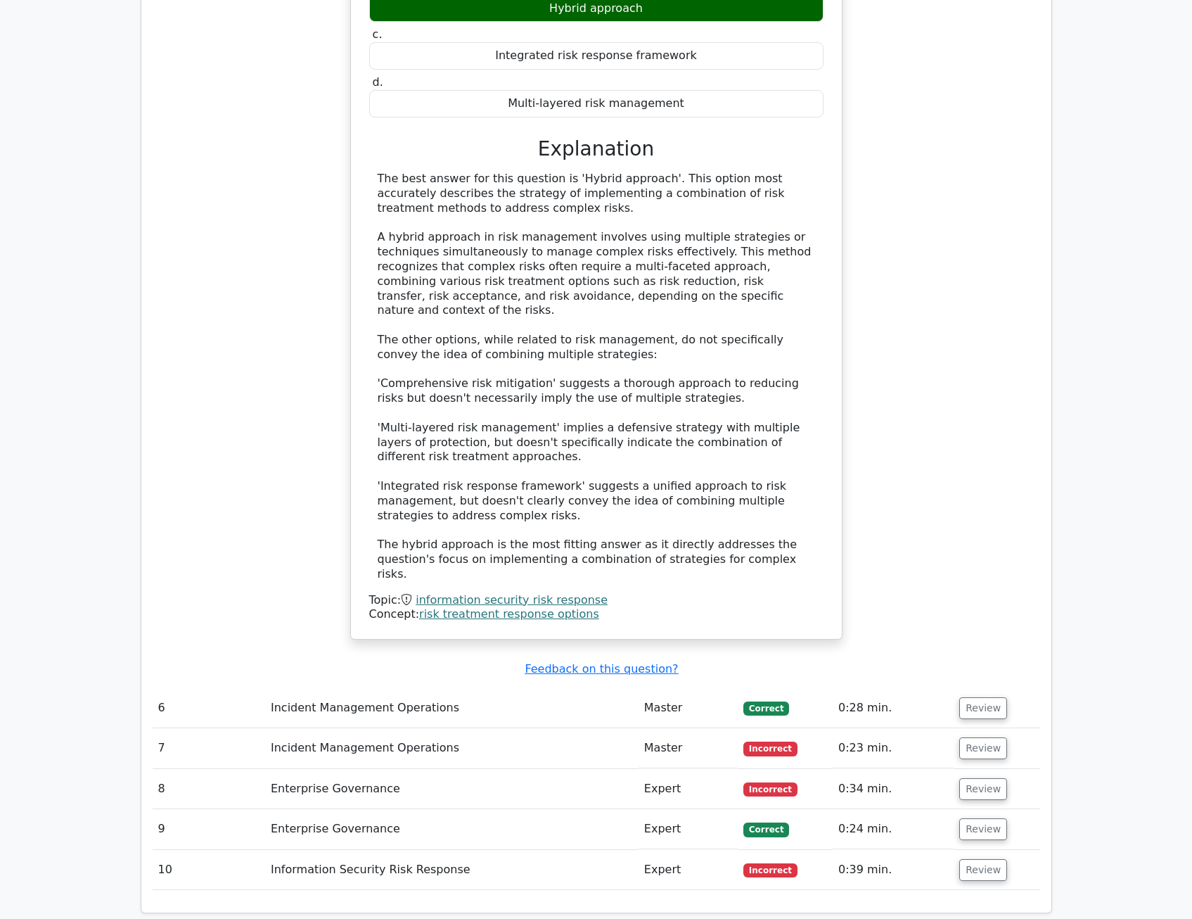
scroll to position [4784, 0]
click at [983, 696] on button "Review" at bounding box center [984, 707] width 48 height 22
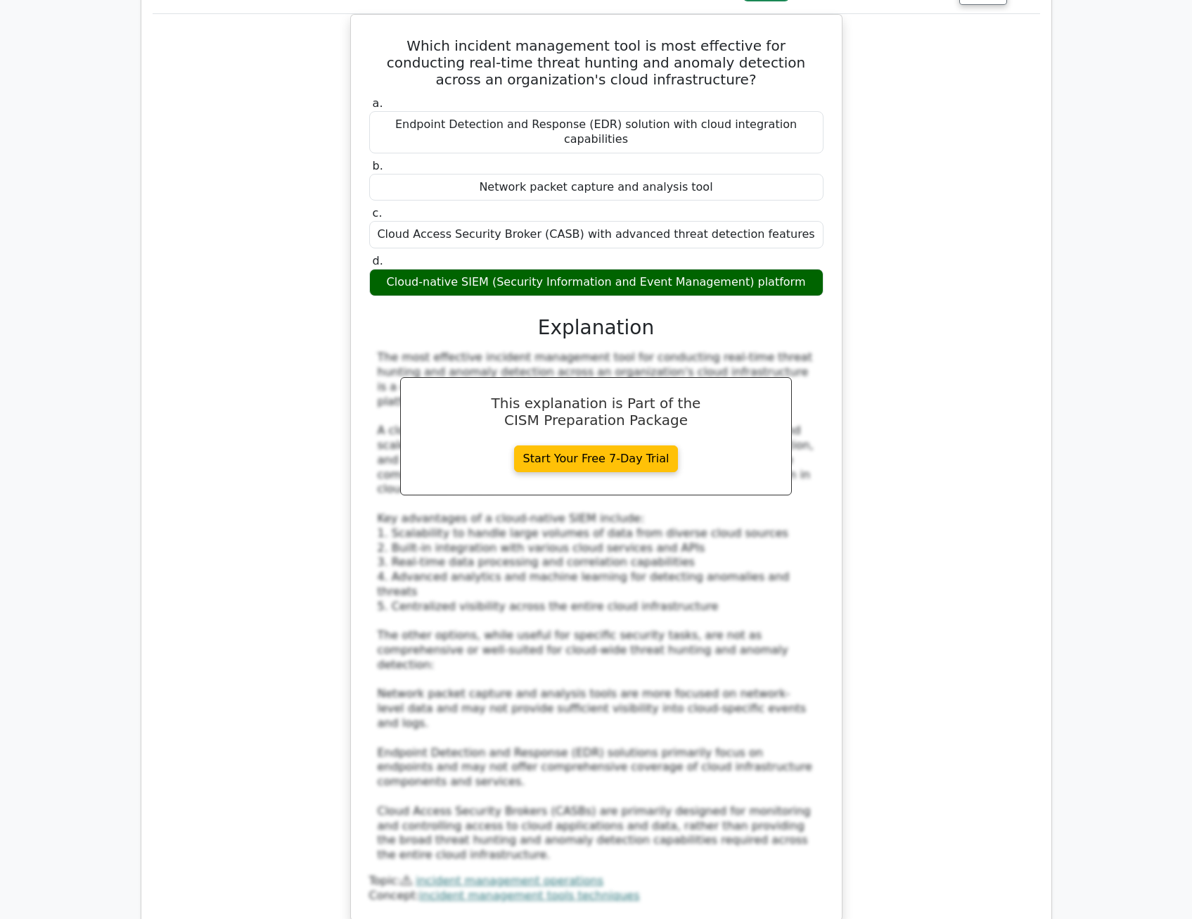
scroll to position [5628, 0]
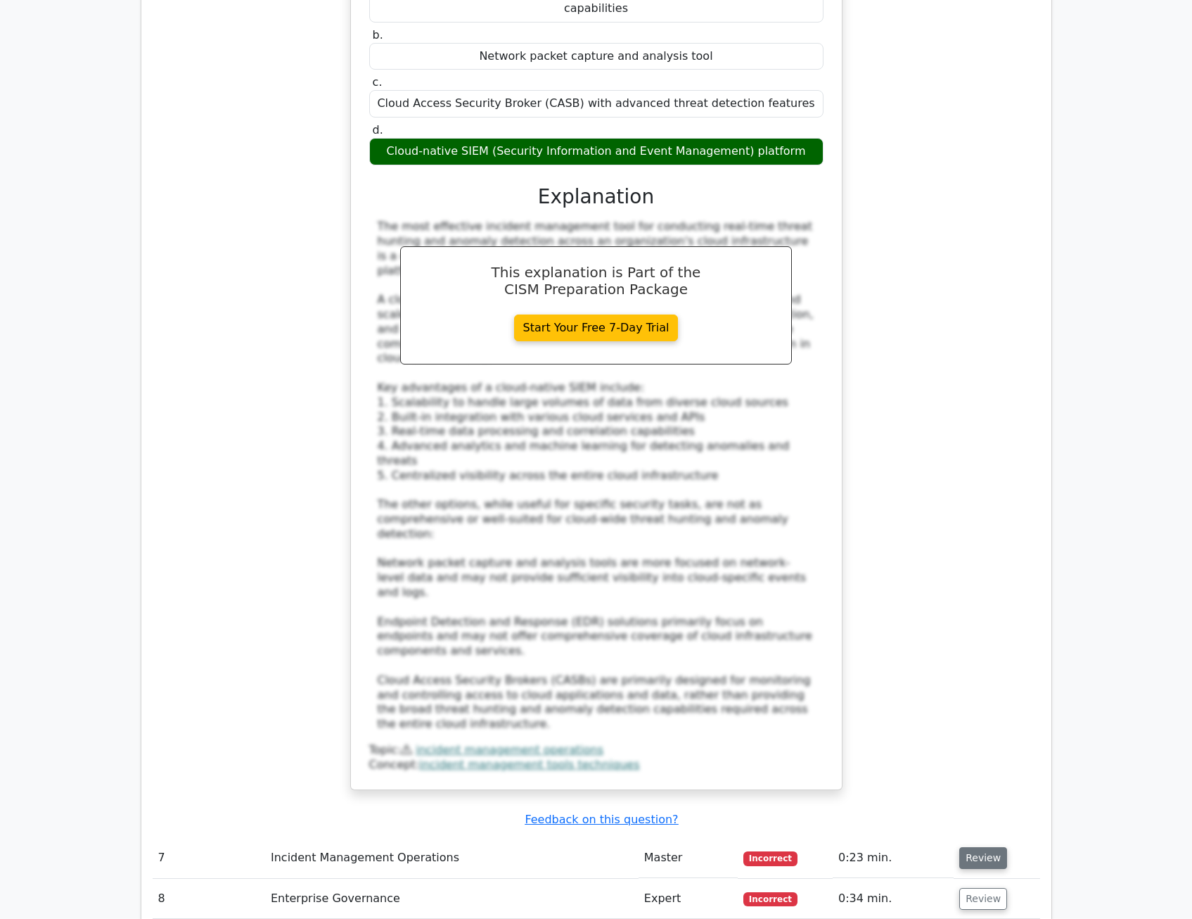
click at [974, 847] on button "Review" at bounding box center [984, 858] width 48 height 22
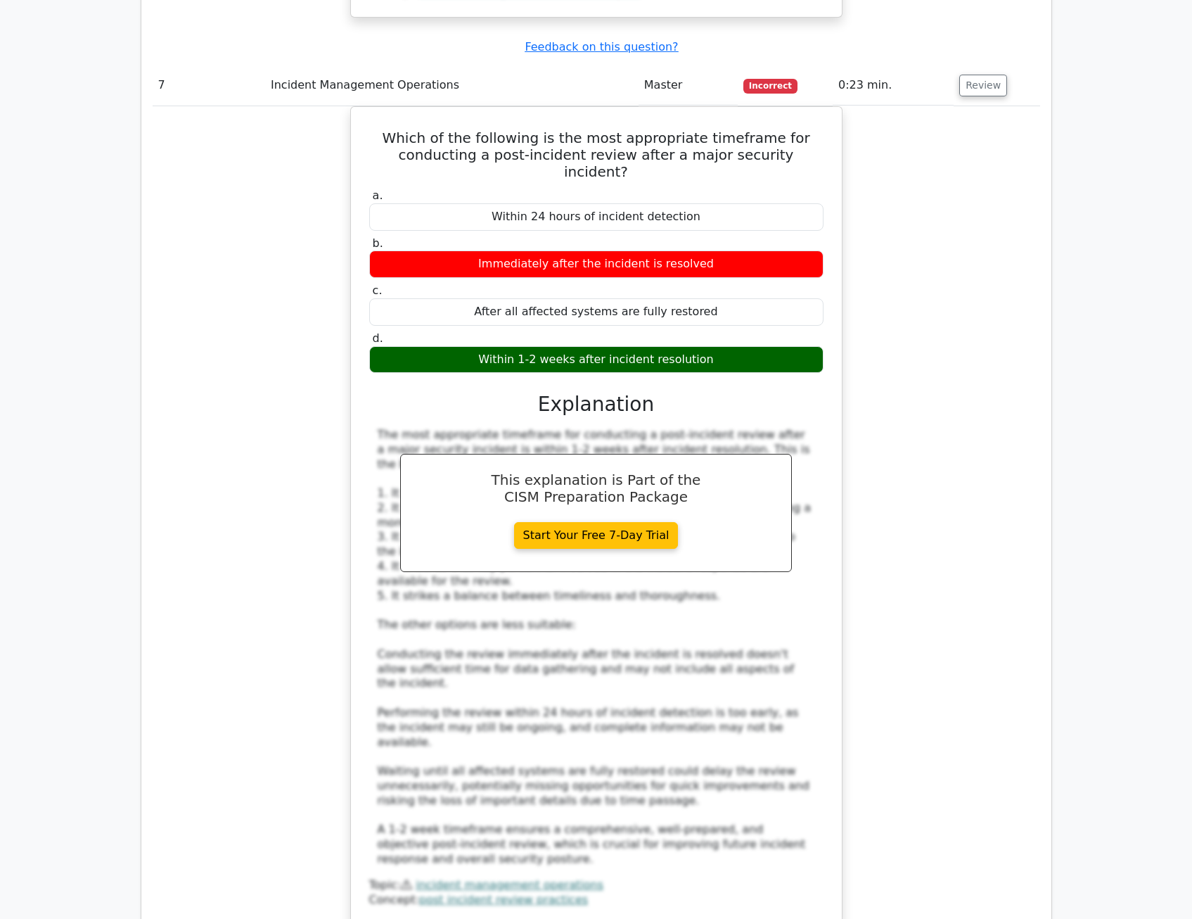
scroll to position [6402, 0]
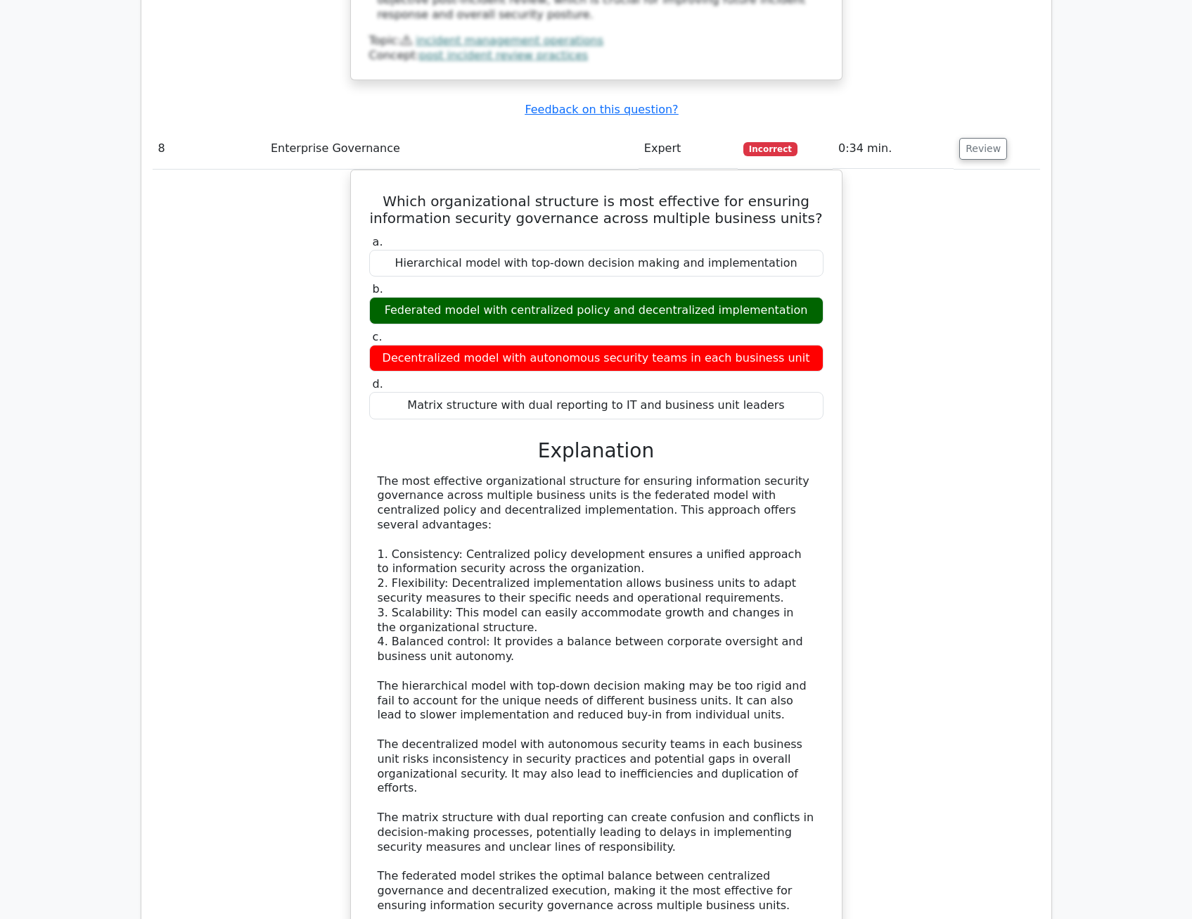
scroll to position [7246, 0]
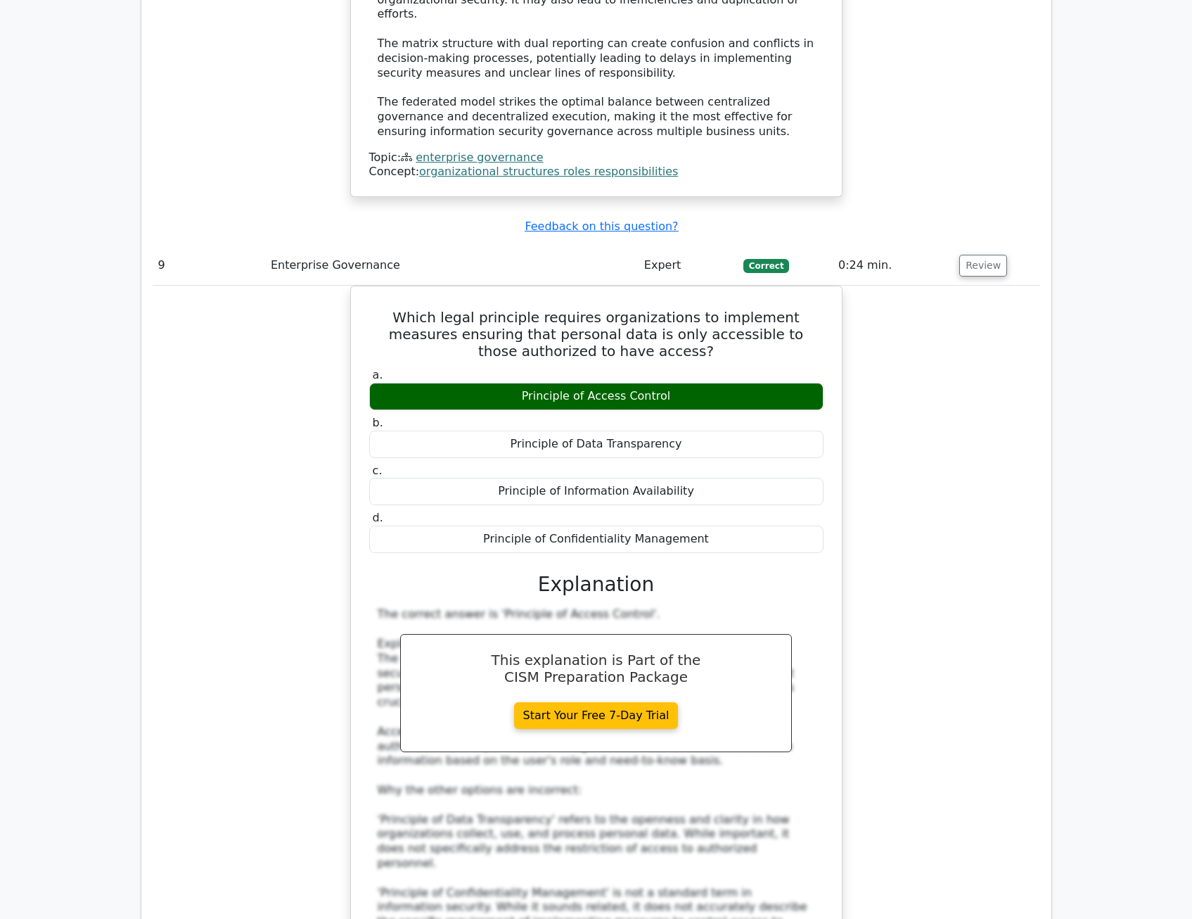
scroll to position [8020, 0]
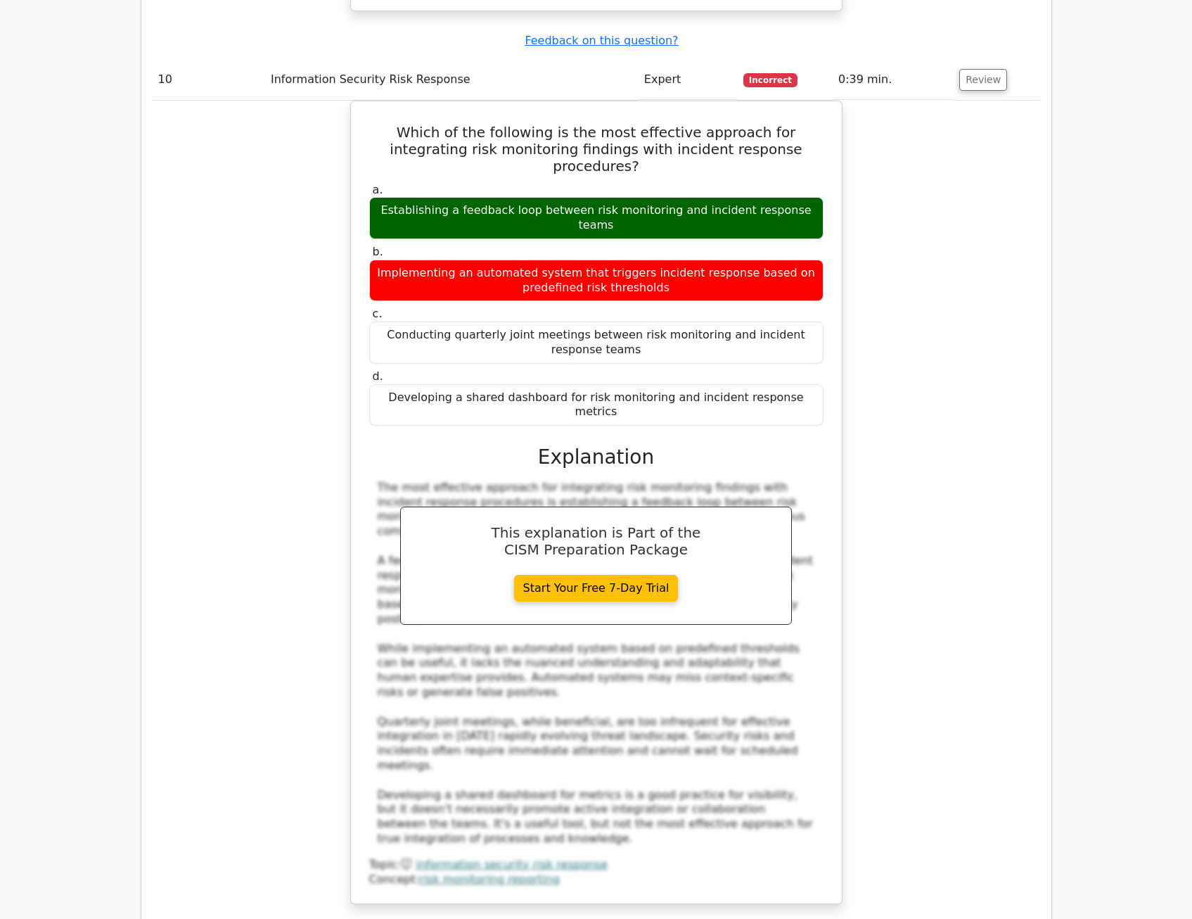
scroll to position [9215, 0]
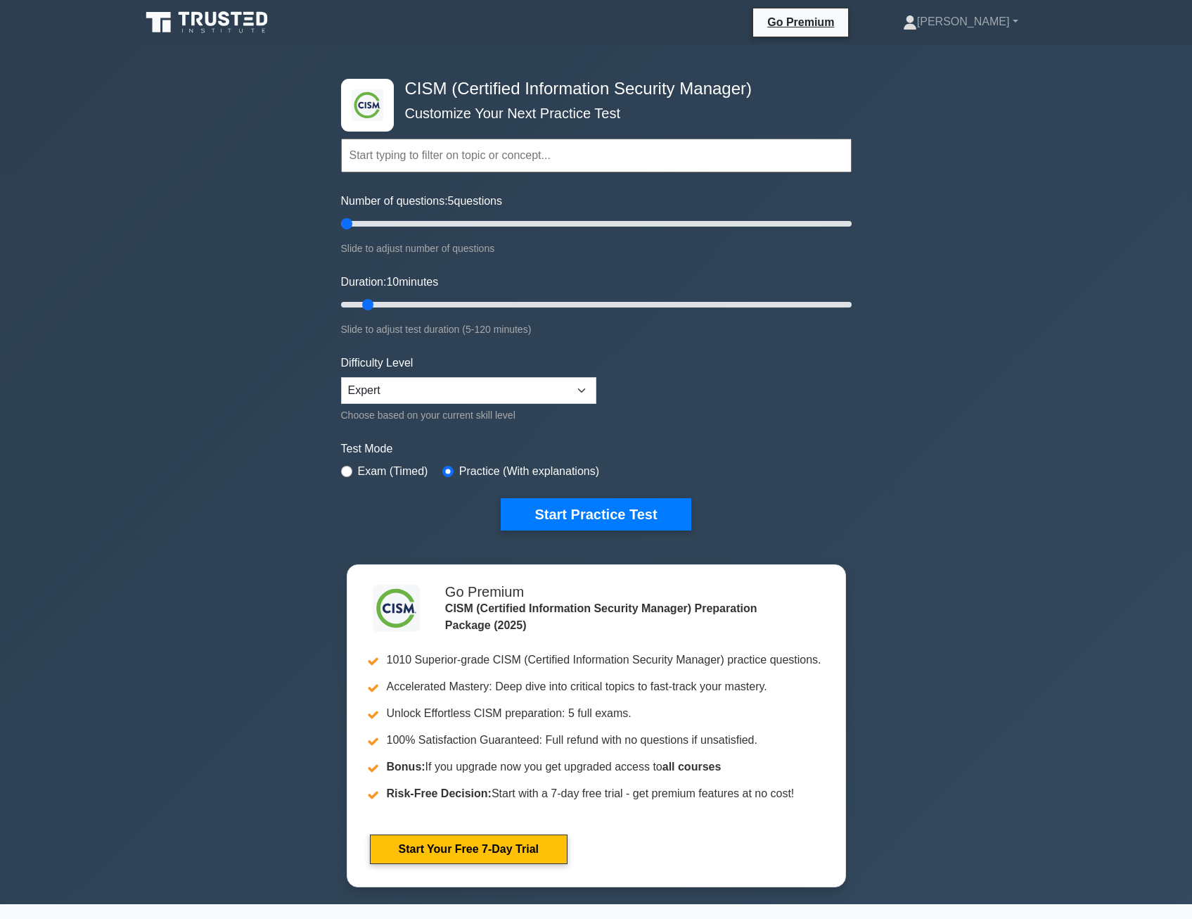
drag, startPoint x: 360, startPoint y: 224, endPoint x: 303, endPoint y: 226, distance: 57.0
type input "5"
click at [341, 226] on input "Number of questions: 5 questions" at bounding box center [596, 223] width 511 height 17
drag, startPoint x: 365, startPoint y: 302, endPoint x: 305, endPoint y: 305, distance: 60.5
type input "5"
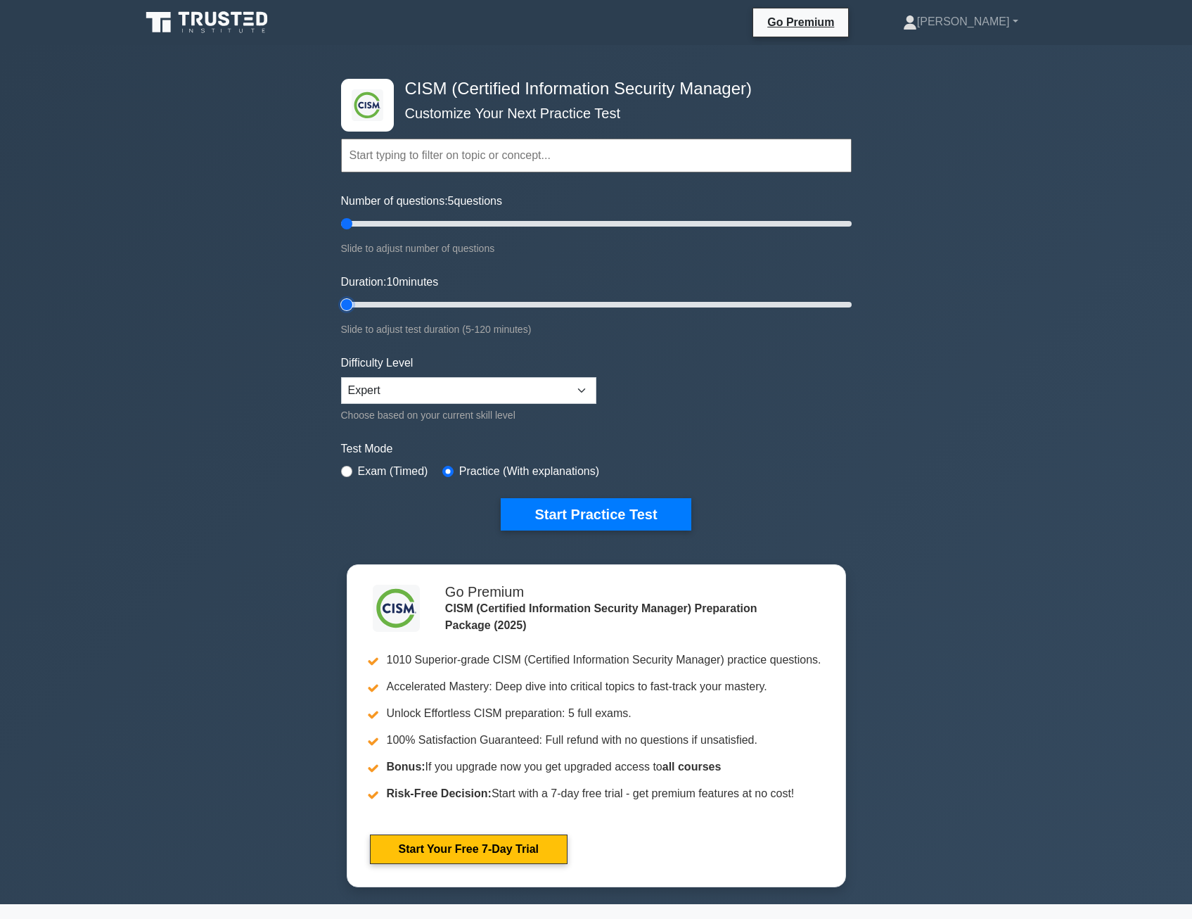
click at [341, 305] on input "Duration: 10 minutes" at bounding box center [596, 304] width 511 height 17
click at [562, 506] on button "Start Practice Test" at bounding box center [596, 514] width 190 height 32
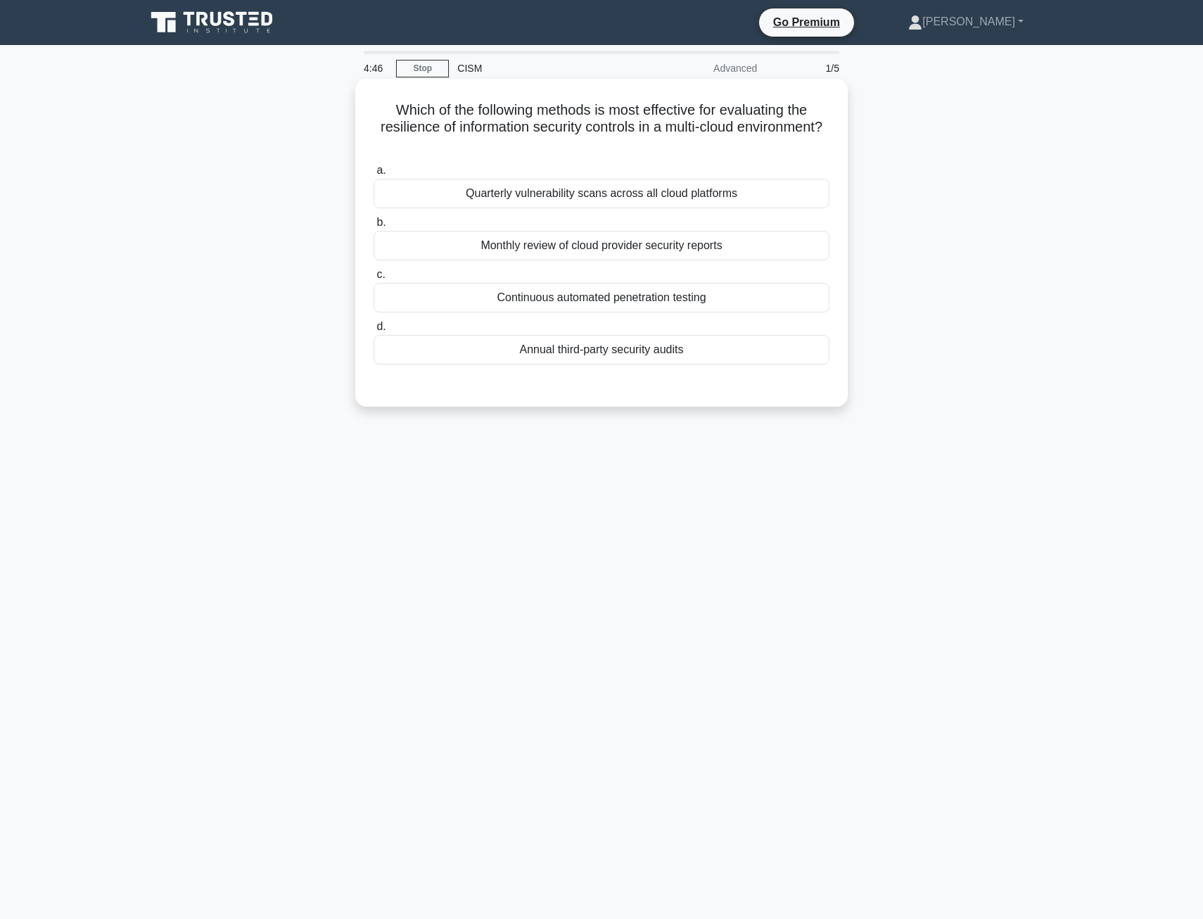
click at [544, 294] on div "Continuous automated penetration testing" at bounding box center [602, 298] width 456 height 30
click at [374, 279] on input "c. Continuous automated penetration testing" at bounding box center [374, 274] width 0 height 9
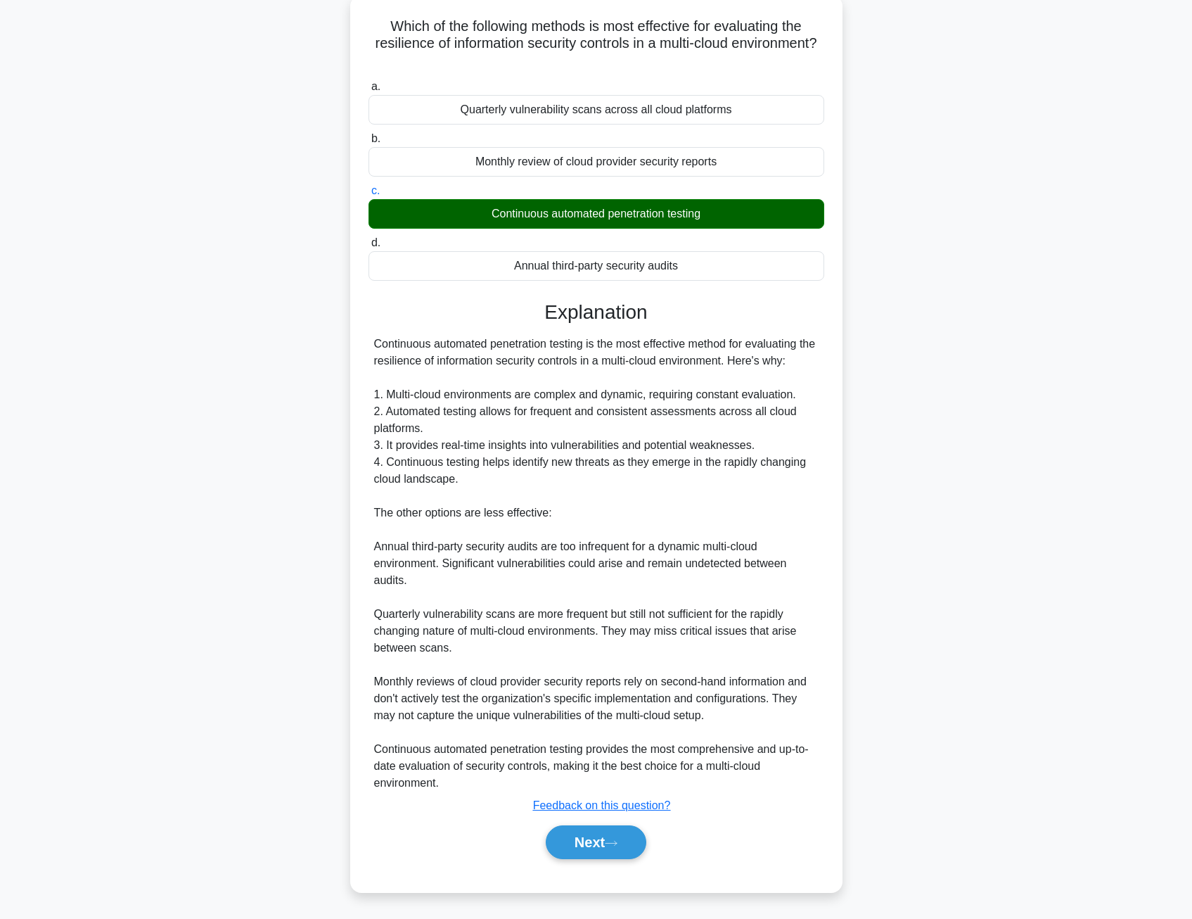
scroll to position [84, 0]
click at [589, 846] on button "Next" at bounding box center [596, 842] width 101 height 34
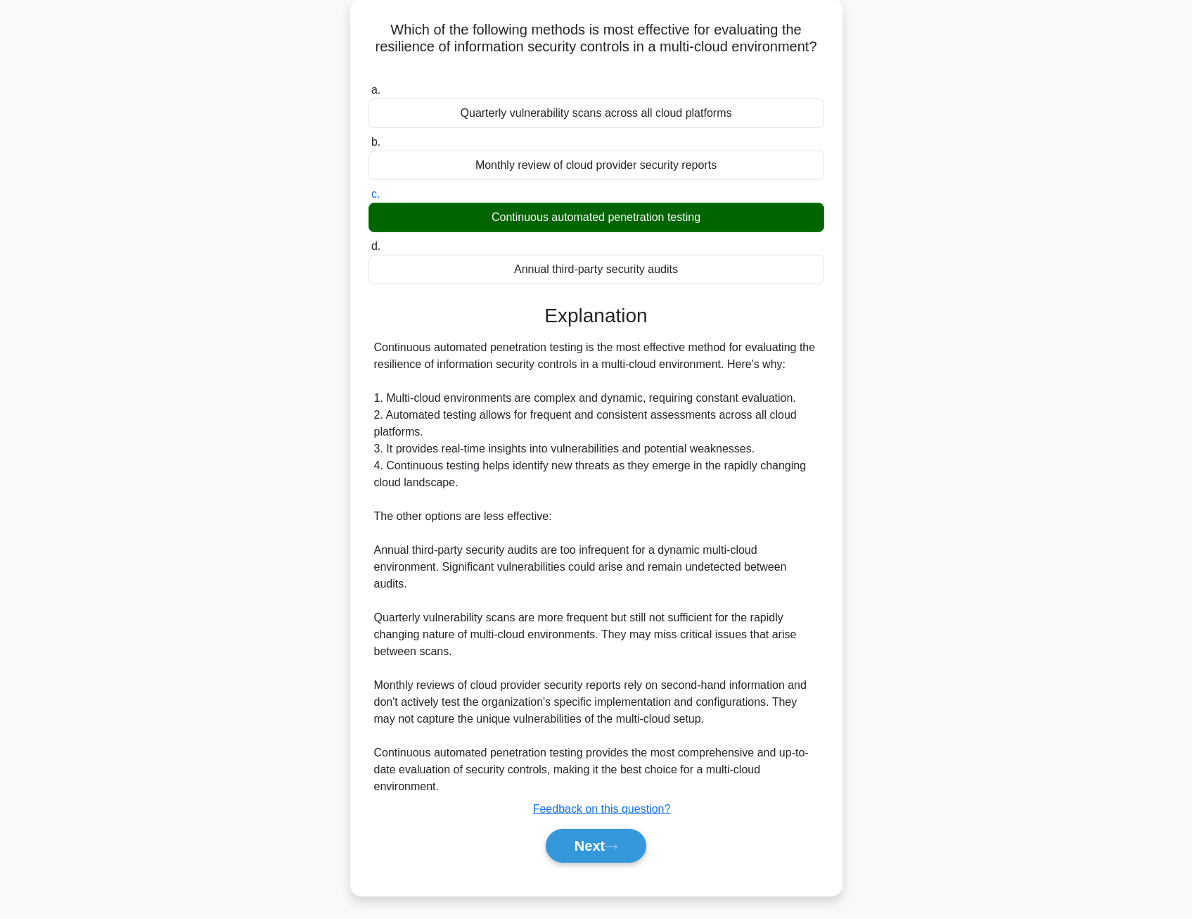
scroll to position [0, 0]
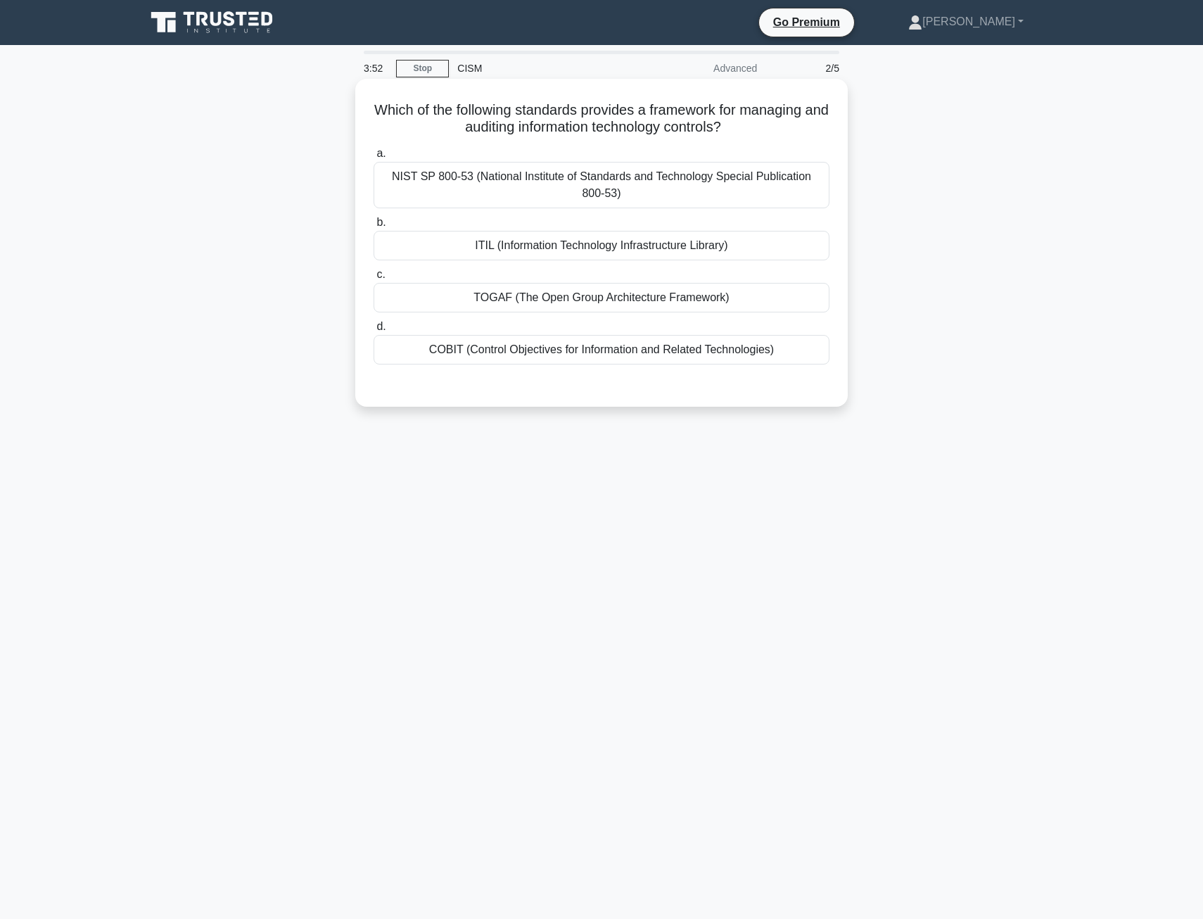
click at [587, 181] on div "NIST SP 800-53 (National Institute of Standards and Technology Special Publicat…" at bounding box center [602, 185] width 456 height 46
click at [374, 158] on input "a. NIST SP 800-53 (National Institute of Standards and Technology Special Publi…" at bounding box center [374, 153] width 0 height 9
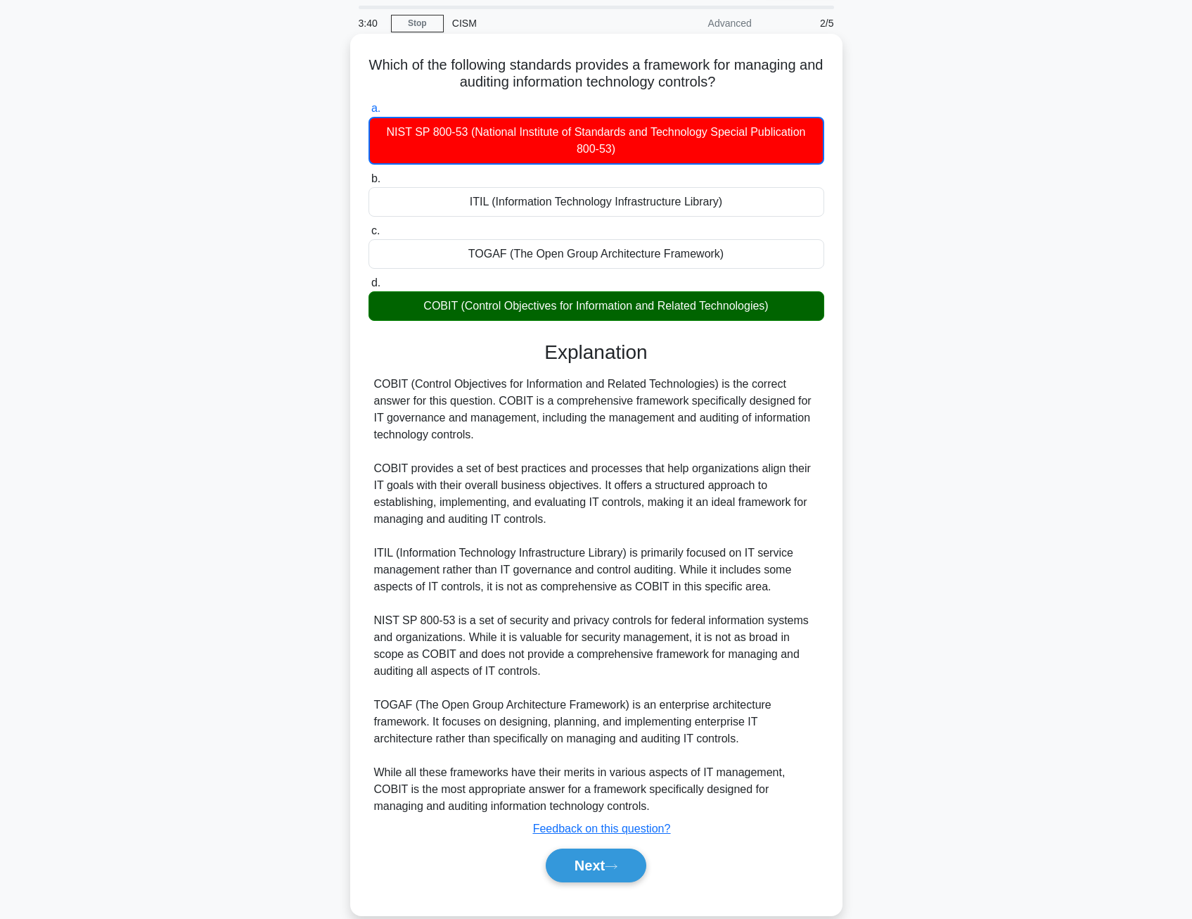
scroll to position [69, 0]
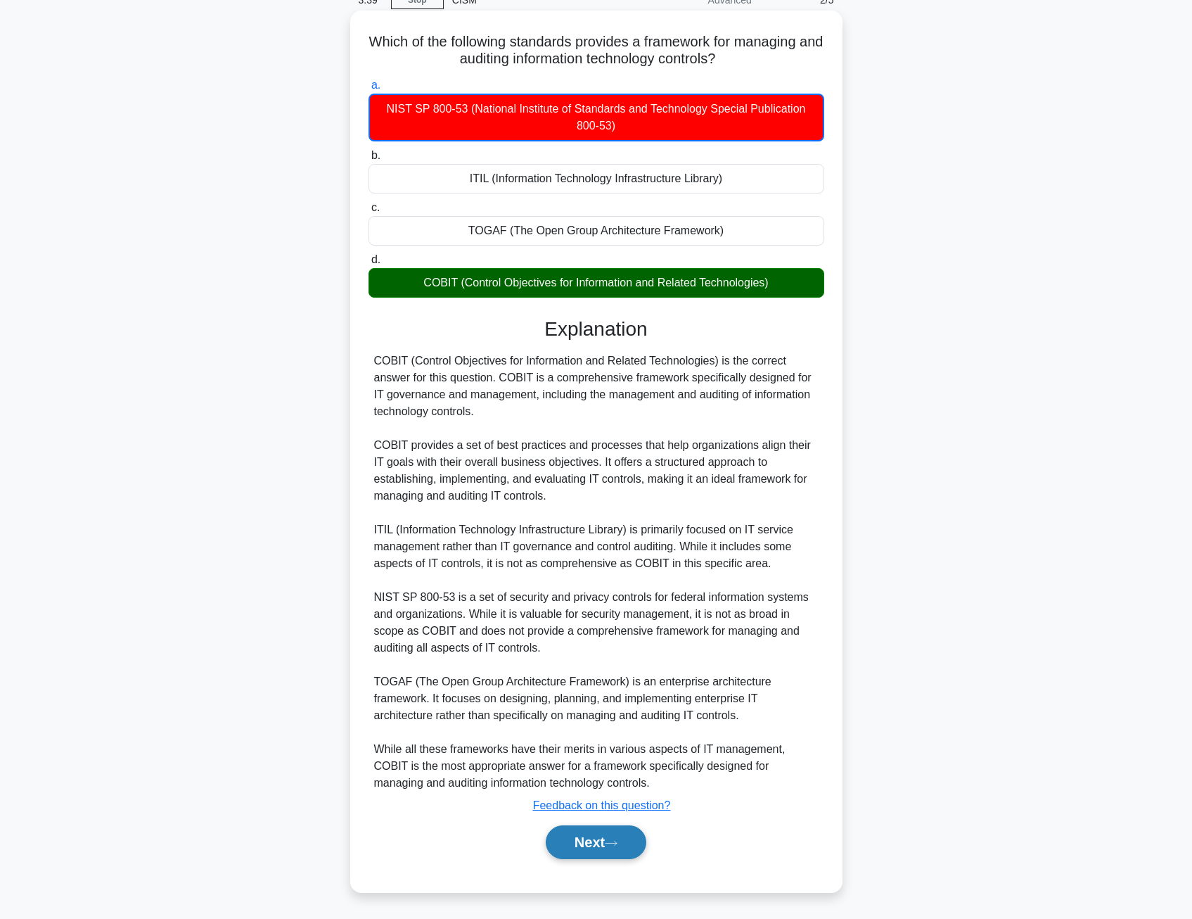
click at [636, 845] on button "Next" at bounding box center [596, 842] width 101 height 34
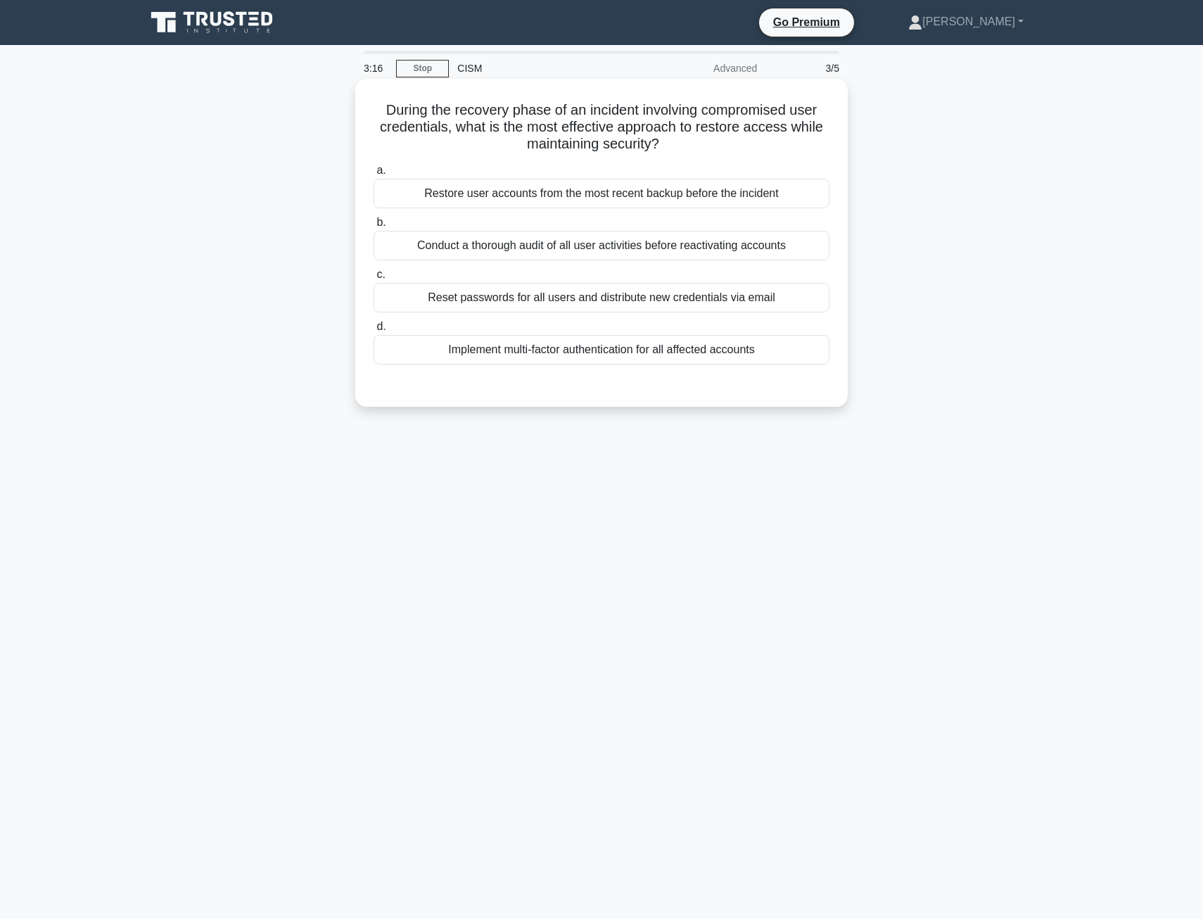
click at [518, 355] on div "Implement multi-factor authentication for all affected accounts" at bounding box center [602, 350] width 456 height 30
click at [374, 331] on input "d. Implement multi-factor authentication for all affected accounts" at bounding box center [374, 326] width 0 height 9
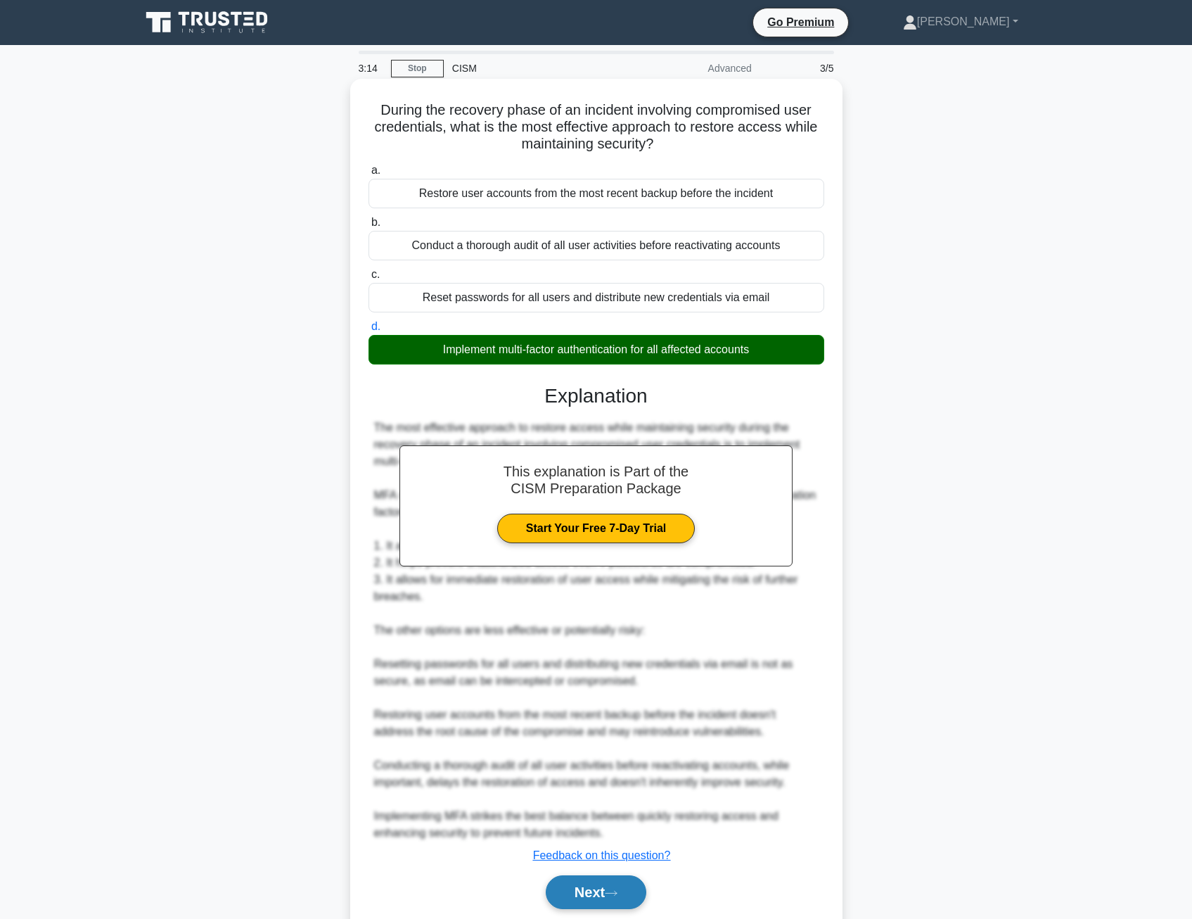
click at [590, 888] on button "Next" at bounding box center [596, 892] width 101 height 34
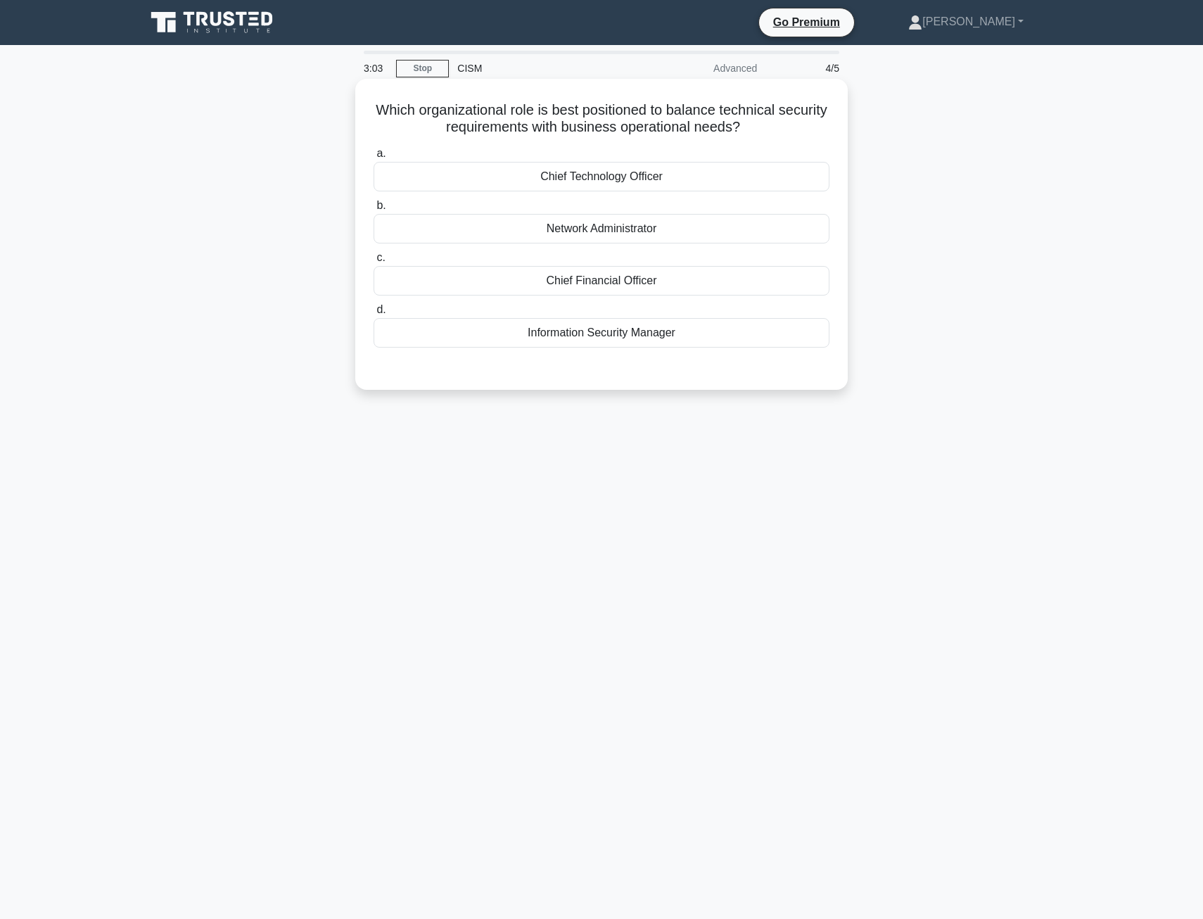
click at [550, 334] on div "Information Security Manager" at bounding box center [602, 333] width 456 height 30
click at [374, 314] on input "d. Information Security Manager" at bounding box center [374, 309] width 0 height 9
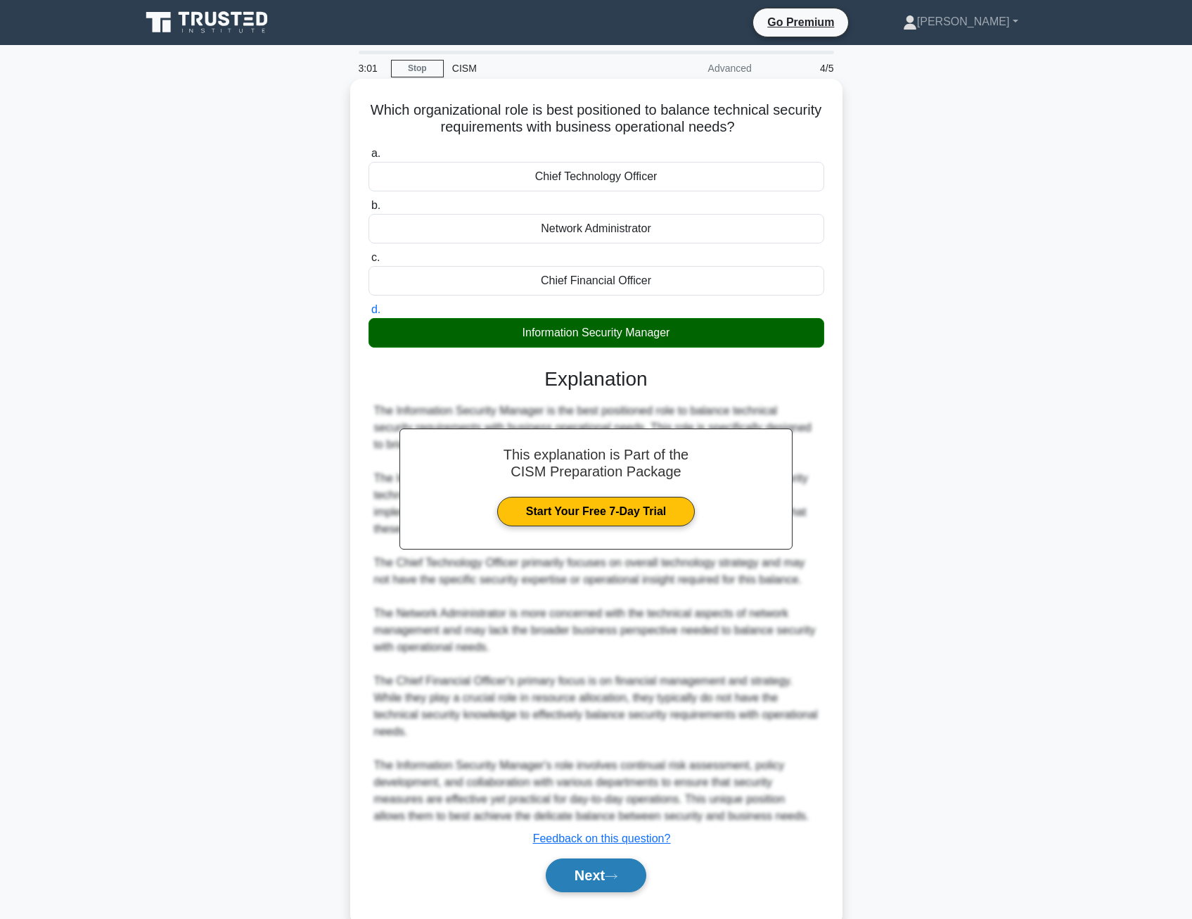
click at [575, 883] on button "Next" at bounding box center [596, 875] width 101 height 34
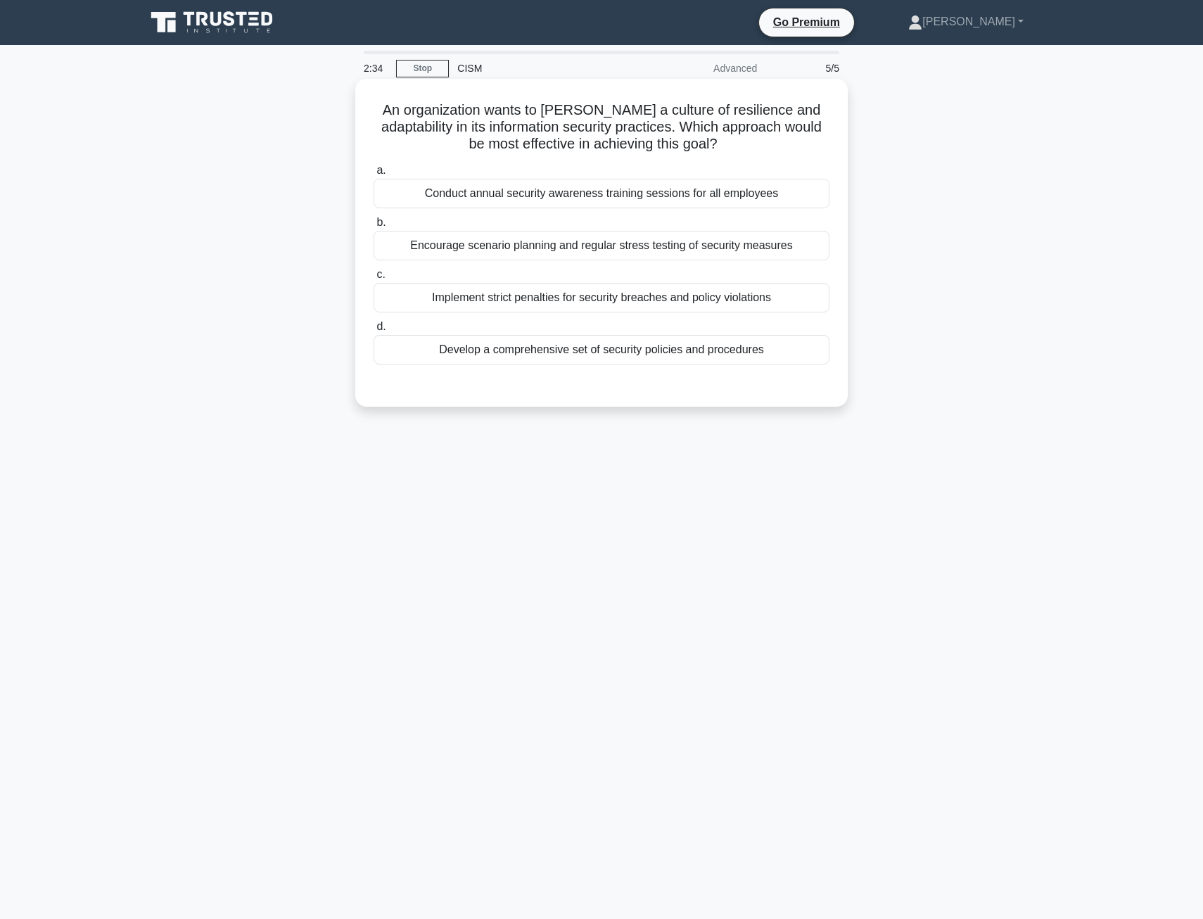
click at [473, 248] on div "Encourage scenario planning and regular stress testing of security measures" at bounding box center [602, 246] width 456 height 30
click at [374, 227] on input "b. Encourage scenario planning and regular stress testing of security measures" at bounding box center [374, 222] width 0 height 9
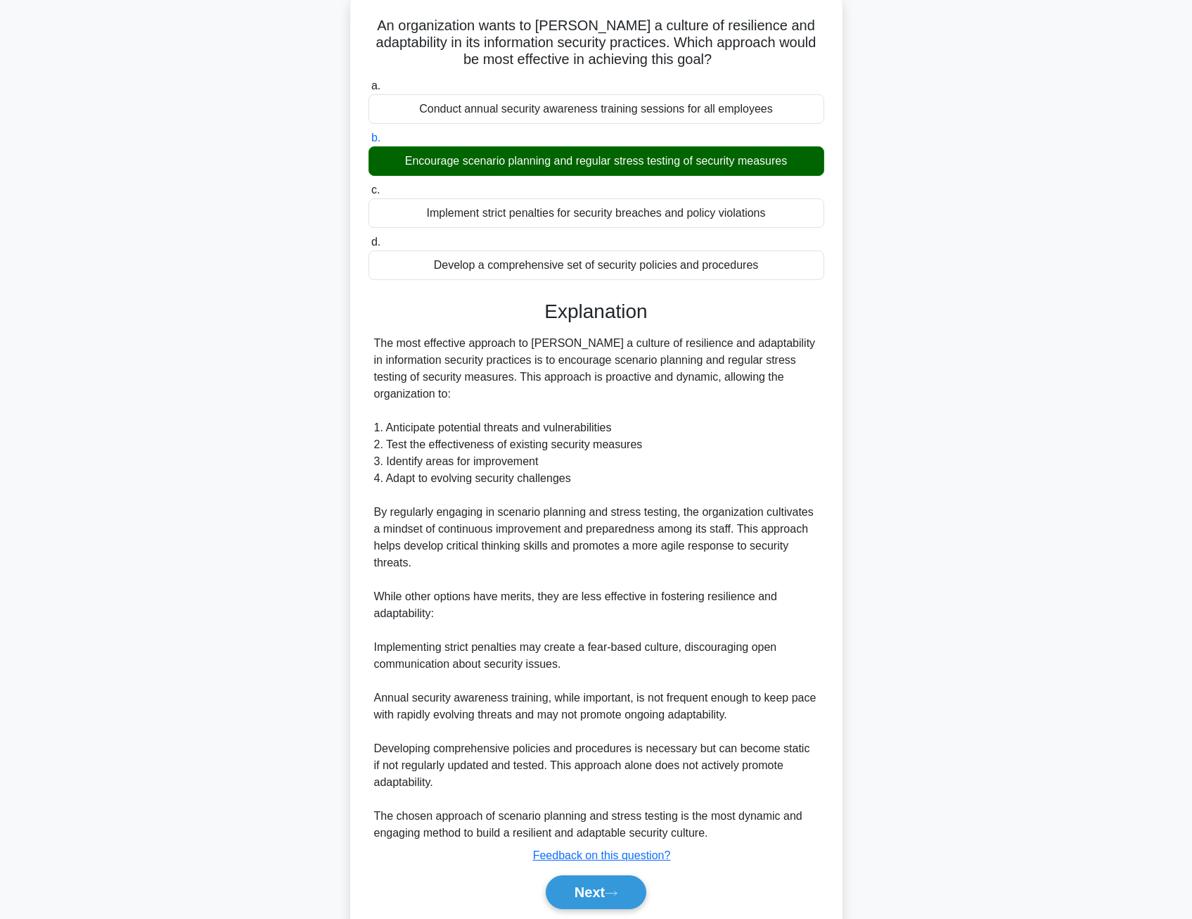
scroll to position [135, 0]
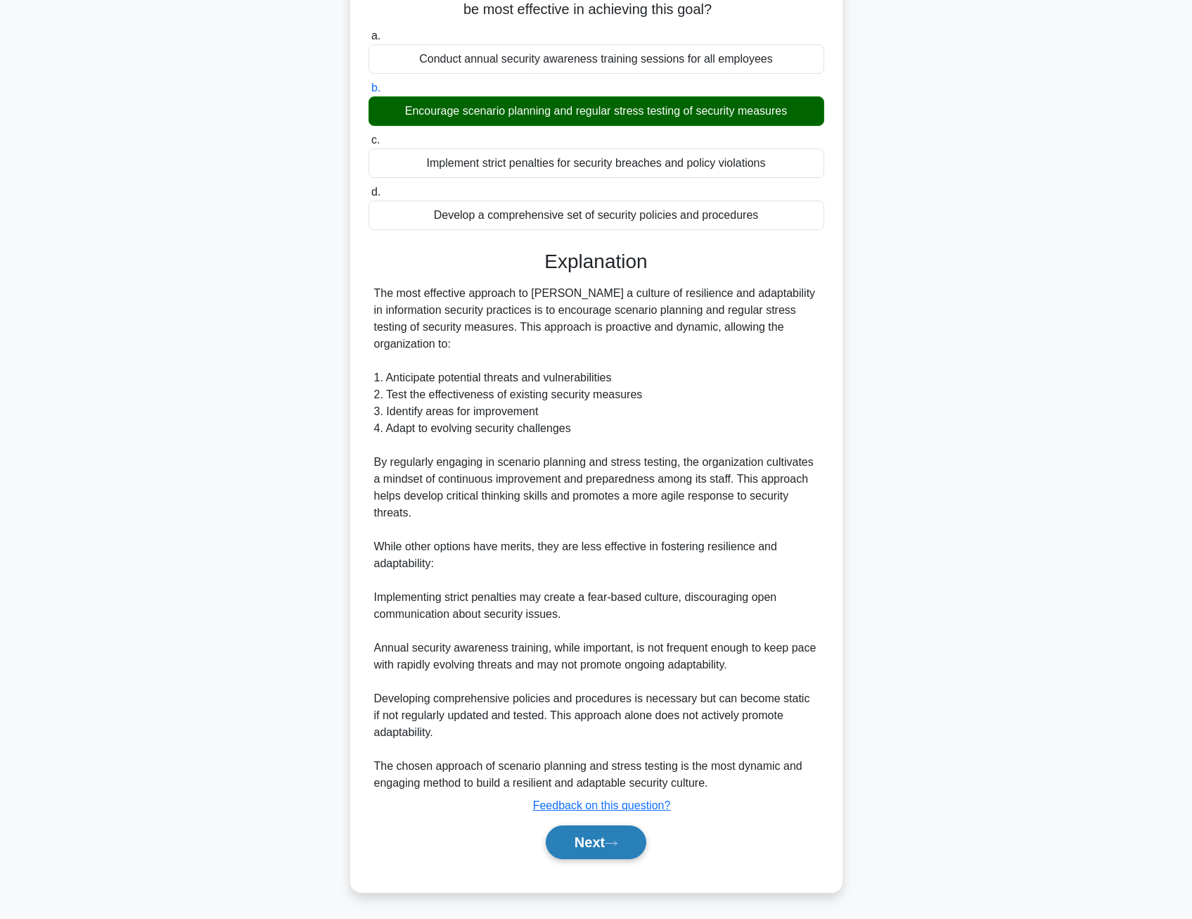
click at [602, 841] on button "Next" at bounding box center [596, 842] width 101 height 34
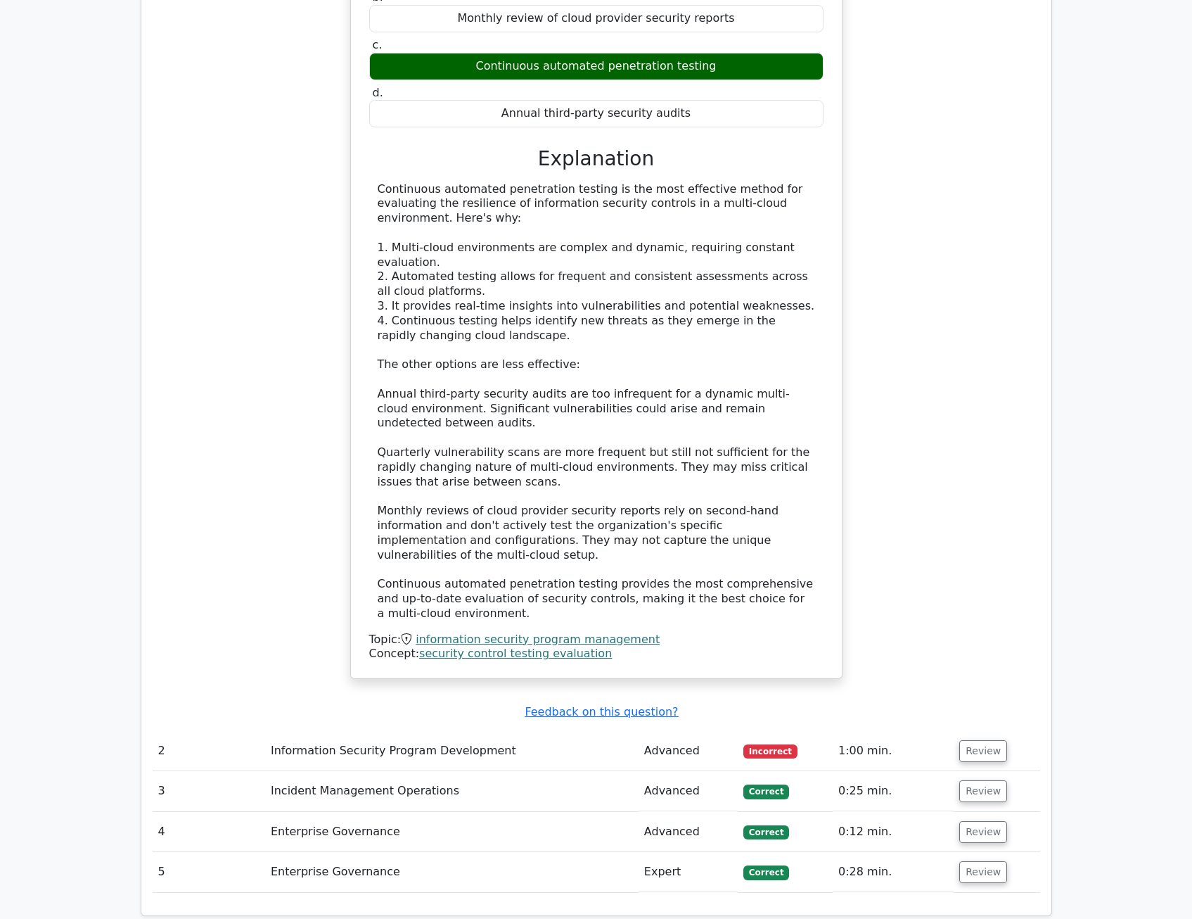
scroll to position [1407, 0]
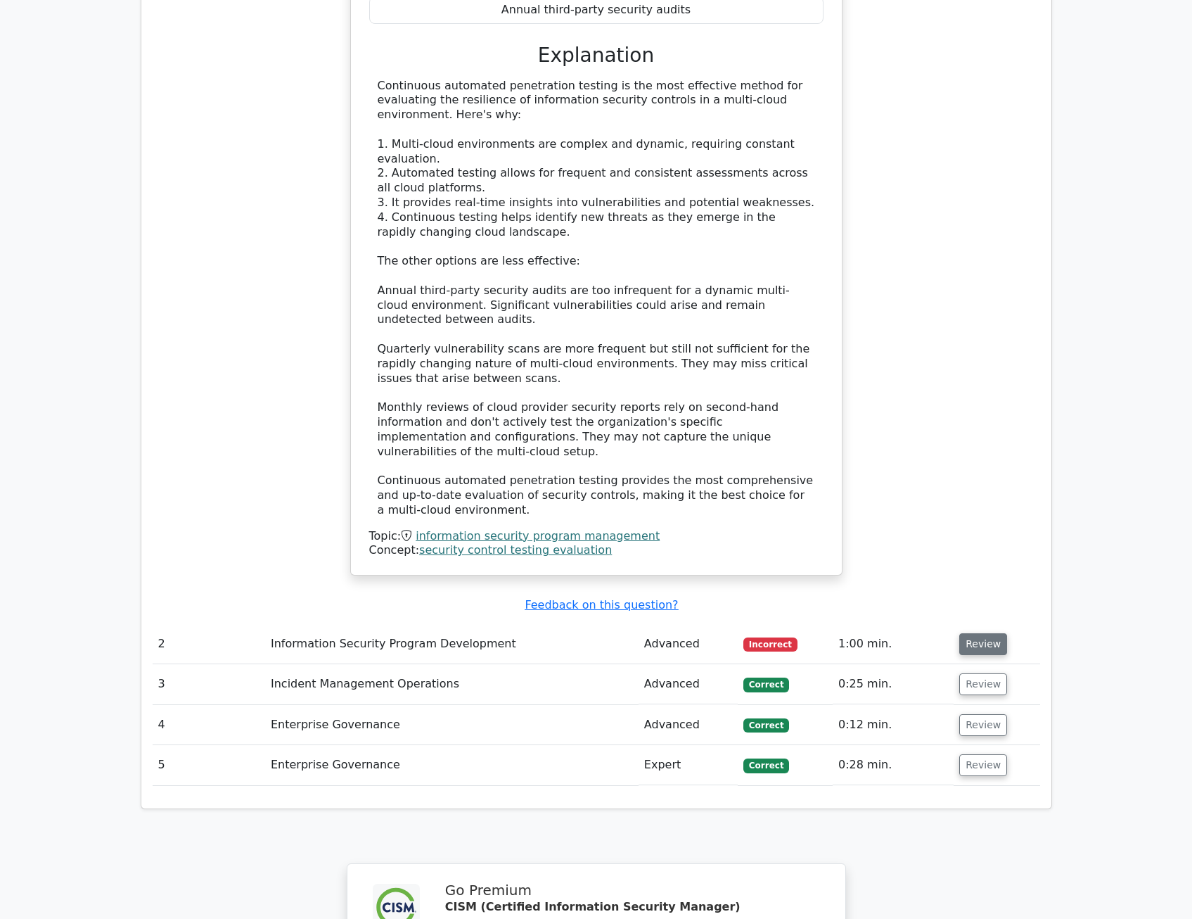
click at [969, 633] on button "Review" at bounding box center [984, 644] width 48 height 22
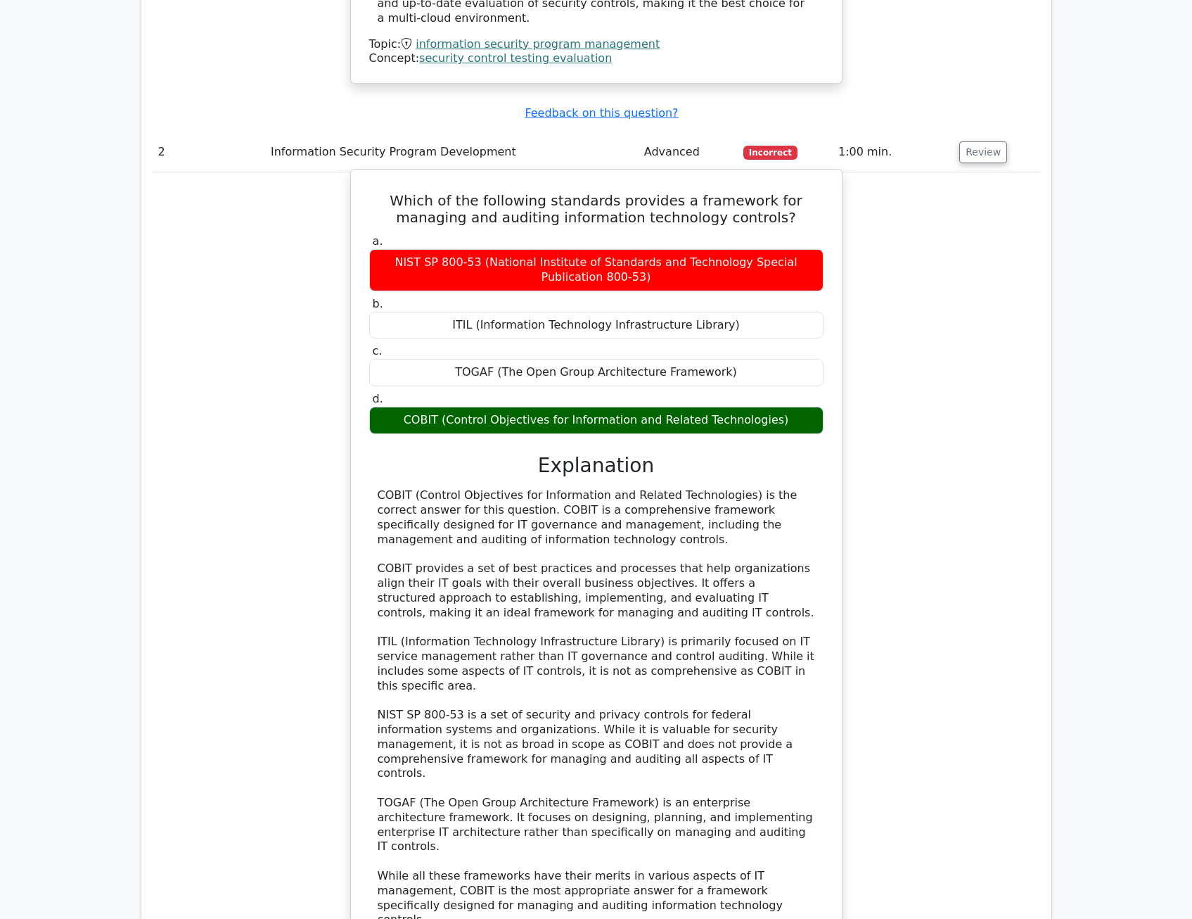
scroll to position [1899, 0]
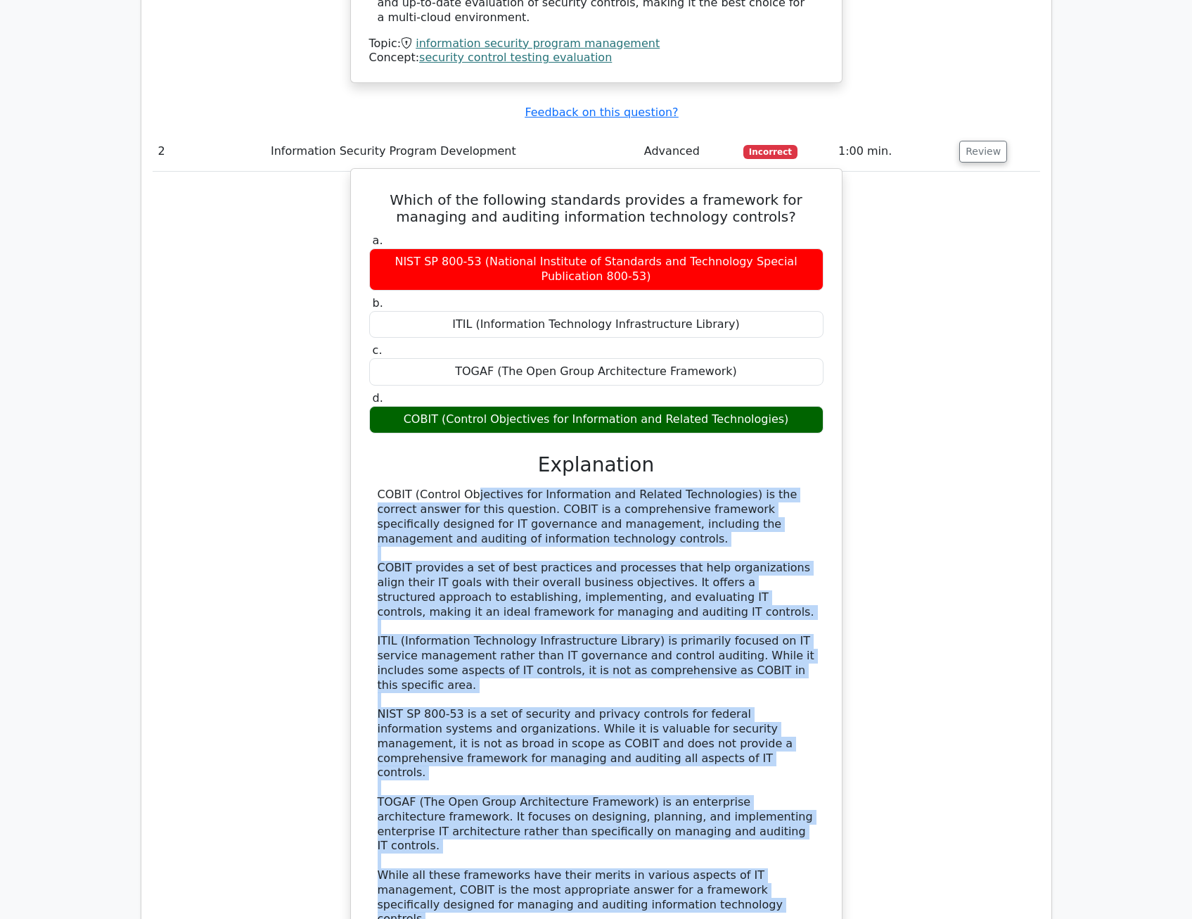
drag, startPoint x: 377, startPoint y: 397, endPoint x: 670, endPoint y: 764, distance: 469.0
click at [670, 764] on div "COBIT (Control Objectives for Information and Related Technologies) is the corr…" at bounding box center [597, 707] width 438 height 439
copy div "COBIT (Control Objectives for Information and Related Technologies) is the corr…"
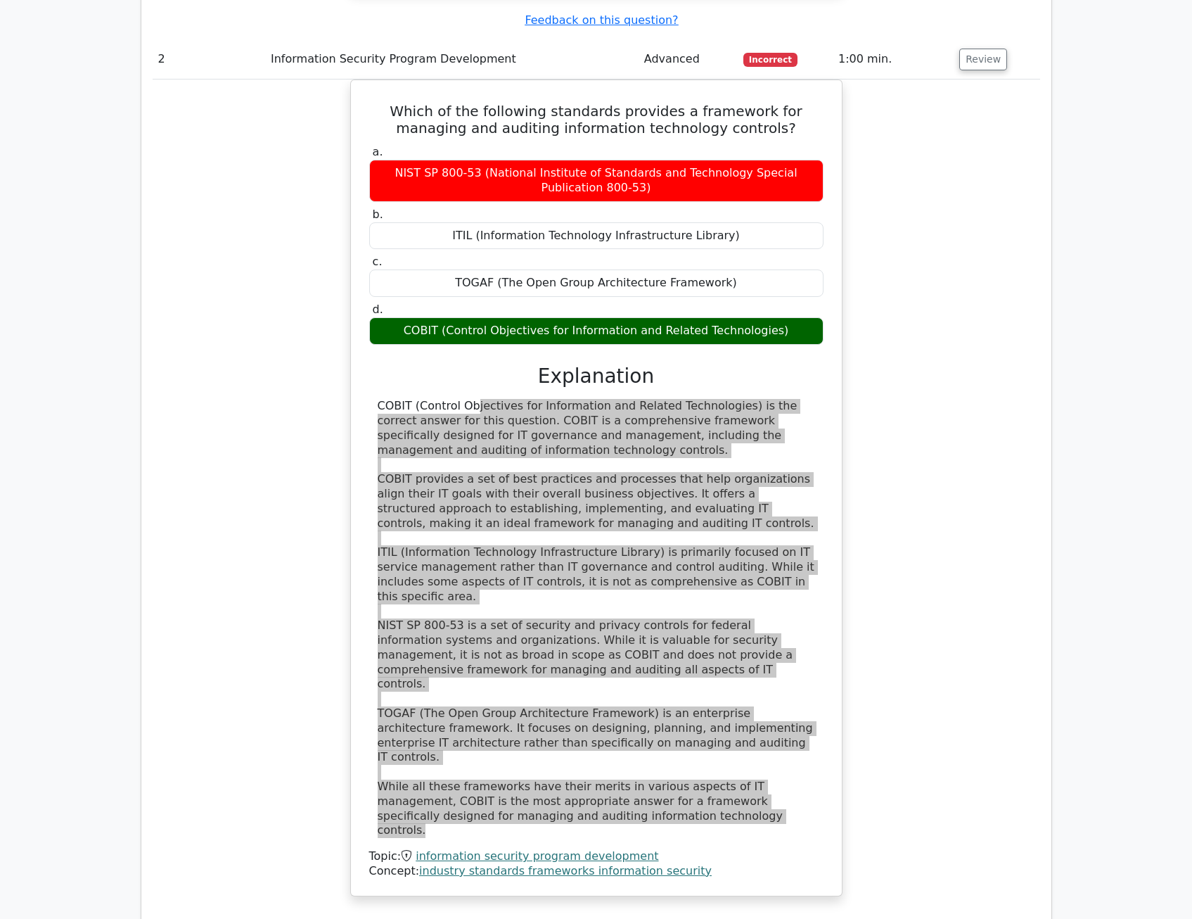
scroll to position [2110, 0]
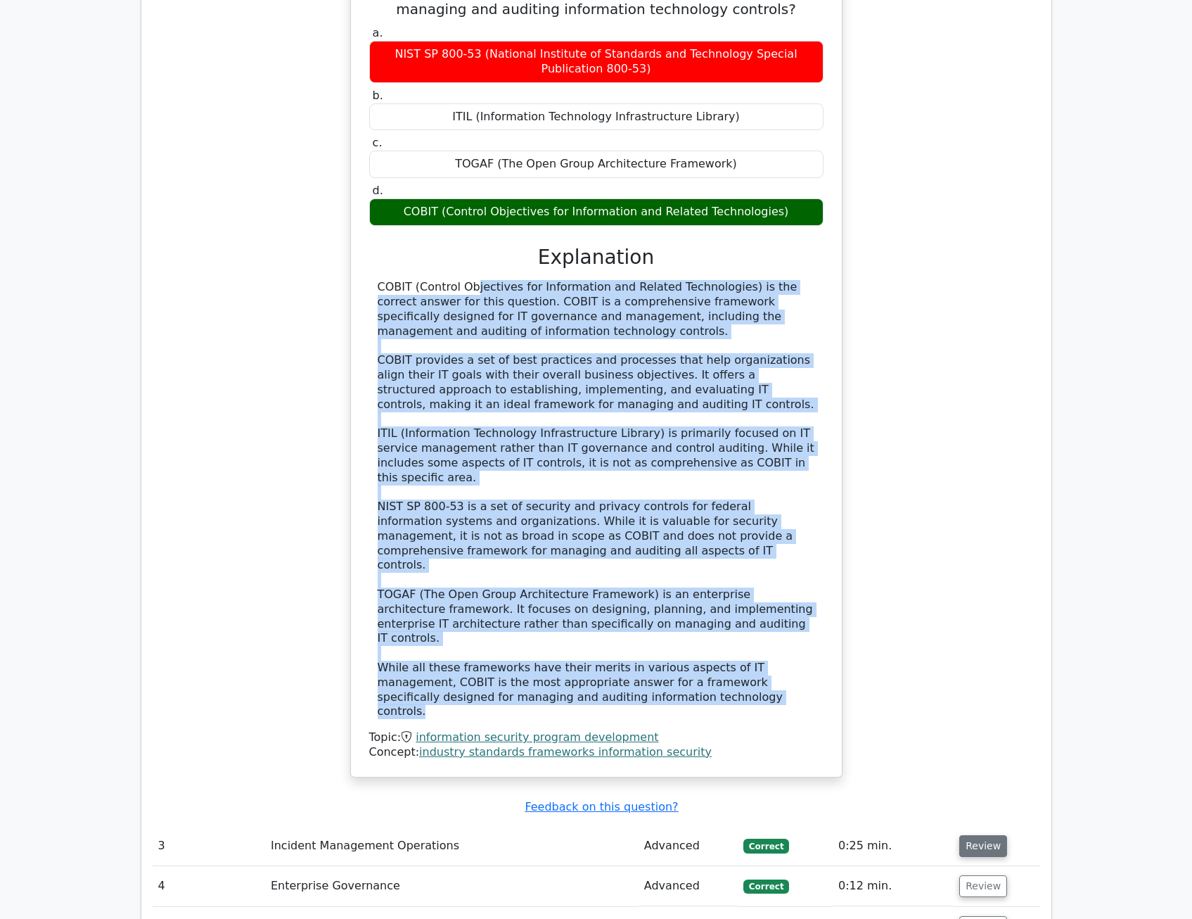
click at [968, 835] on button "Review" at bounding box center [984, 846] width 48 height 22
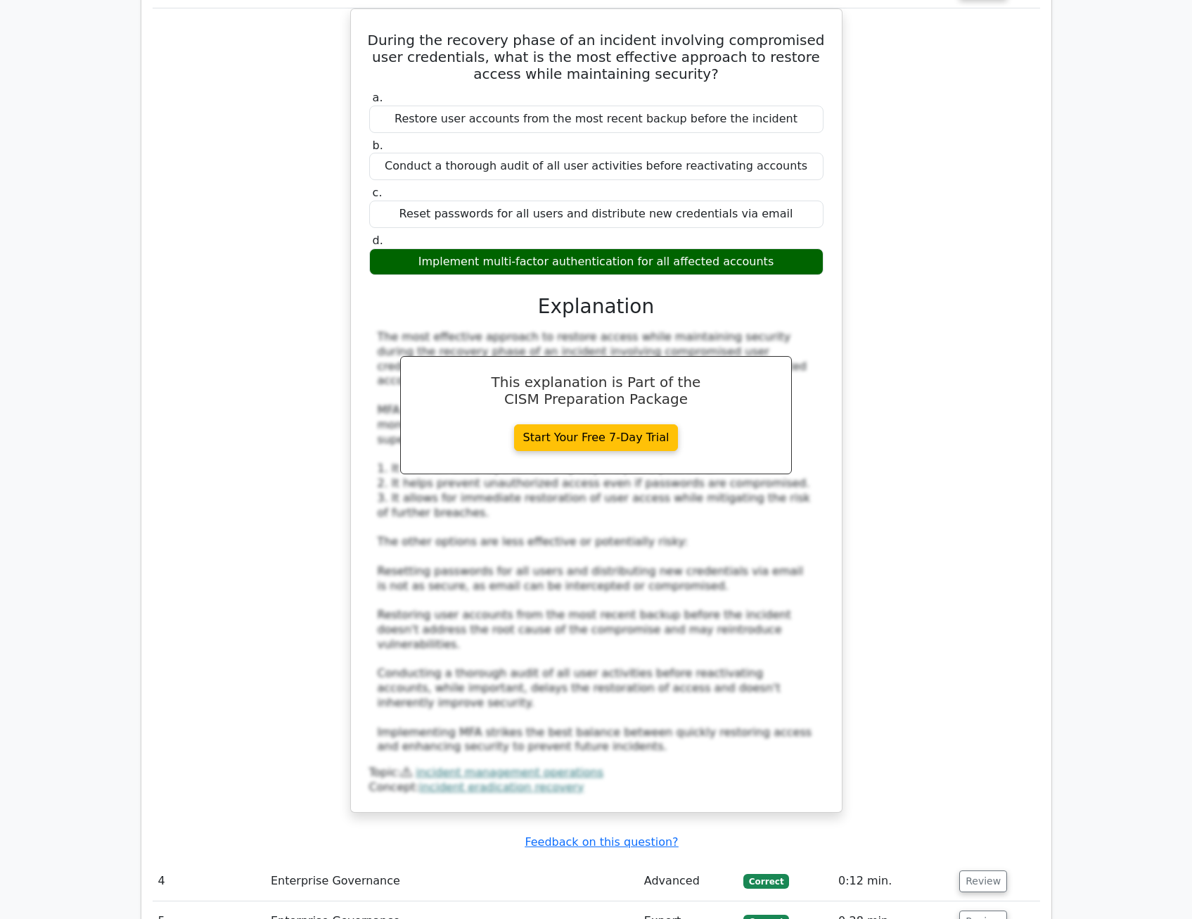
scroll to position [3025, 0]
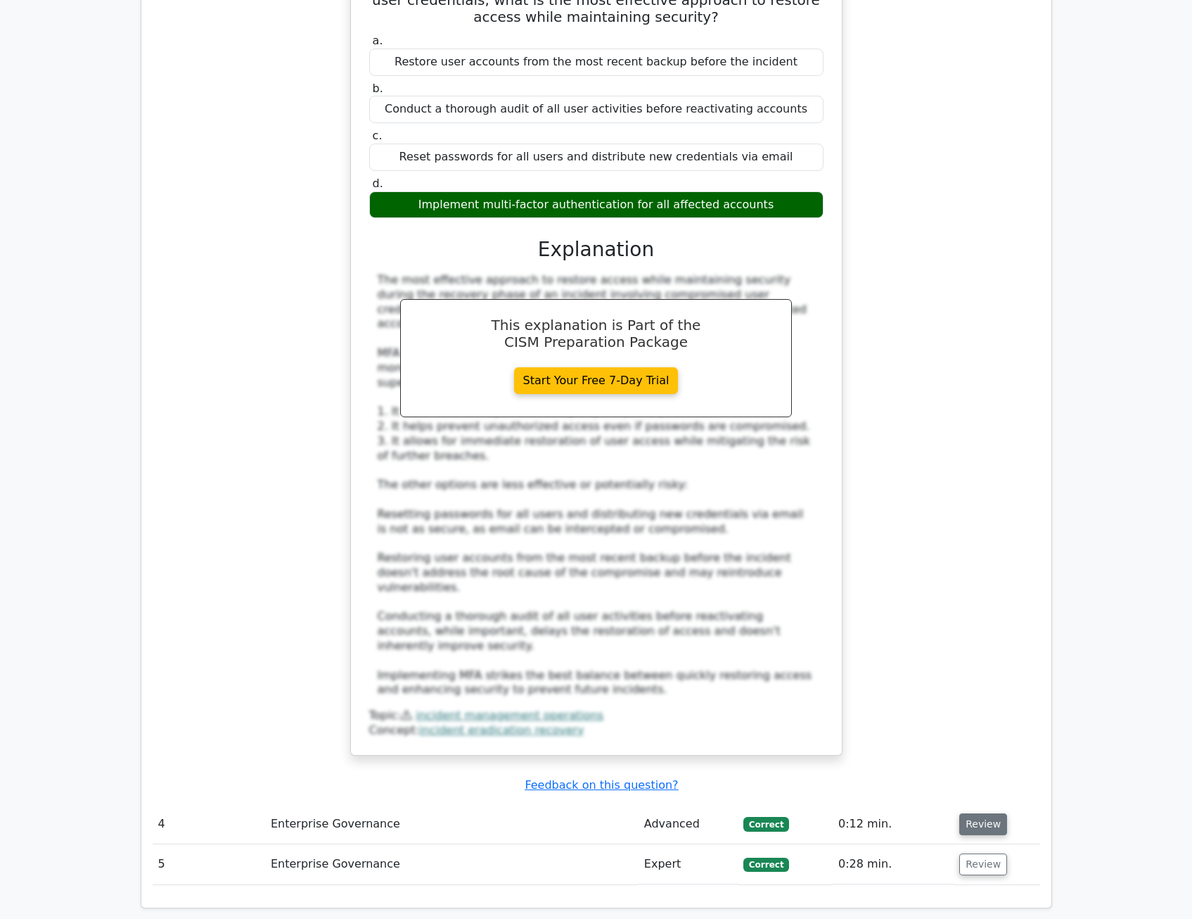
click at [976, 813] on button "Review" at bounding box center [984, 824] width 48 height 22
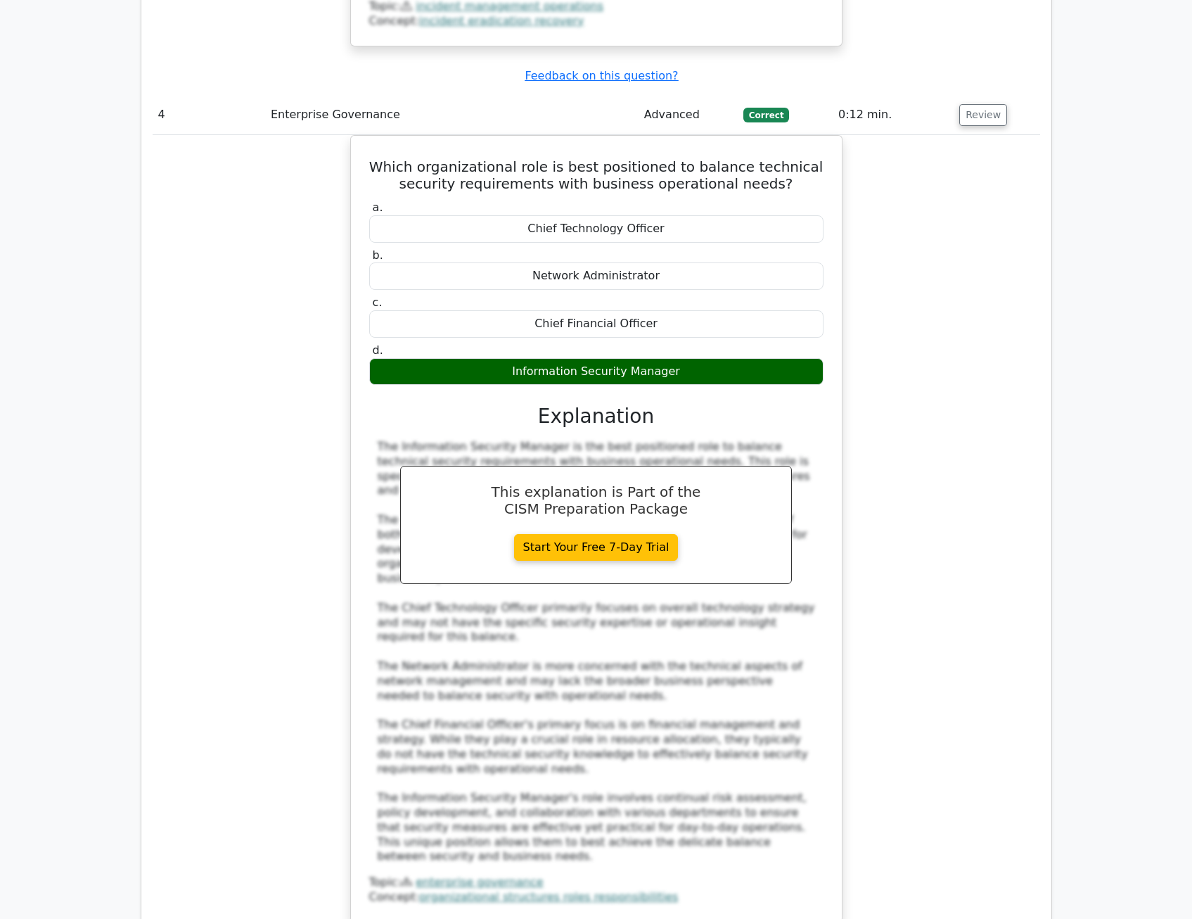
scroll to position [3869, 0]
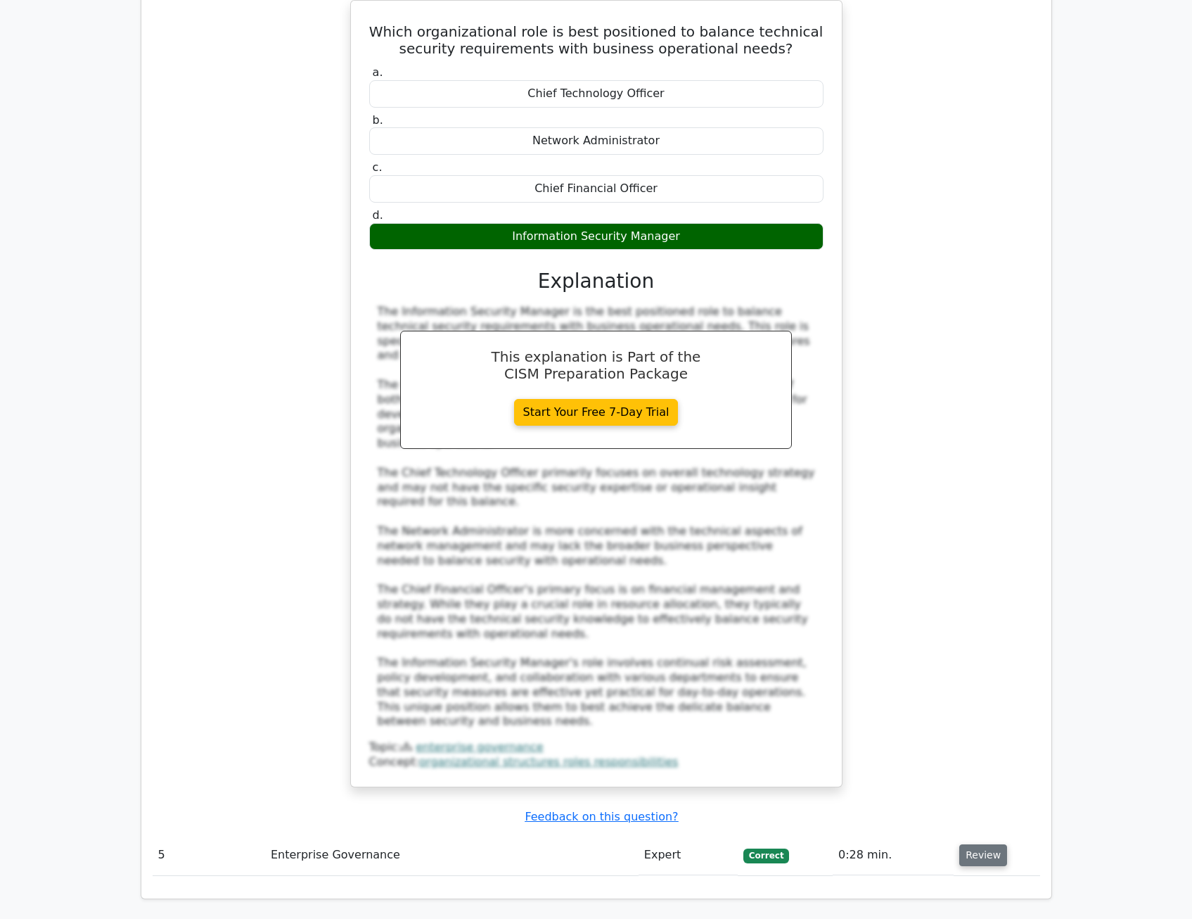
click at [976, 844] on button "Review" at bounding box center [984, 855] width 48 height 22
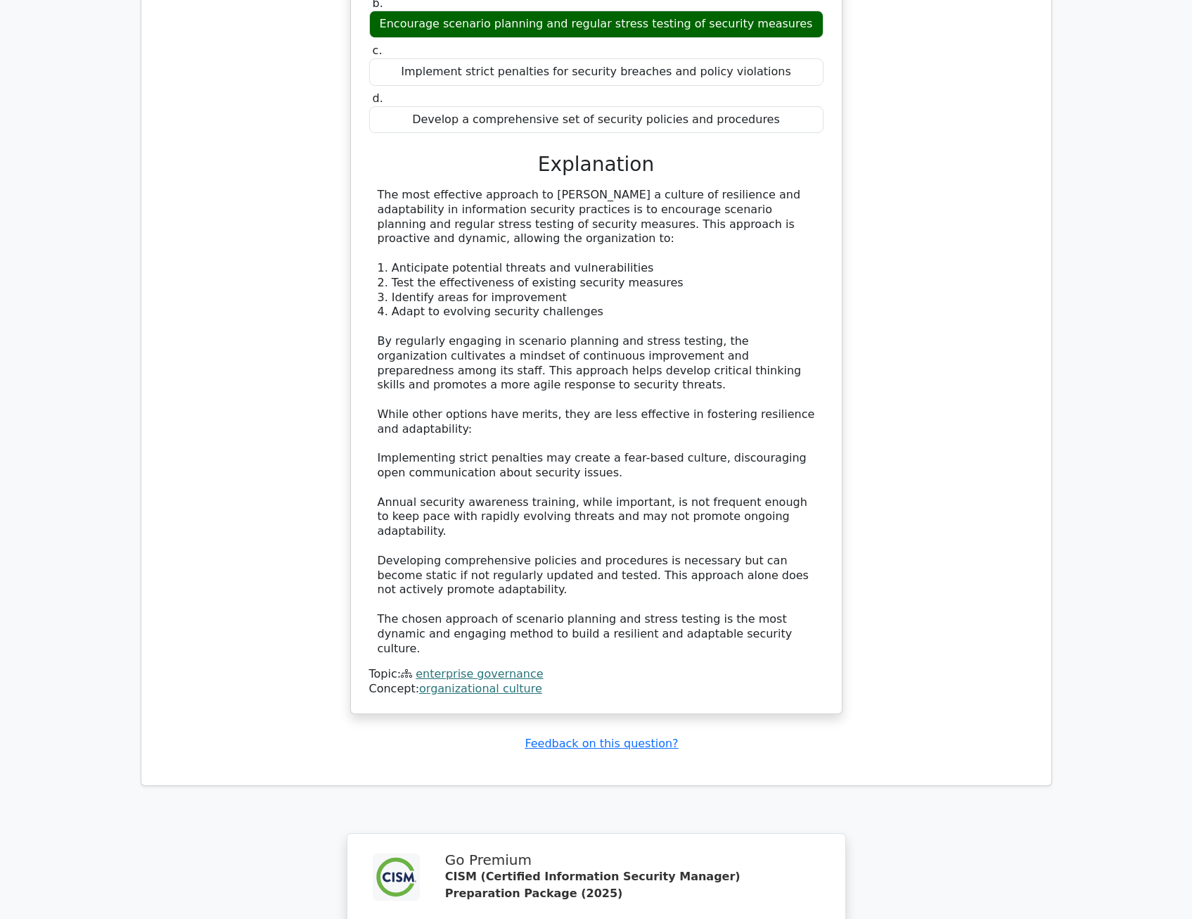
scroll to position [5065, 0]
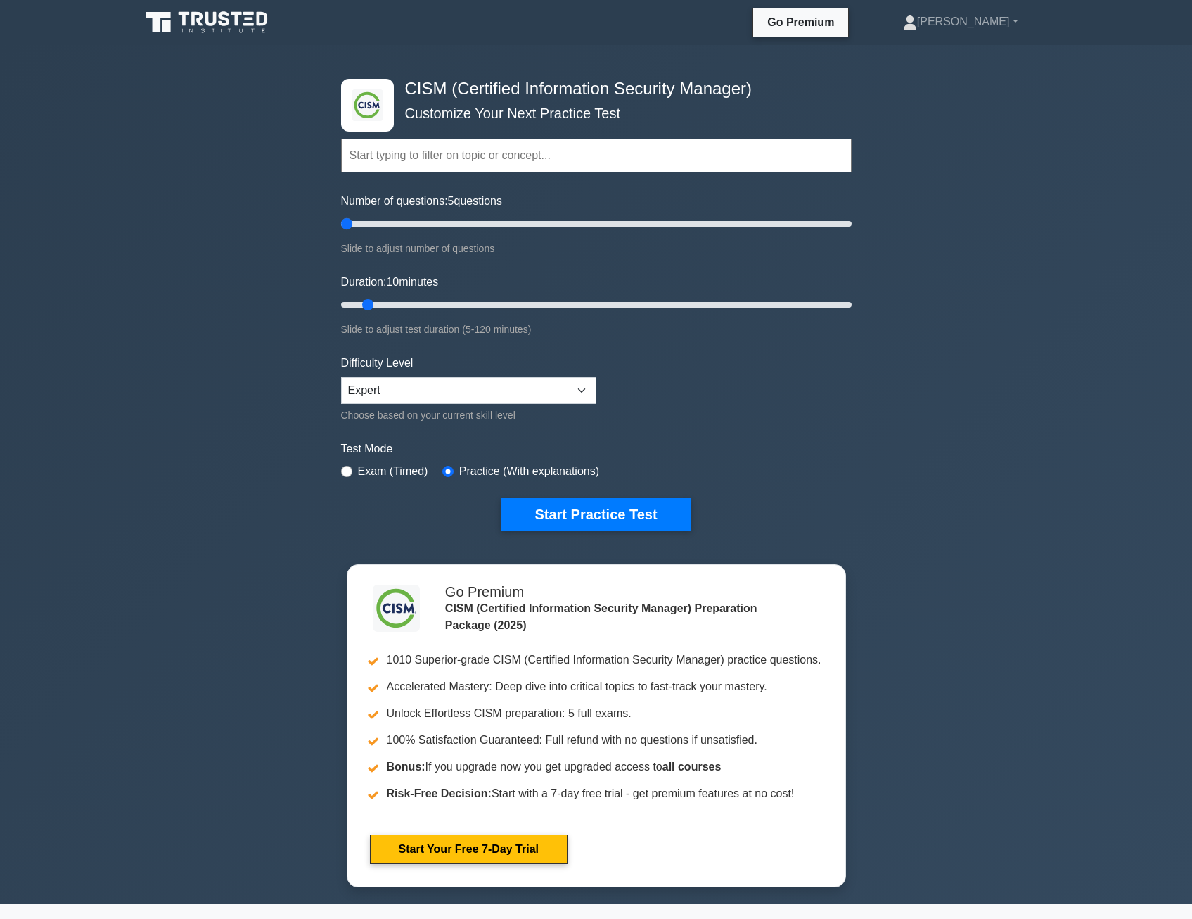
drag, startPoint x: 359, startPoint y: 227, endPoint x: 325, endPoint y: 234, distance: 35.0
click at [341, 231] on input "Number of questions: 5 questions" at bounding box center [596, 223] width 511 height 17
drag, startPoint x: 346, startPoint y: 224, endPoint x: 869, endPoint y: 228, distance: 523.4
click at [852, 228] on input "Number of questions: 200 questions" at bounding box center [596, 223] width 511 height 17
drag, startPoint x: 846, startPoint y: 229, endPoint x: 349, endPoint y: 193, distance: 497.9
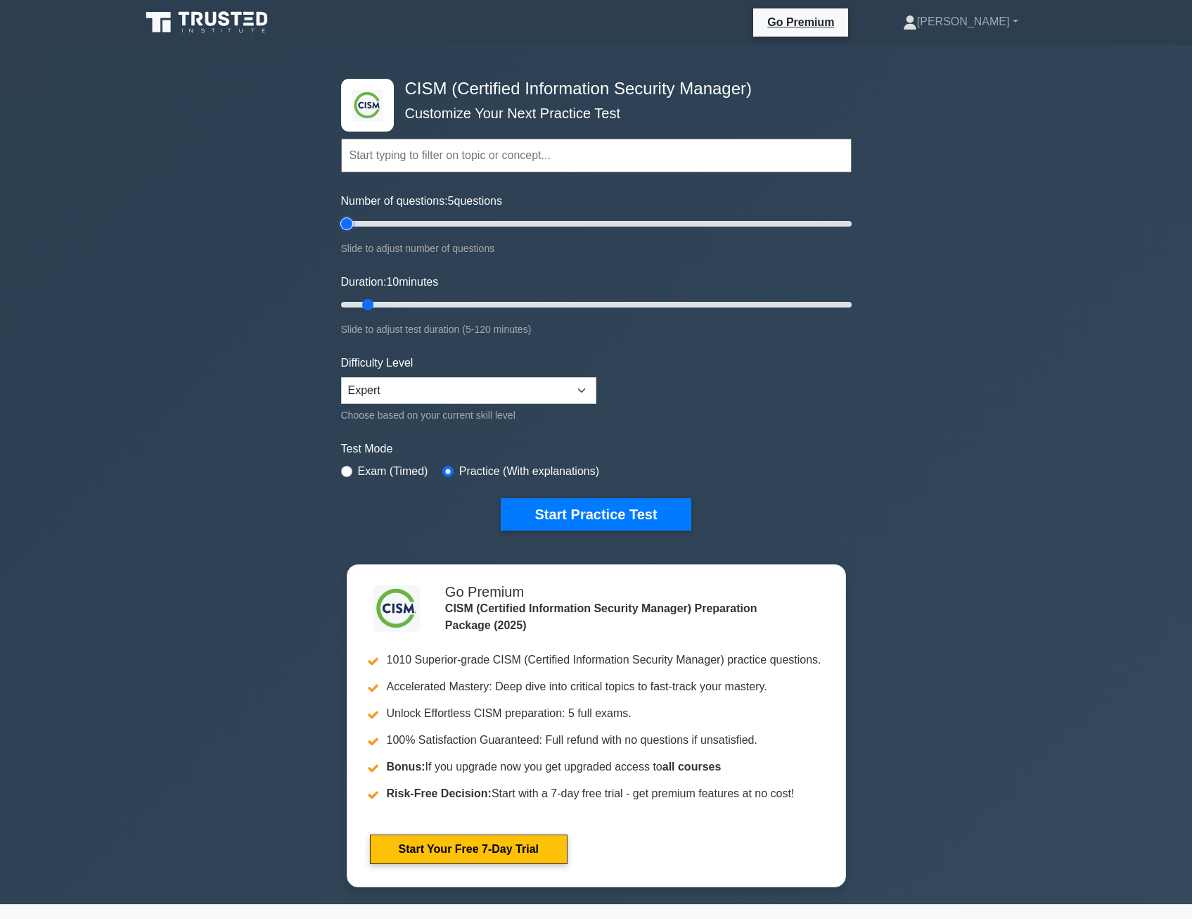
type input "5"
click at [349, 215] on input "Number of questions: 5 questions" at bounding box center [596, 223] width 511 height 17
drag, startPoint x: 365, startPoint y: 304, endPoint x: 335, endPoint y: 303, distance: 30.3
type input "5"
click at [341, 303] on input "Duration: 5 minutes" at bounding box center [596, 304] width 511 height 17
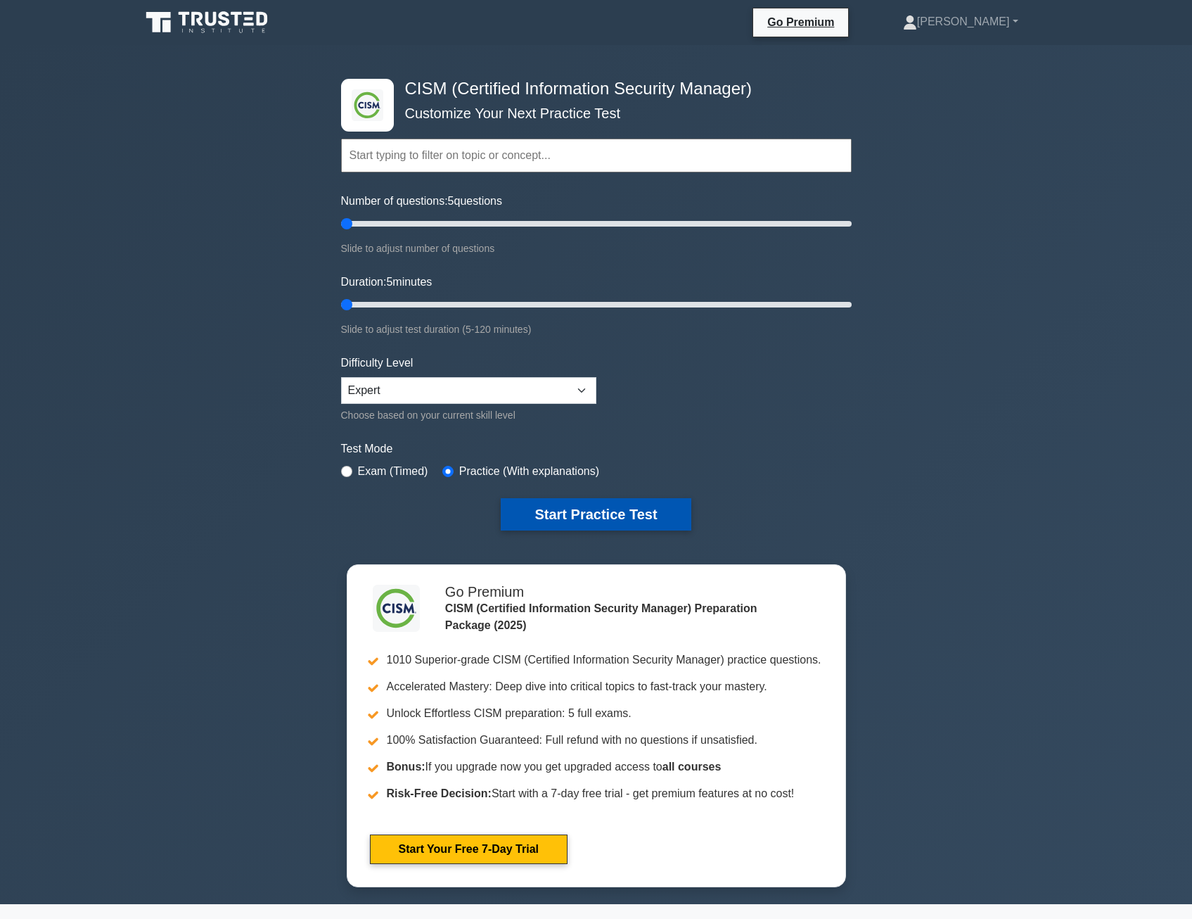
click at [547, 511] on button "Start Practice Test" at bounding box center [596, 514] width 190 height 32
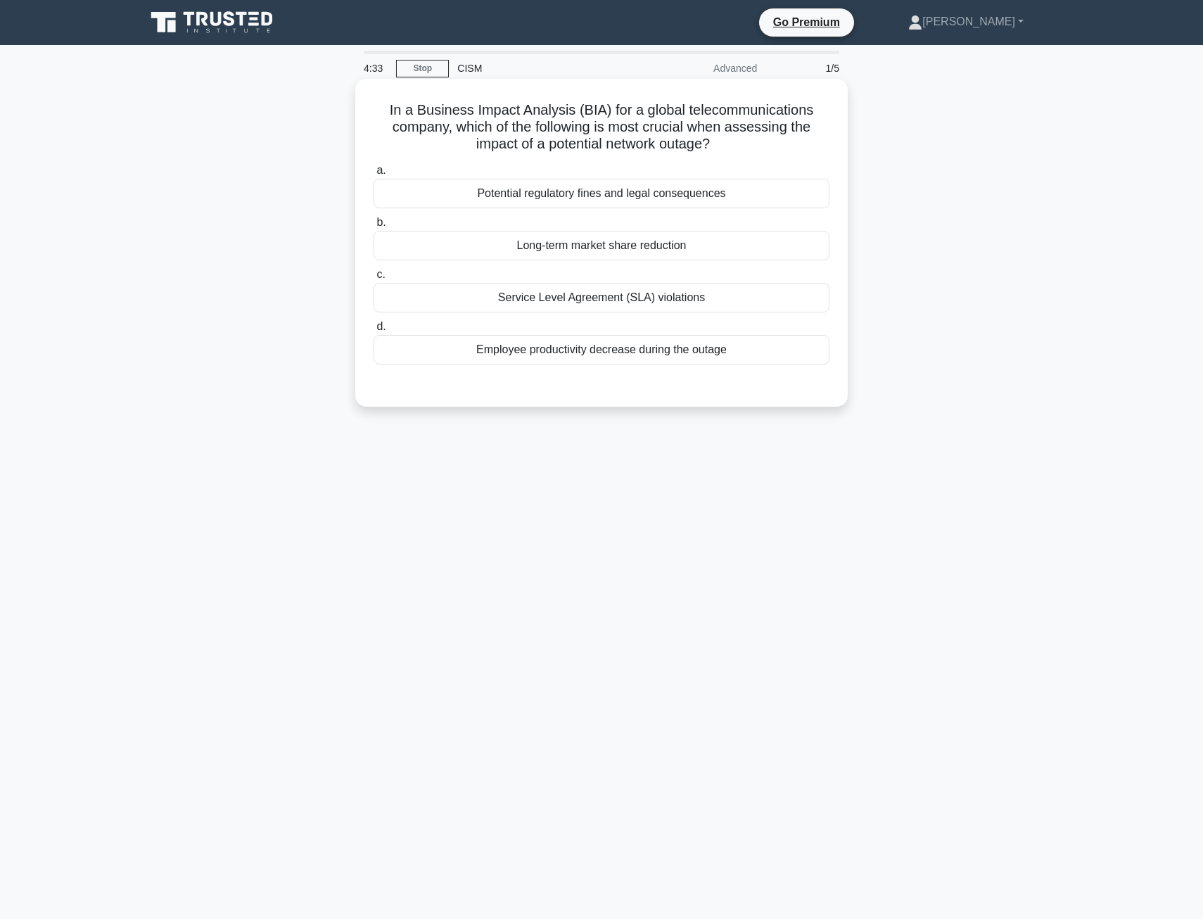
click at [543, 298] on div "Service Level Agreement (SLA) violations" at bounding box center [602, 298] width 456 height 30
click at [374, 279] on input "c. Service Level Agreement (SLA) violations" at bounding box center [374, 274] width 0 height 9
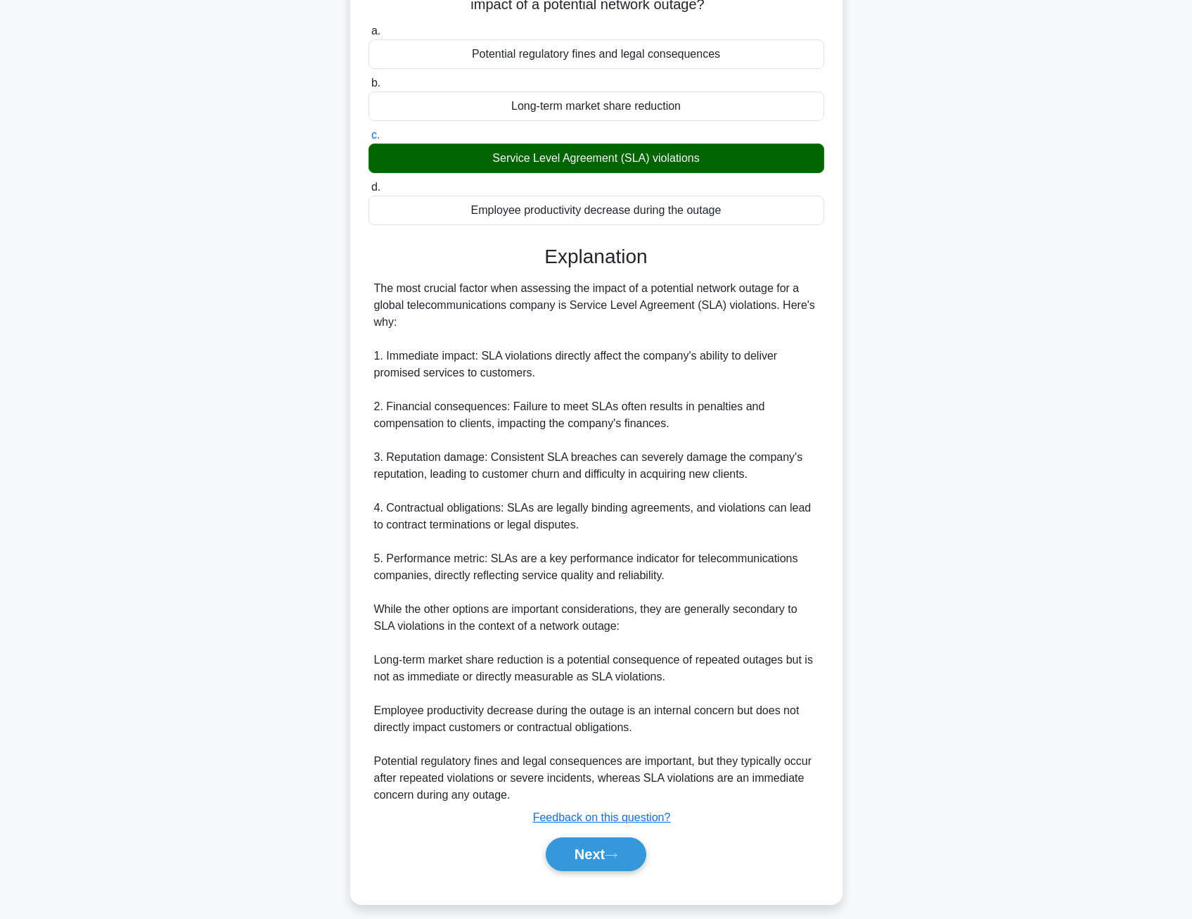
scroll to position [152, 0]
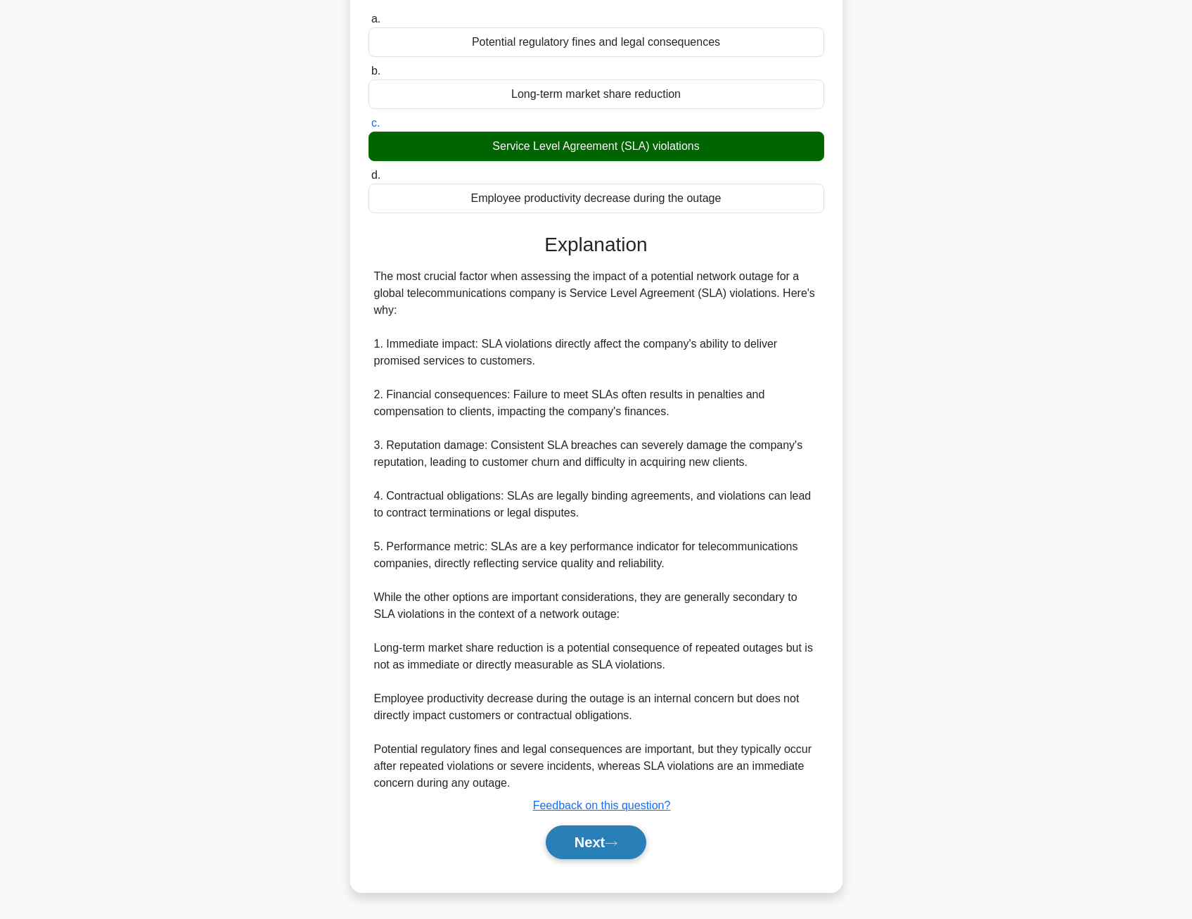
click at [572, 830] on button "Next" at bounding box center [596, 842] width 101 height 34
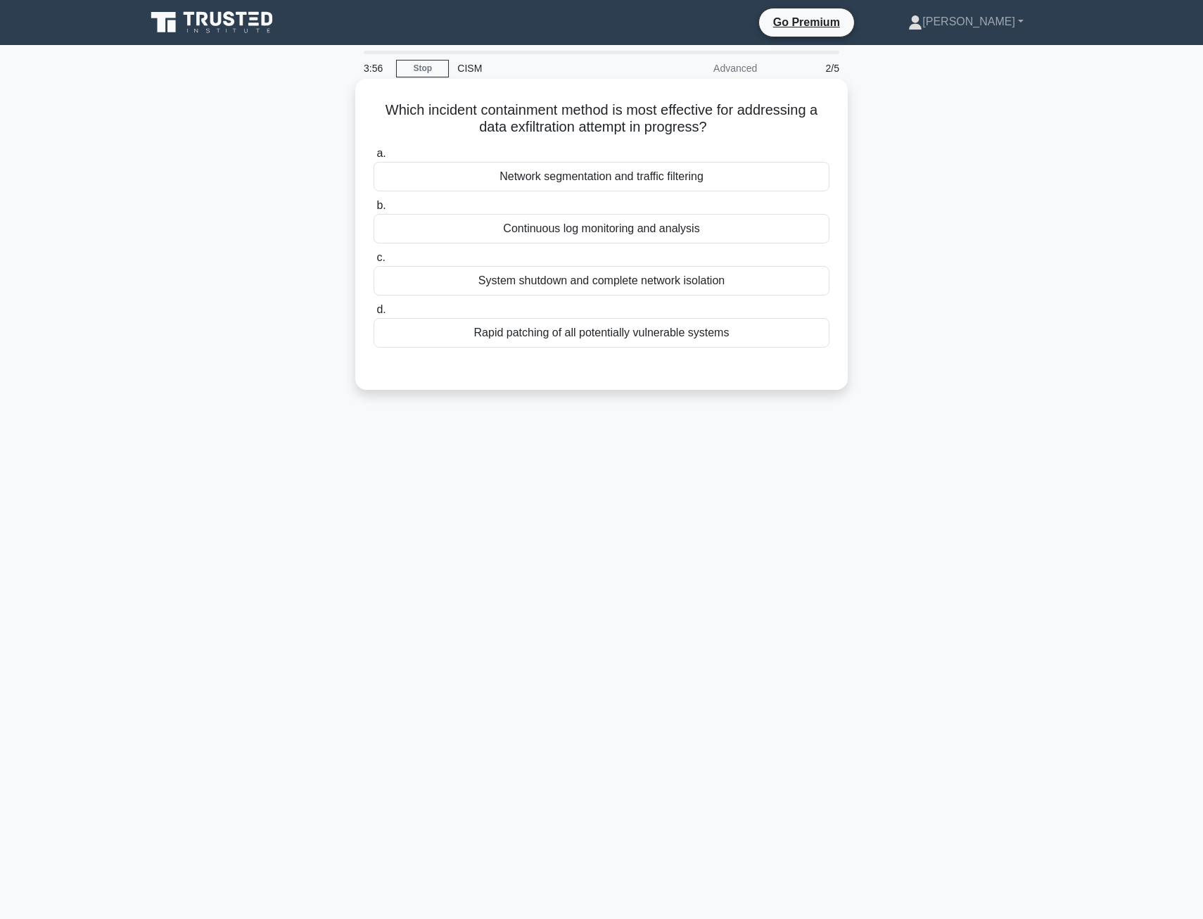
click at [535, 184] on div "Network segmentation and traffic filtering" at bounding box center [602, 177] width 456 height 30
click at [374, 158] on input "a. Network segmentation and traffic filtering" at bounding box center [374, 153] width 0 height 9
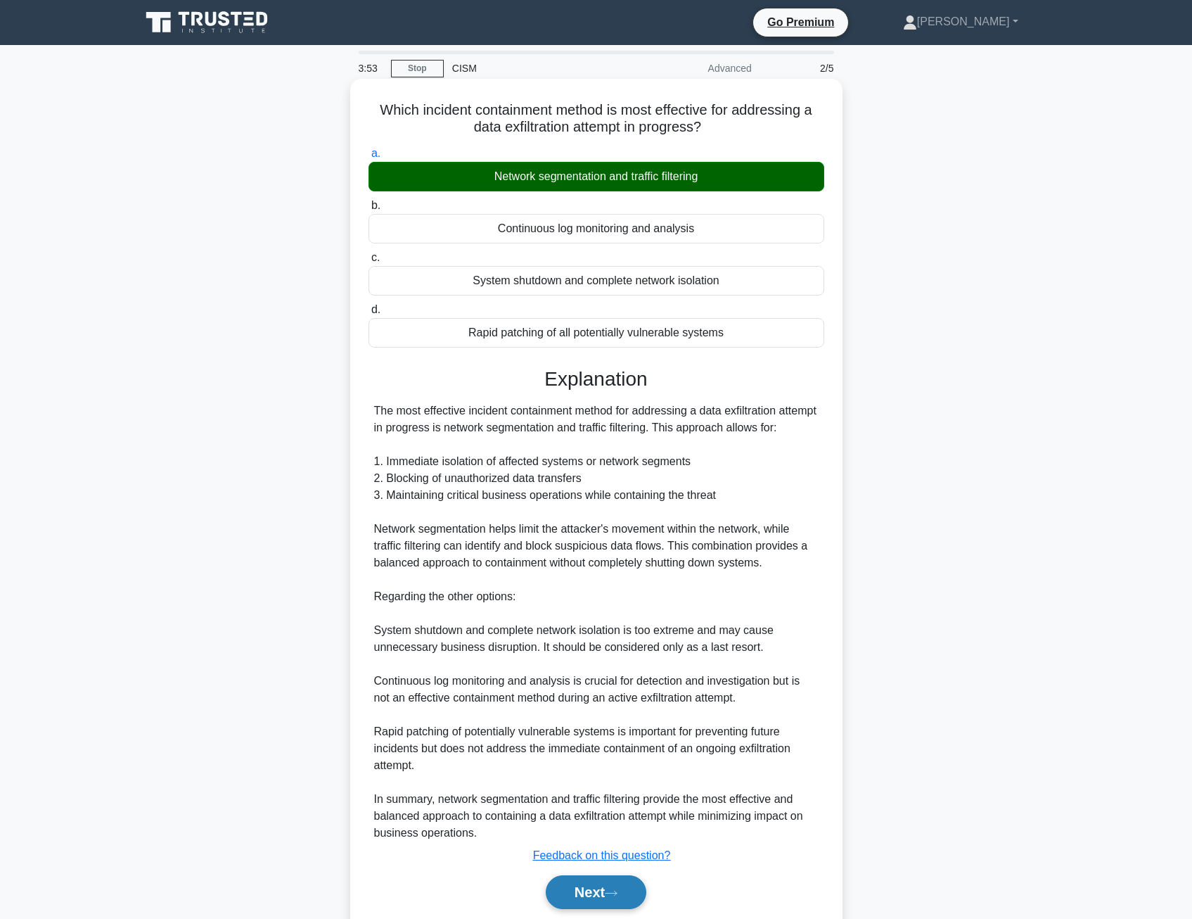
click at [614, 903] on button "Next" at bounding box center [596, 892] width 101 height 34
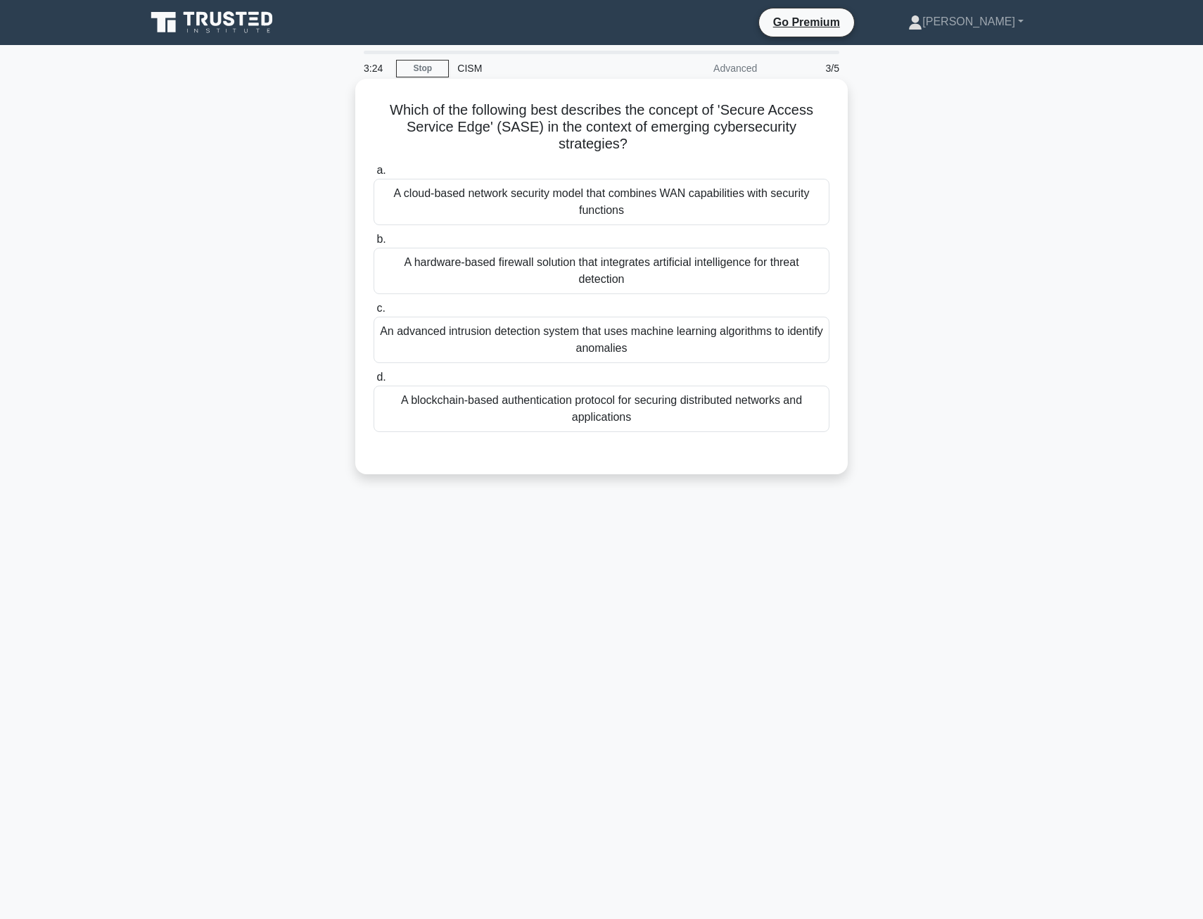
click at [531, 412] on div "A blockchain-based authentication protocol for securing distributed networks an…" at bounding box center [602, 409] width 456 height 46
click at [374, 382] on input "d. A blockchain-based authentication protocol for securing distributed networks…" at bounding box center [374, 377] width 0 height 9
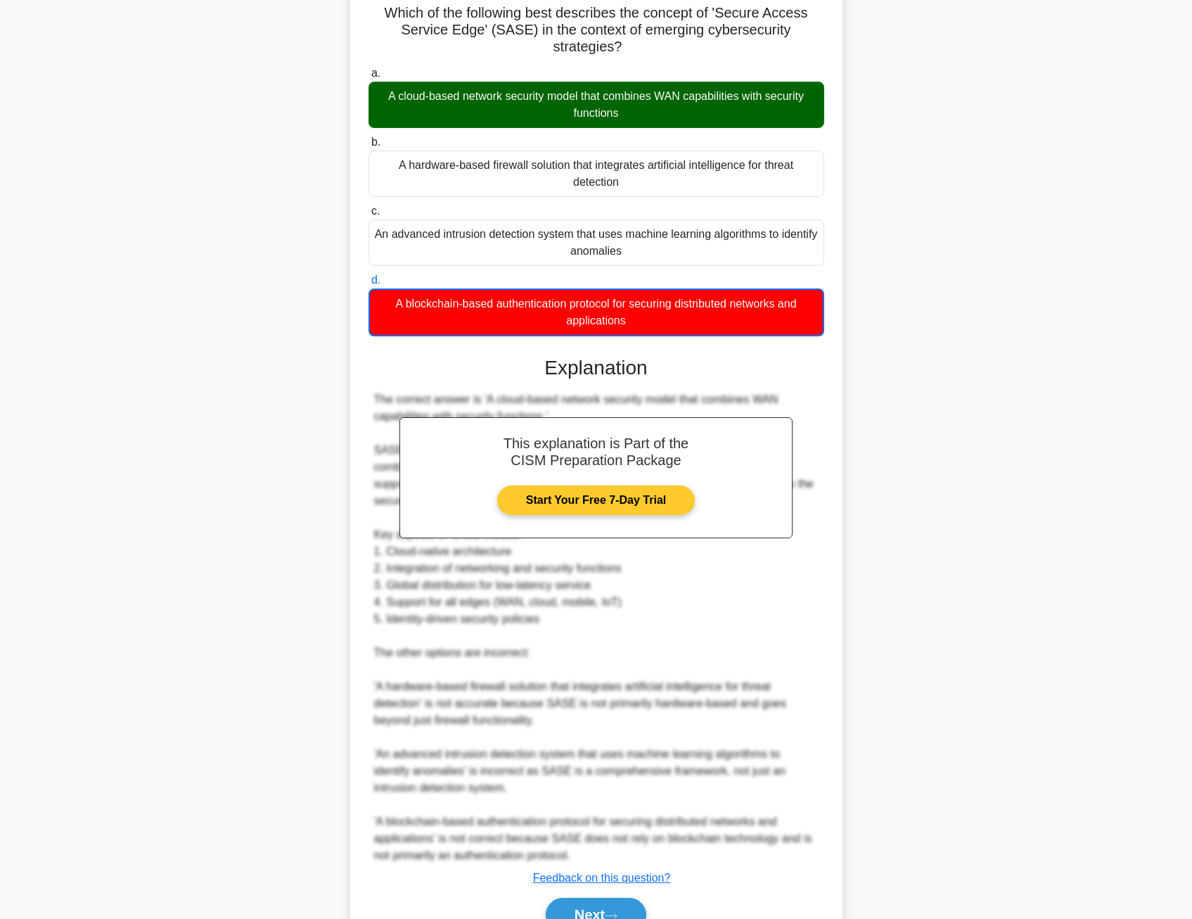
scroll to position [170, 0]
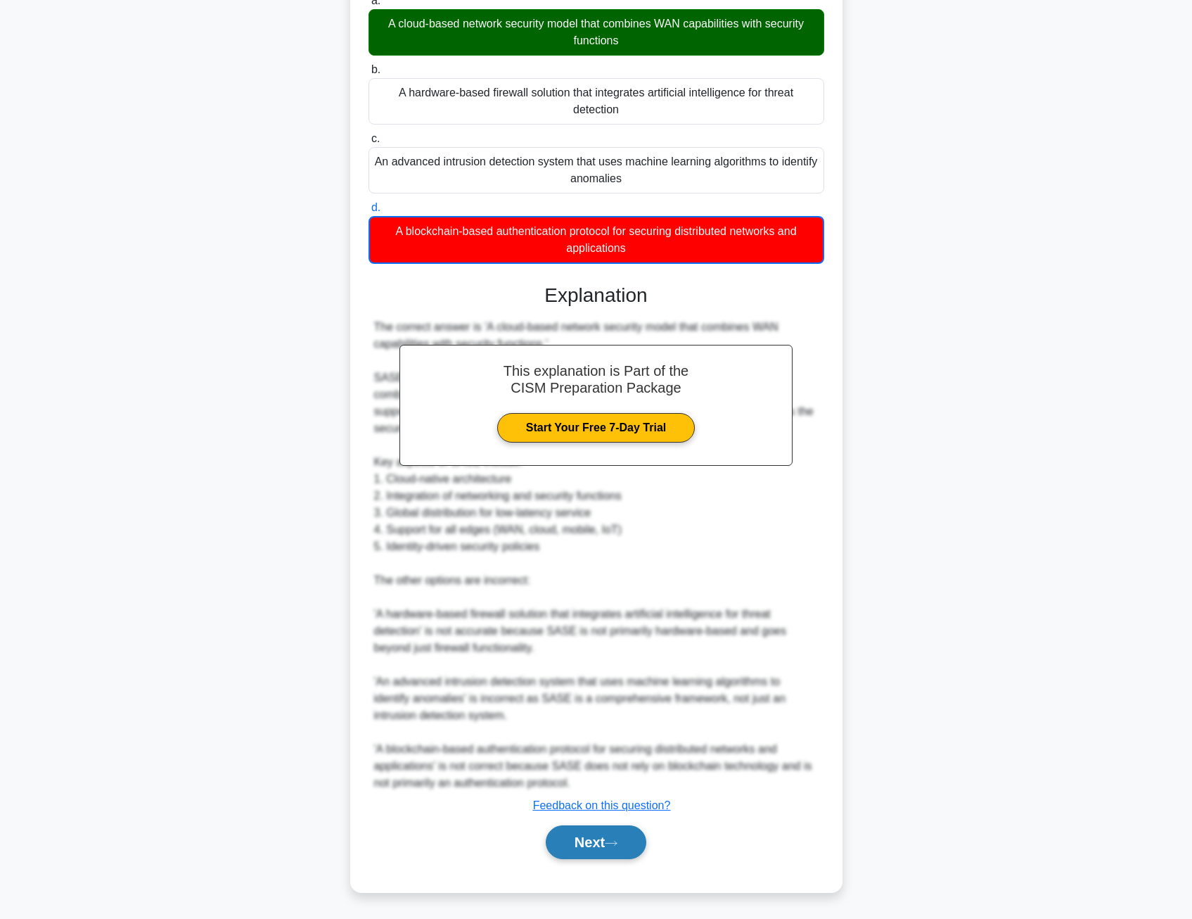
click at [598, 846] on button "Next" at bounding box center [596, 842] width 101 height 34
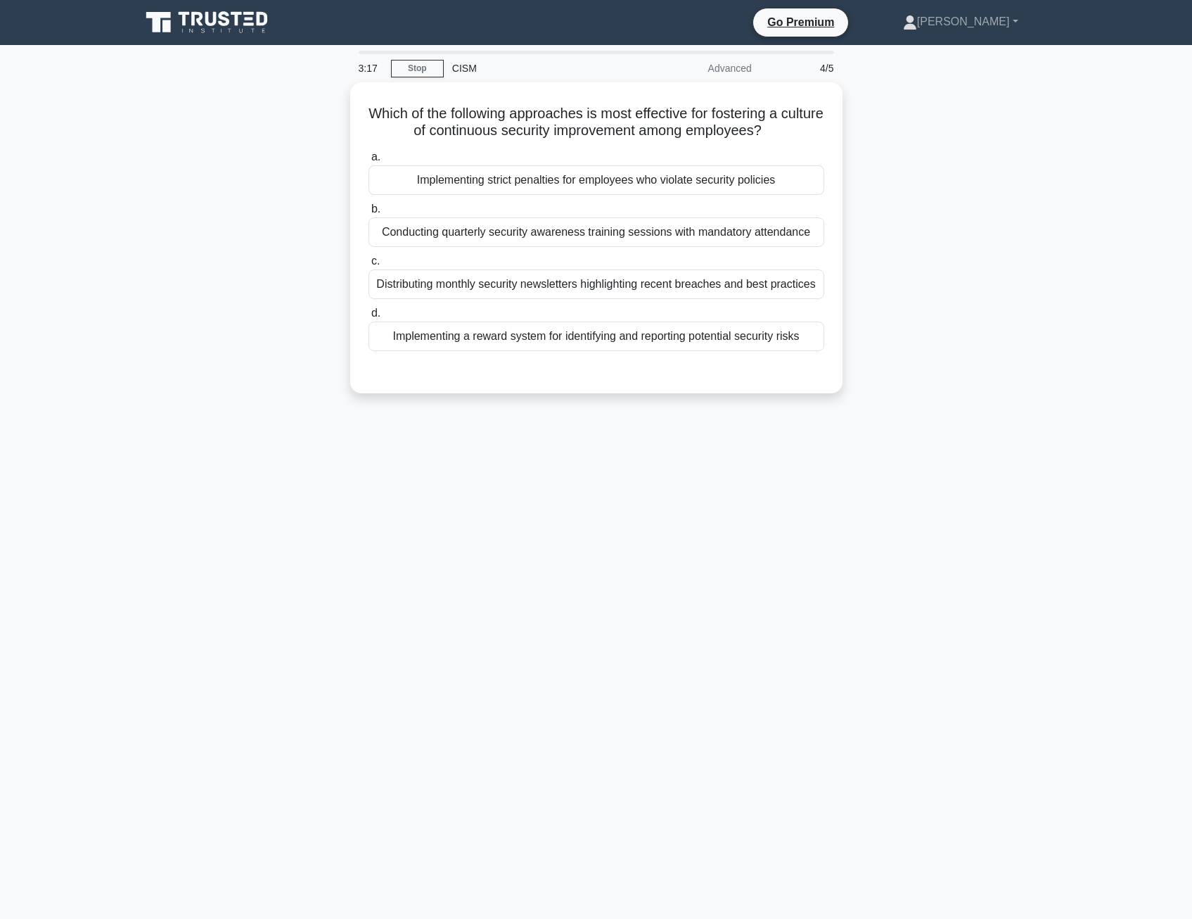
scroll to position [0, 0]
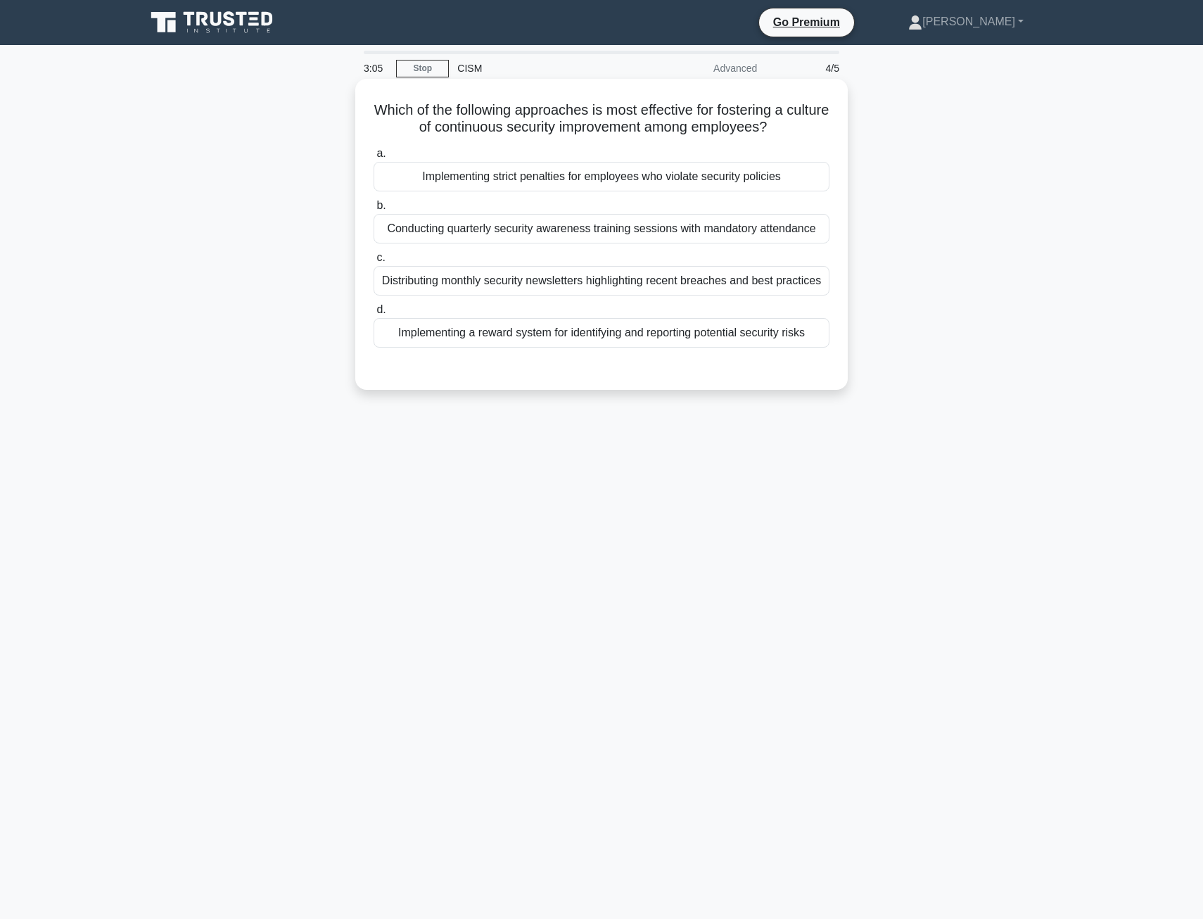
click at [492, 334] on div "Implementing a reward system for identifying and reporting potential security r…" at bounding box center [602, 333] width 456 height 30
click at [374, 314] on input "d. Implementing a reward system for identifying and reporting potential securit…" at bounding box center [374, 309] width 0 height 9
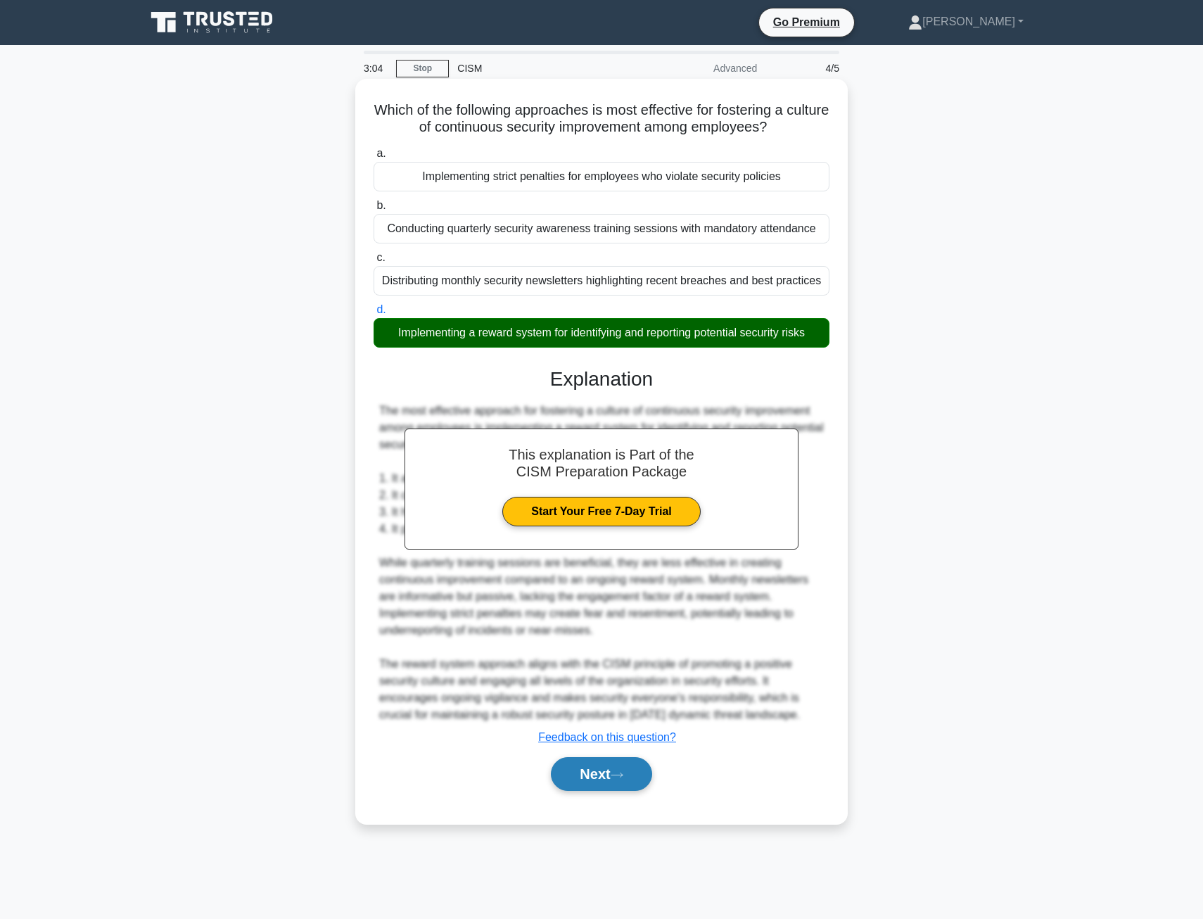
click at [580, 778] on button "Next" at bounding box center [601, 774] width 101 height 34
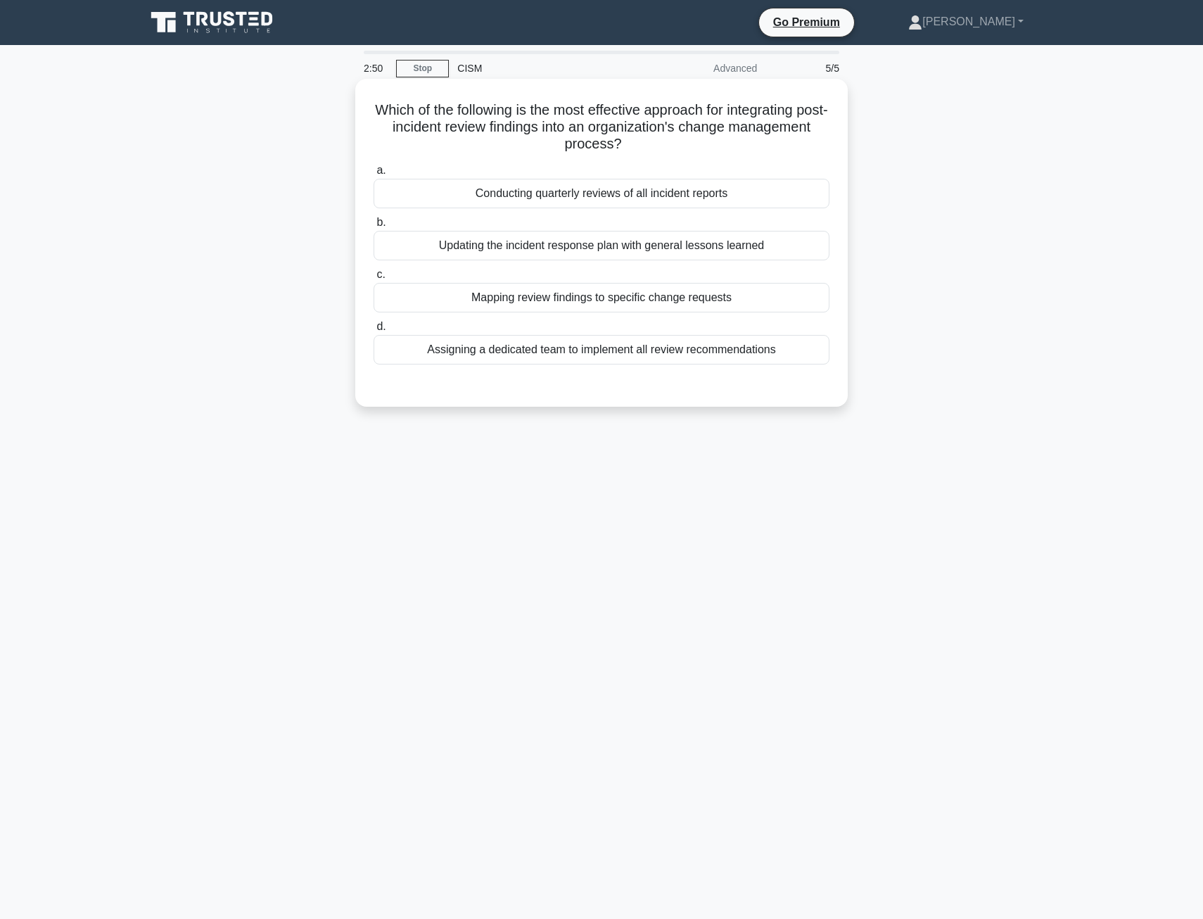
click at [466, 251] on div "Updating the incident response plan with general lessons learned" at bounding box center [602, 246] width 456 height 30
click at [374, 227] on input "b. Updating the incident response plan with general lessons learned" at bounding box center [374, 222] width 0 height 9
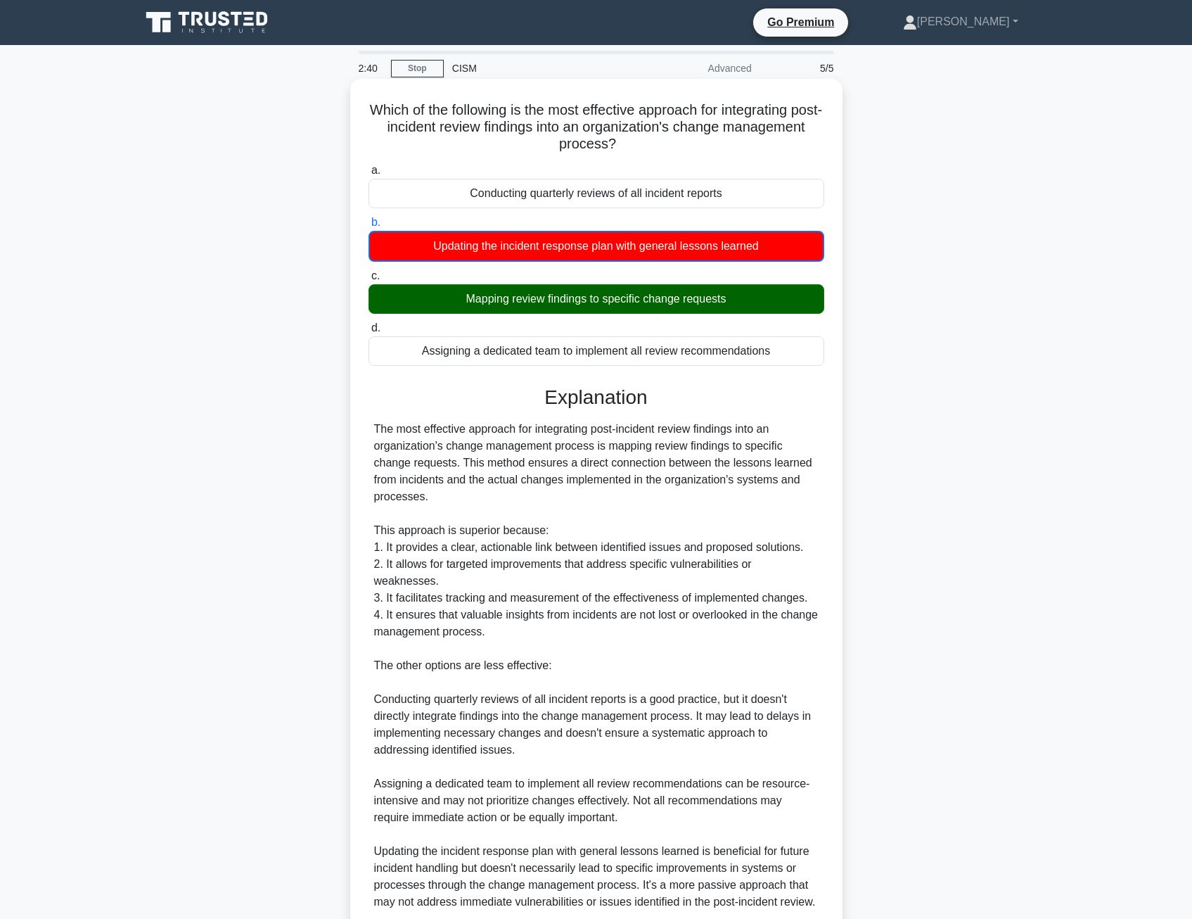
scroll to position [103, 0]
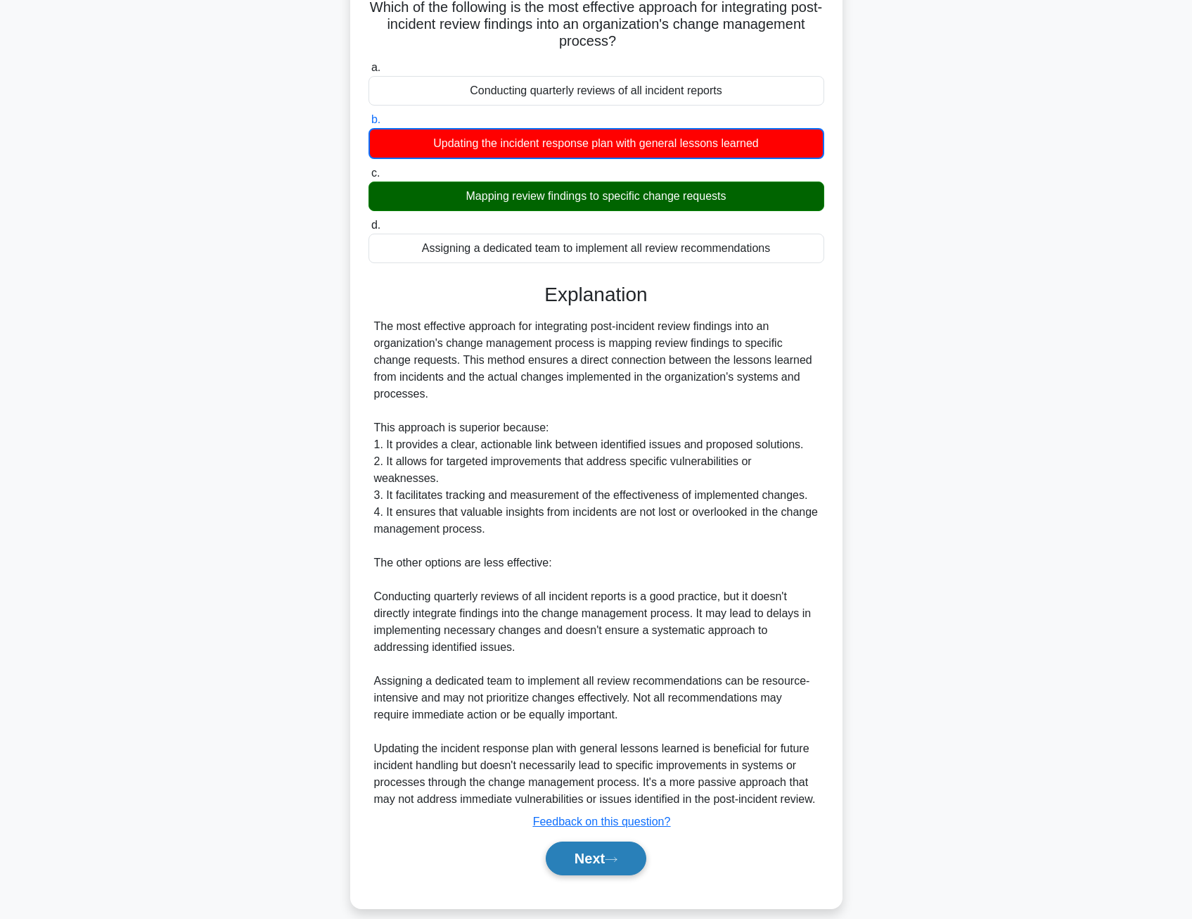
click at [620, 841] on button "Next" at bounding box center [596, 858] width 101 height 34
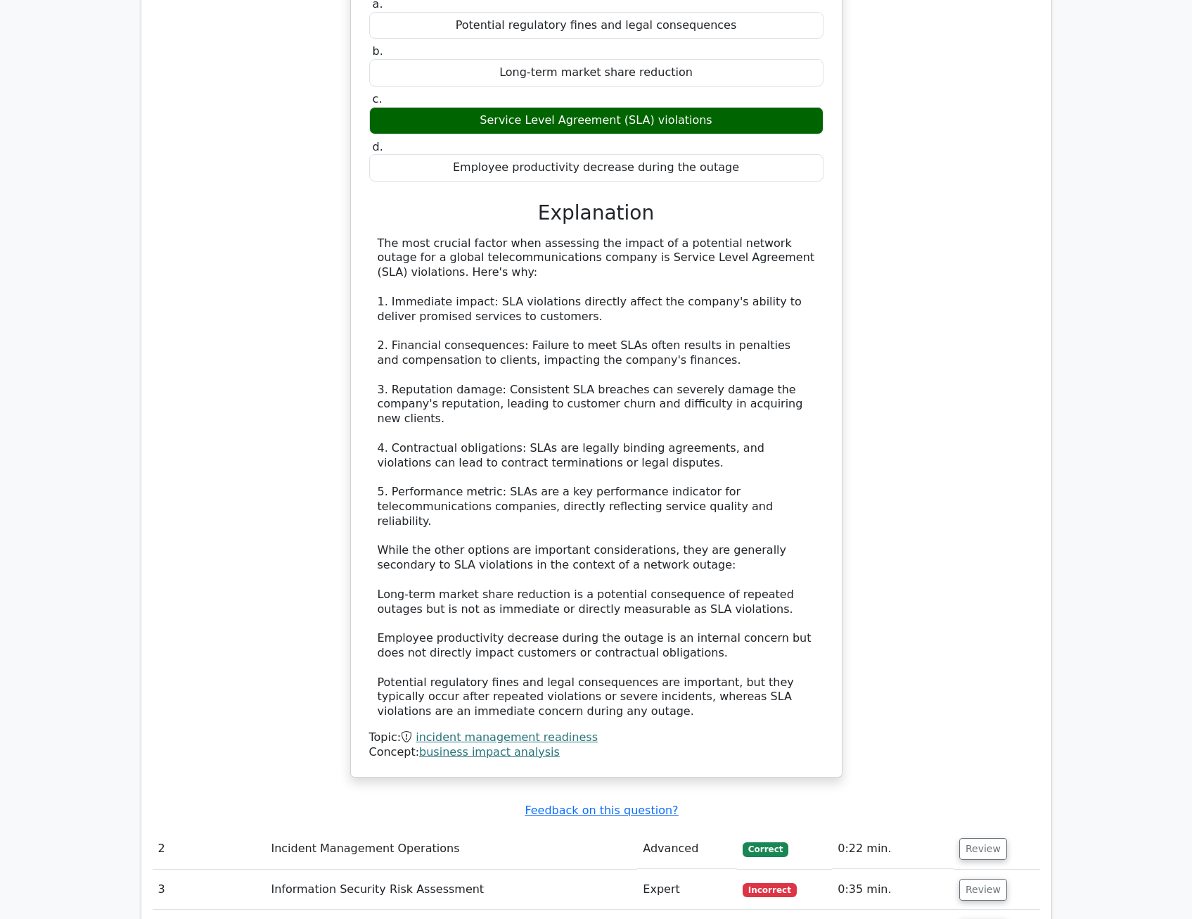
scroll to position [1266, 0]
click at [964, 834] on button "Review" at bounding box center [984, 845] width 48 height 22
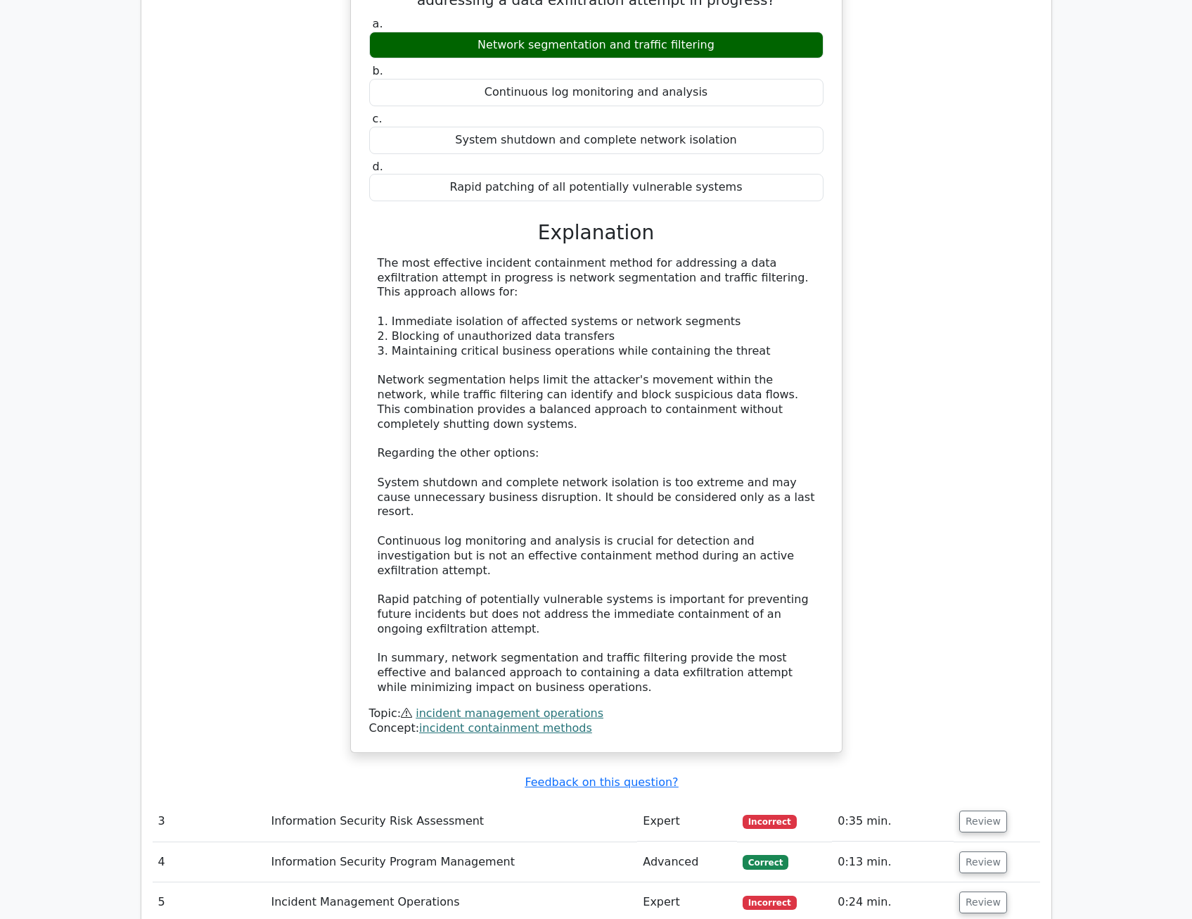
scroll to position [2251, 0]
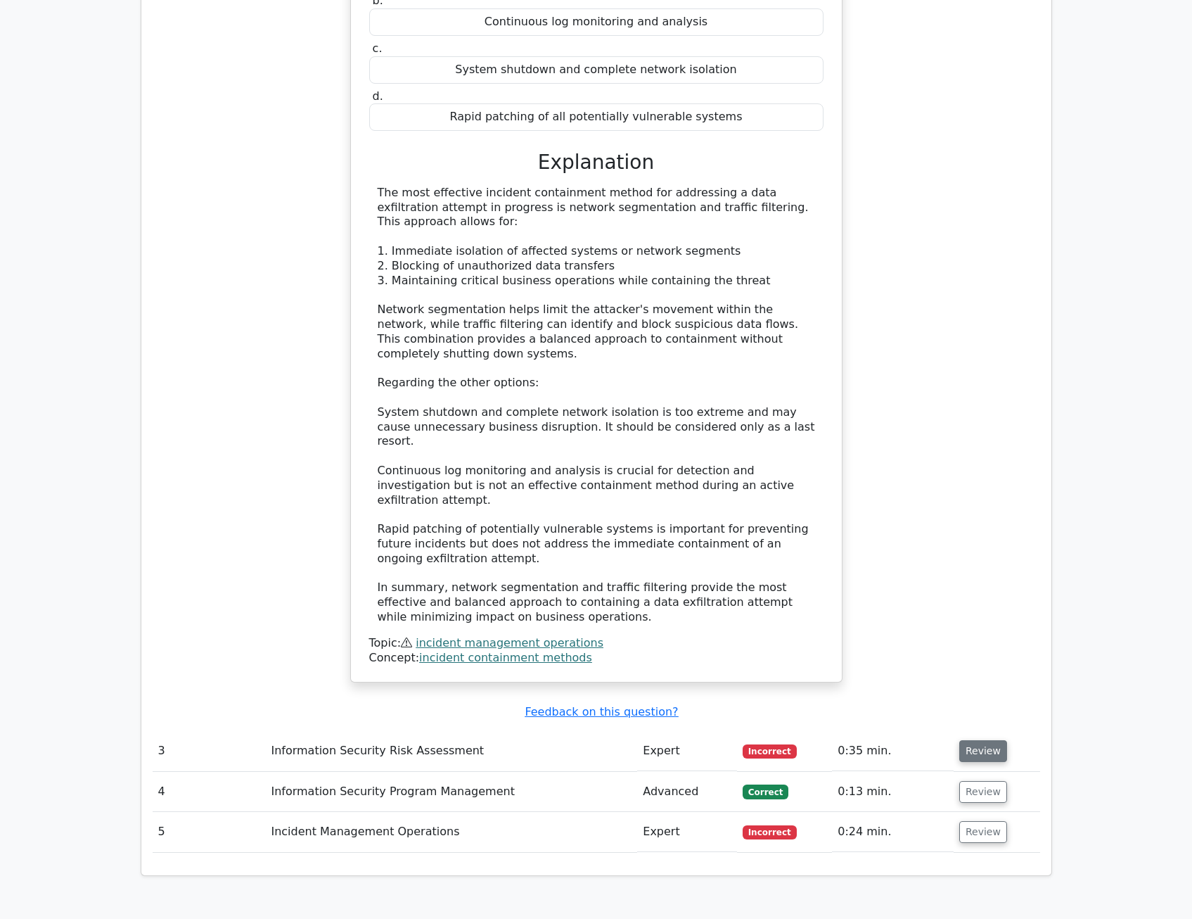
click at [976, 740] on button "Review" at bounding box center [984, 751] width 48 height 22
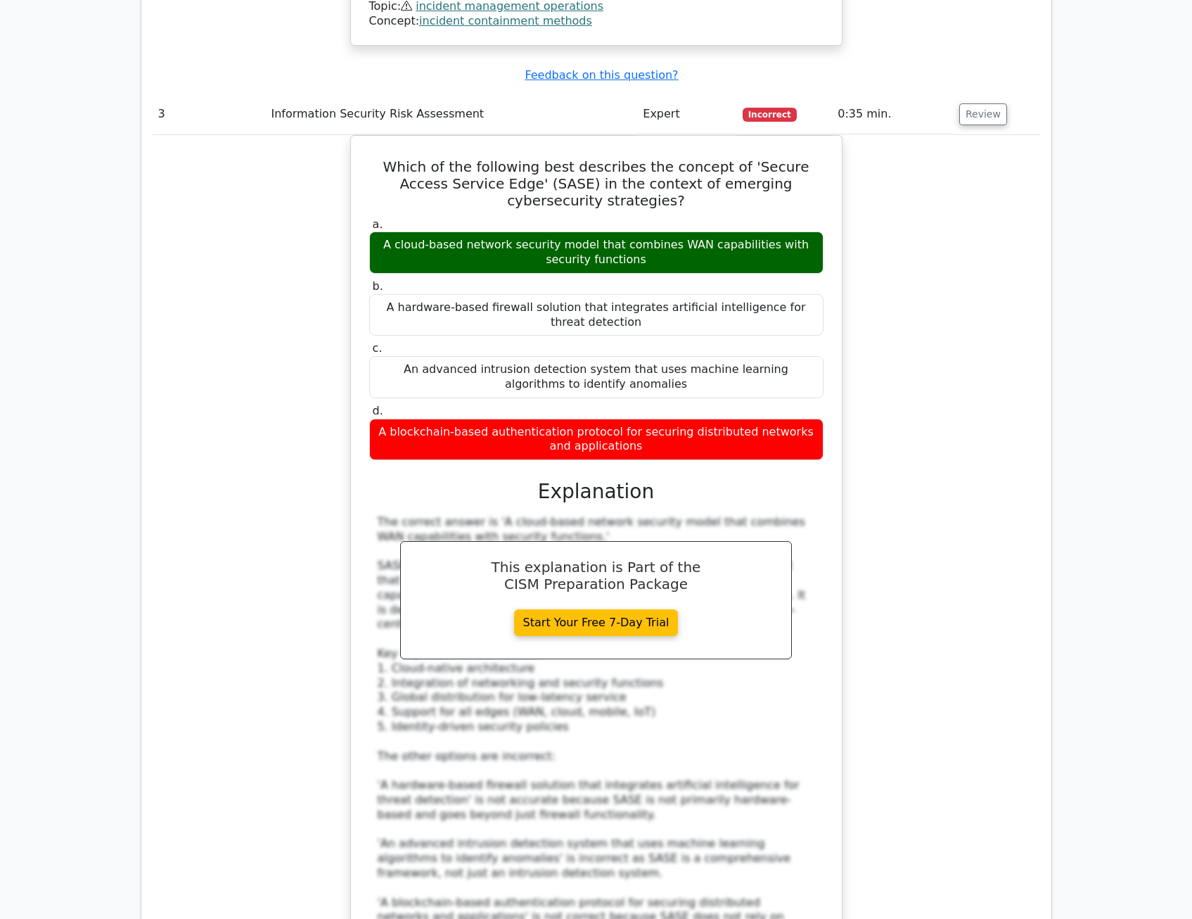
scroll to position [3095, 0]
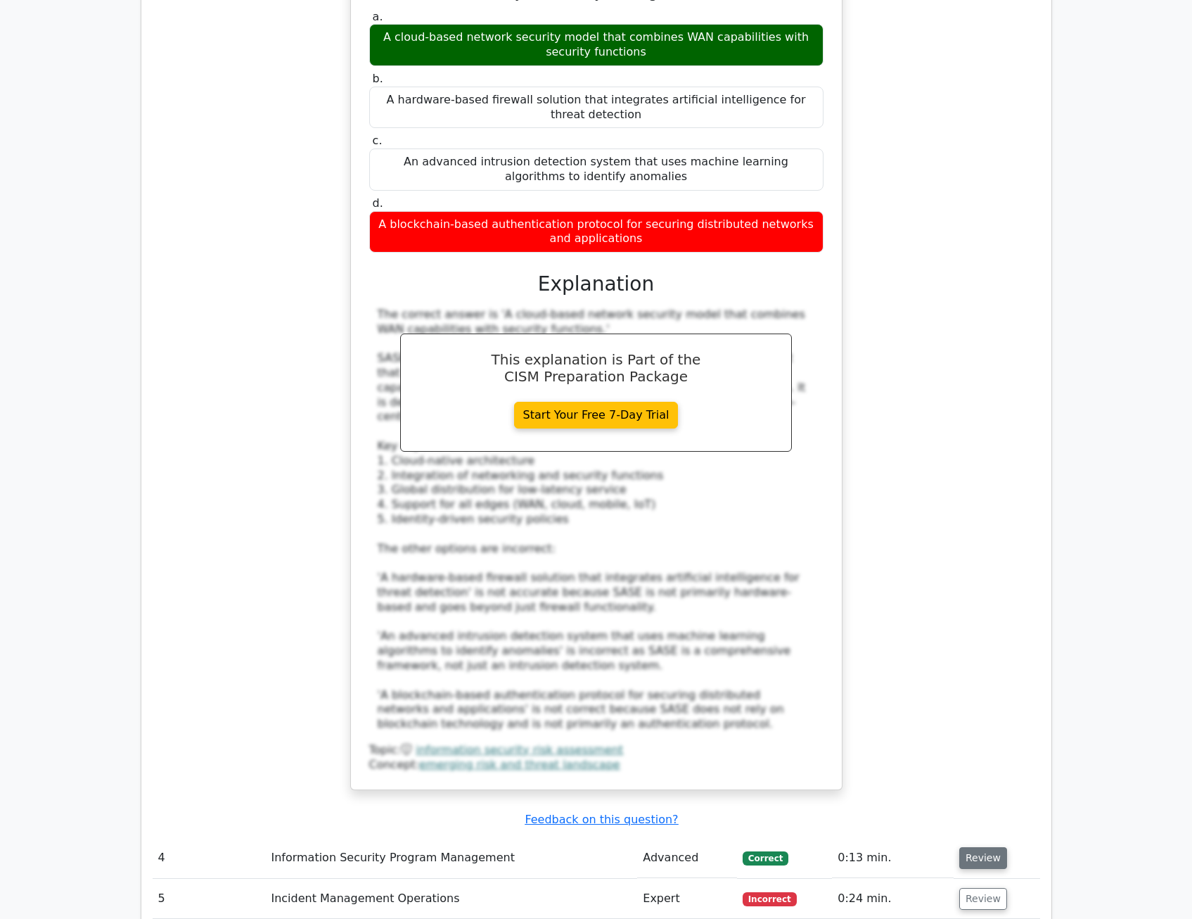
click at [974, 847] on button "Review" at bounding box center [984, 858] width 48 height 22
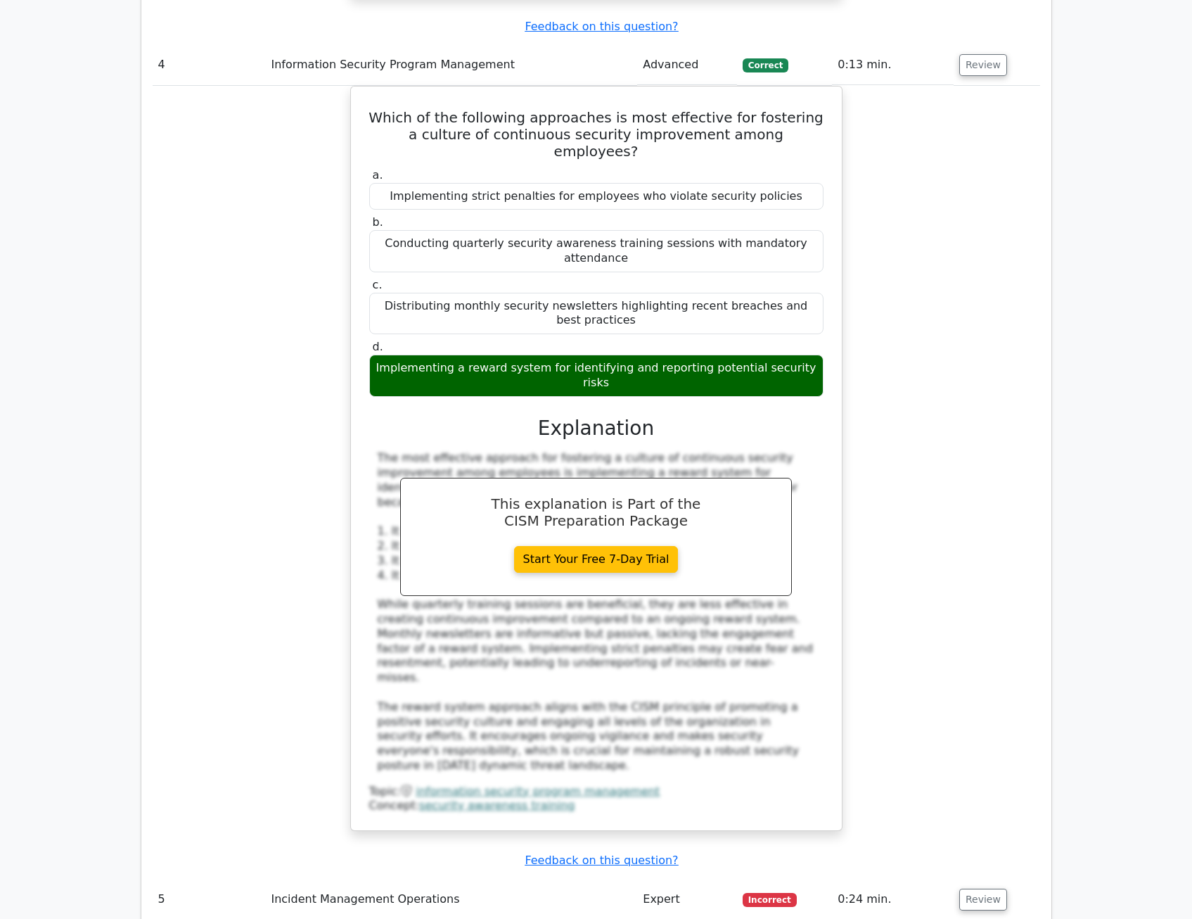
scroll to position [4150, 0]
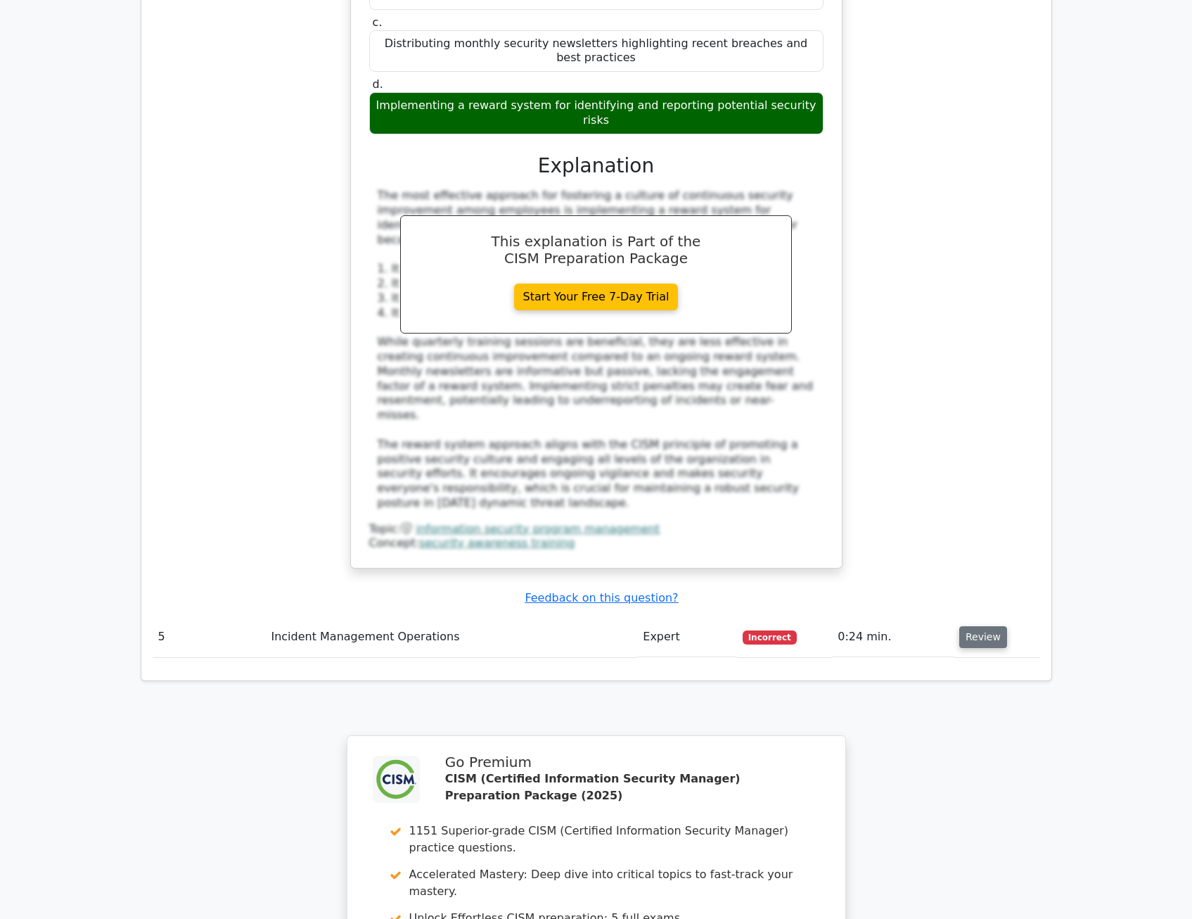
click at [981, 626] on button "Review" at bounding box center [984, 637] width 48 height 22
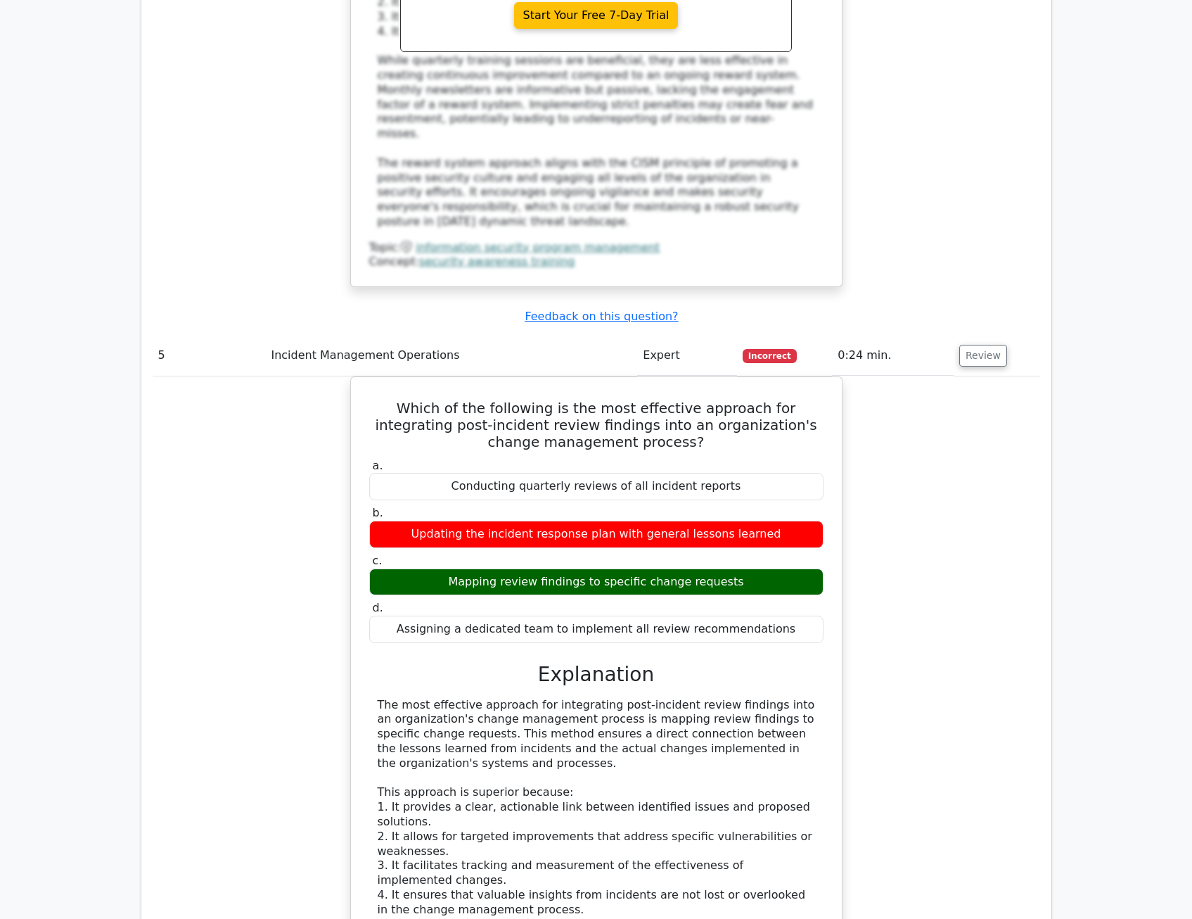
scroll to position [4502, 0]
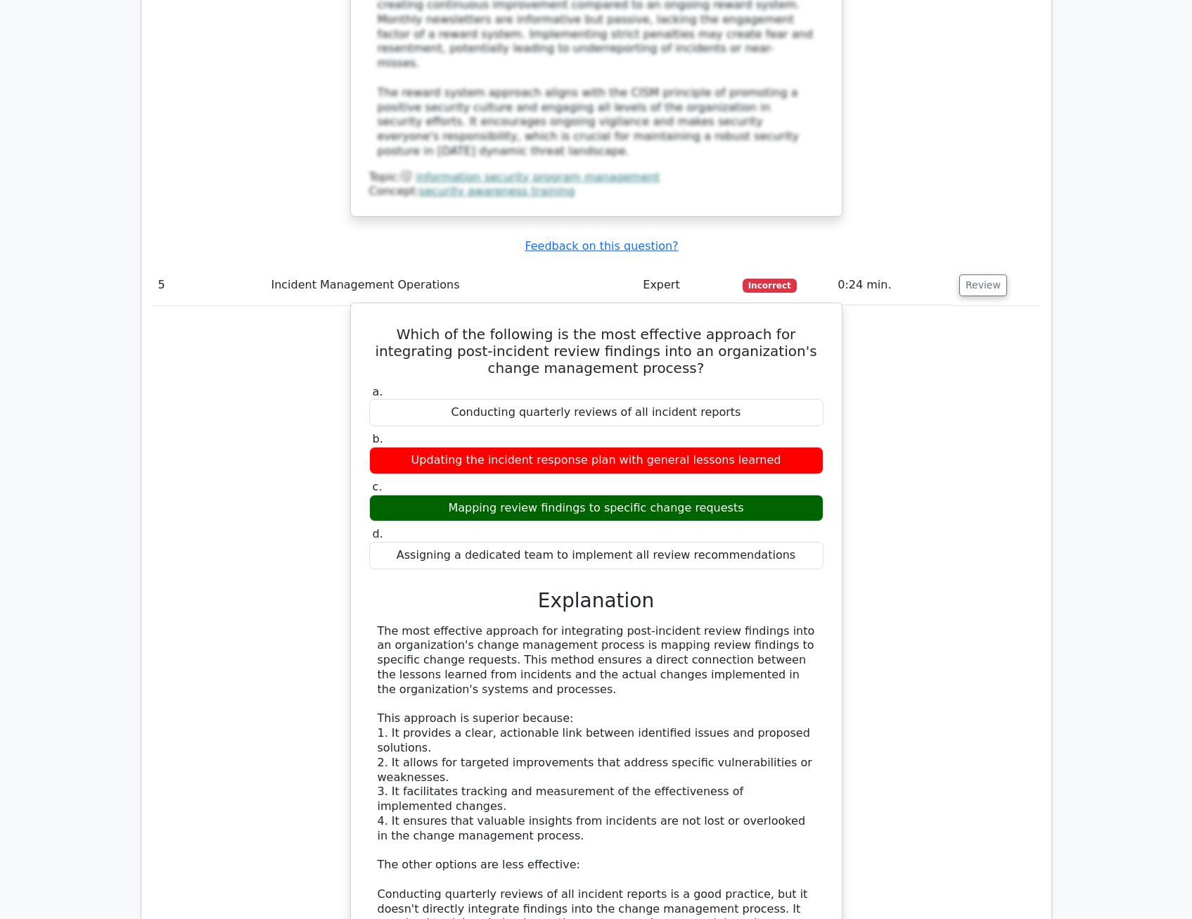
drag, startPoint x: 772, startPoint y: 200, endPoint x: 432, endPoint y: 198, distance: 339.8
click at [432, 447] on div "Updating the incident response plan with general lessons learned" at bounding box center [596, 460] width 454 height 27
copy div "Updating the incident response plan with general lessons learned"
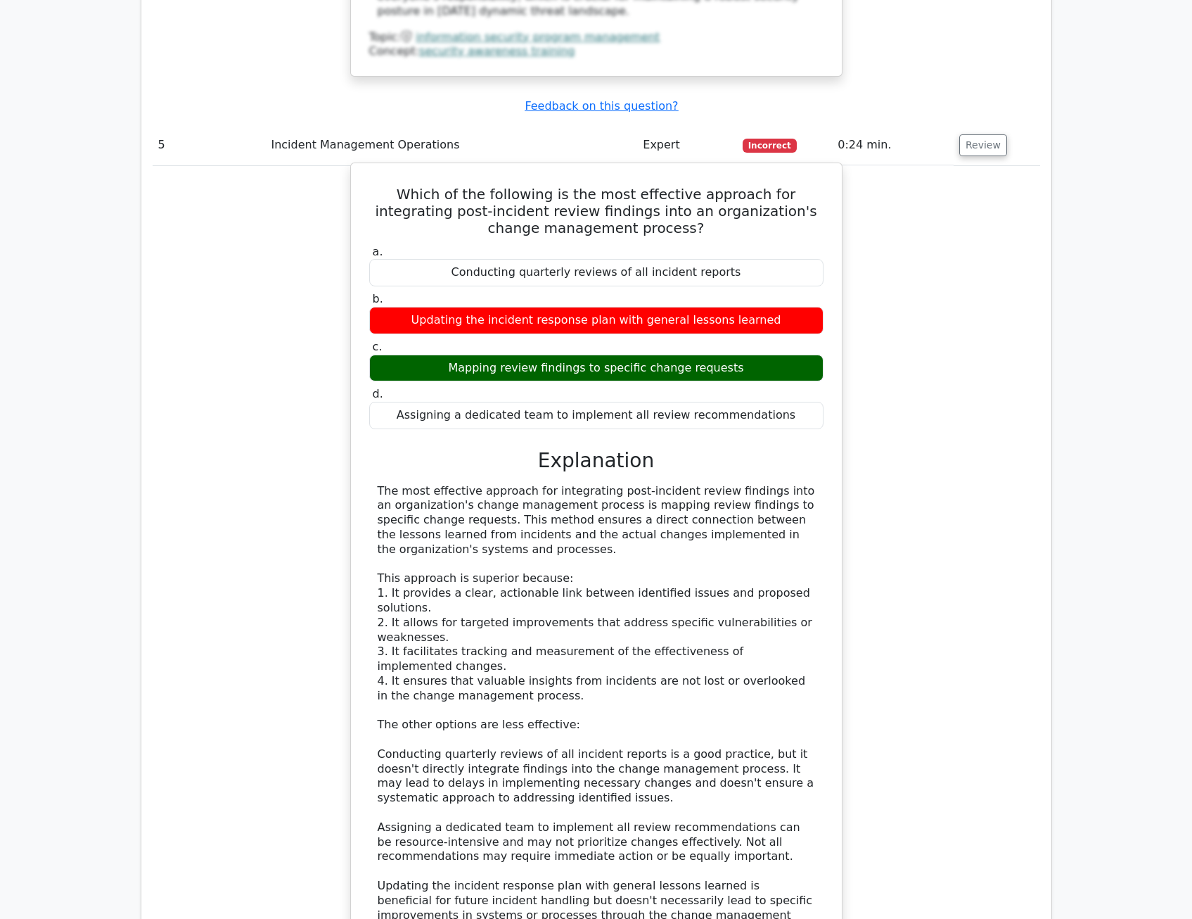
scroll to position [4643, 0]
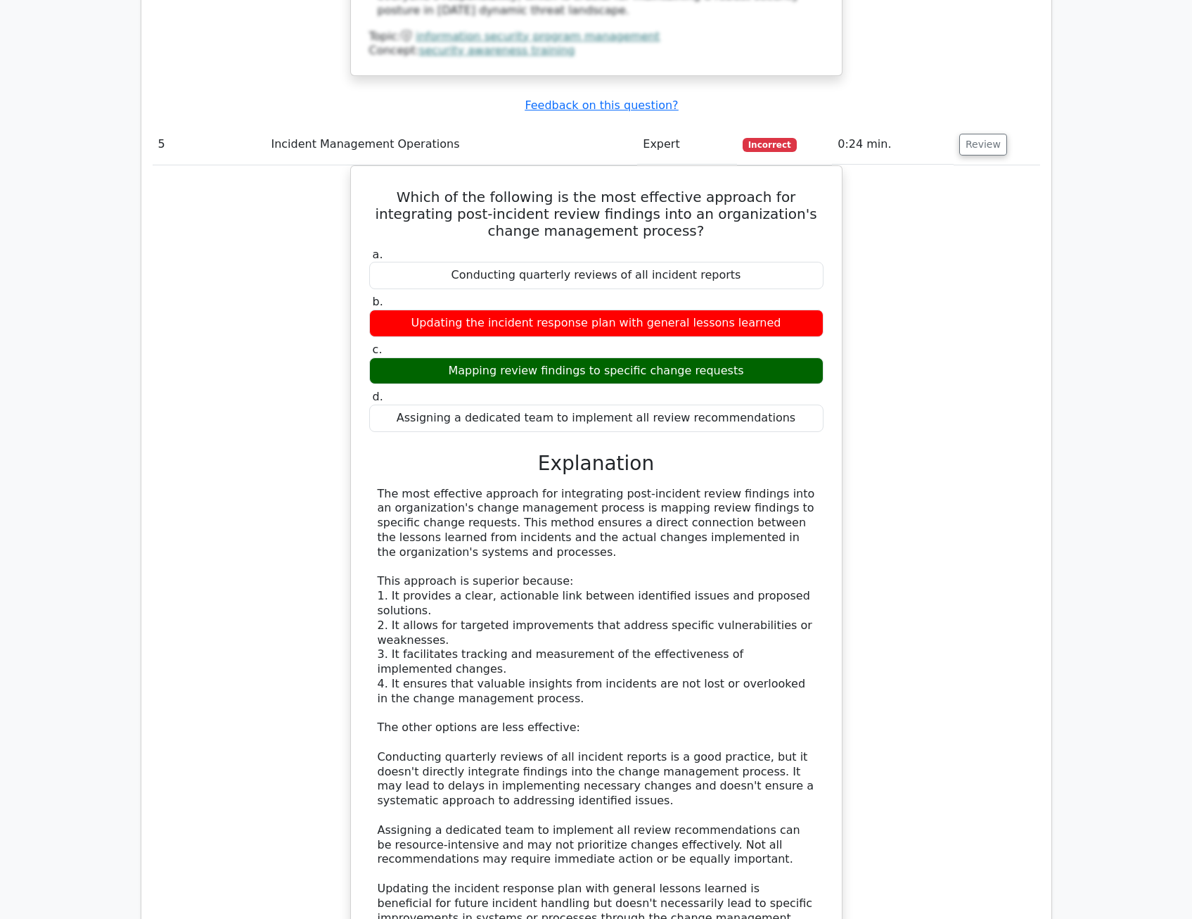
paste textarea "Updating the incident response plan with general lessons learned"
drag, startPoint x: 212, startPoint y: 763, endPoint x: 355, endPoint y: 775, distance: 143.9
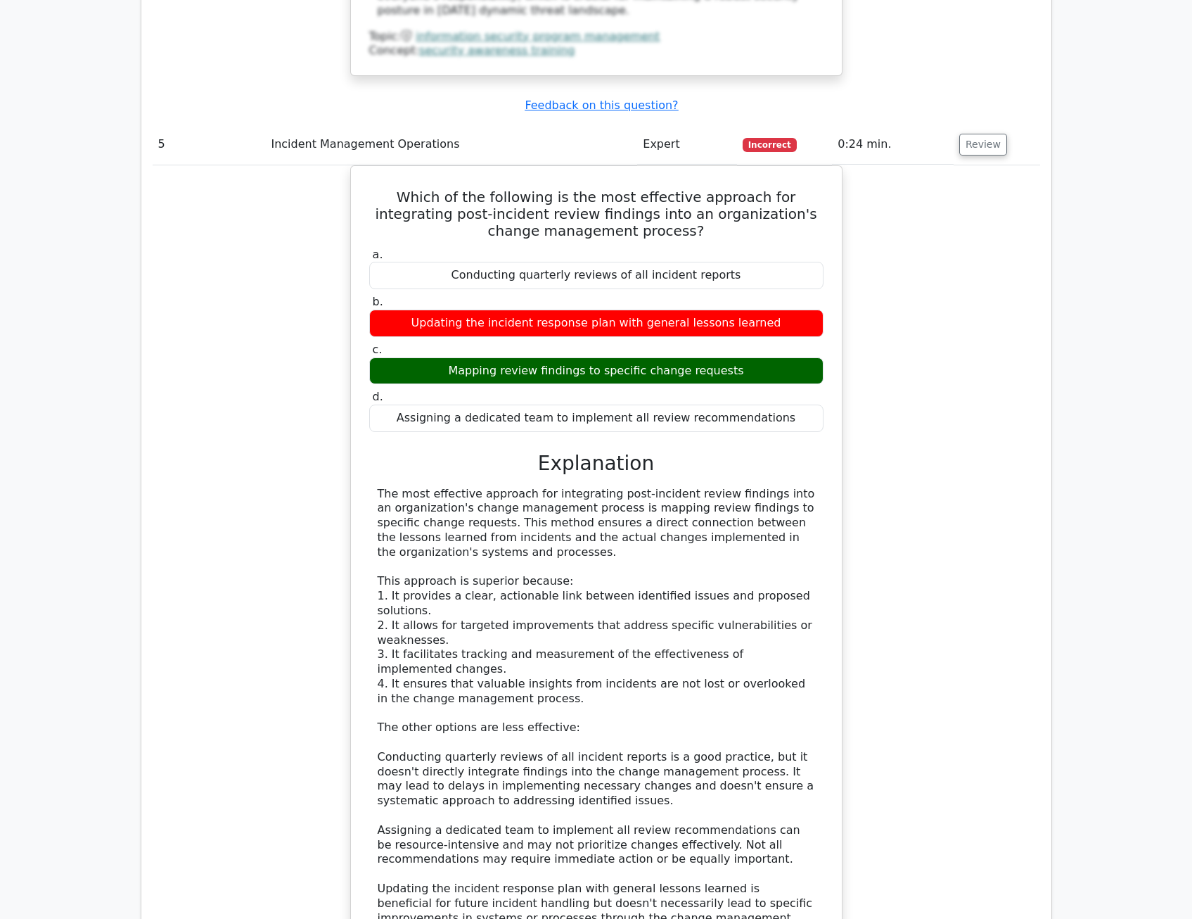
type textarea "If you don't update the incident response plan with lessons learned, then your …"
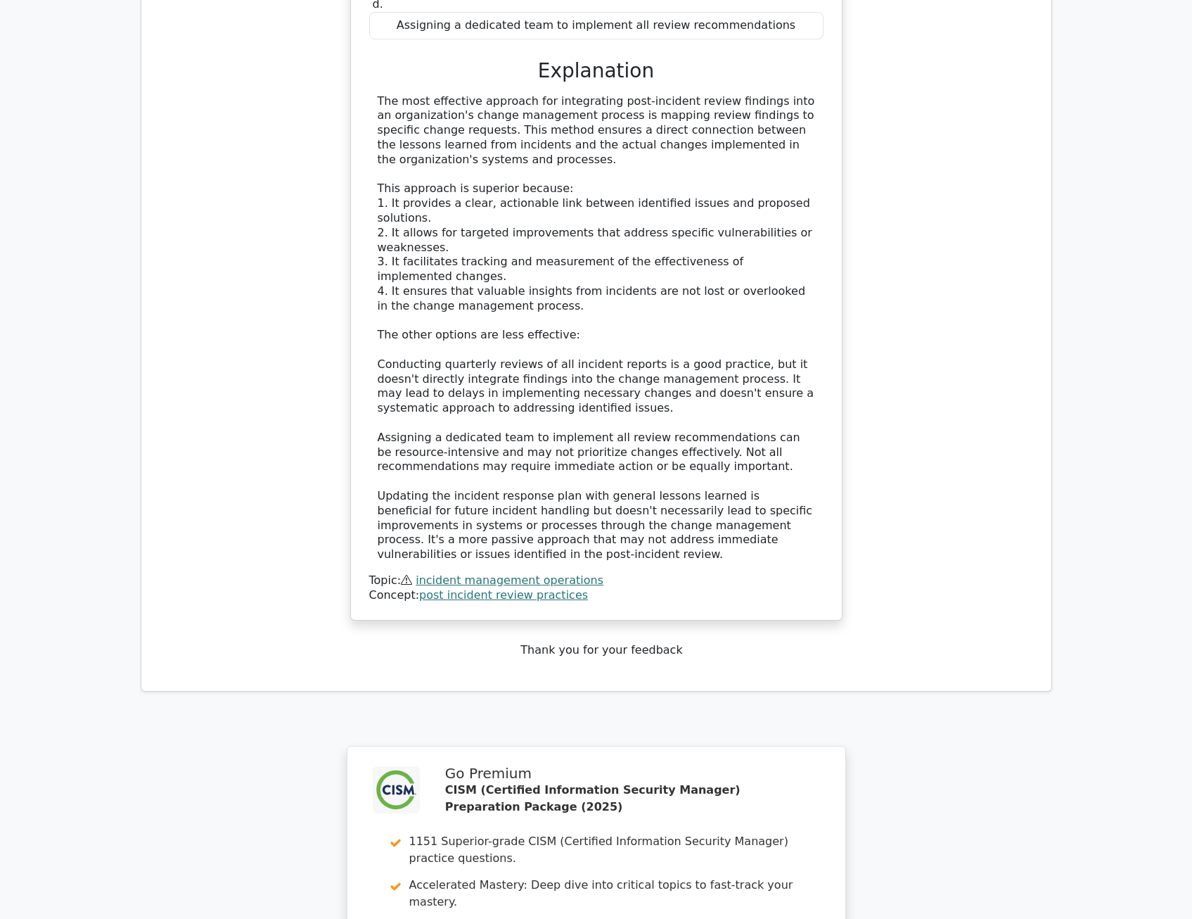
scroll to position [5135, 0]
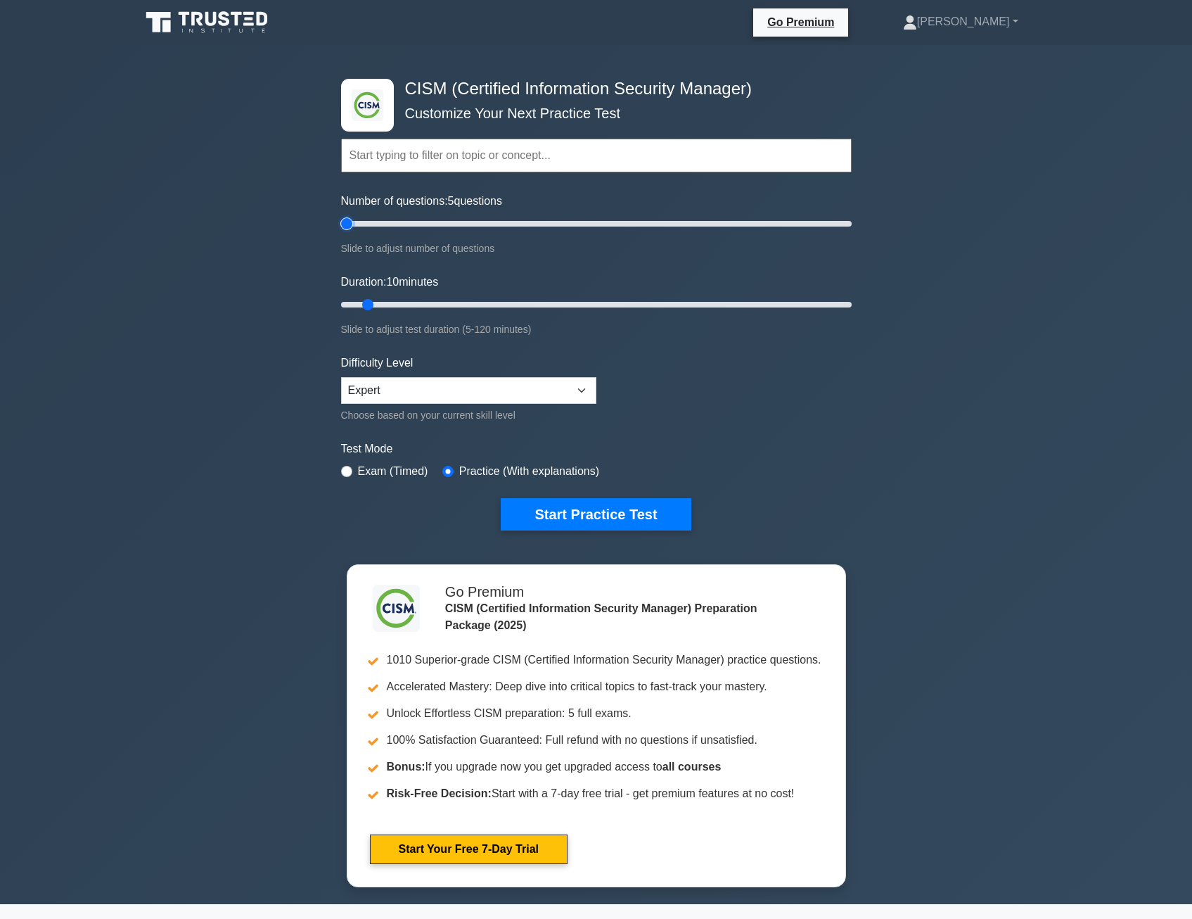
drag, startPoint x: 359, startPoint y: 220, endPoint x: 329, endPoint y: 229, distance: 30.7
type input "5"
click at [341, 227] on input "Number of questions: 5 questions" at bounding box center [596, 223] width 511 height 17
drag, startPoint x: 367, startPoint y: 301, endPoint x: 326, endPoint y: 304, distance: 40.2
type input "5"
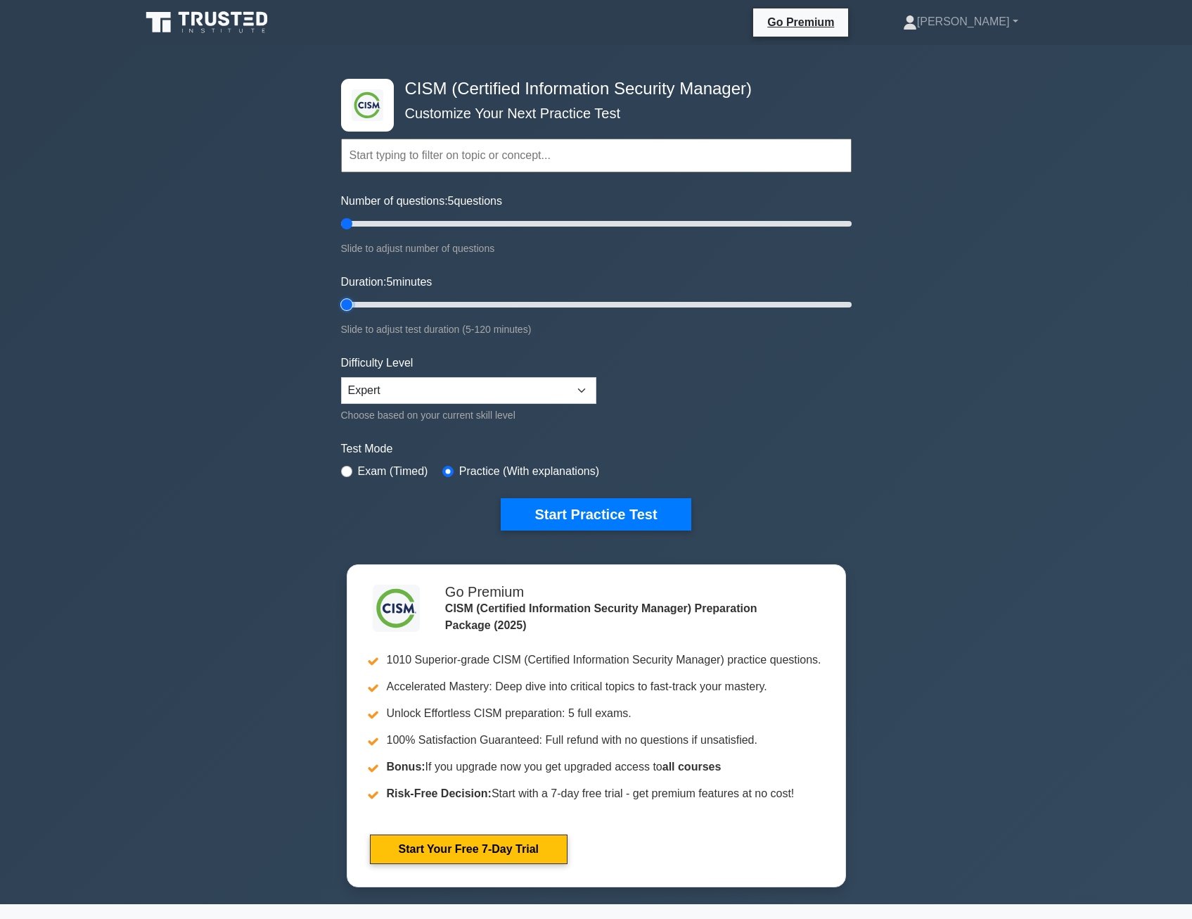
click at [341, 304] on input "Duration: 5 minutes" at bounding box center [596, 304] width 511 height 17
click at [558, 506] on button "Start Practice Test" at bounding box center [596, 514] width 190 height 32
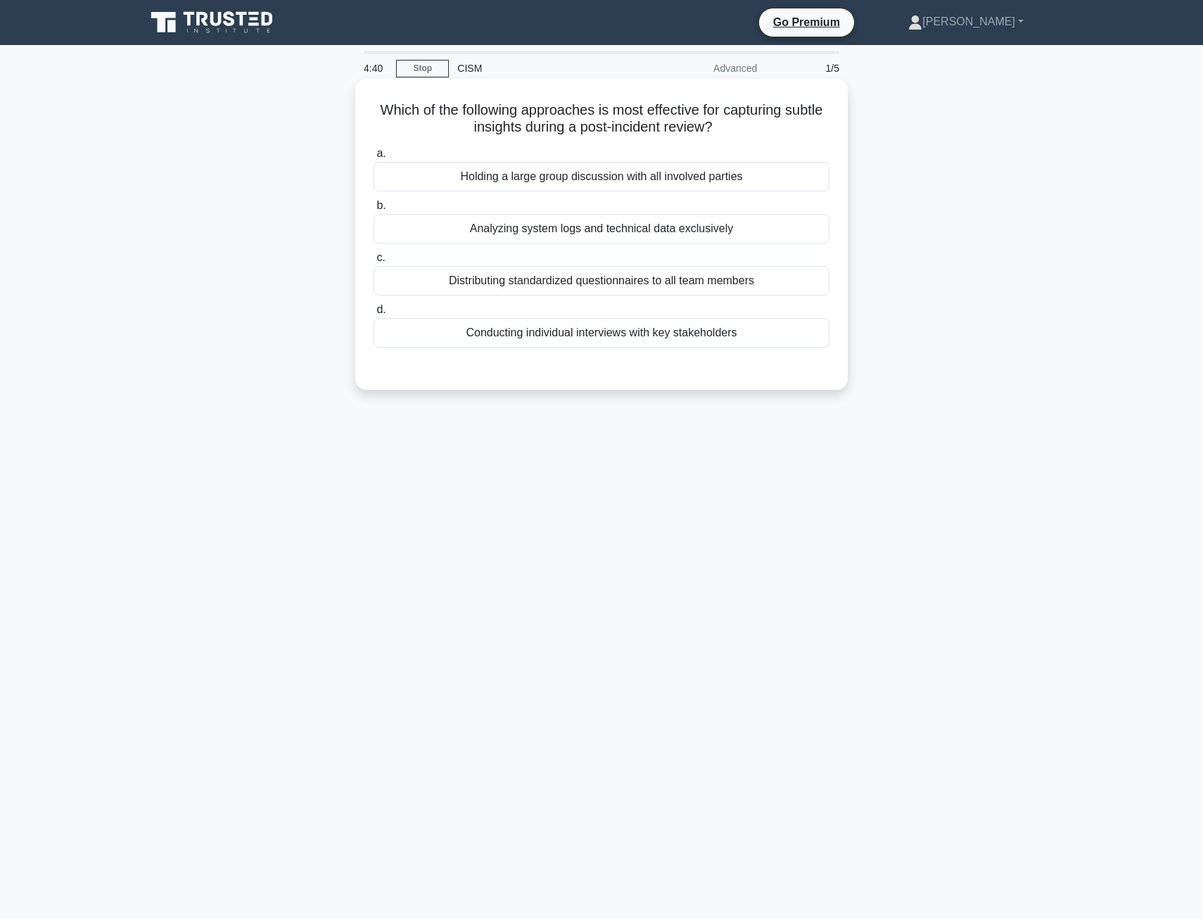
click at [620, 338] on div "Conducting individual interviews with key stakeholders" at bounding box center [602, 333] width 456 height 30
click at [374, 314] on input "d. Conducting individual interviews with key stakeholders" at bounding box center [374, 309] width 0 height 9
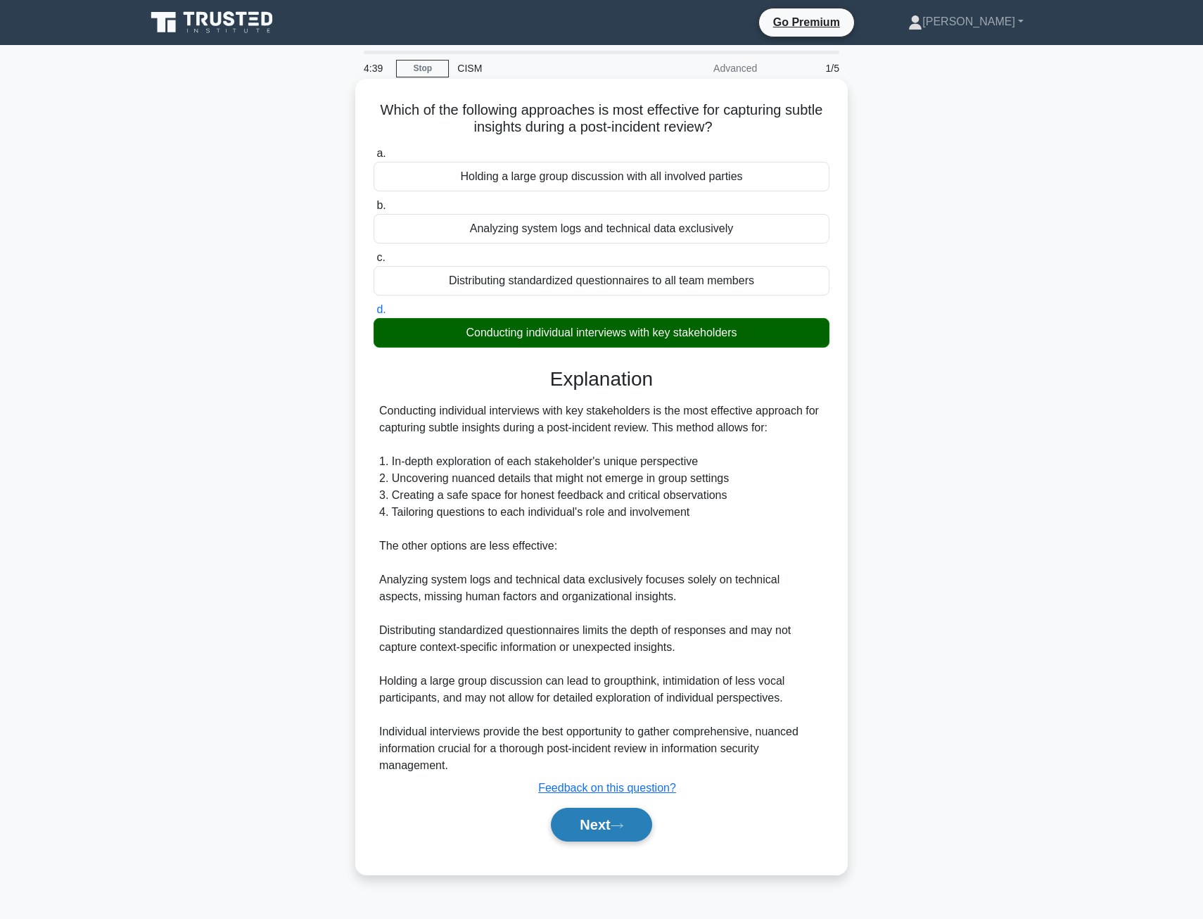
click at [599, 813] on button "Next" at bounding box center [601, 825] width 101 height 34
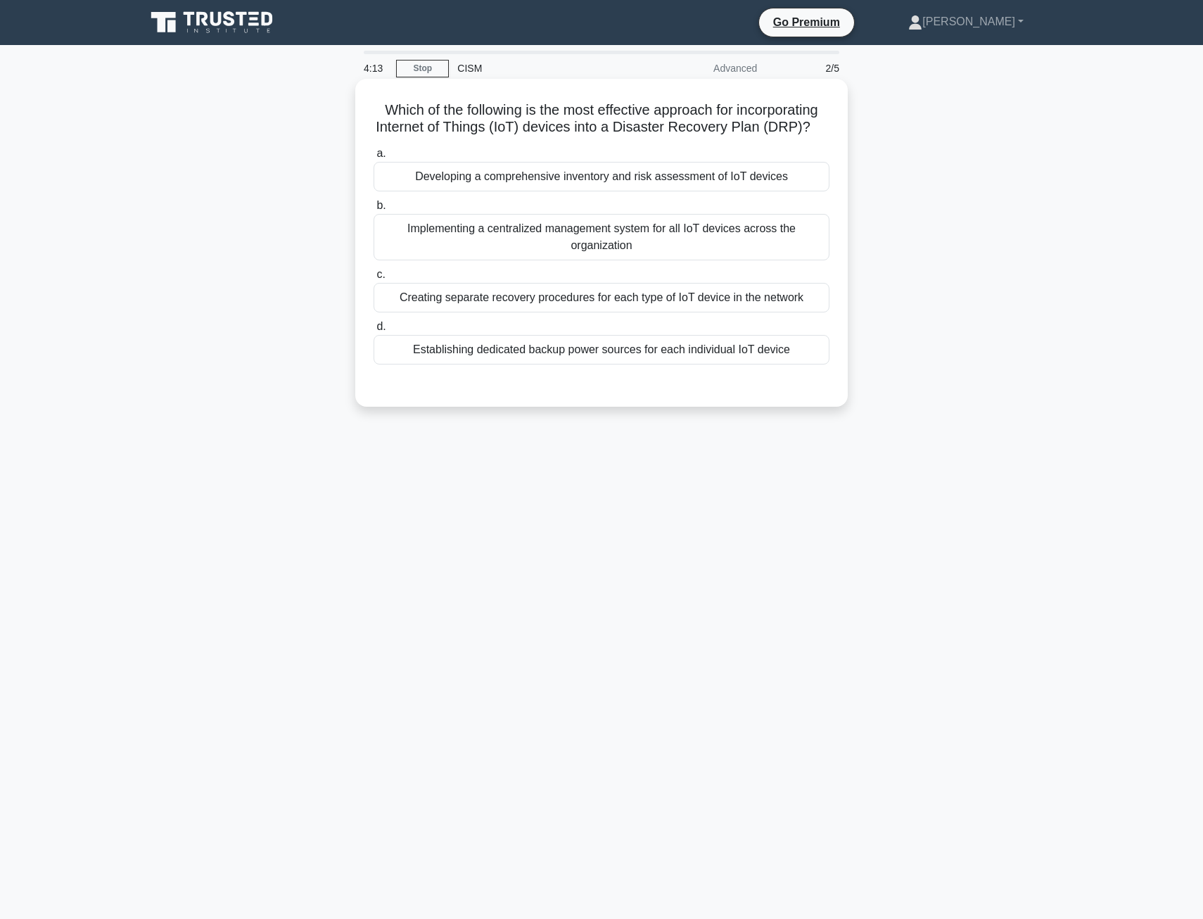
click at [476, 236] on div "Implementing a centralized management system for all IoT devices across the org…" at bounding box center [602, 237] width 456 height 46
click at [374, 210] on input "b. Implementing a centralized management system for all IoT devices across the …" at bounding box center [374, 205] width 0 height 9
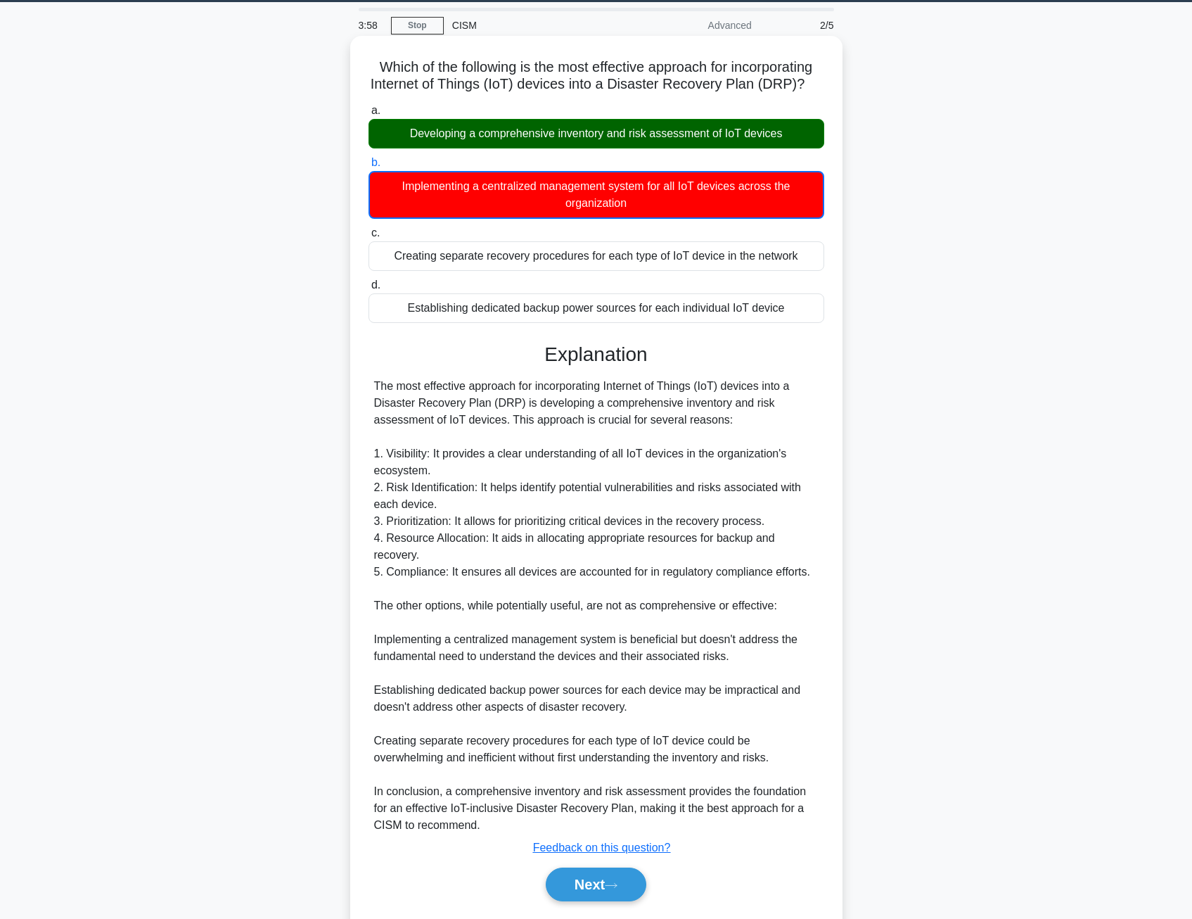
scroll to position [86, 0]
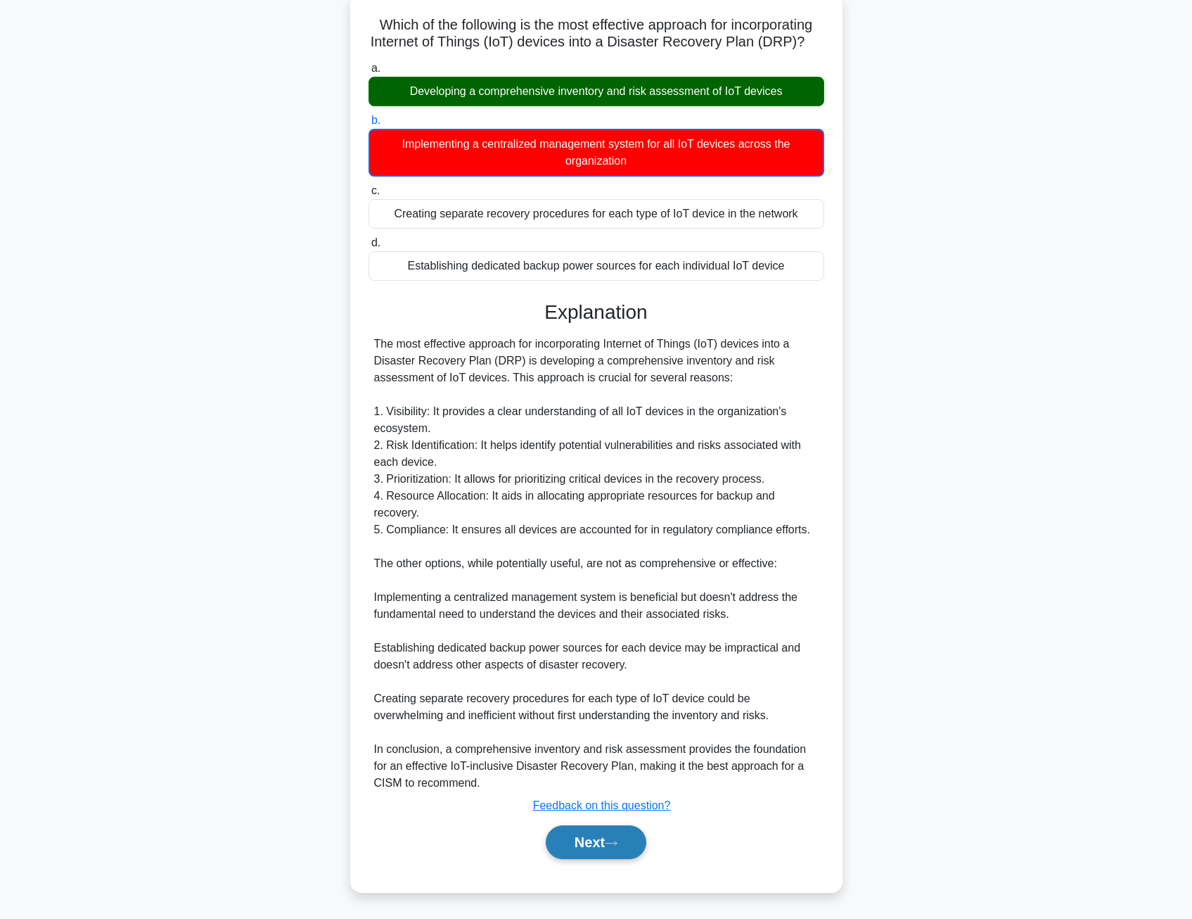
click at [593, 848] on button "Next" at bounding box center [596, 842] width 101 height 34
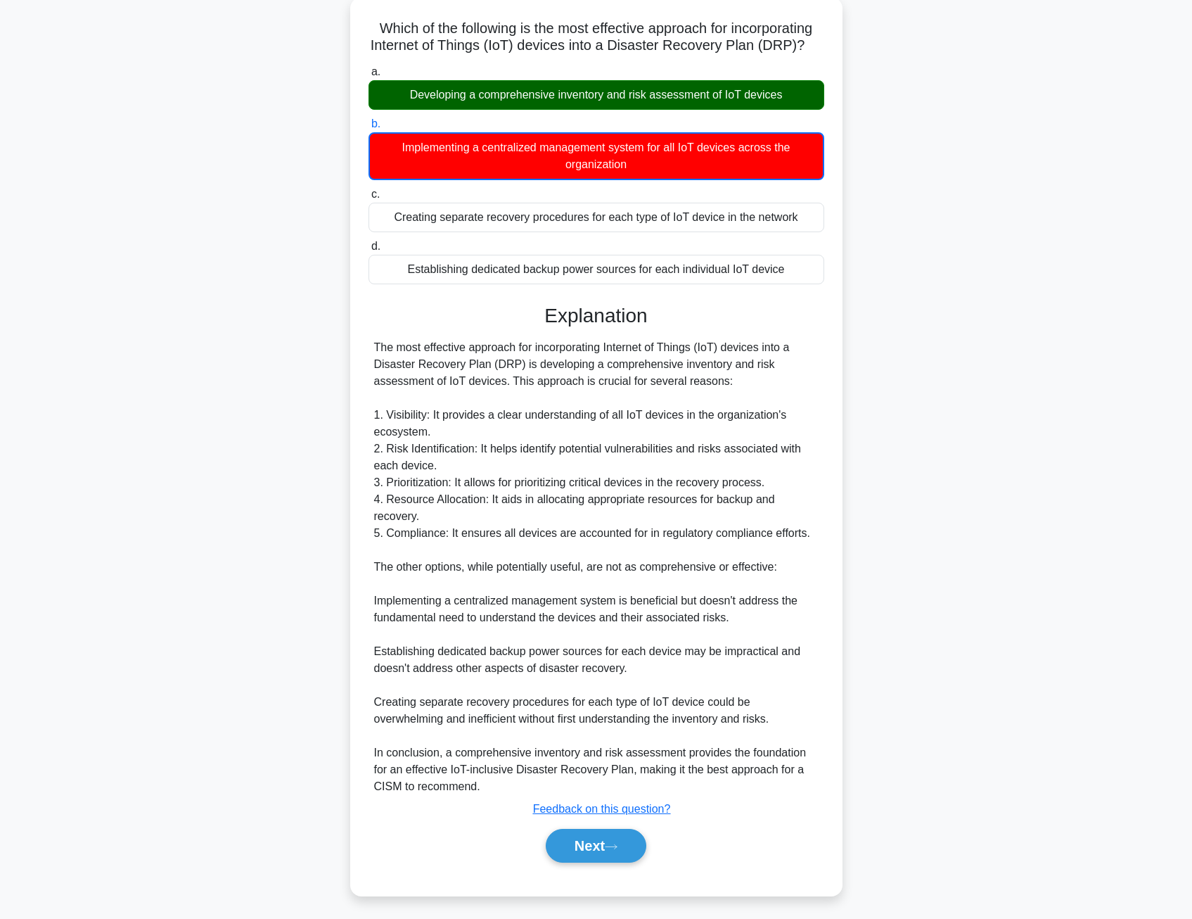
scroll to position [0, 0]
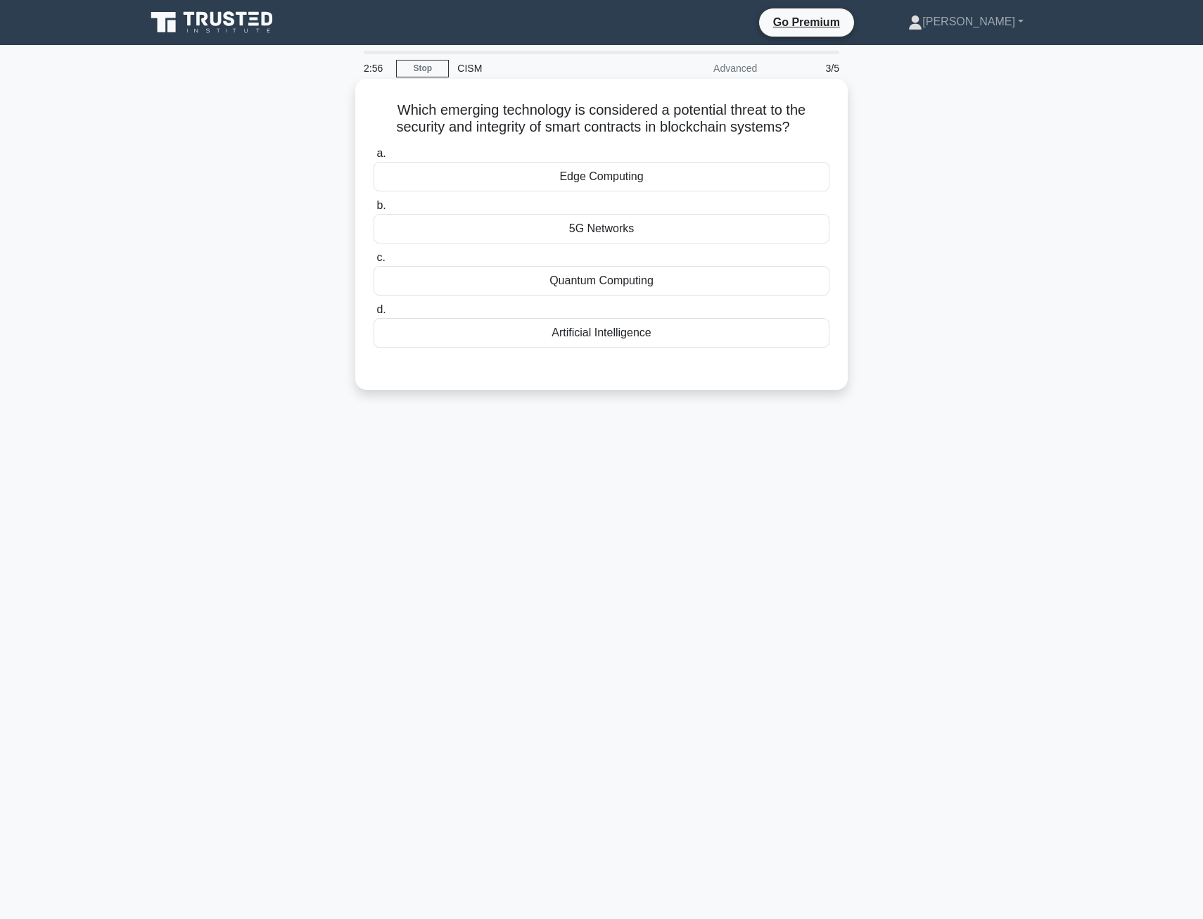
click at [604, 177] on div "Edge Computing" at bounding box center [602, 177] width 456 height 30
click at [374, 158] on input "a. Edge Computing" at bounding box center [374, 153] width 0 height 9
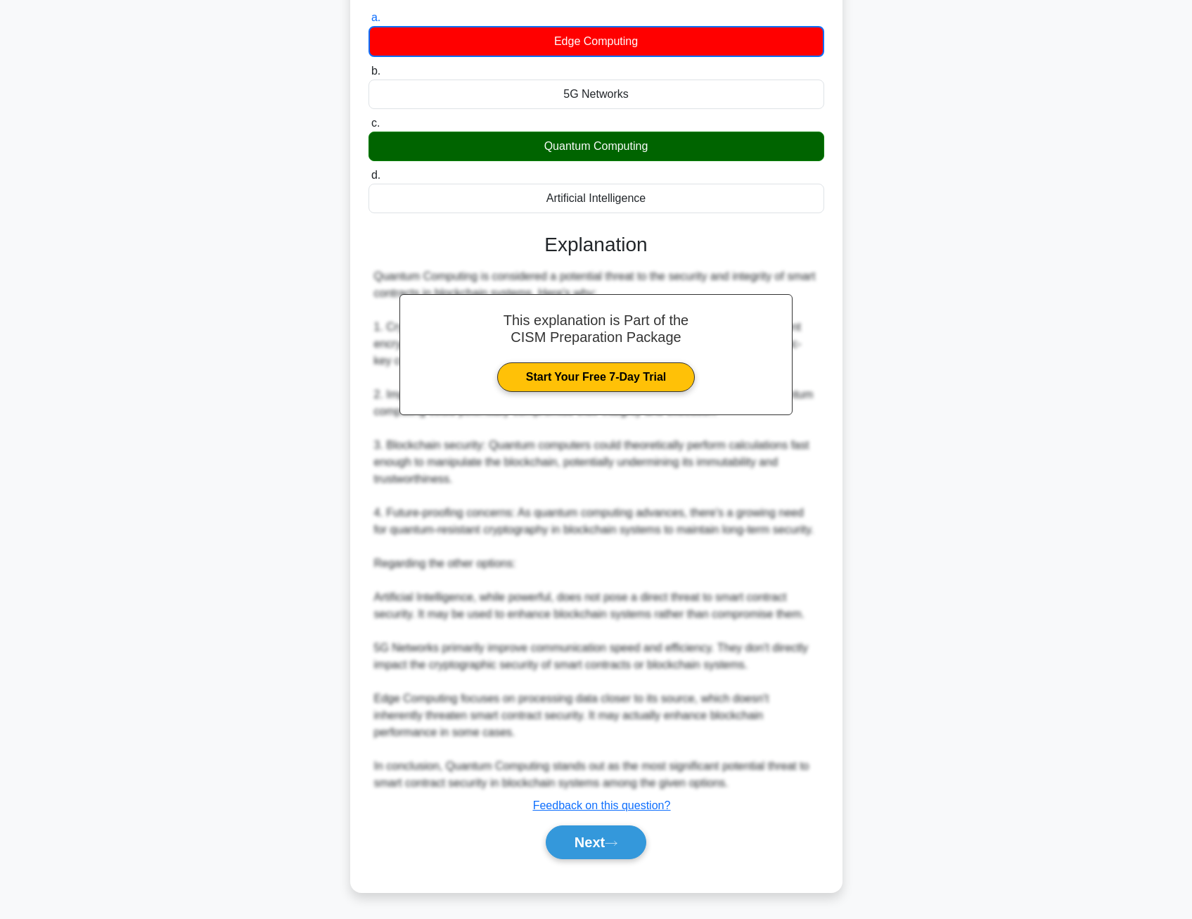
scroll to position [153, 0]
click at [599, 850] on button "Next" at bounding box center [596, 842] width 101 height 34
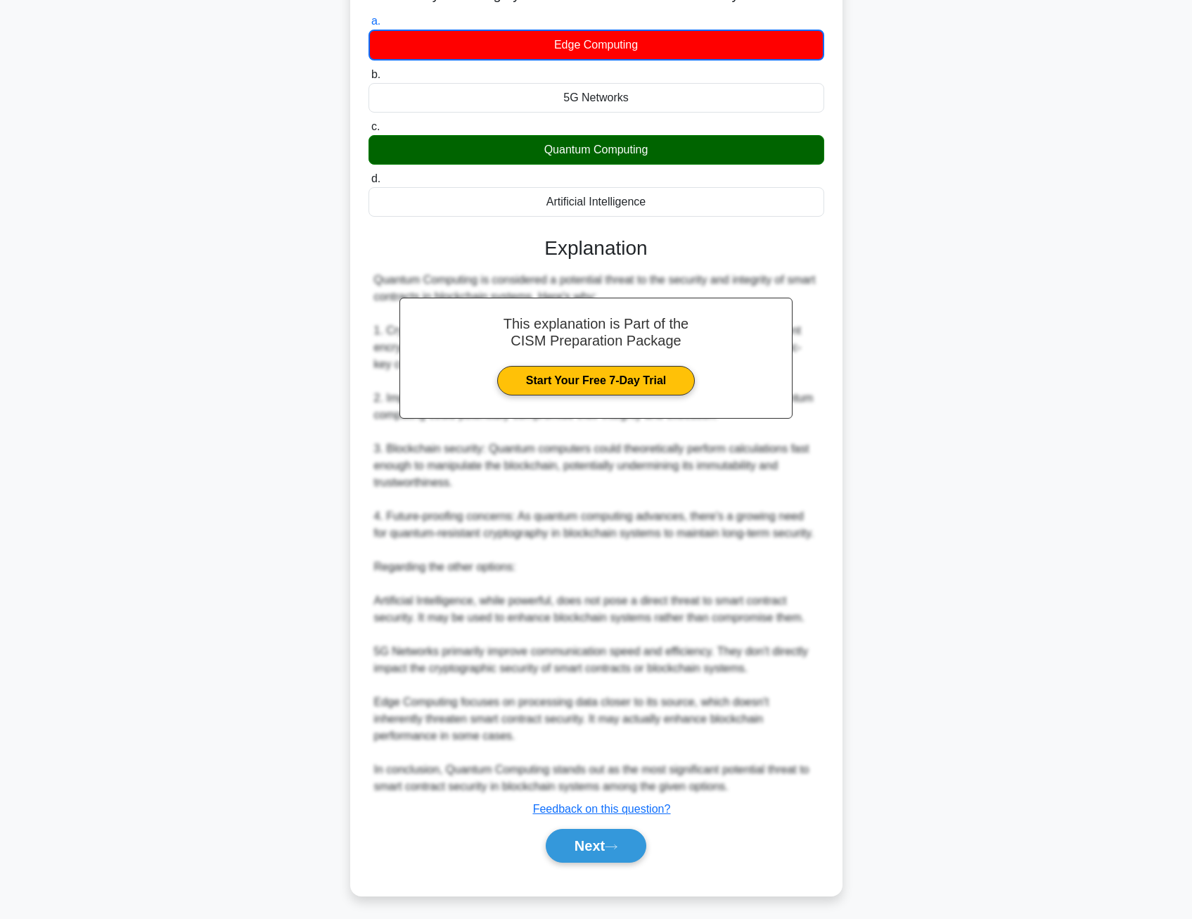
scroll to position [0, 0]
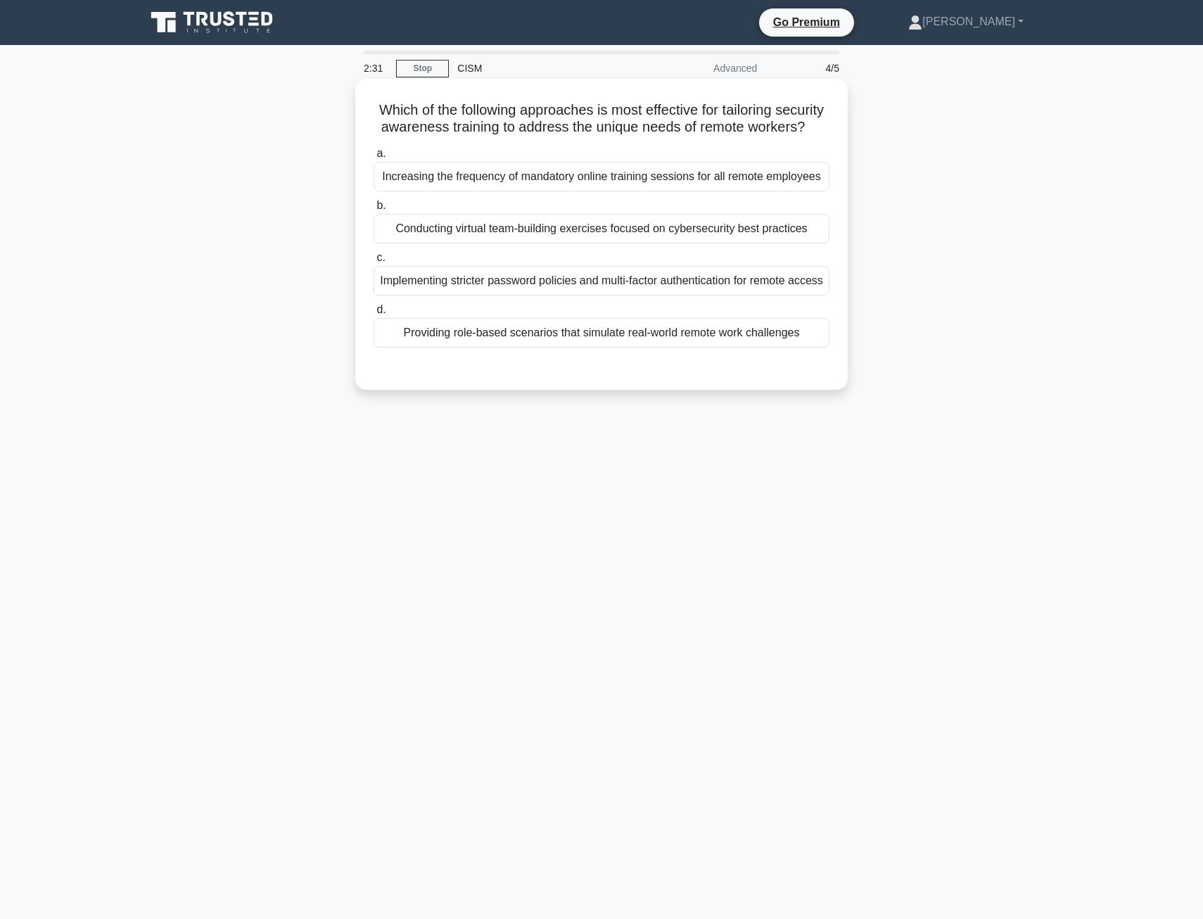
click at [553, 348] on div "Providing role-based scenarios that simulate real-world remote work challenges" at bounding box center [602, 333] width 456 height 30
click at [374, 314] on input "d. Providing role-based scenarios that simulate real-world remote work challeng…" at bounding box center [374, 309] width 0 height 9
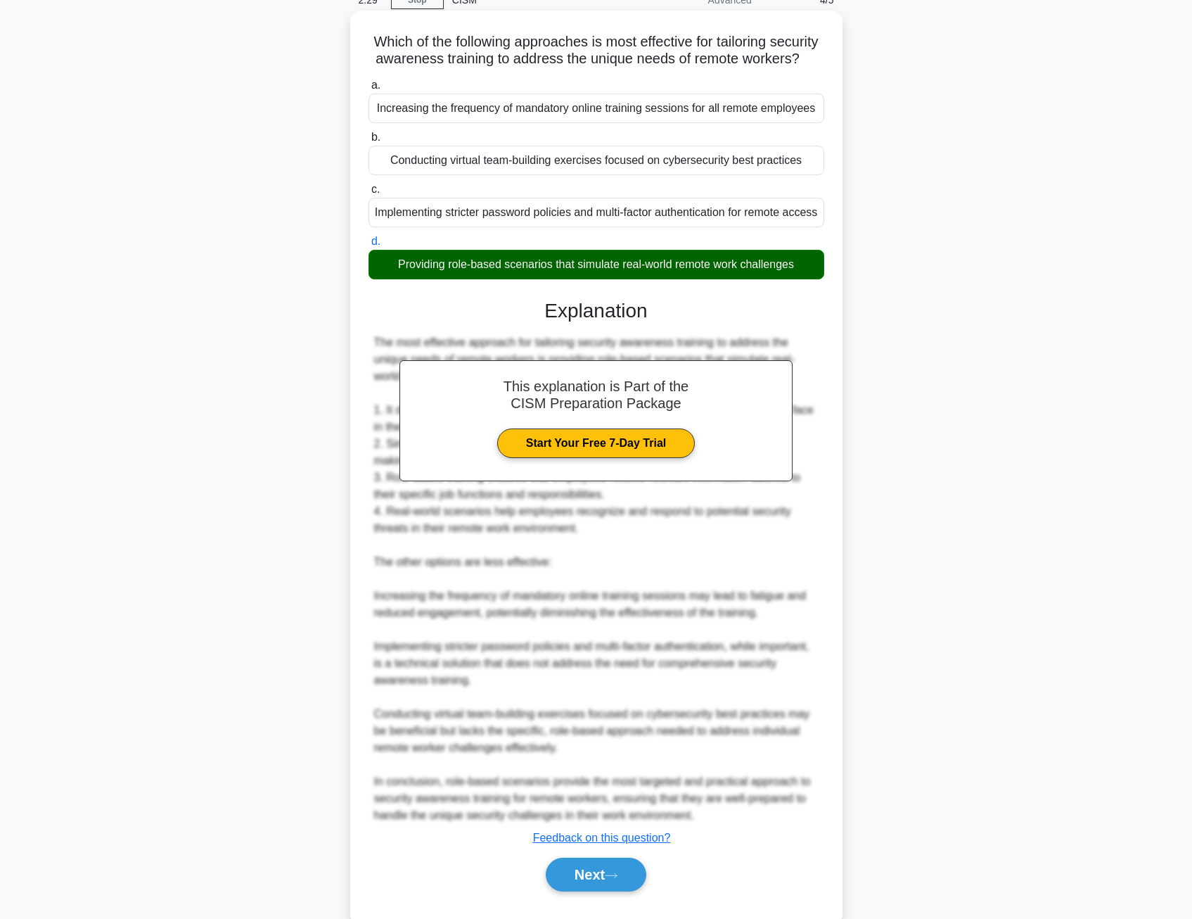
scroll to position [135, 0]
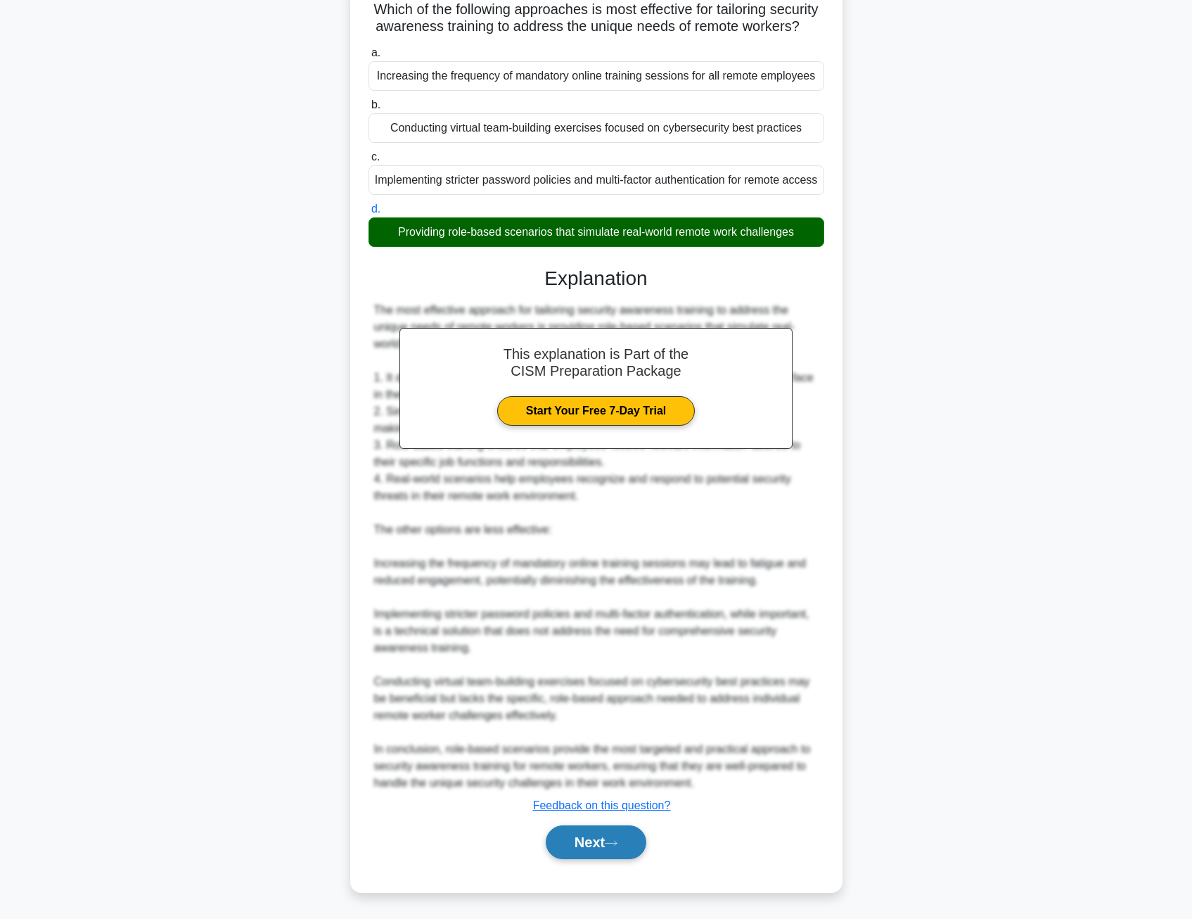
click at [606, 831] on button "Next" at bounding box center [596, 842] width 101 height 34
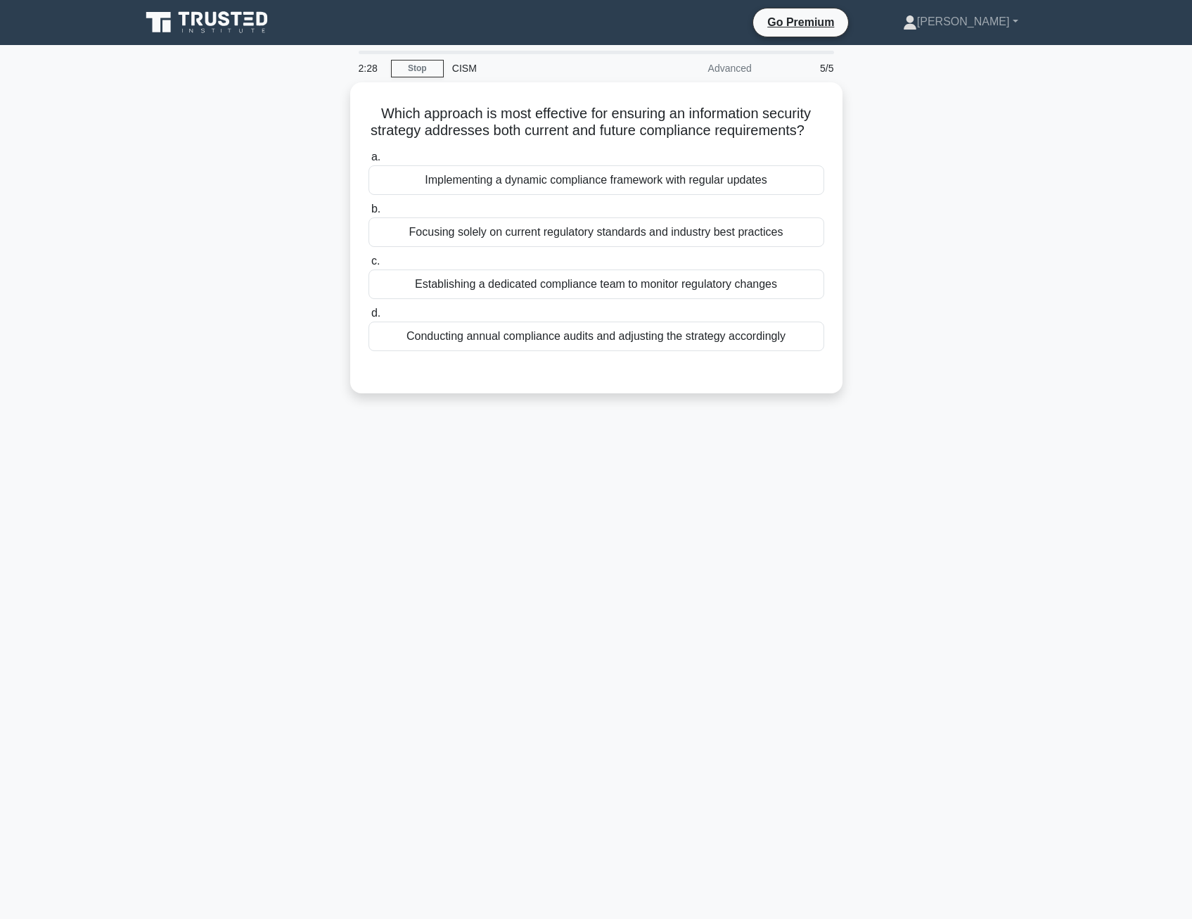
scroll to position [0, 0]
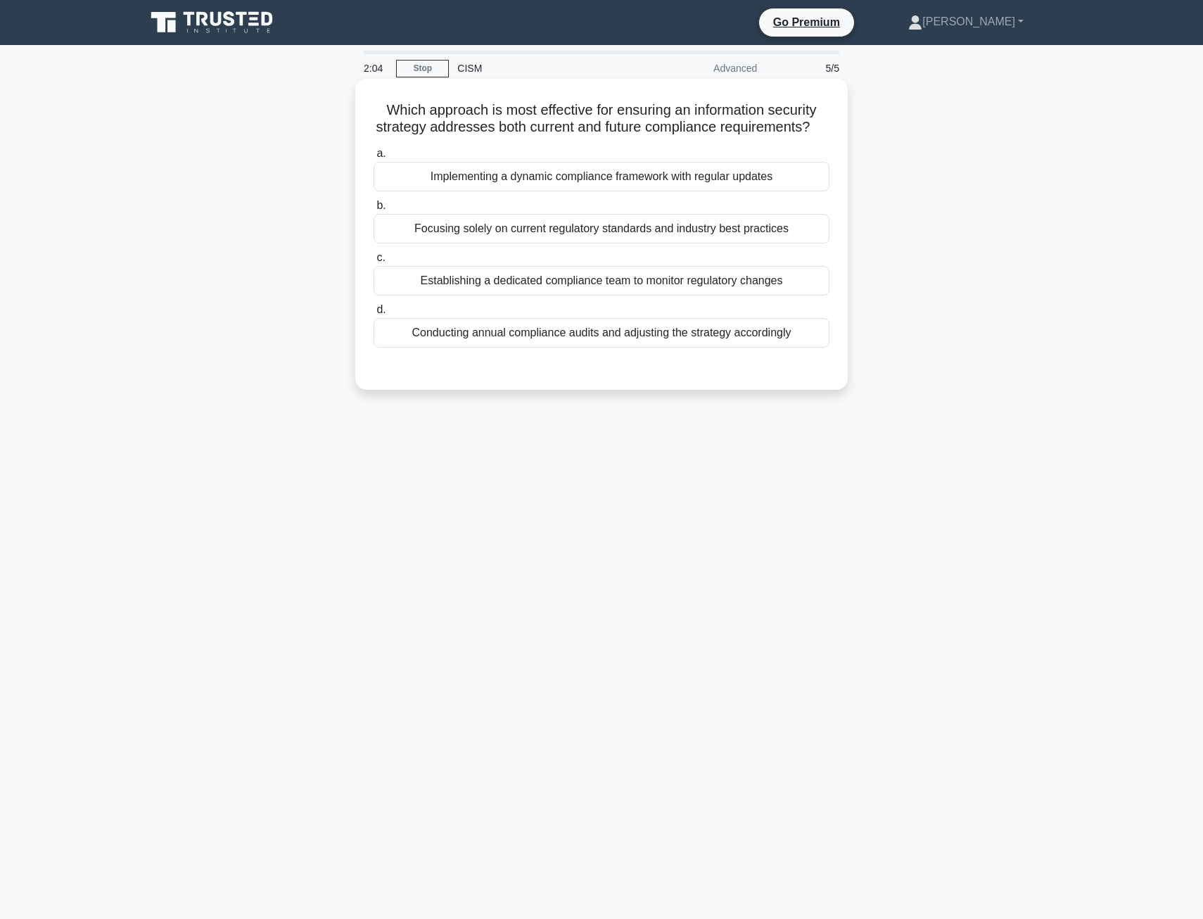
click at [525, 191] on div "Implementing a dynamic compliance framework with regular updates" at bounding box center [602, 177] width 456 height 30
click at [374, 158] on input "a. Implementing a dynamic compliance framework with regular updates" at bounding box center [374, 153] width 0 height 9
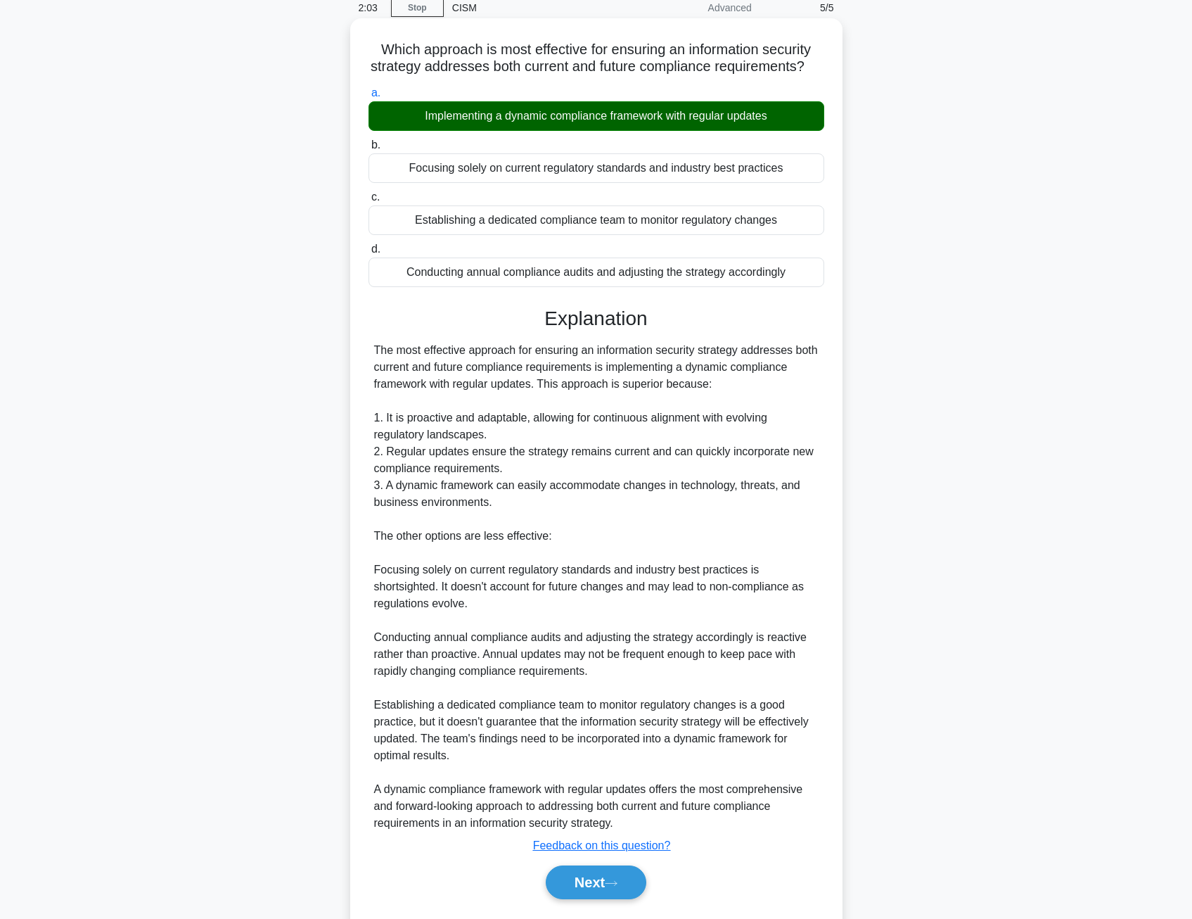
scroll to position [118, 0]
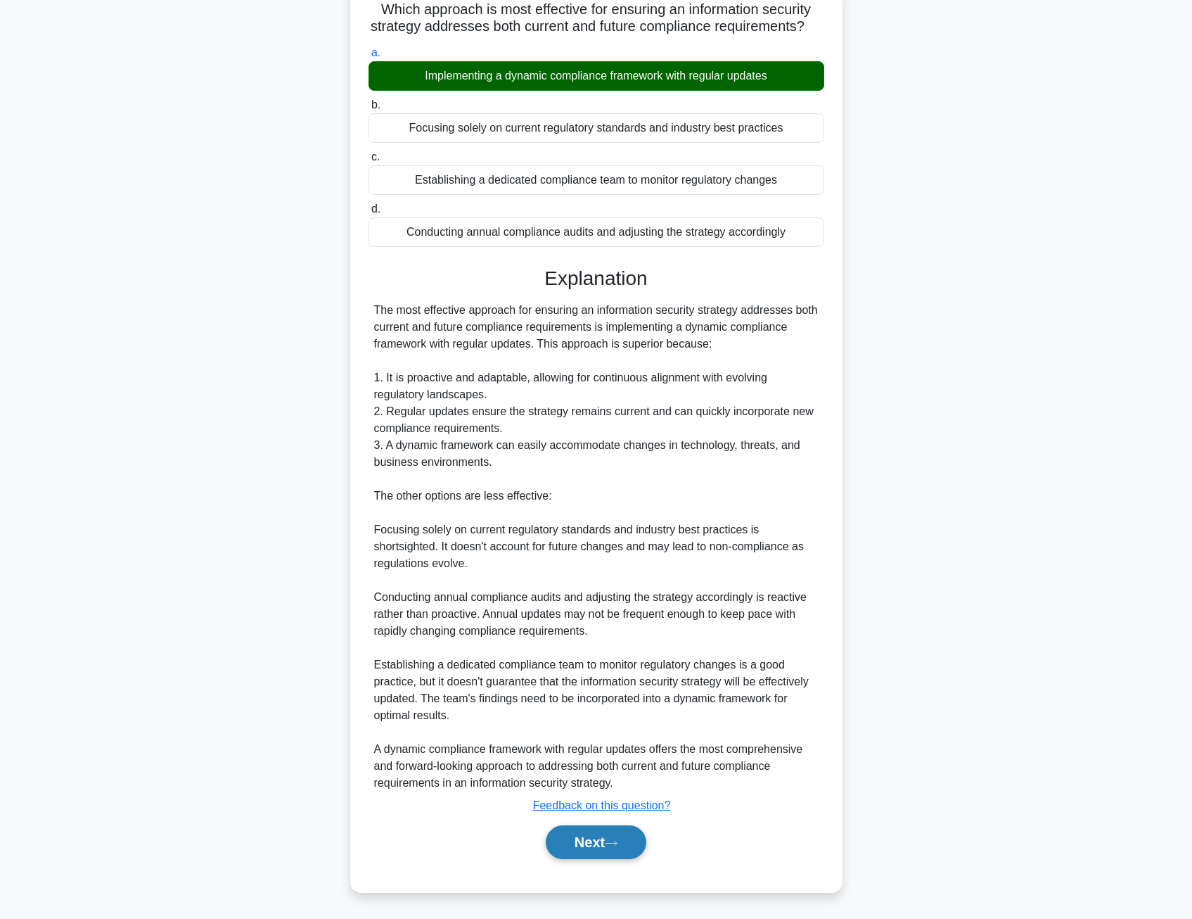
click at [591, 836] on button "Next" at bounding box center [596, 842] width 101 height 34
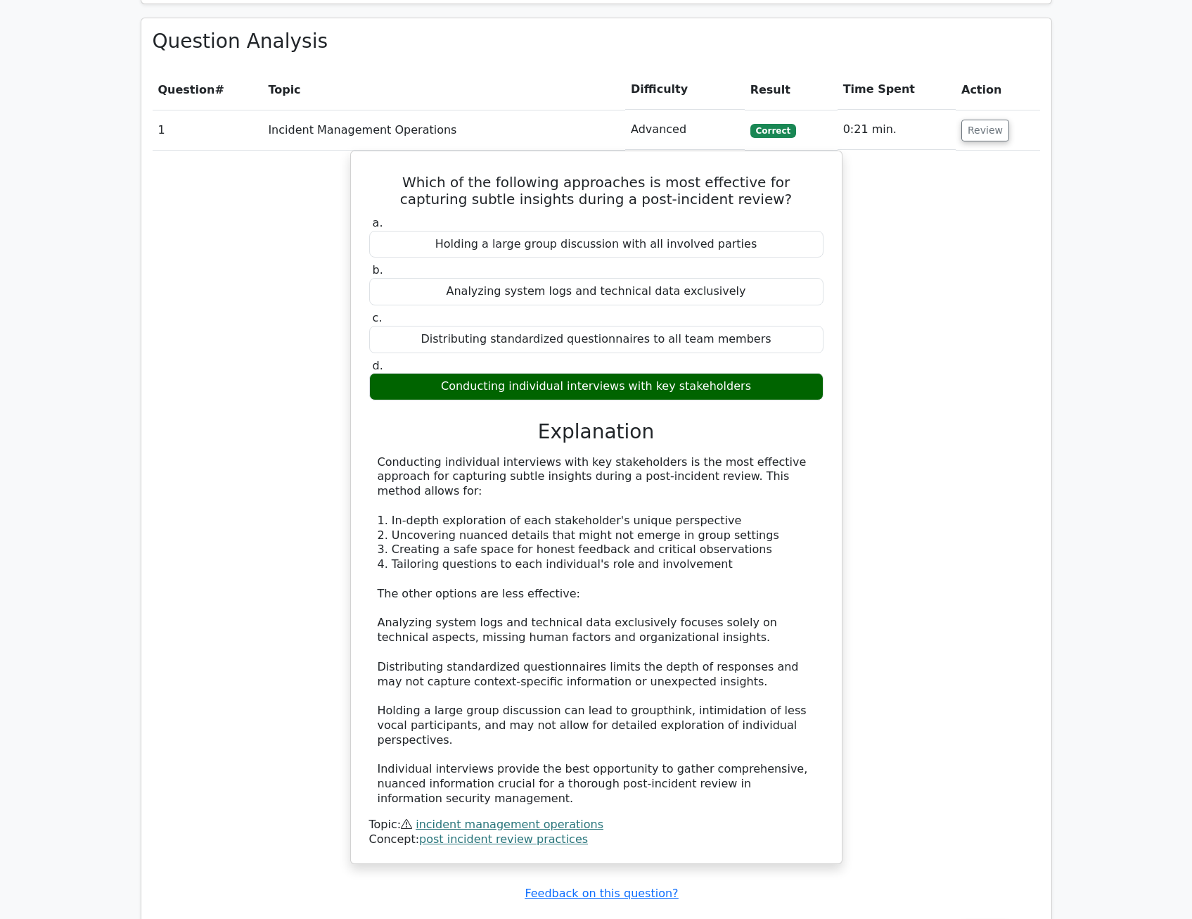
scroll to position [1126, 0]
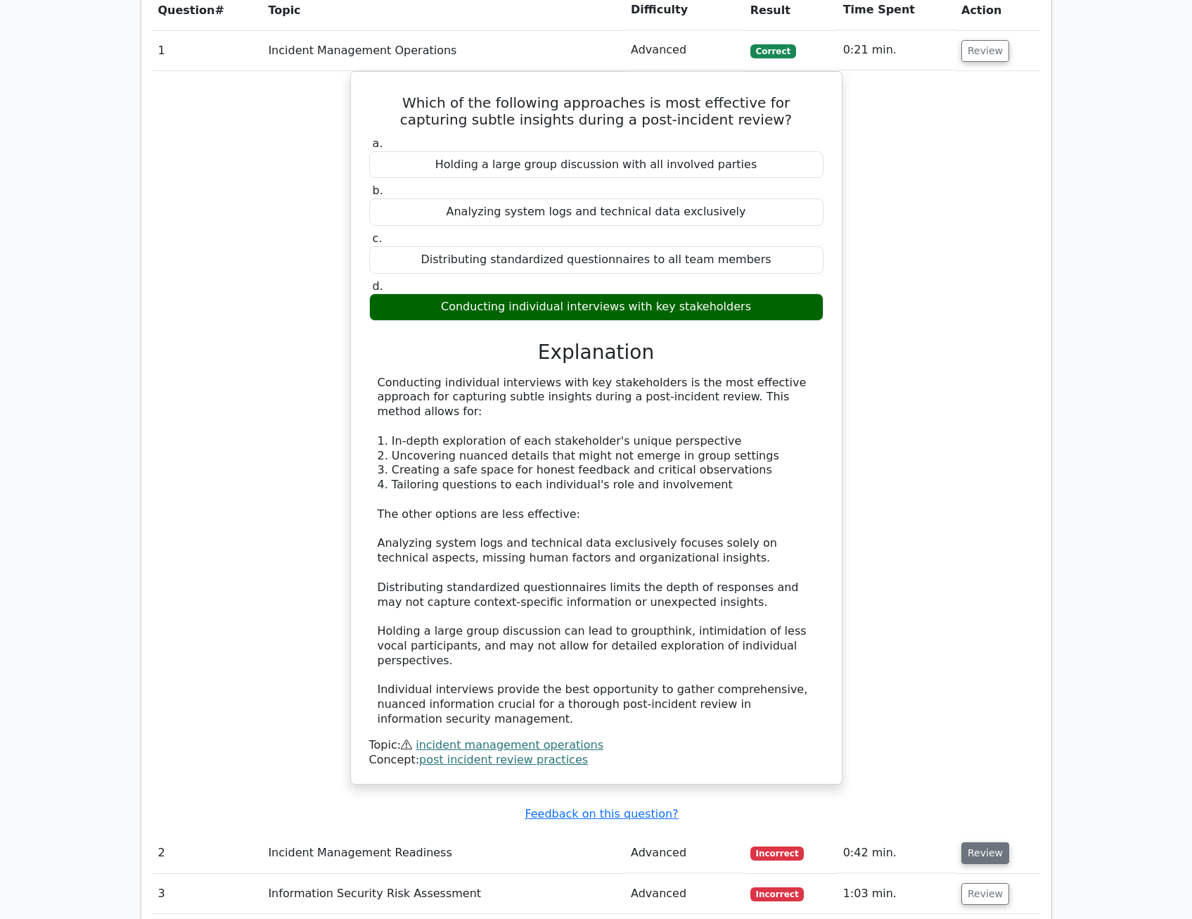
click at [986, 842] on button "Review" at bounding box center [986, 853] width 48 height 22
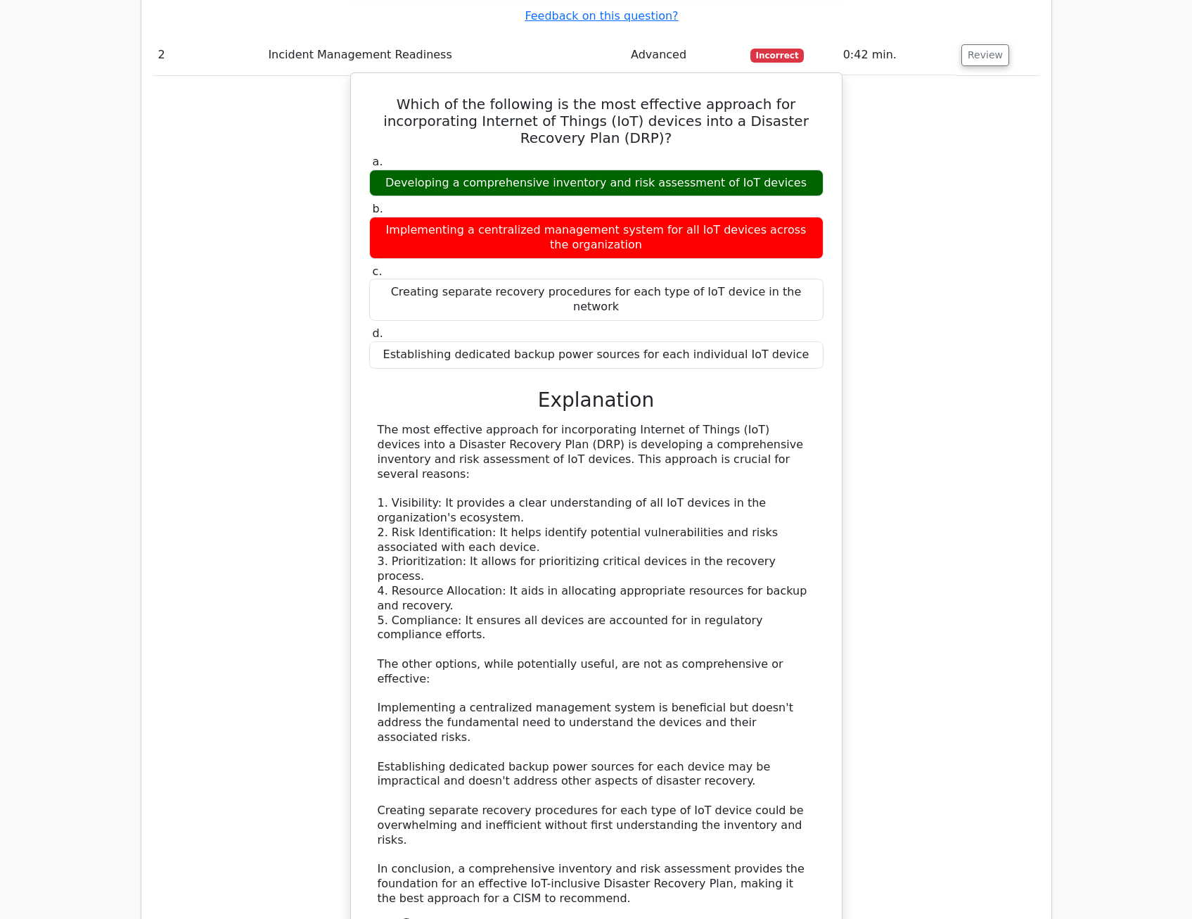
scroll to position [2040, 0]
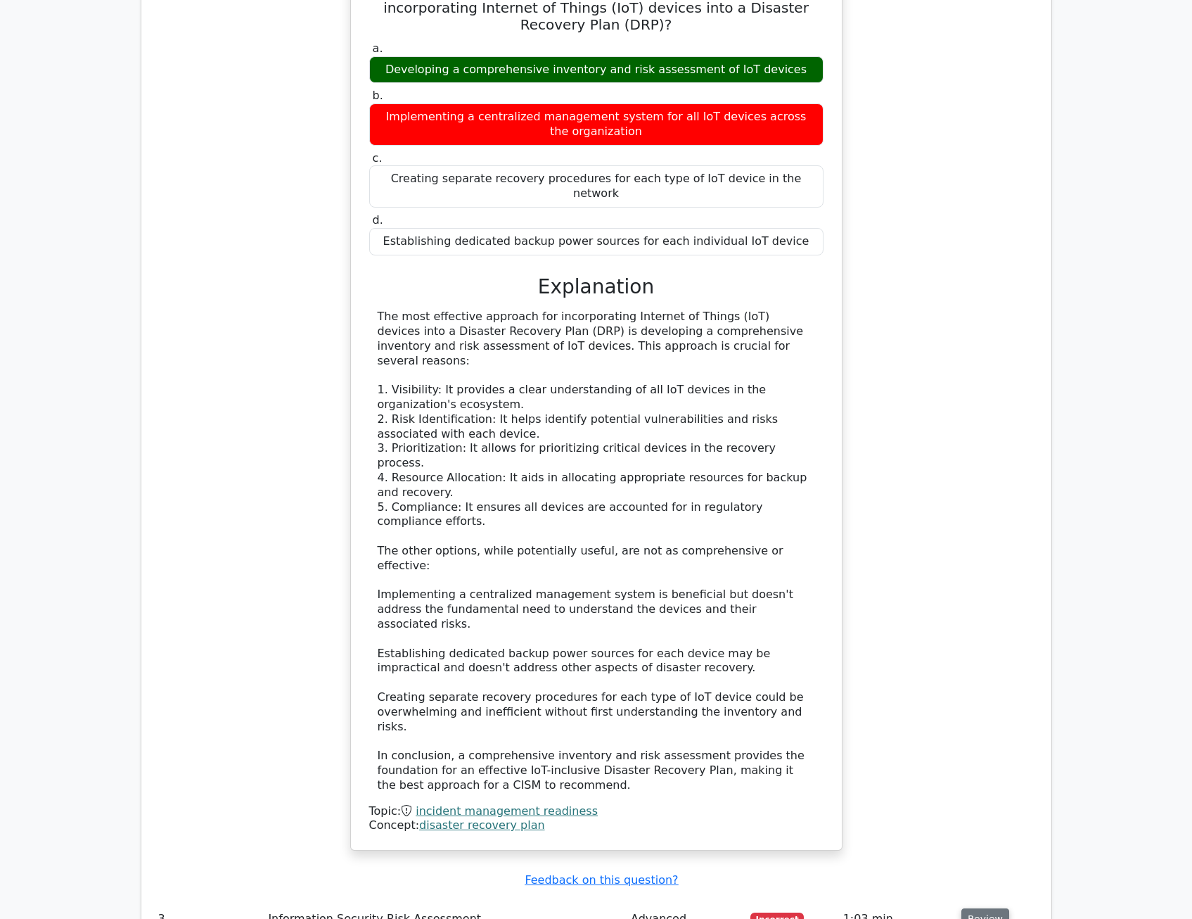
click at [974, 908] on button "Review" at bounding box center [986, 919] width 48 height 22
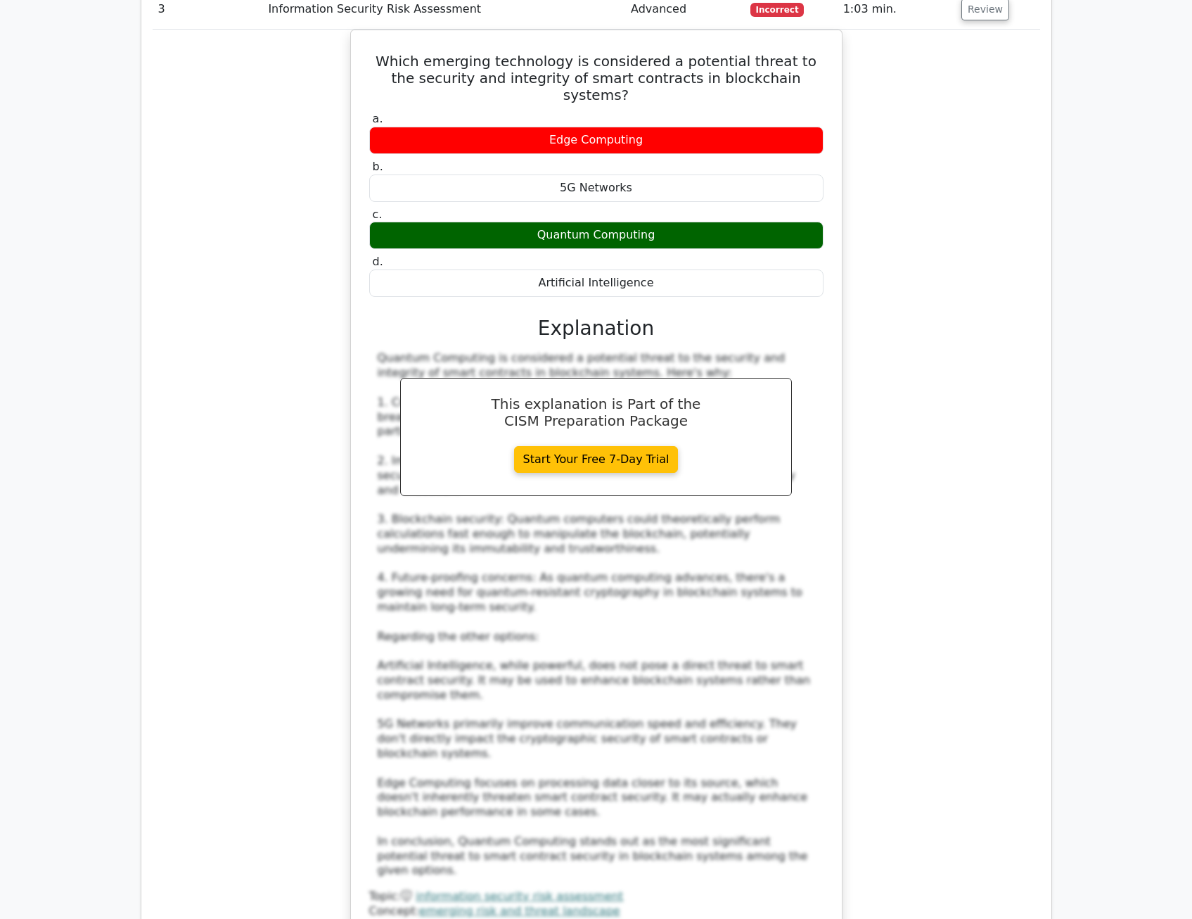
scroll to position [3025, 0]
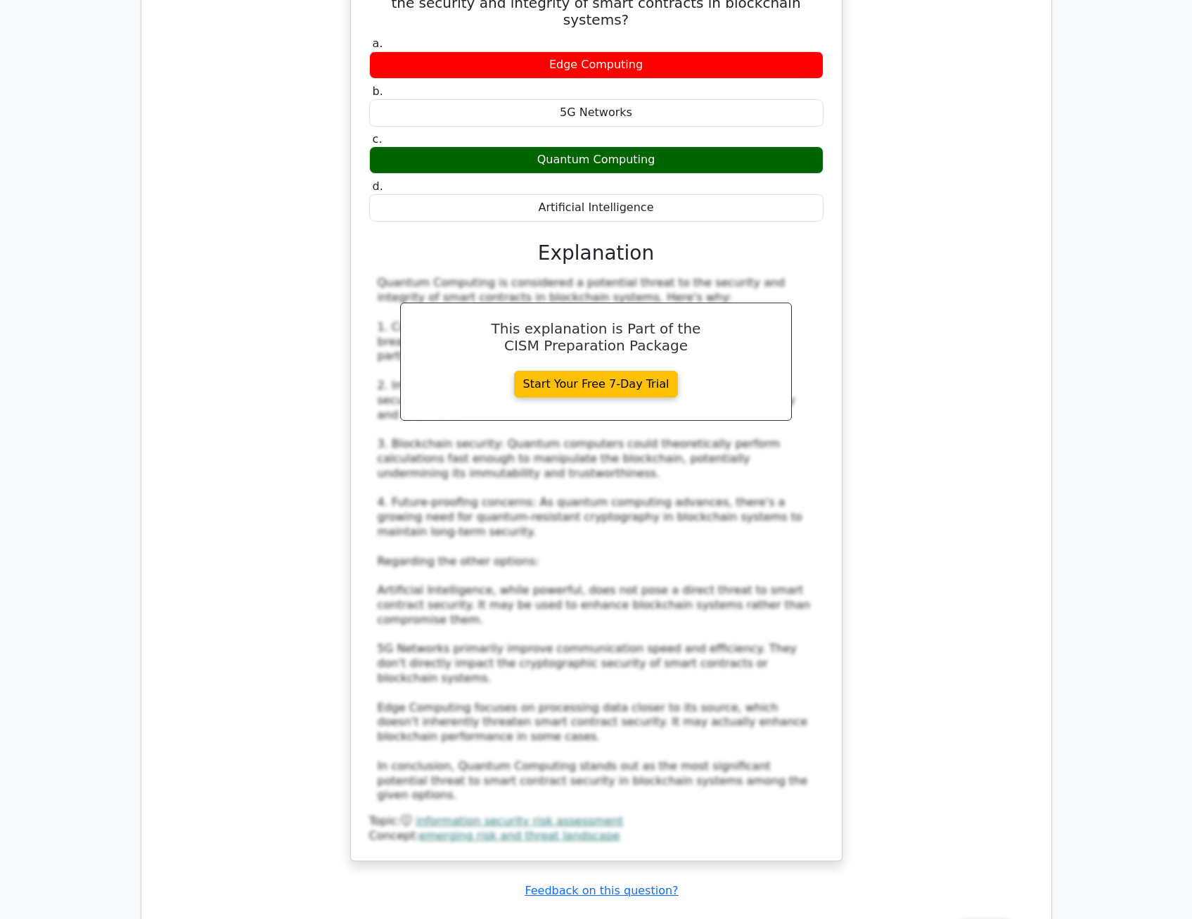
click at [995, 918] on button "Review" at bounding box center [986, 930] width 48 height 22
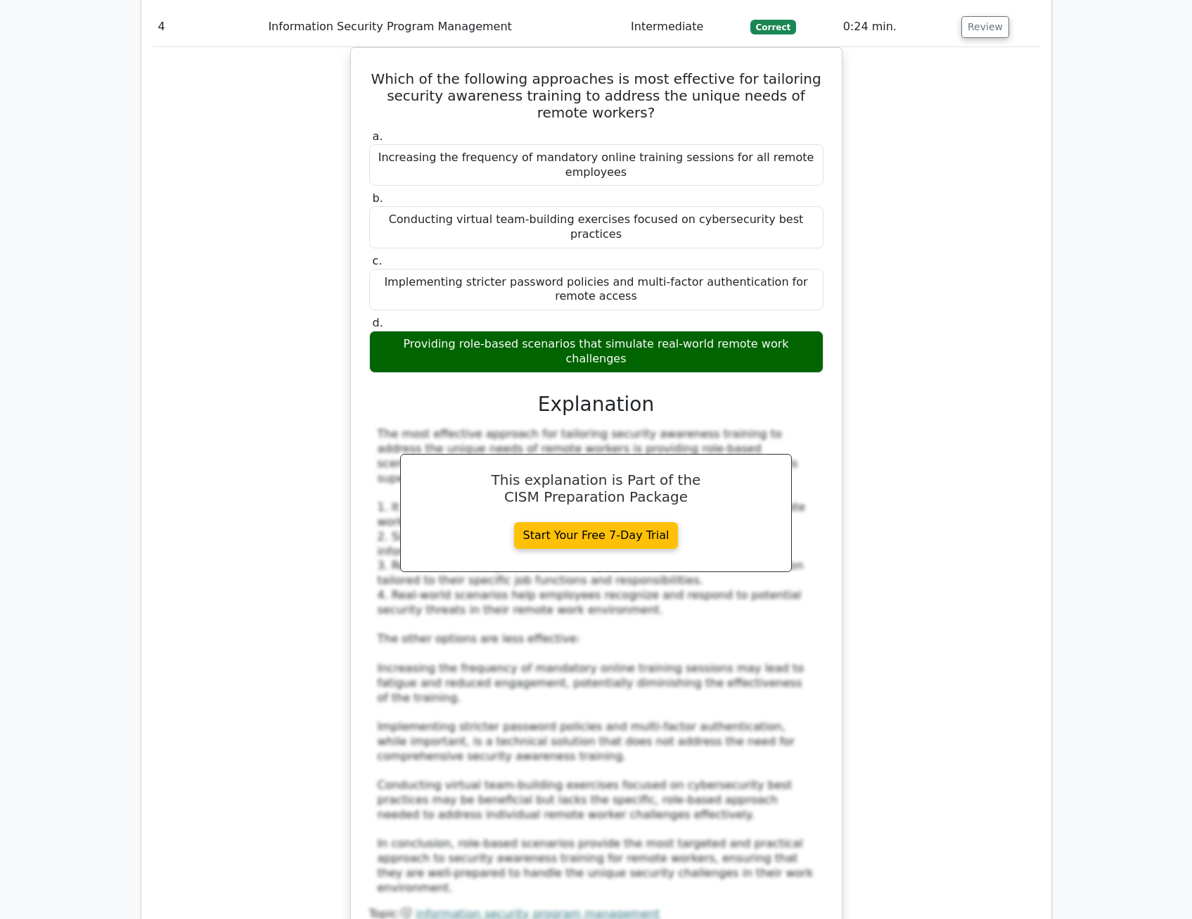
scroll to position [4080, 0]
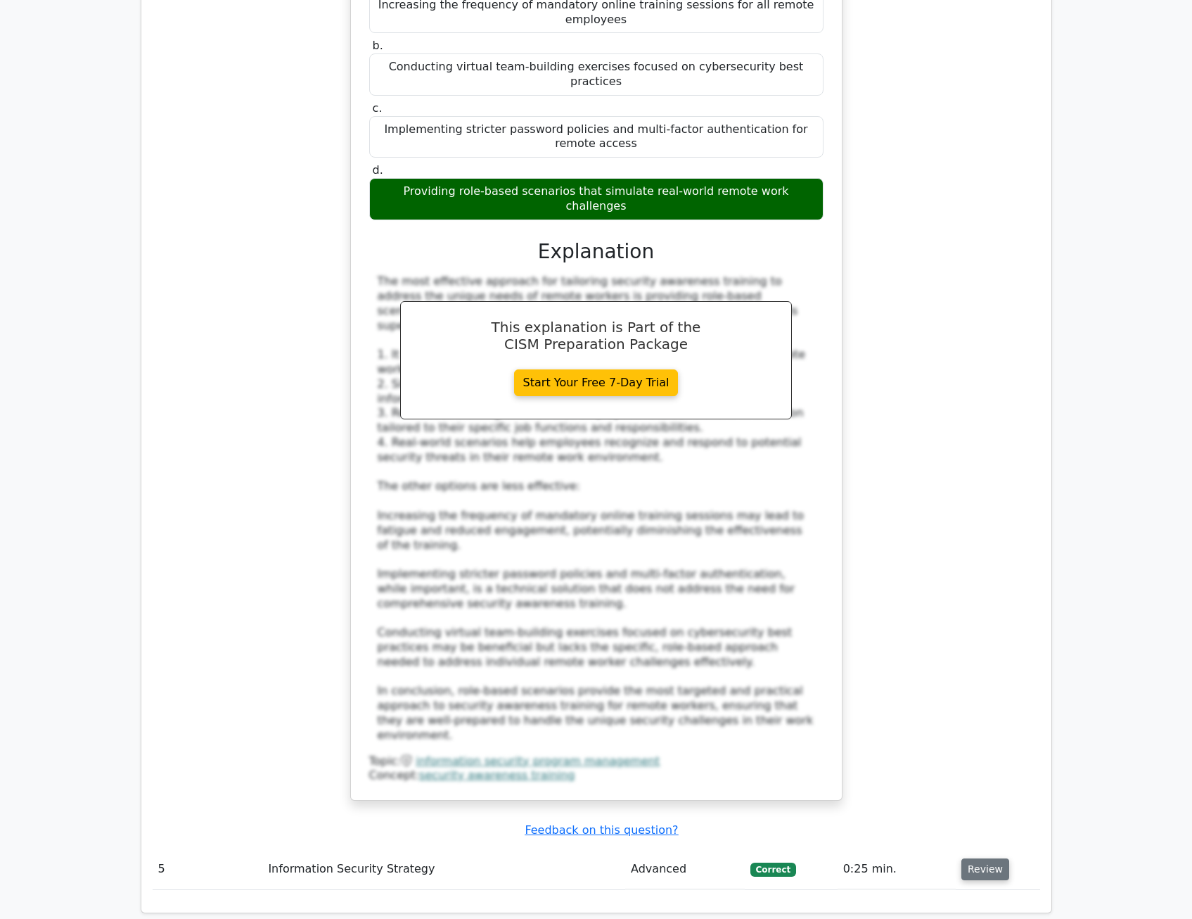
click at [990, 858] on button "Review" at bounding box center [986, 869] width 48 height 22
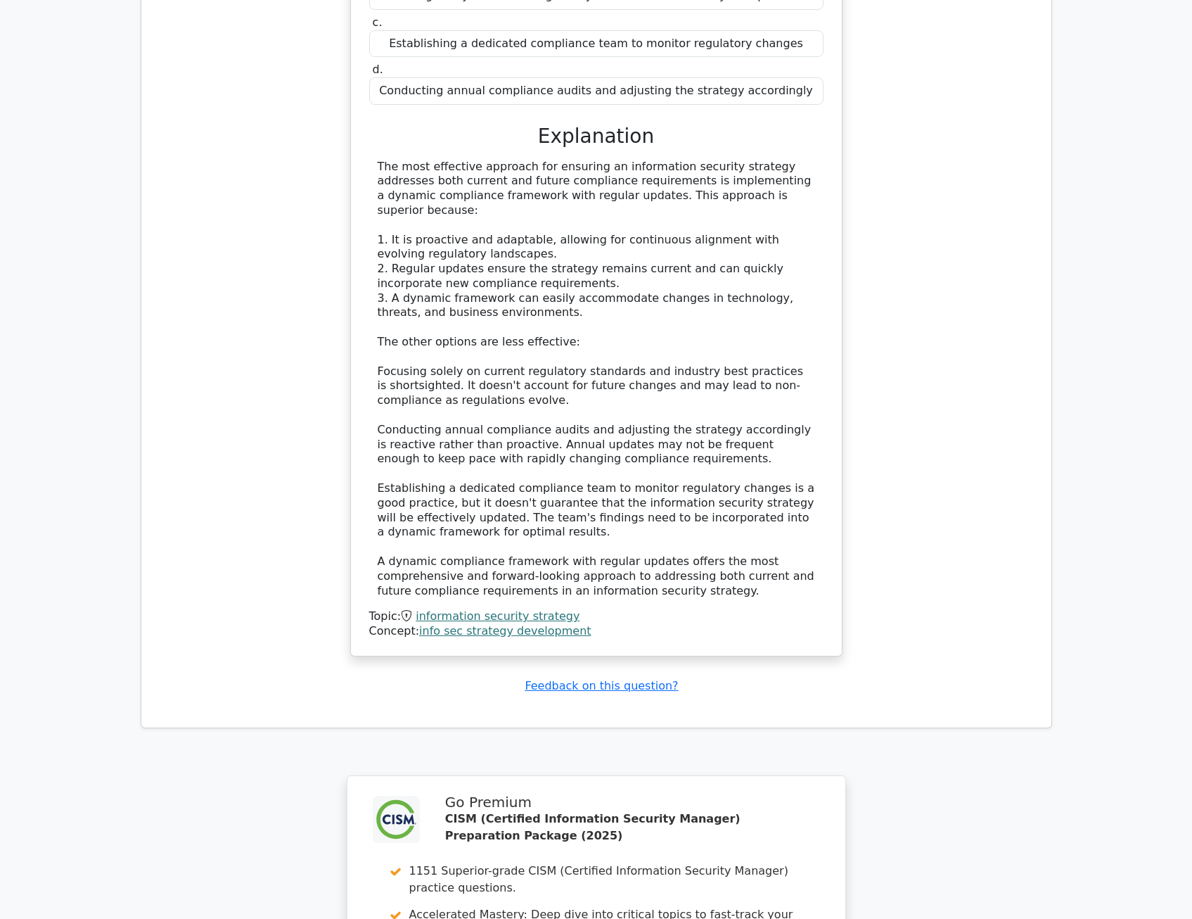
scroll to position [5227, 0]
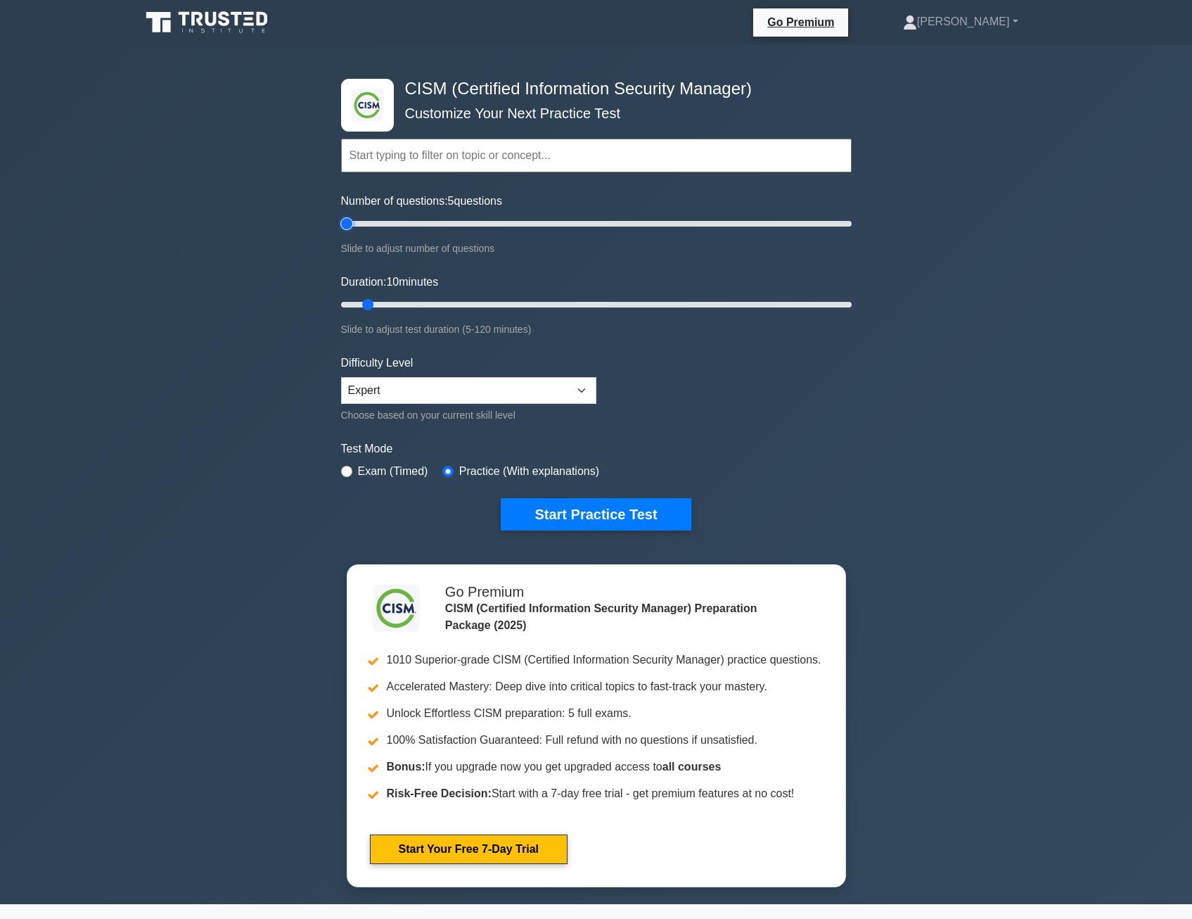
drag, startPoint x: 359, startPoint y: 226, endPoint x: 338, endPoint y: 231, distance: 21.7
type input "5"
click at [341, 231] on input "Number of questions: 5 questions" at bounding box center [596, 223] width 511 height 17
drag, startPoint x: 371, startPoint y: 302, endPoint x: 285, endPoint y: 317, distance: 87.8
type input "5"
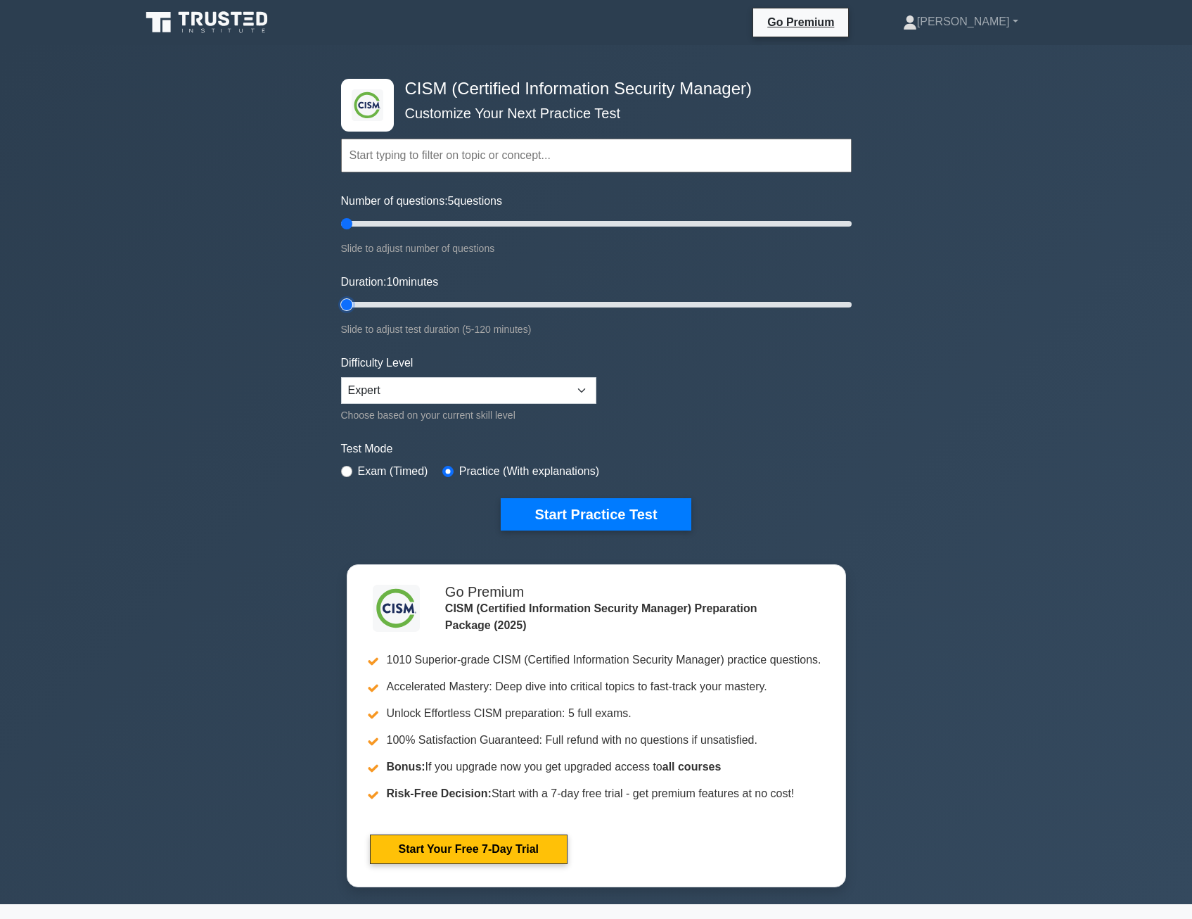
click at [341, 313] on input "Duration: 10 minutes" at bounding box center [596, 304] width 511 height 17
click at [620, 515] on button "Start Practice Test" at bounding box center [596, 514] width 190 height 32
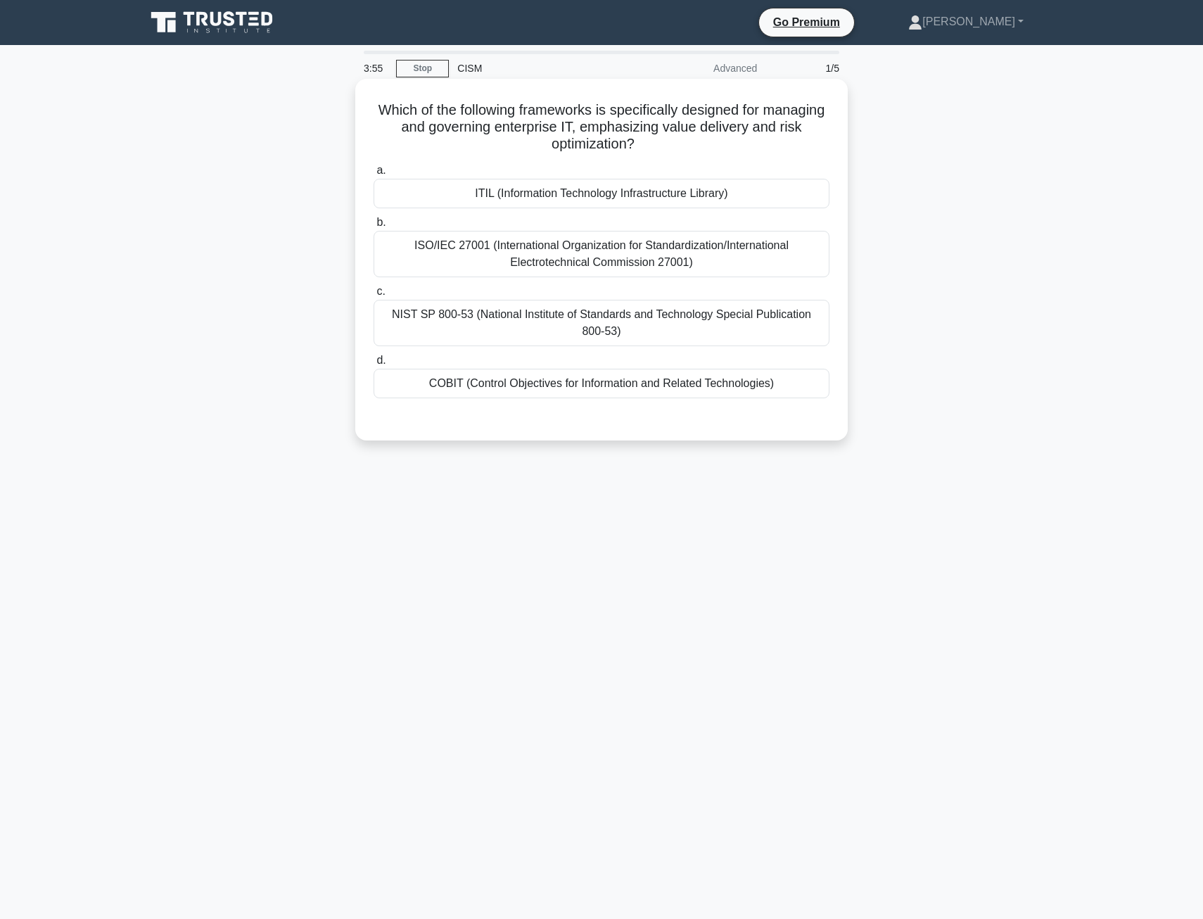
click at [551, 383] on div "COBIT (Control Objectives for Information and Related Technologies)" at bounding box center [602, 384] width 456 height 30
click at [374, 365] on input "d. COBIT (Control Objectives for Information and Related Technologies)" at bounding box center [374, 360] width 0 height 9
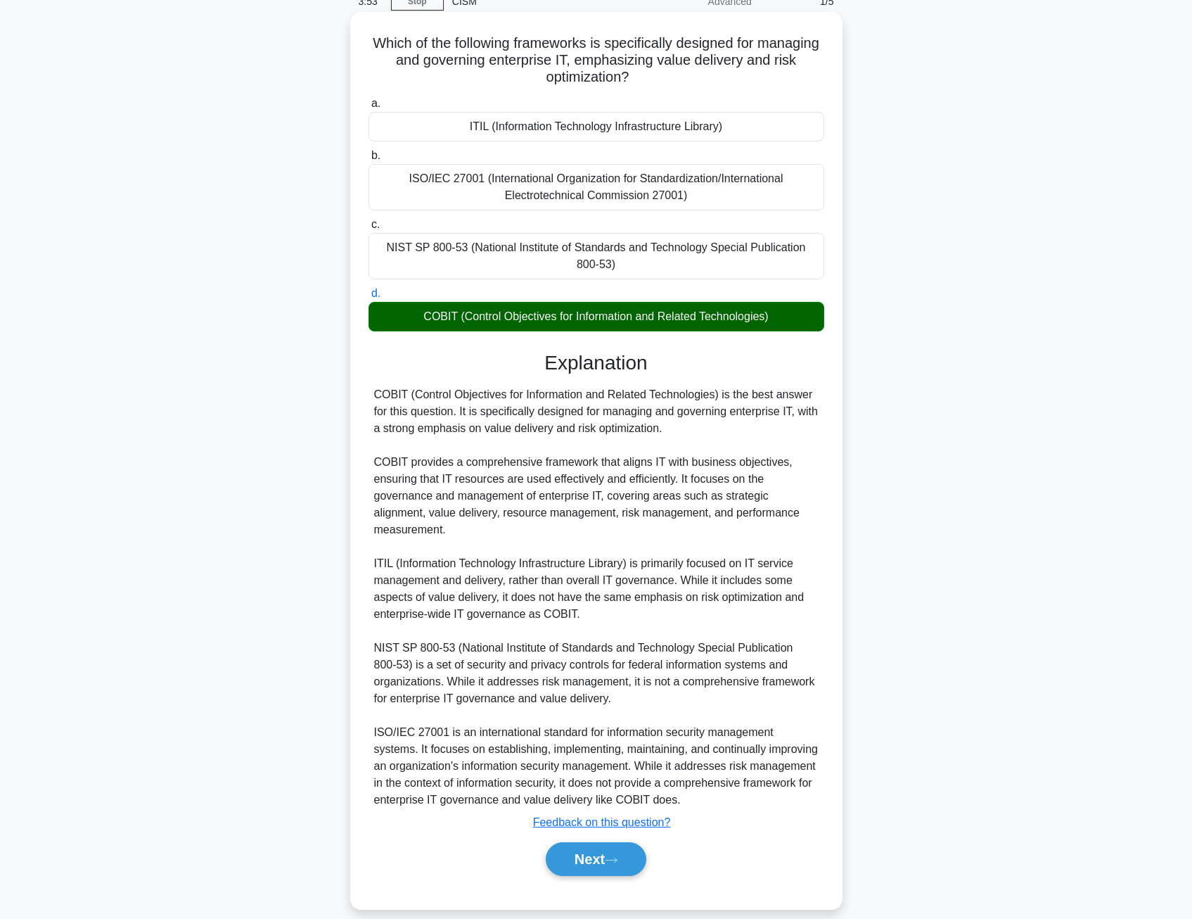
scroll to position [68, 0]
click at [566, 841] on button "Next" at bounding box center [596, 858] width 101 height 34
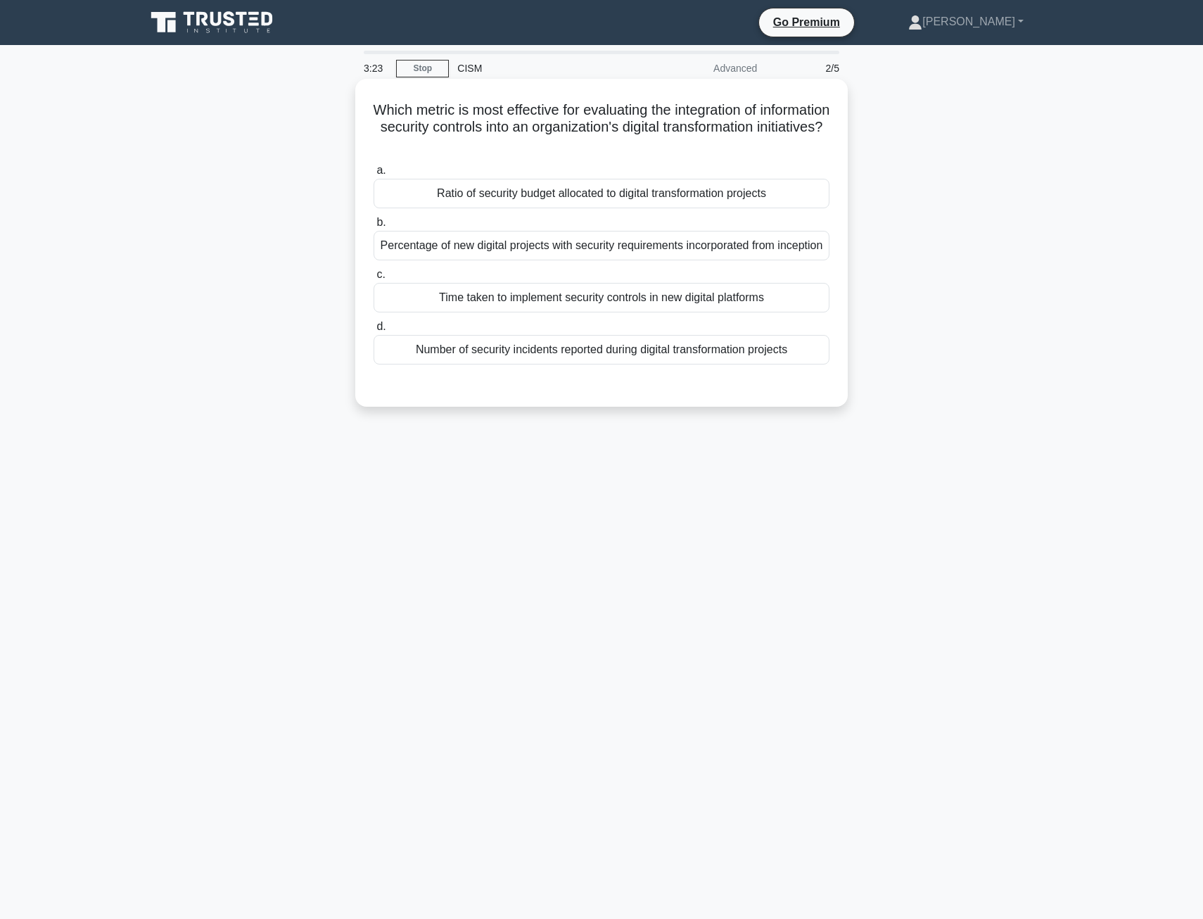
click at [518, 364] on div "Number of security incidents reported during digital transformation projects" at bounding box center [602, 350] width 456 height 30
click at [374, 331] on input "d. Number of security incidents reported during digital transformation projects" at bounding box center [374, 326] width 0 height 9
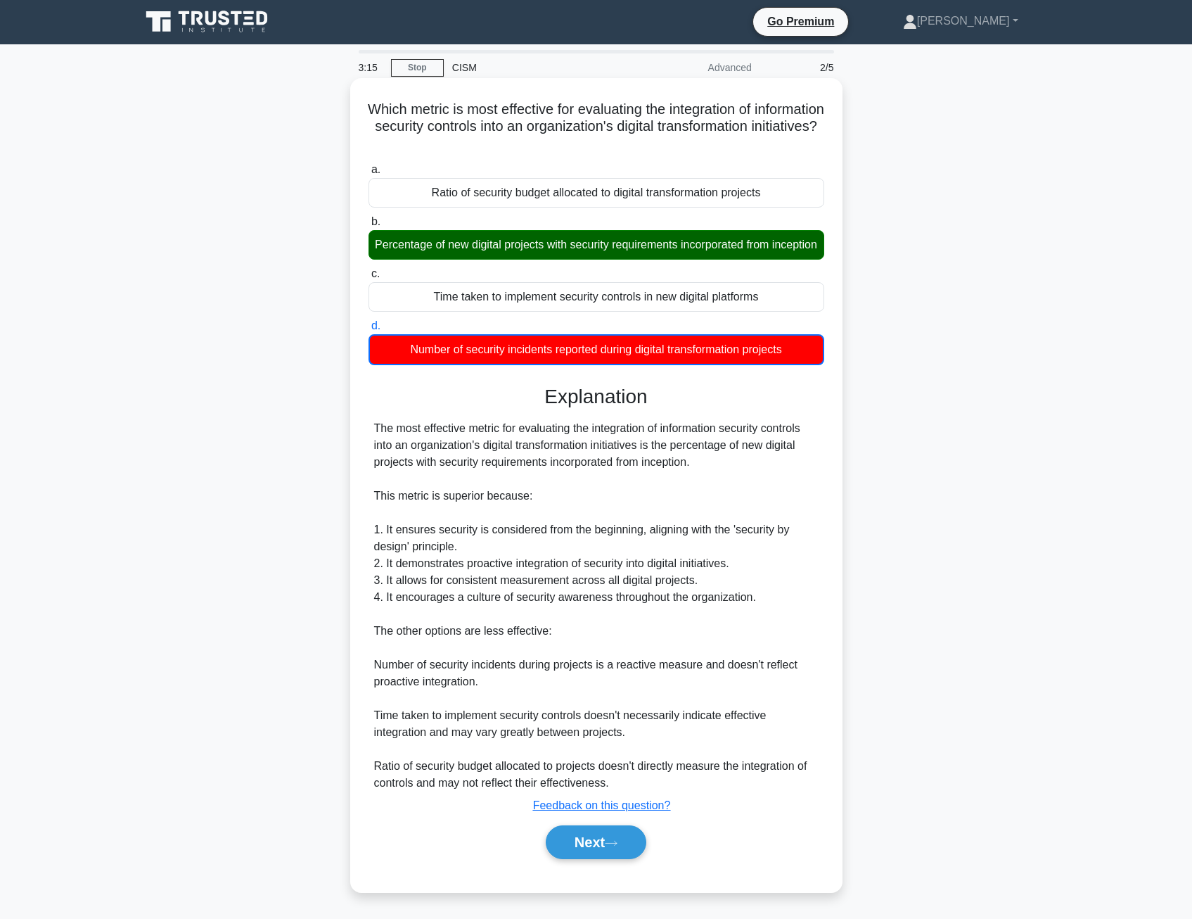
scroll to position [18, 0]
click at [563, 834] on button "Next" at bounding box center [596, 842] width 101 height 34
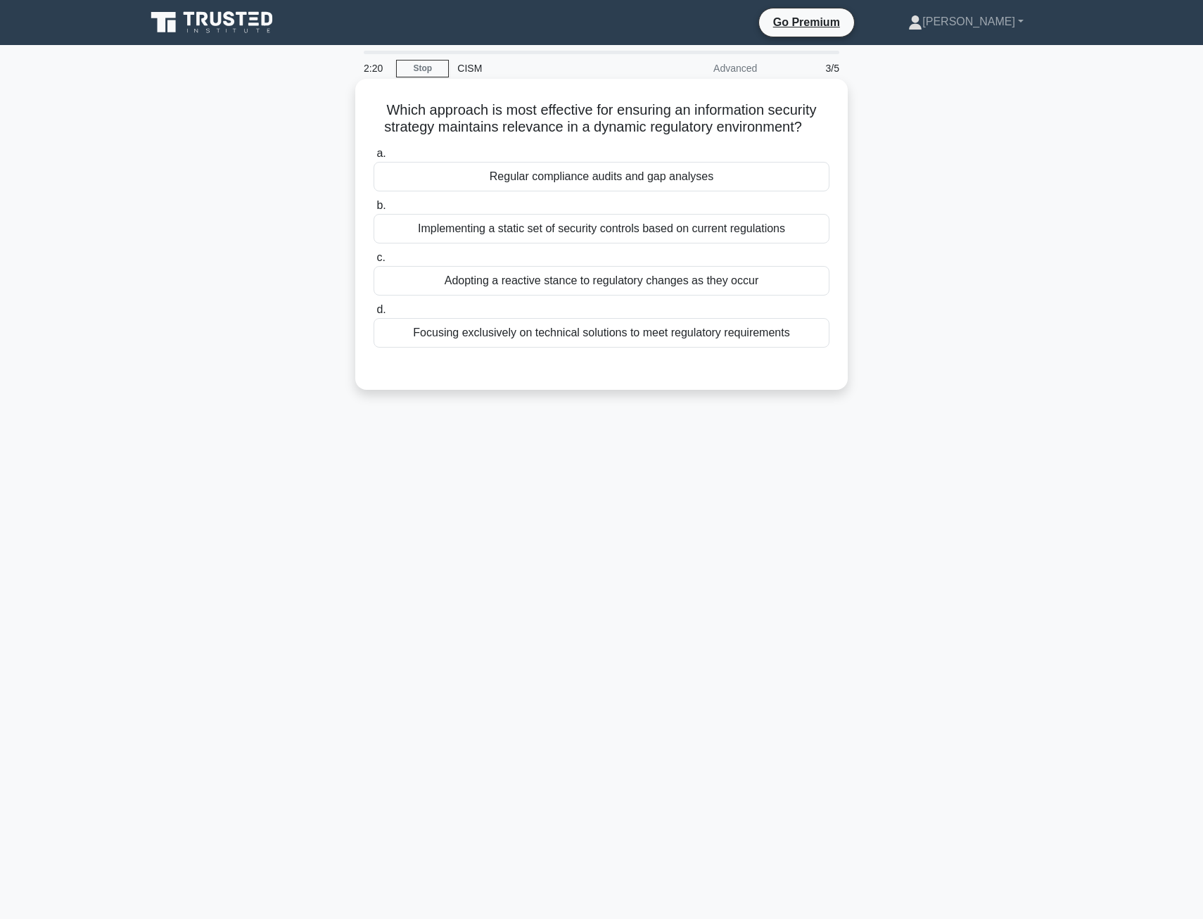
click at [488, 277] on div "Adopting a reactive stance to regulatory changes as they occur" at bounding box center [602, 281] width 456 height 30
click at [374, 262] on input "c. Adopting a reactive stance to regulatory changes as they occur" at bounding box center [374, 257] width 0 height 9
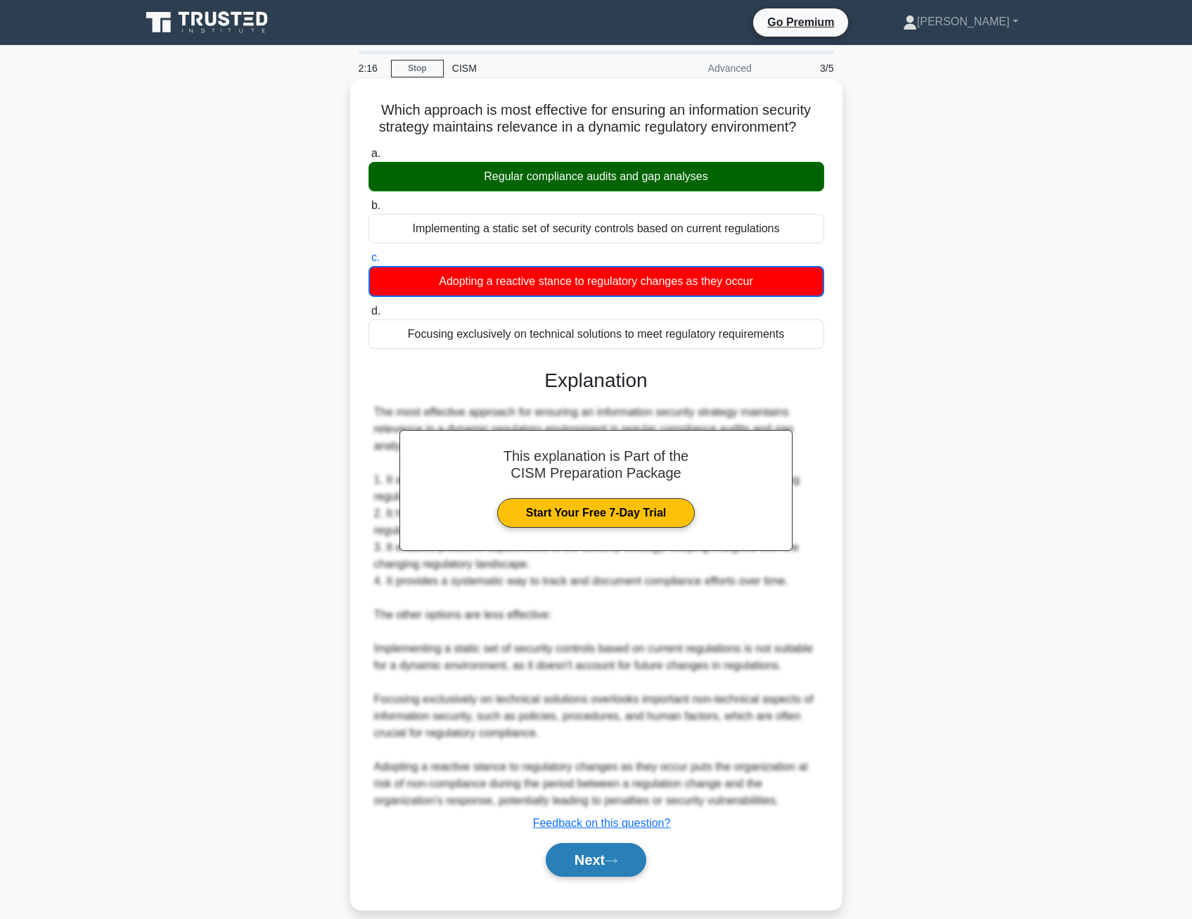
click at [597, 861] on button "Next" at bounding box center [596, 860] width 101 height 34
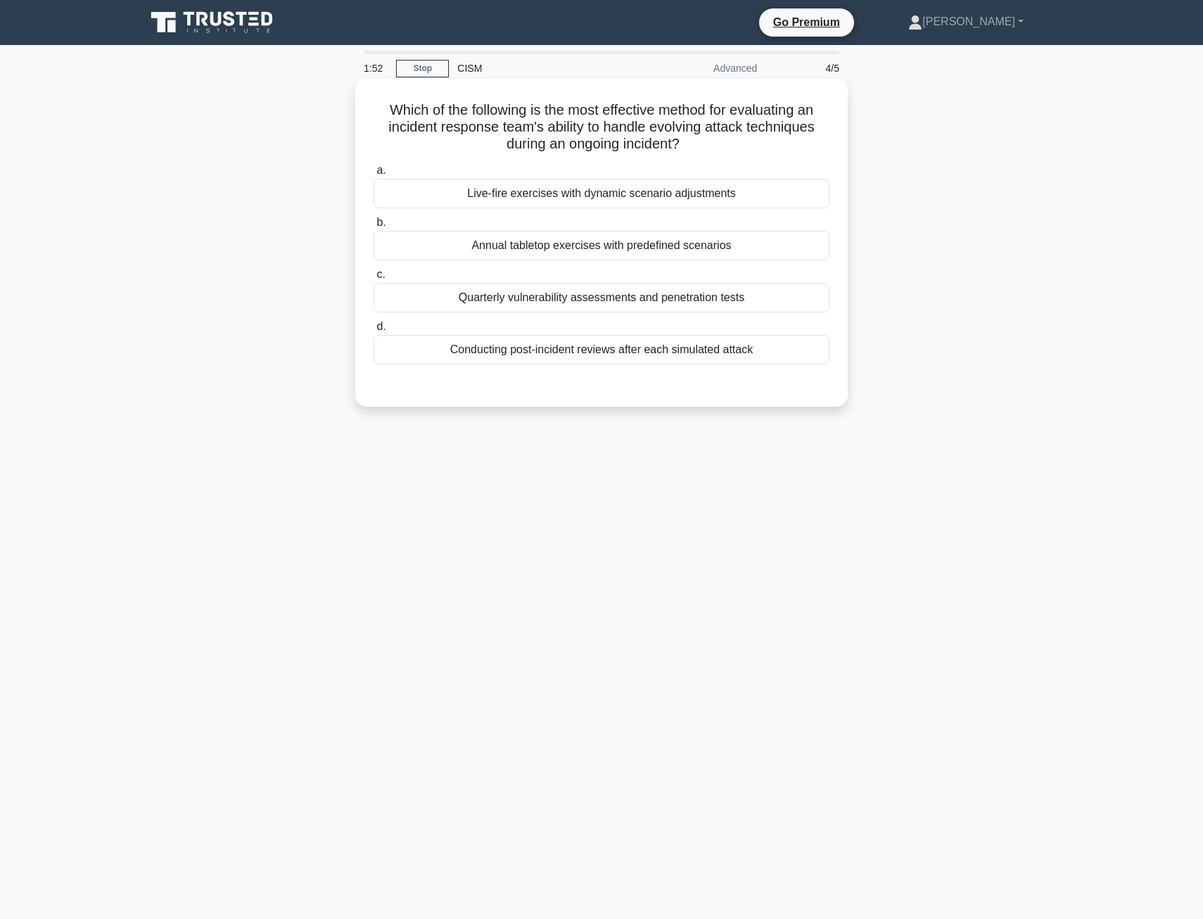
click at [499, 194] on div "Live-fire exercises with dynamic scenario adjustments" at bounding box center [602, 194] width 456 height 30
click at [374, 175] on input "a. Live-fire exercises with dynamic scenario adjustments" at bounding box center [374, 170] width 0 height 9
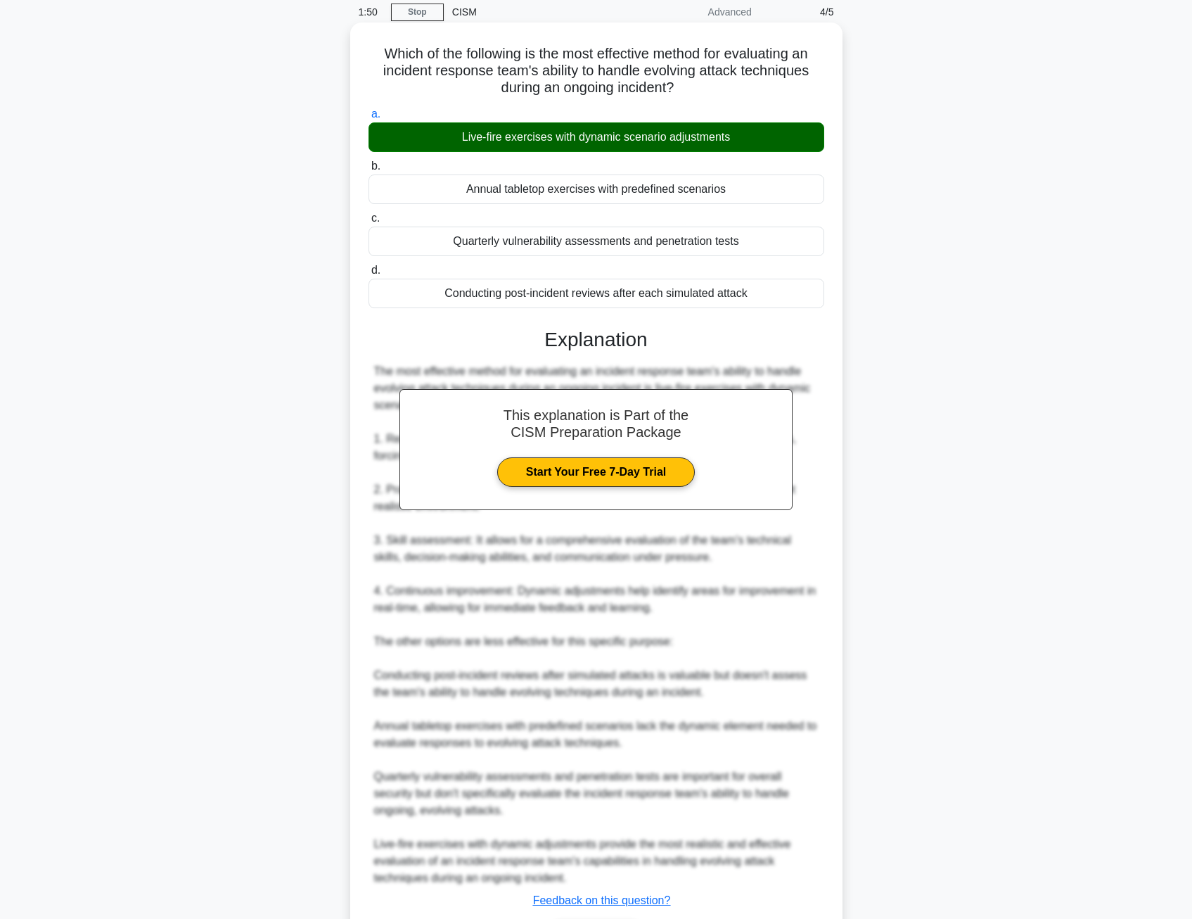
scroll to position [152, 0]
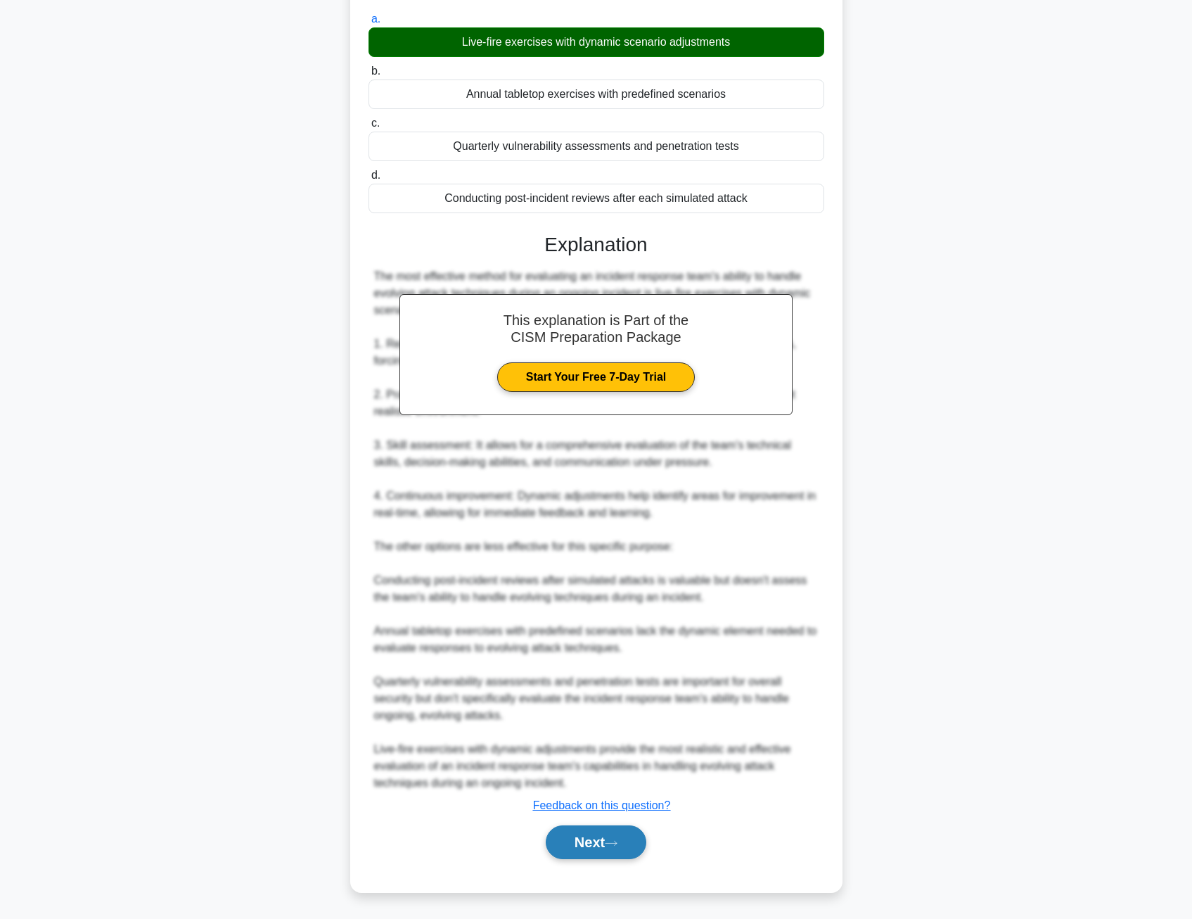
click at [586, 848] on button "Next" at bounding box center [596, 842] width 101 height 34
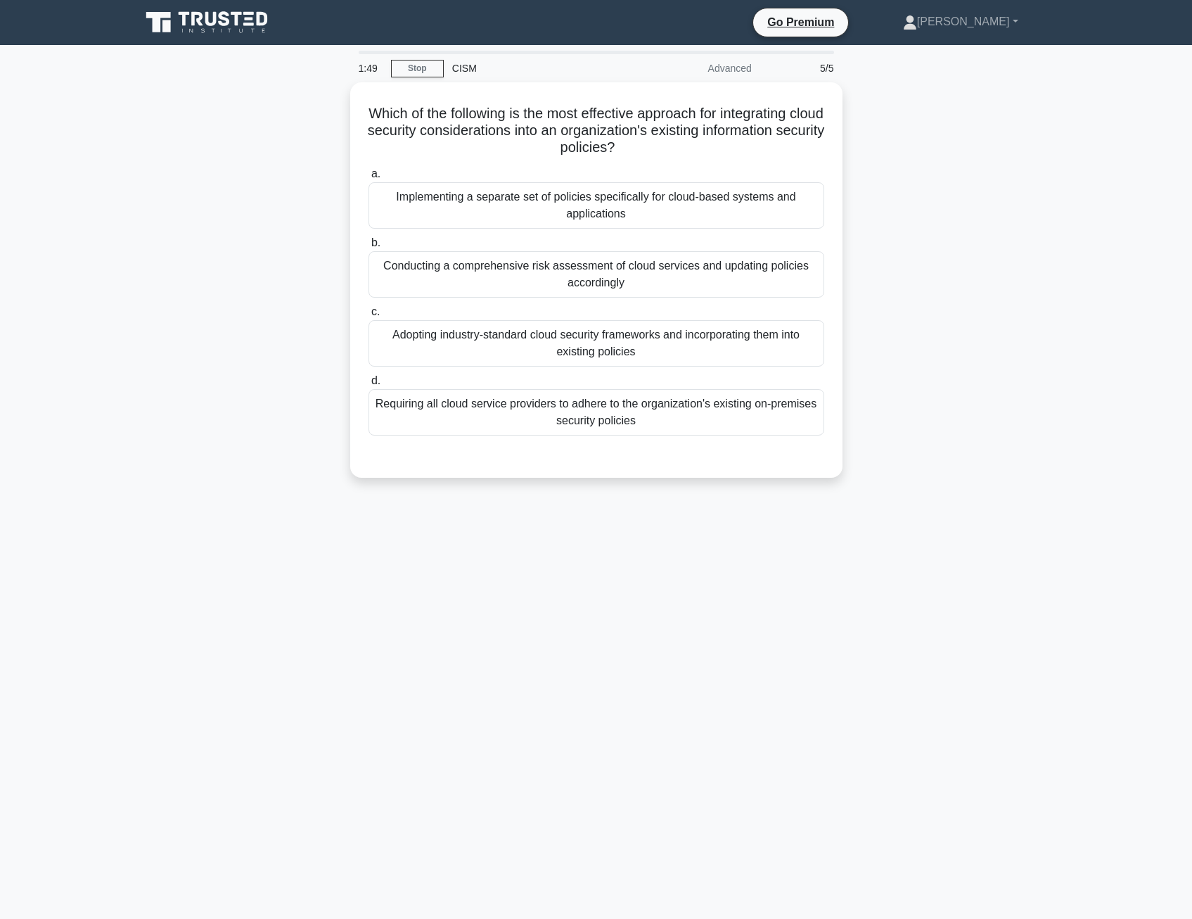
scroll to position [0, 0]
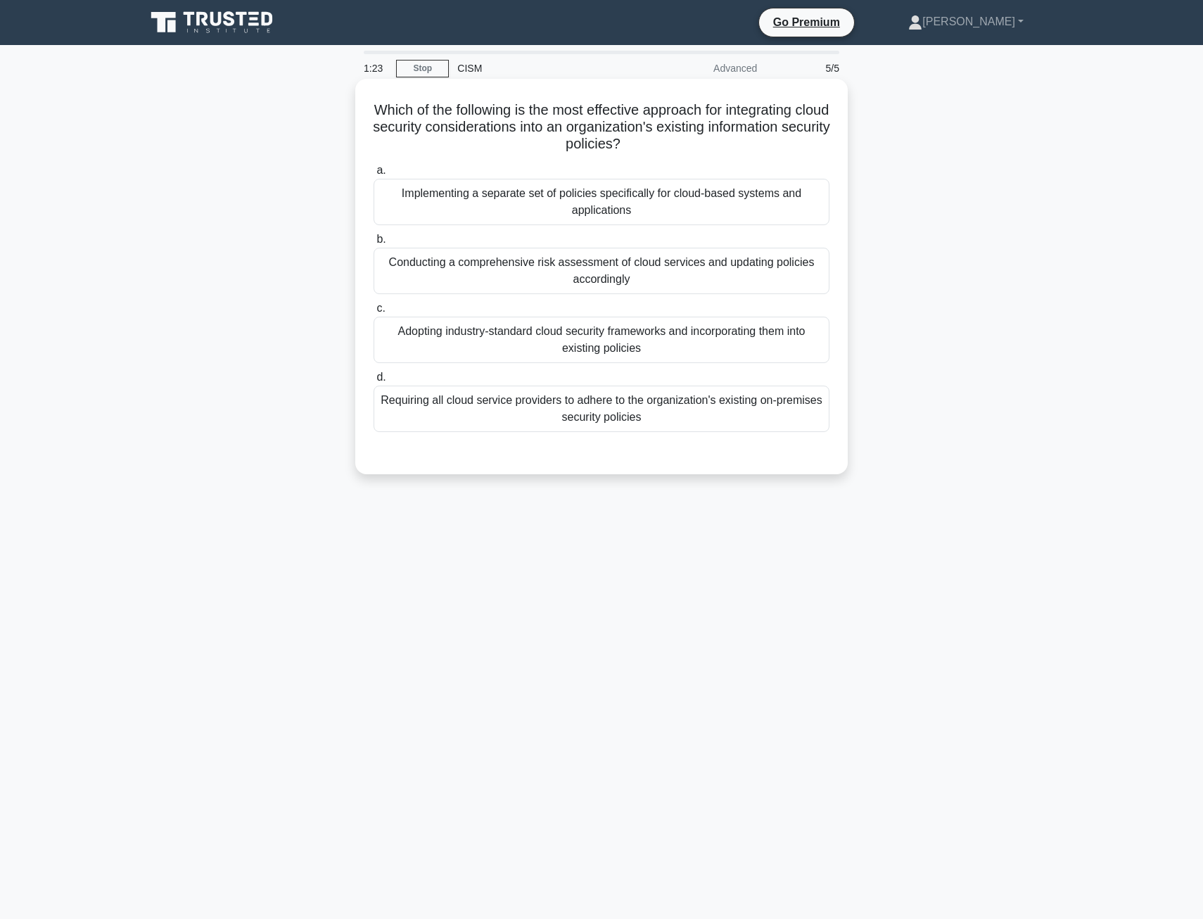
click at [511, 265] on div "Conducting a comprehensive risk assessment of cloud services and updating polic…" at bounding box center [602, 271] width 456 height 46
click at [374, 244] on input "b. Conducting a comprehensive risk assessment of cloud services and updating po…" at bounding box center [374, 239] width 0 height 9
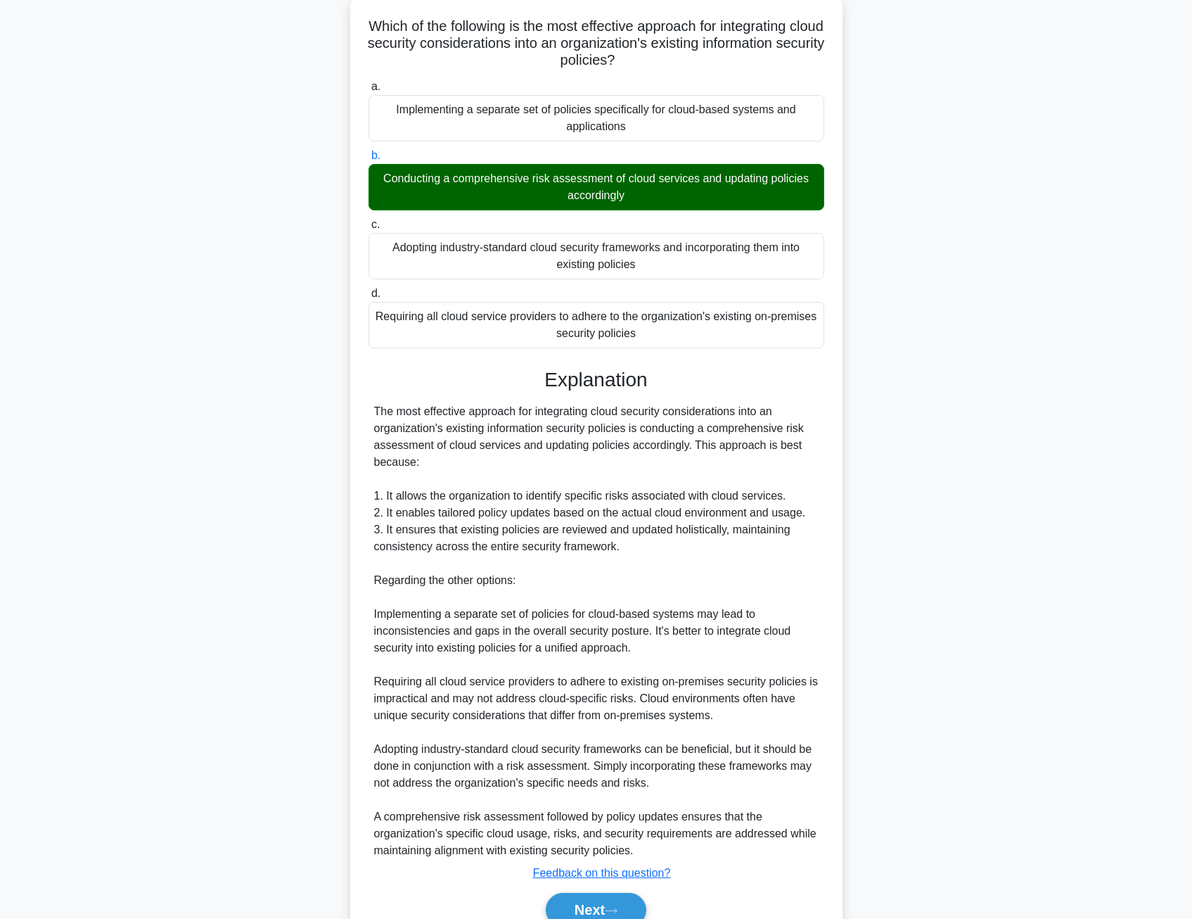
scroll to position [152, 0]
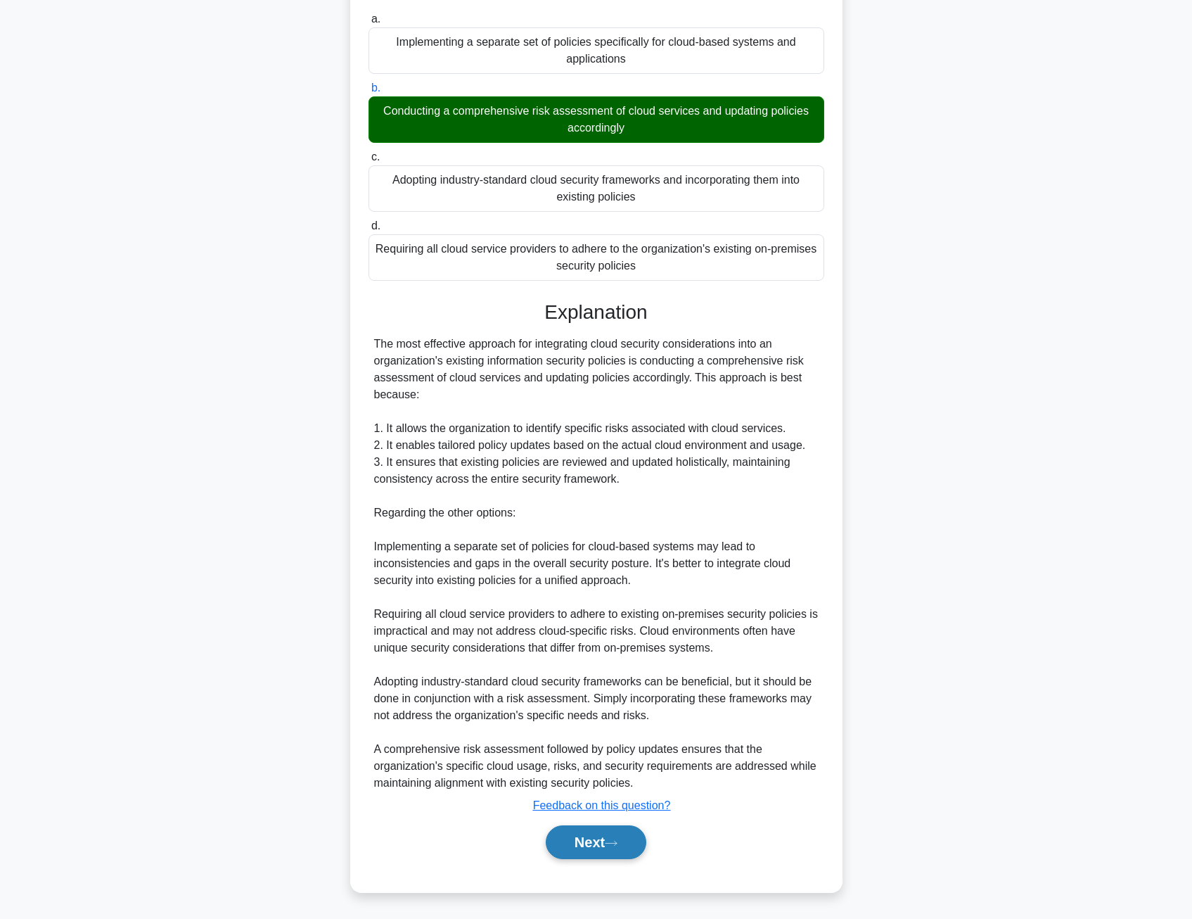
click at [620, 839] on button "Next" at bounding box center [596, 842] width 101 height 34
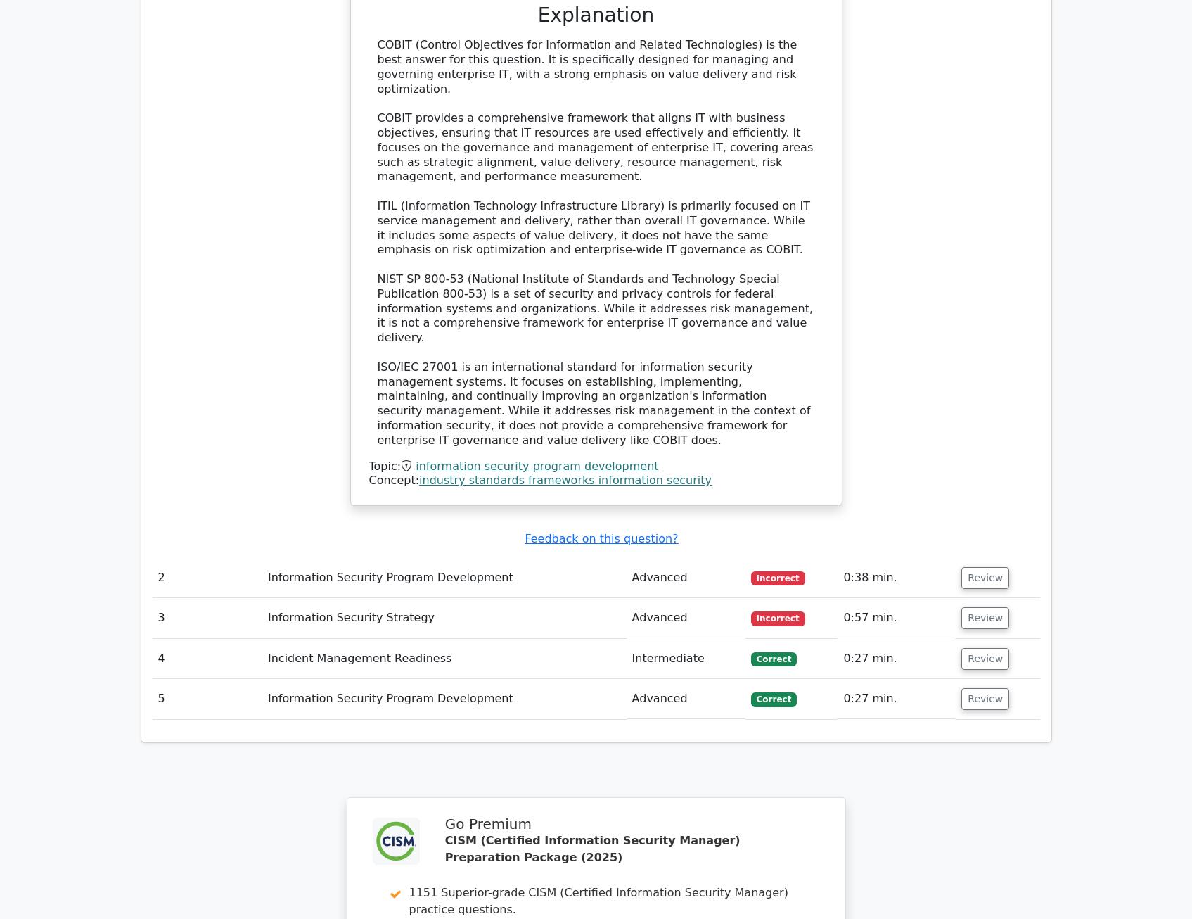
scroll to position [1477, 0]
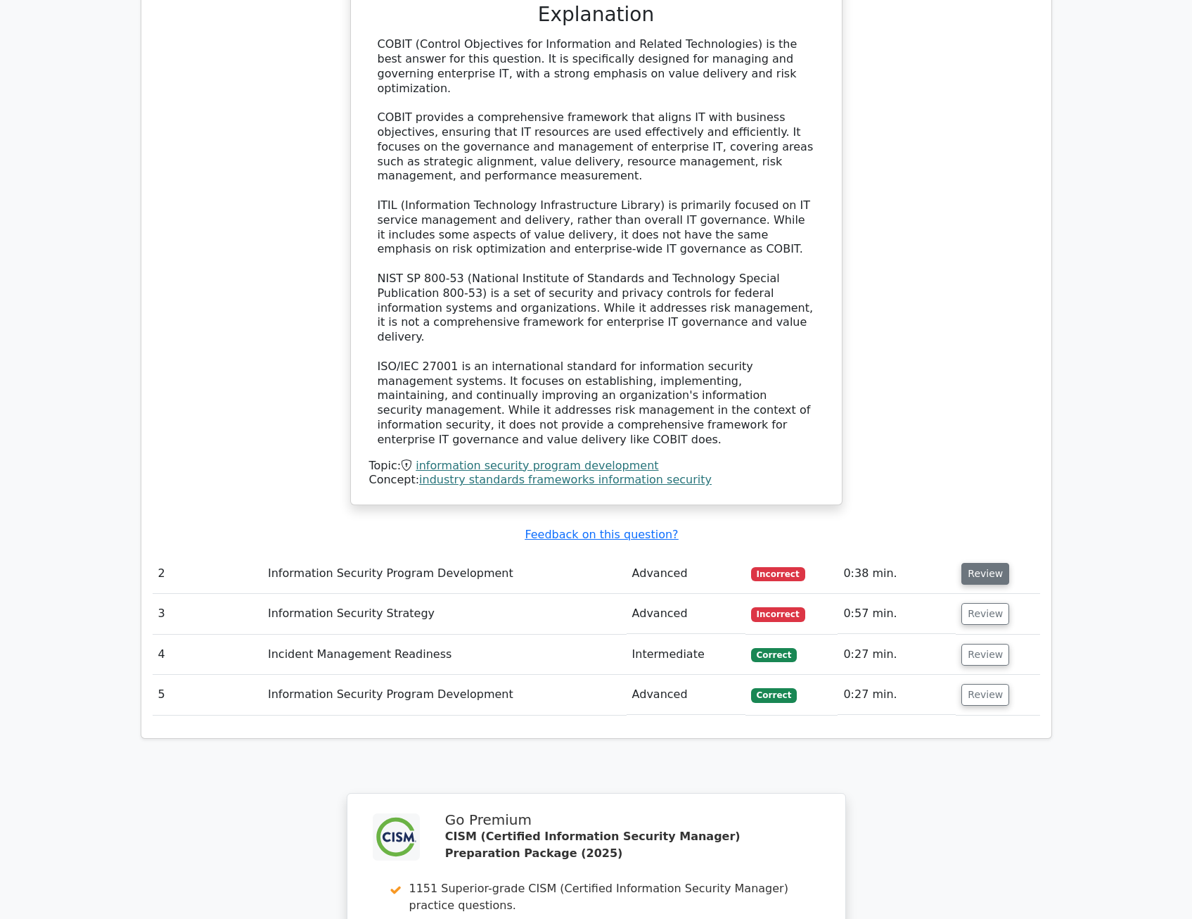
click at [981, 563] on button "Review" at bounding box center [986, 574] width 48 height 22
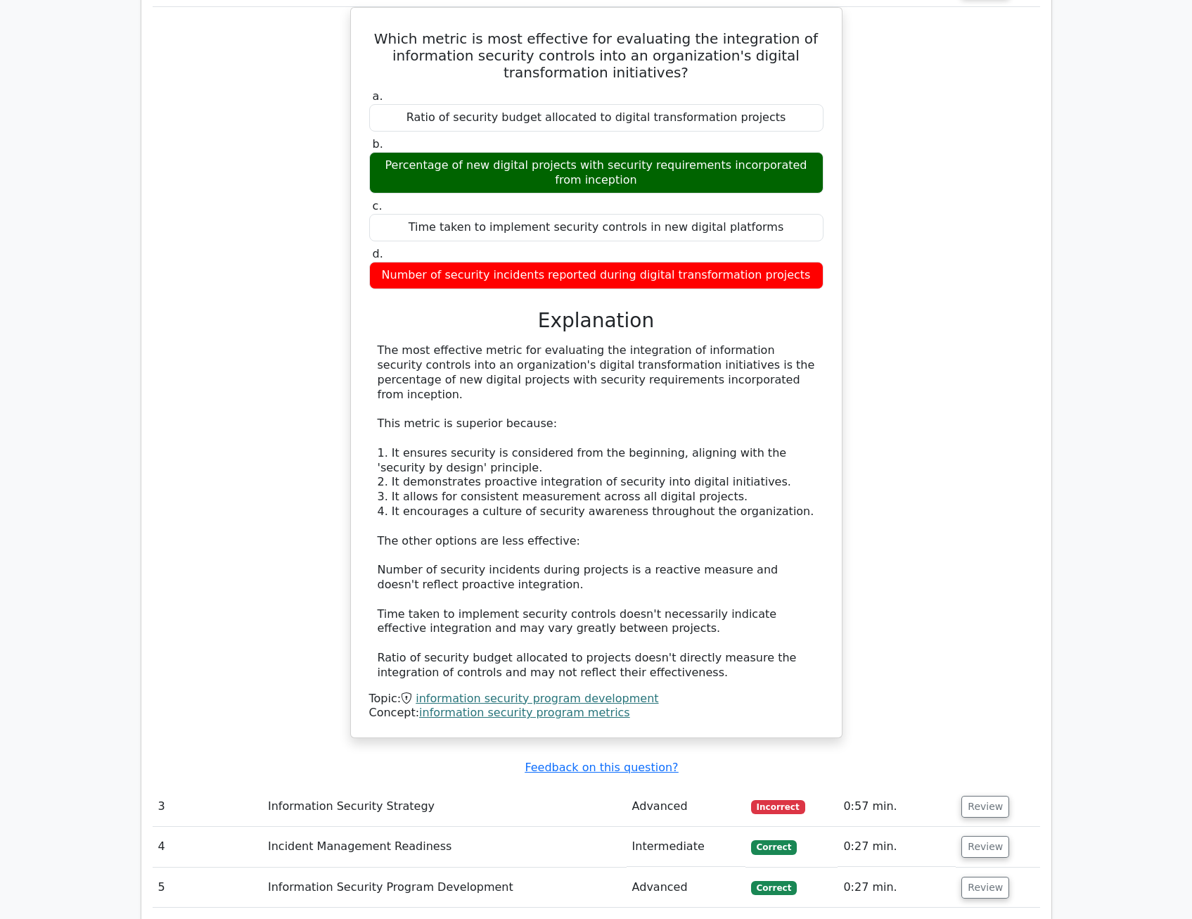
scroll to position [2181, 0]
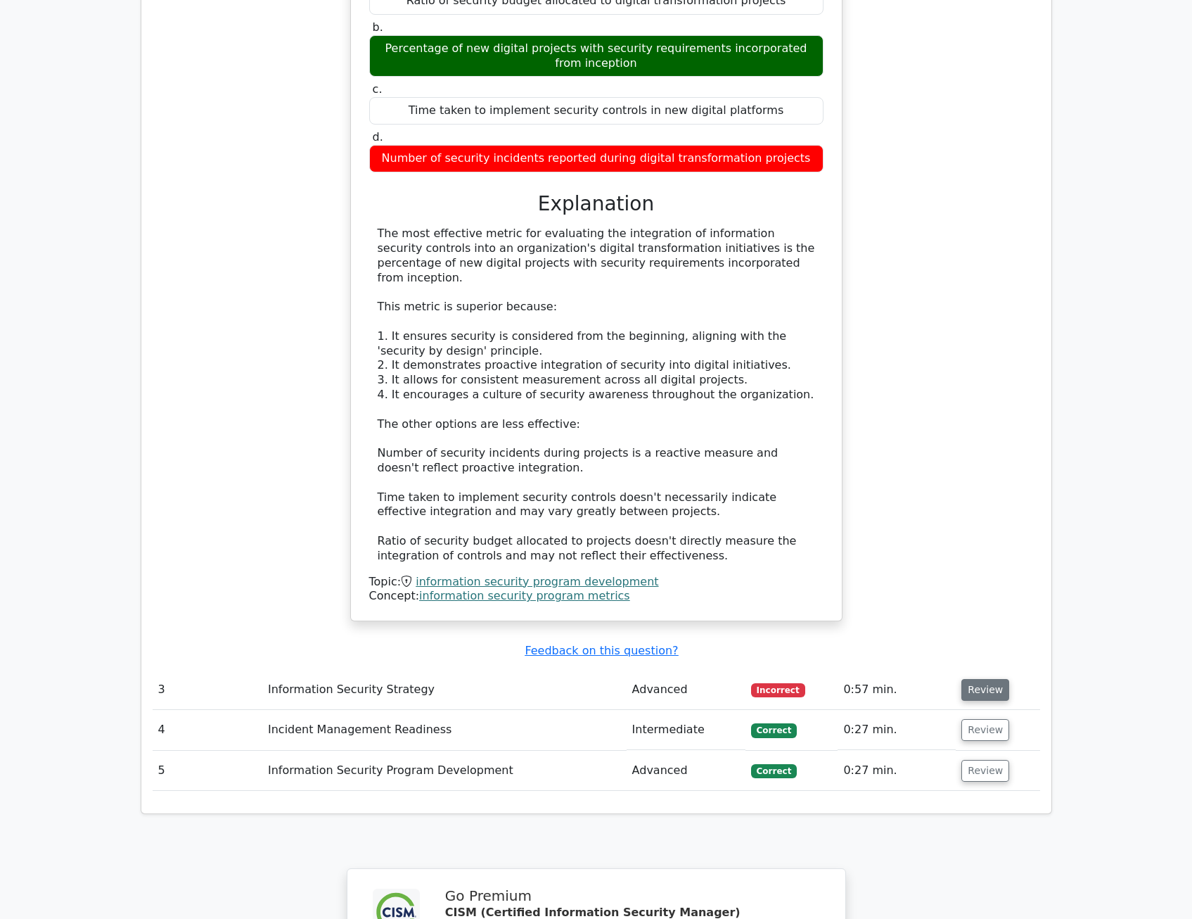
click at [969, 679] on button "Review" at bounding box center [986, 690] width 48 height 22
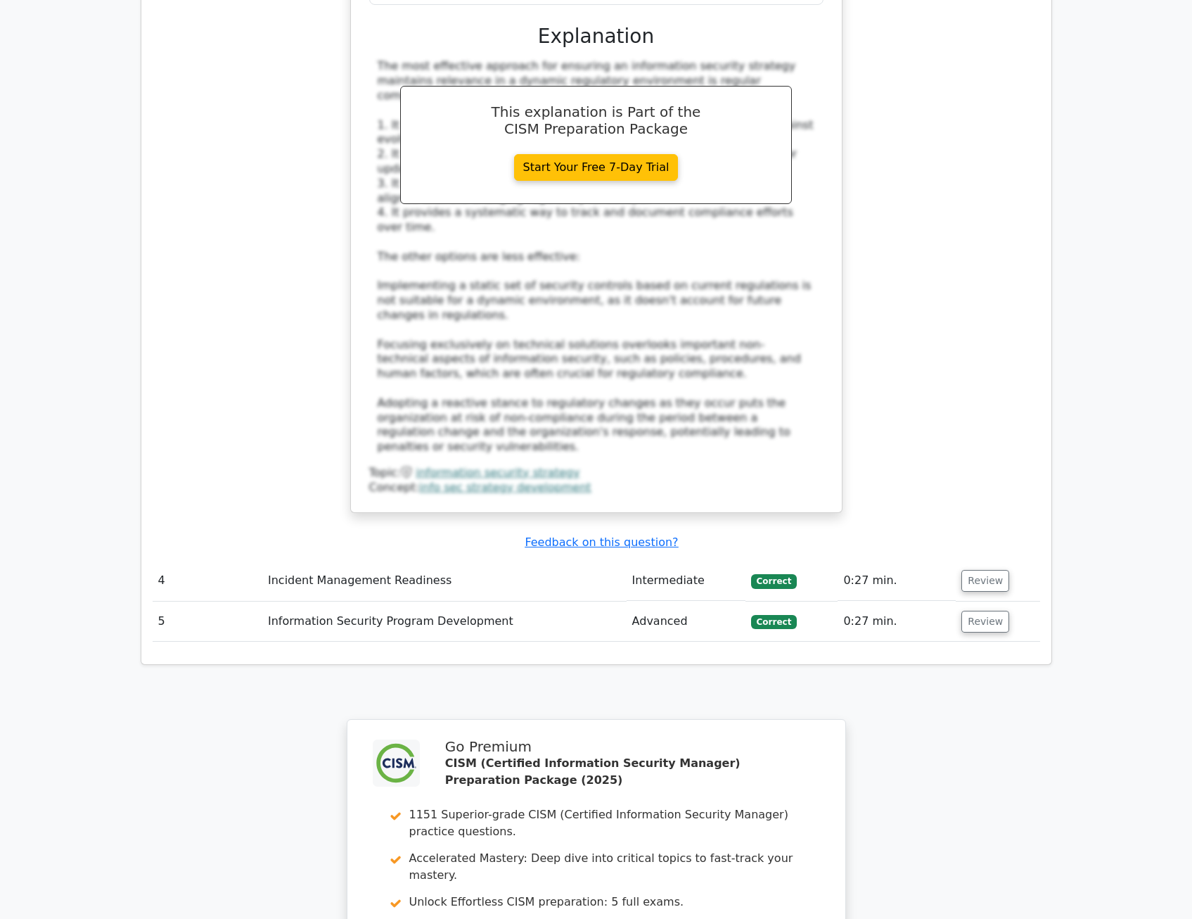
scroll to position [3306, 0]
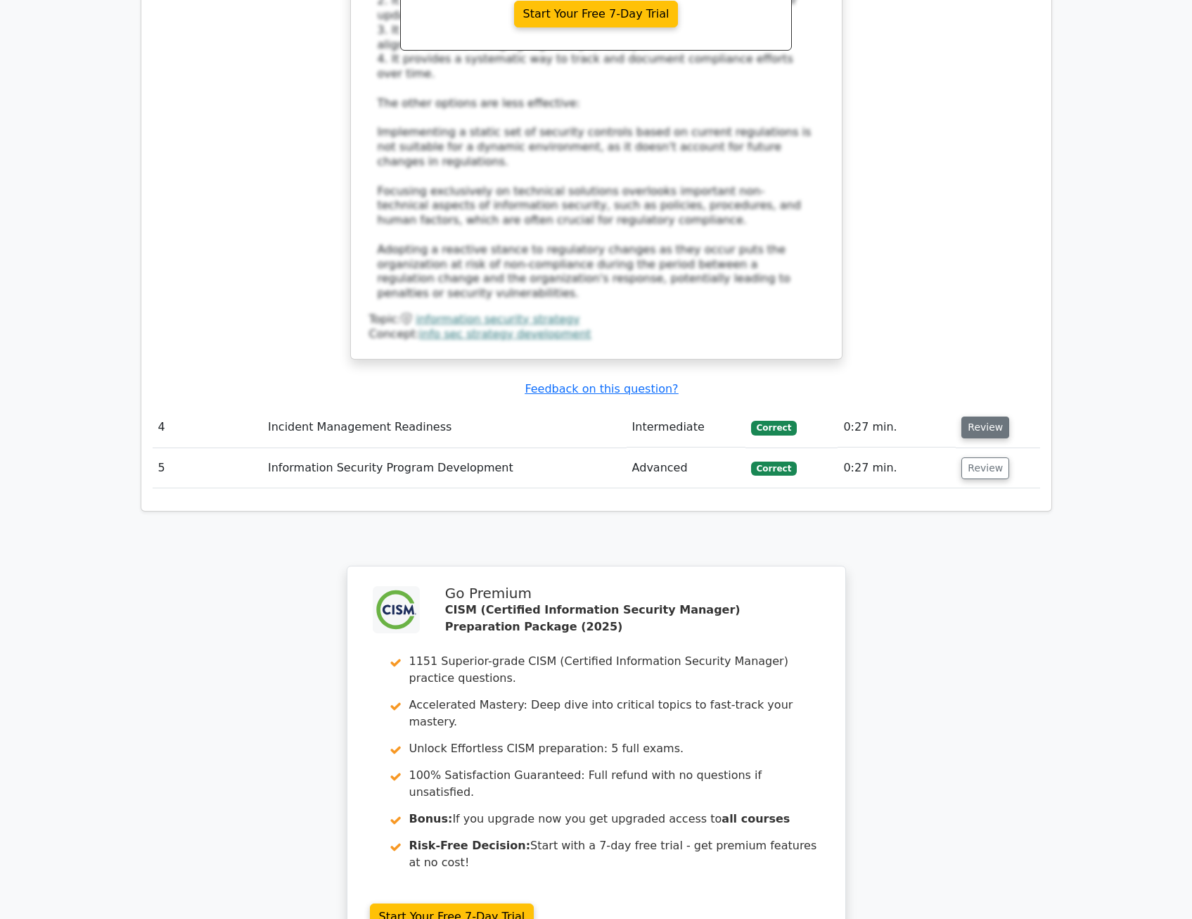
click at [991, 416] on button "Review" at bounding box center [986, 427] width 48 height 22
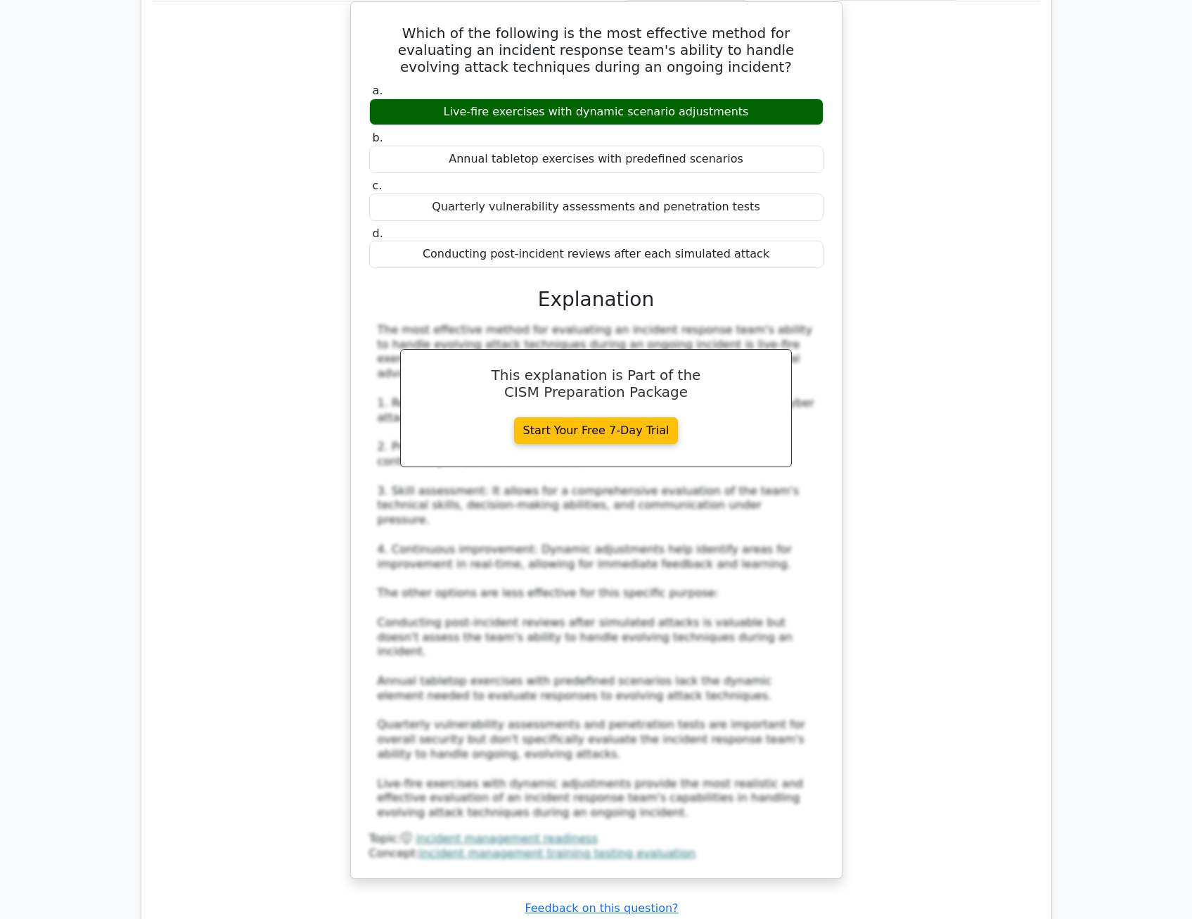
scroll to position [3939, 0]
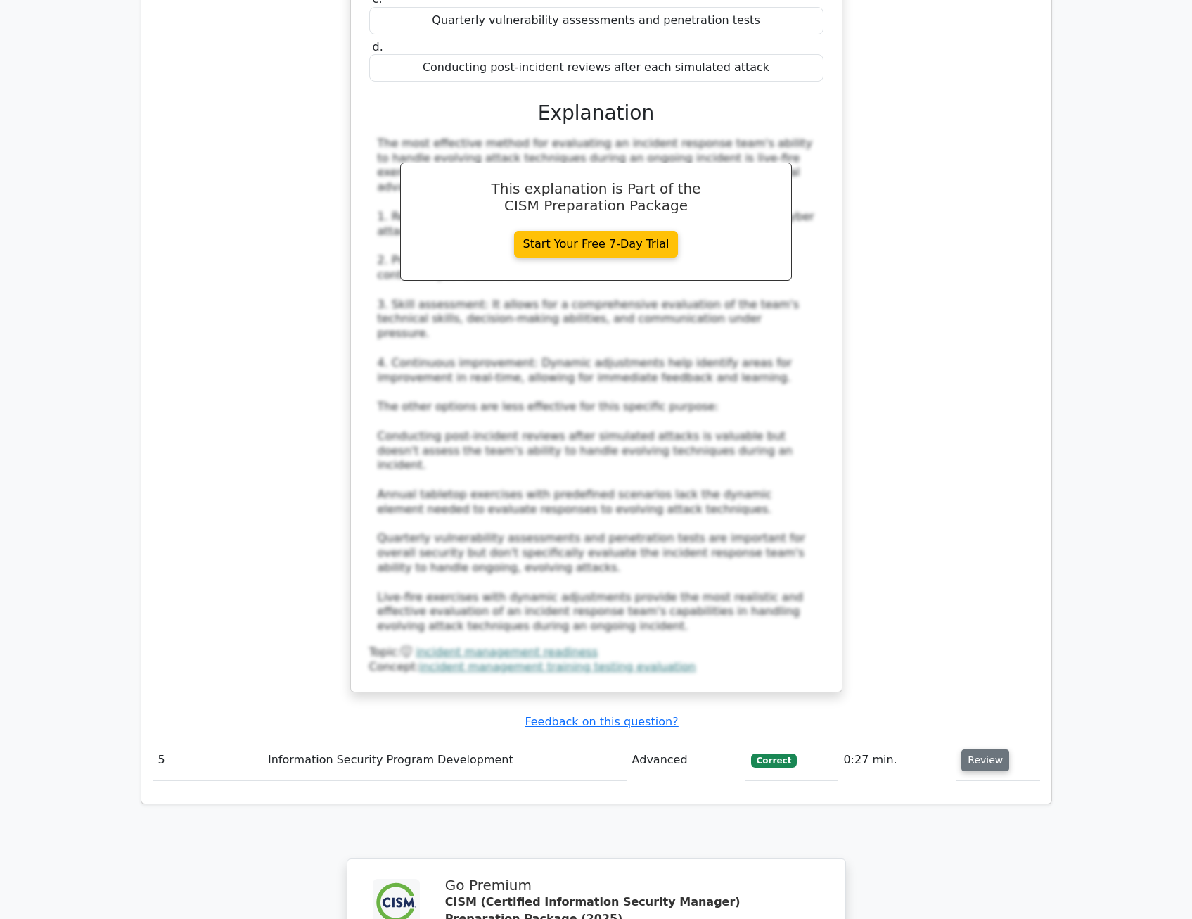
click at [971, 749] on button "Review" at bounding box center [986, 760] width 48 height 22
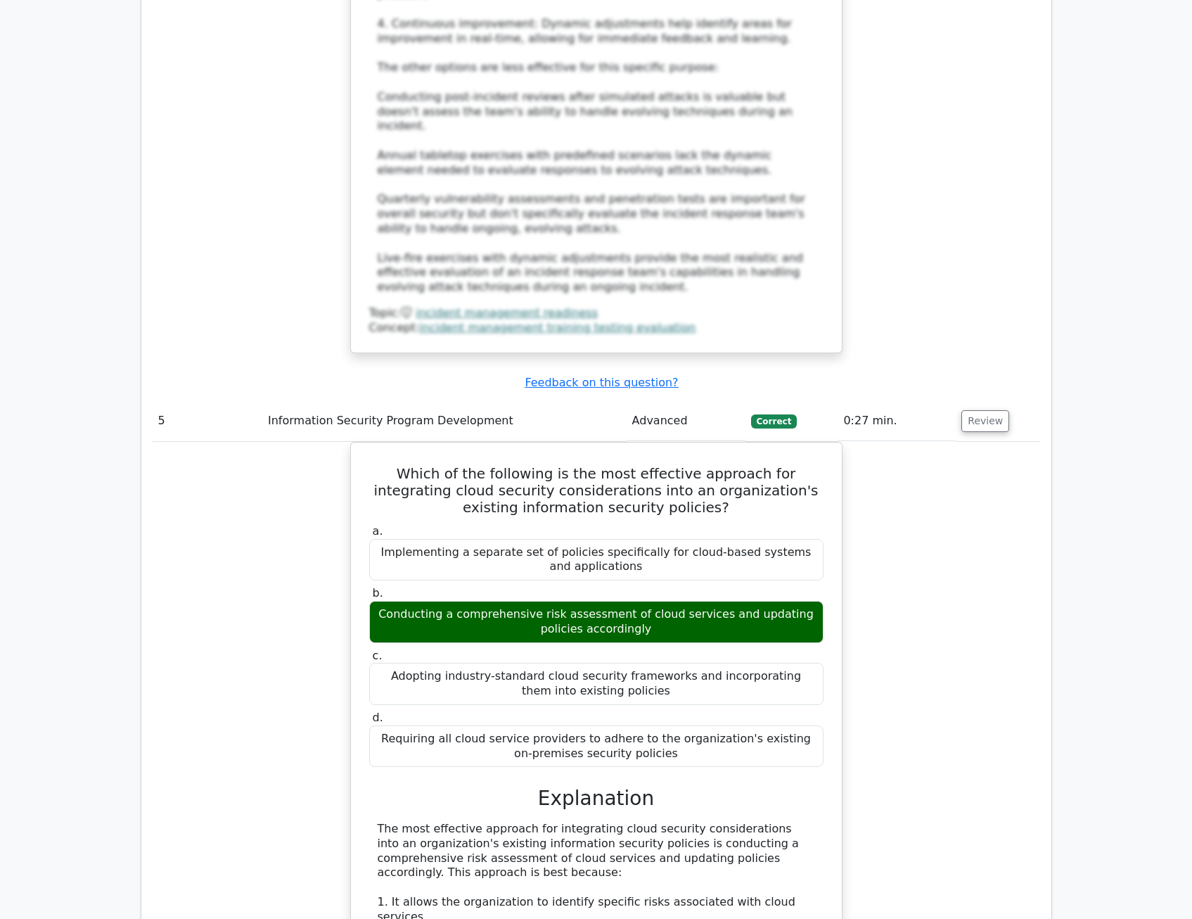
scroll to position [4291, 0]
